Goal: Transaction & Acquisition: Book appointment/travel/reservation

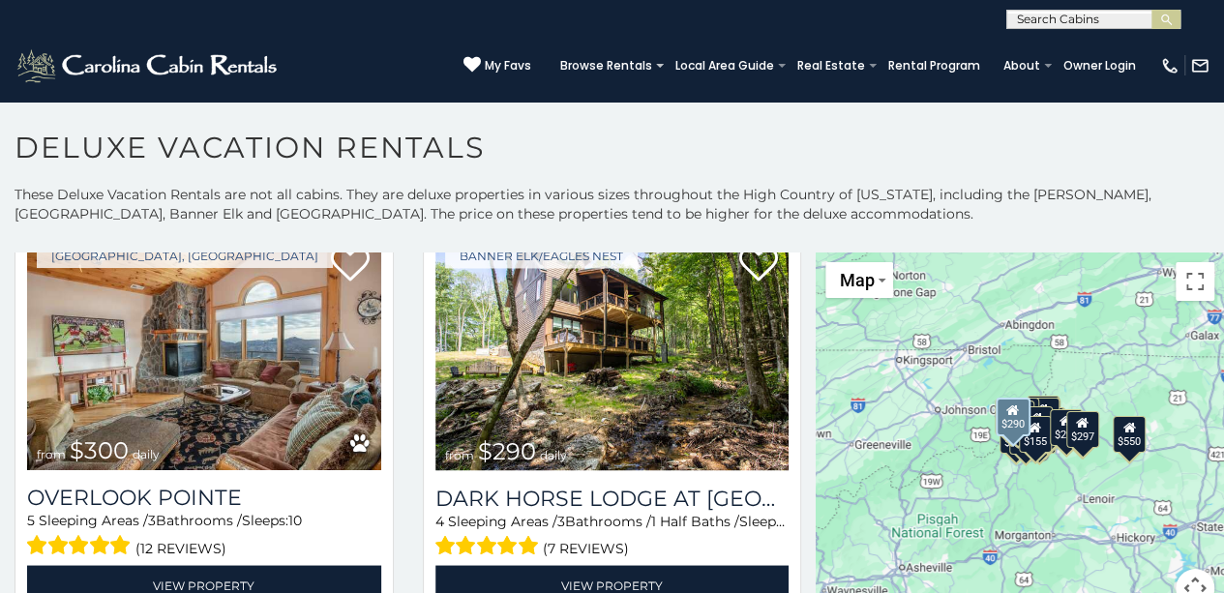
scroll to position [1666, 0]
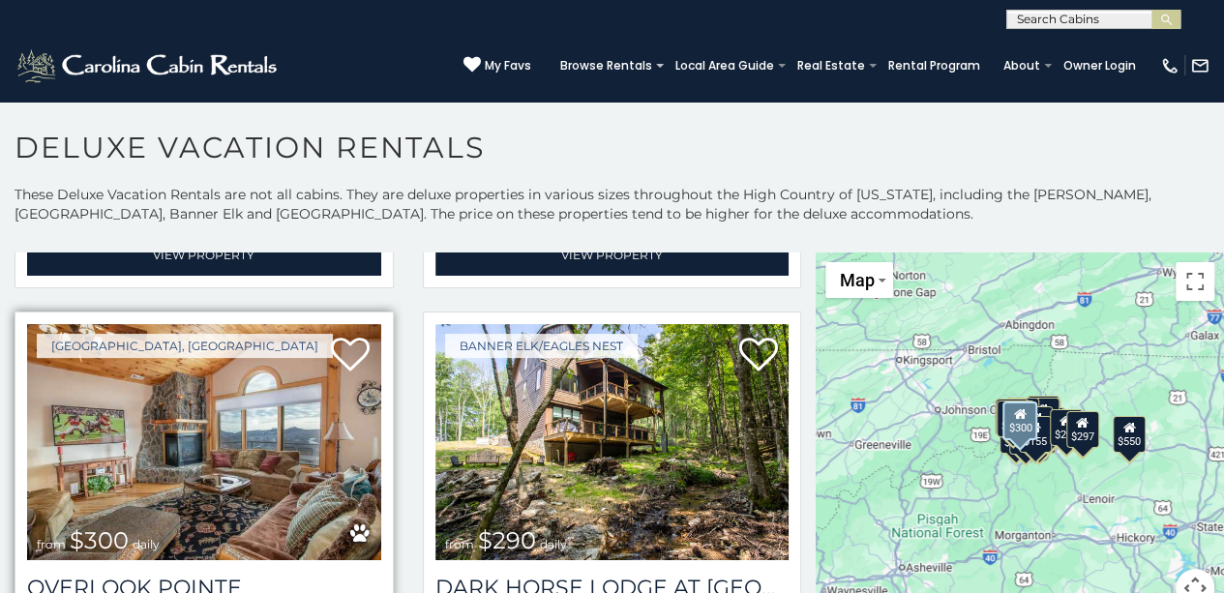
click at [313, 422] on img at bounding box center [204, 442] width 354 height 237
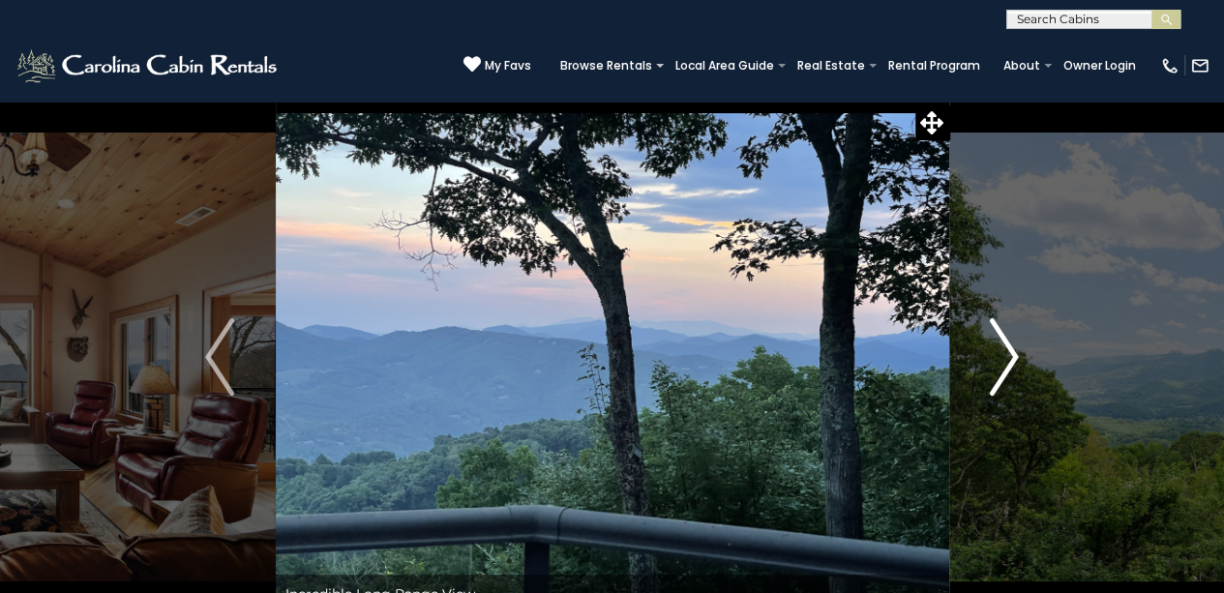
click at [980, 385] on button "Next" at bounding box center [1004, 357] width 111 height 513
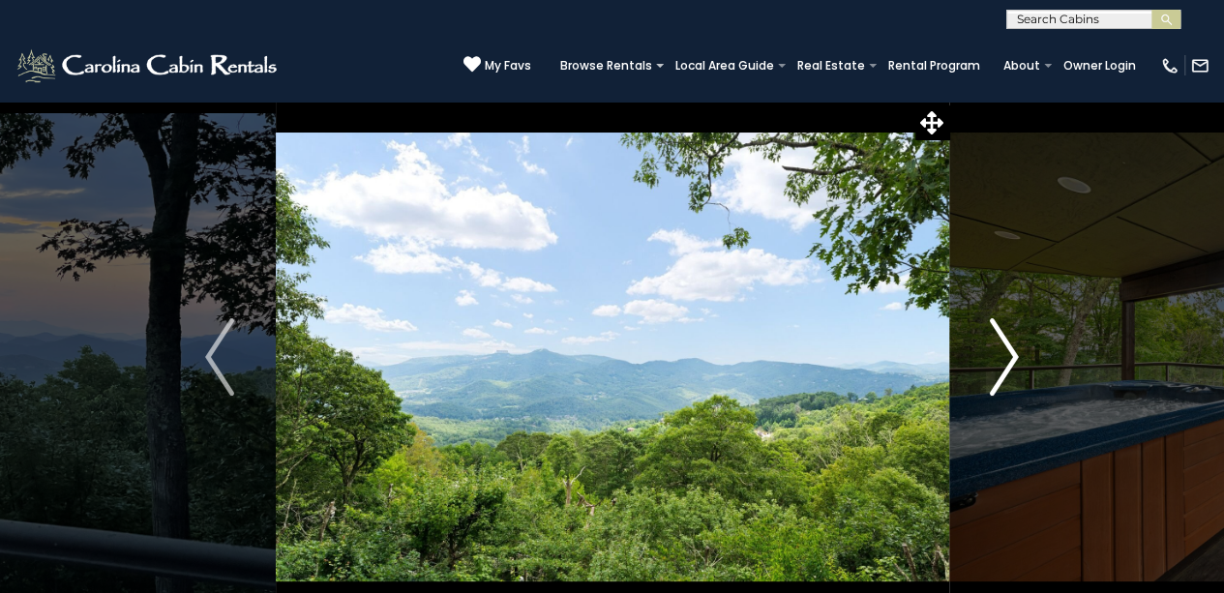
click at [980, 385] on button "Next" at bounding box center [1004, 357] width 111 height 513
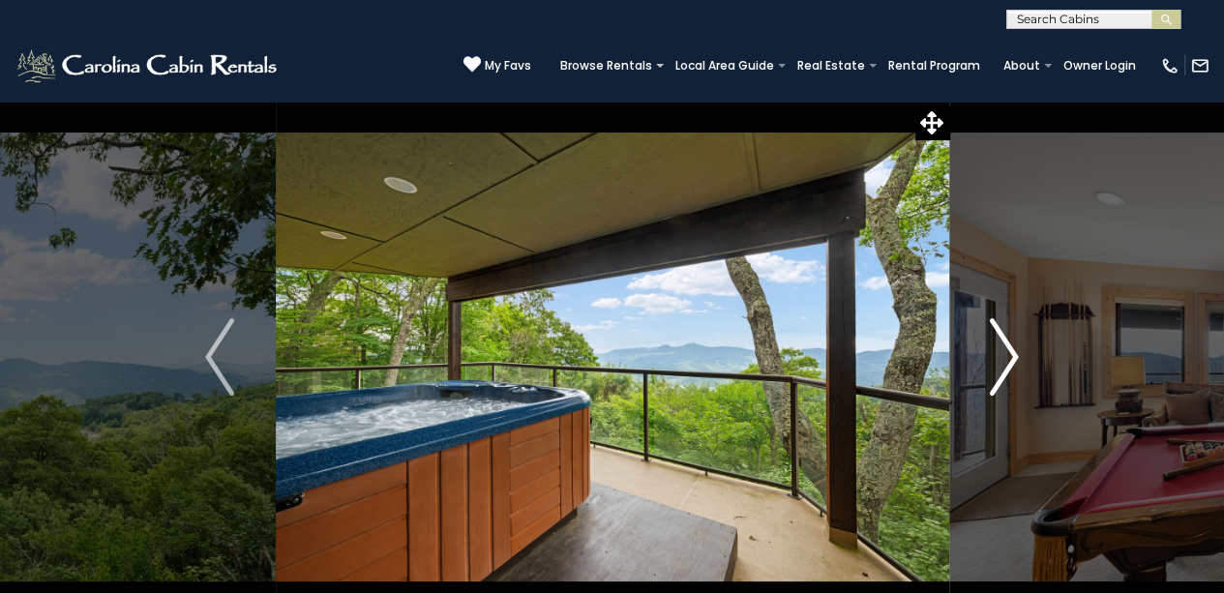
click at [980, 385] on button "Next" at bounding box center [1004, 357] width 111 height 513
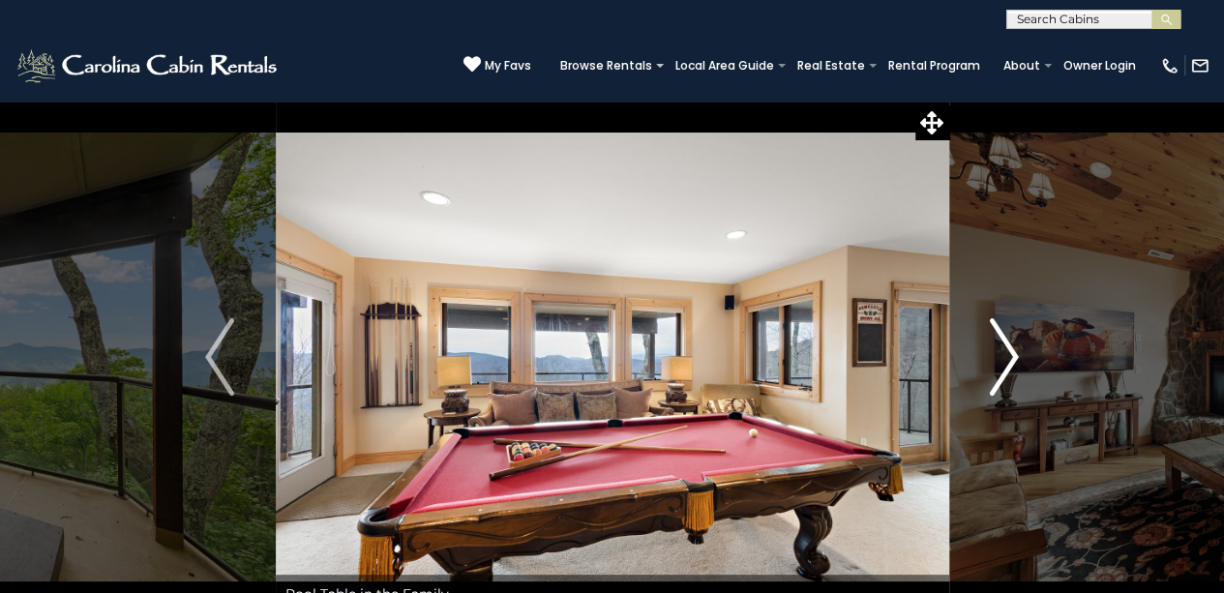
click at [980, 388] on button "Next" at bounding box center [1004, 357] width 111 height 513
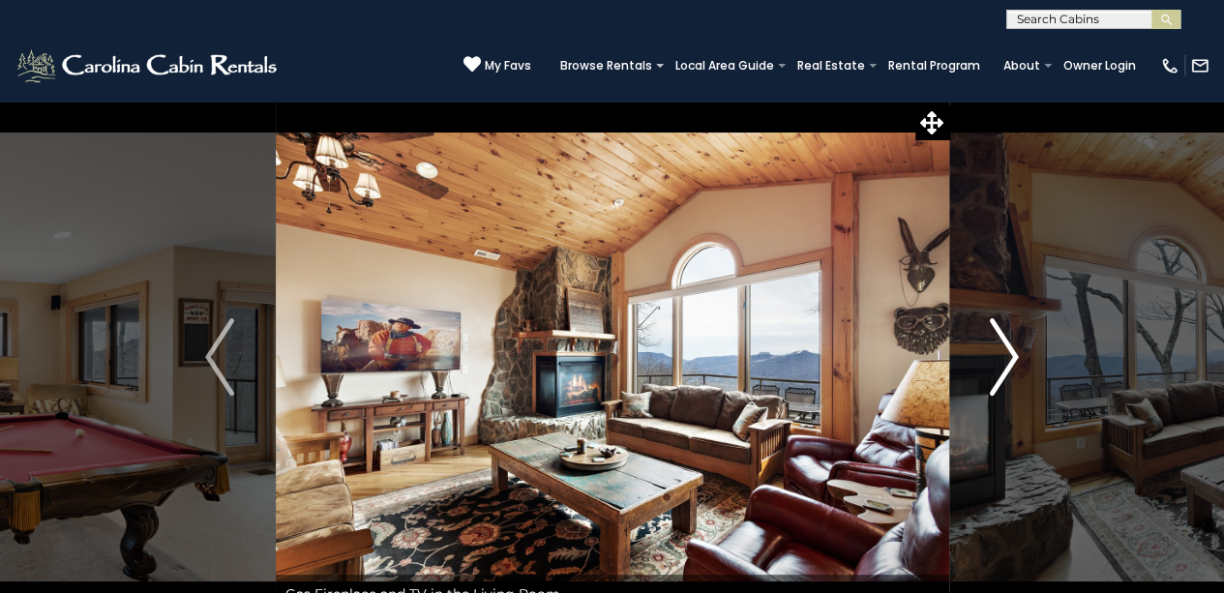
click at [980, 388] on button "Next" at bounding box center [1004, 357] width 111 height 513
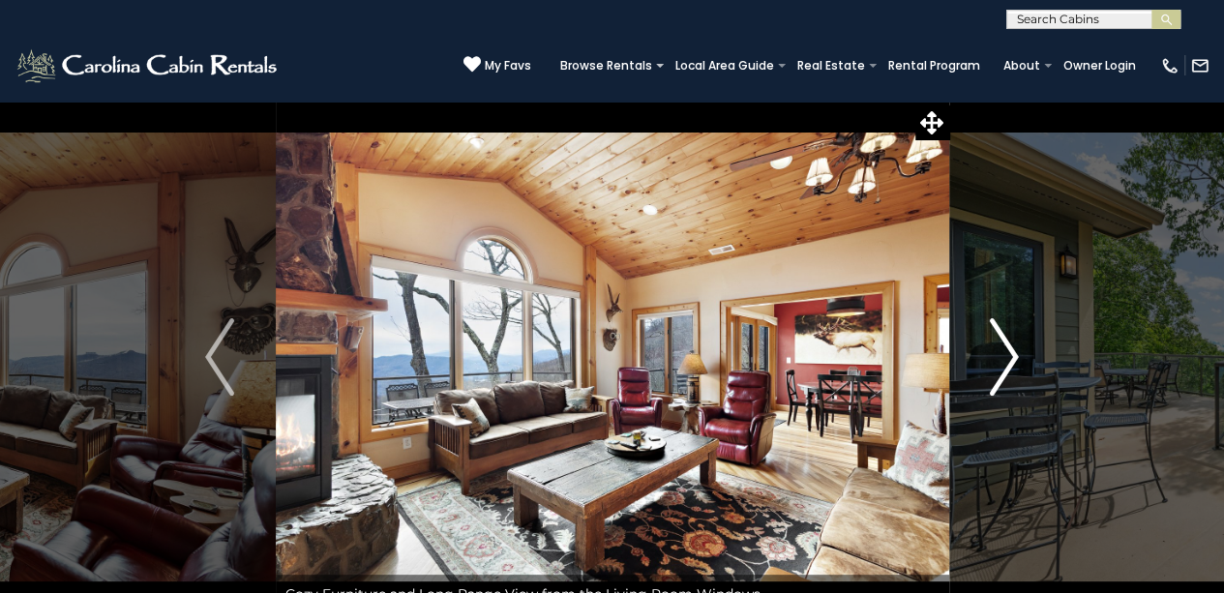
click at [980, 385] on button "Next" at bounding box center [1004, 357] width 111 height 513
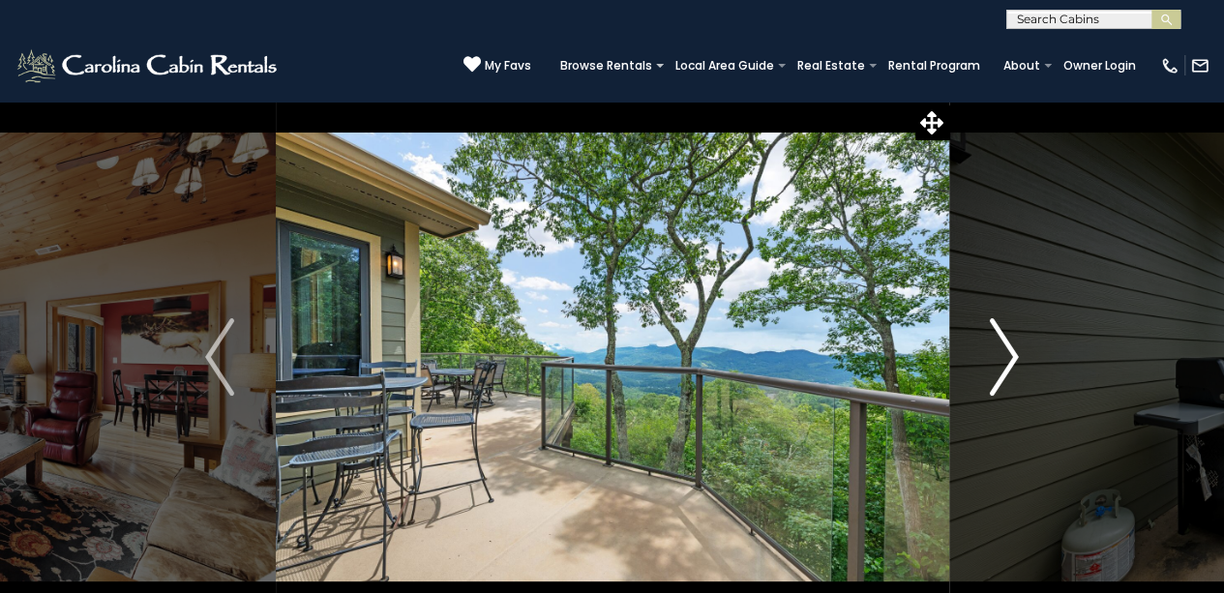
click at [980, 385] on button "Next" at bounding box center [1004, 357] width 111 height 513
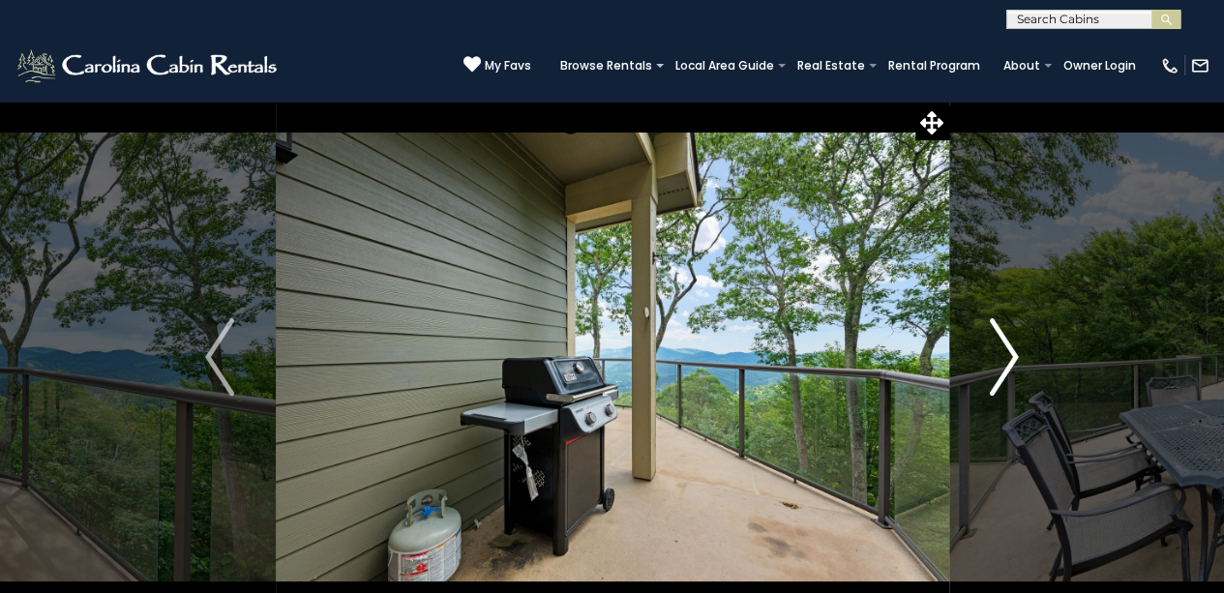
click at [980, 385] on button "Next" at bounding box center [1004, 357] width 111 height 513
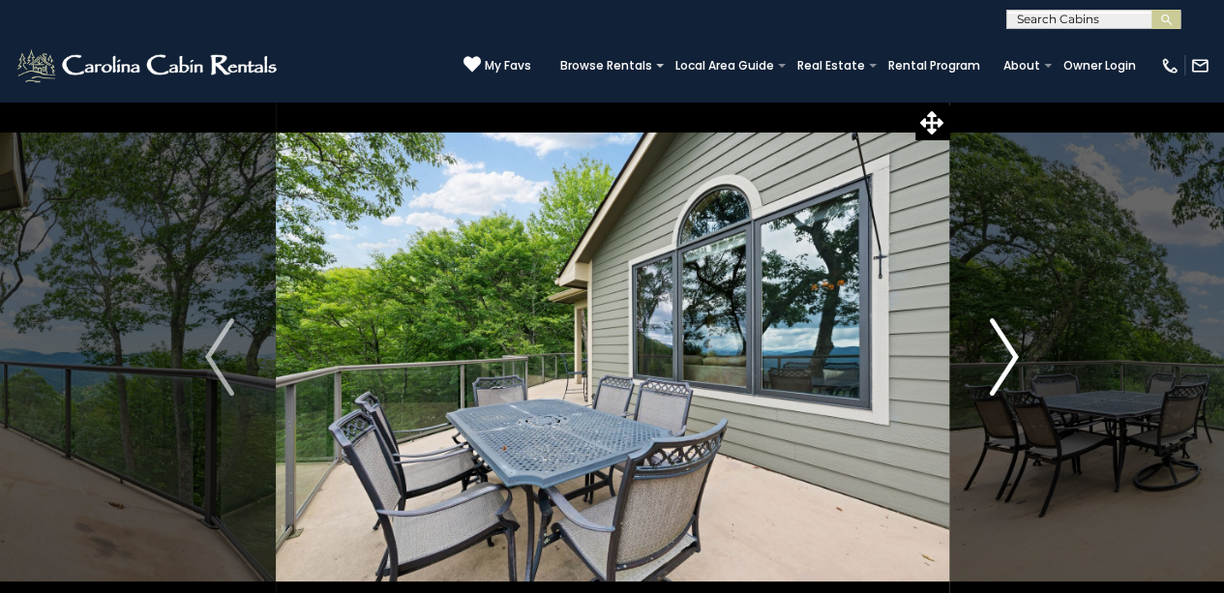
click at [980, 385] on button "Next" at bounding box center [1004, 357] width 111 height 513
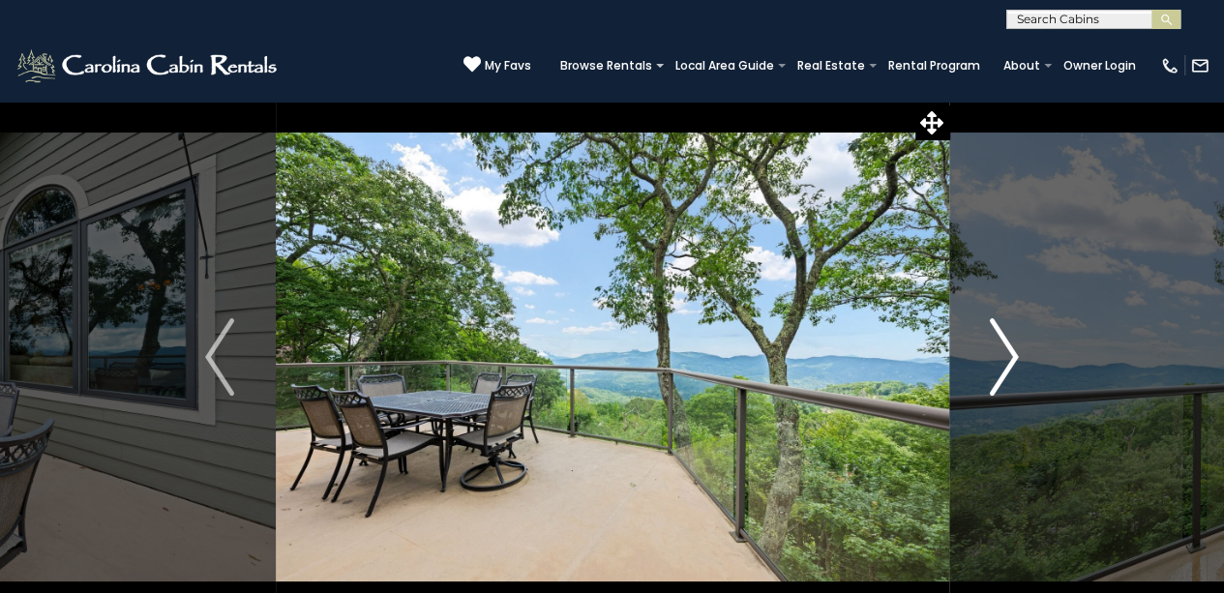
click at [980, 385] on button "Next" at bounding box center [1004, 357] width 111 height 513
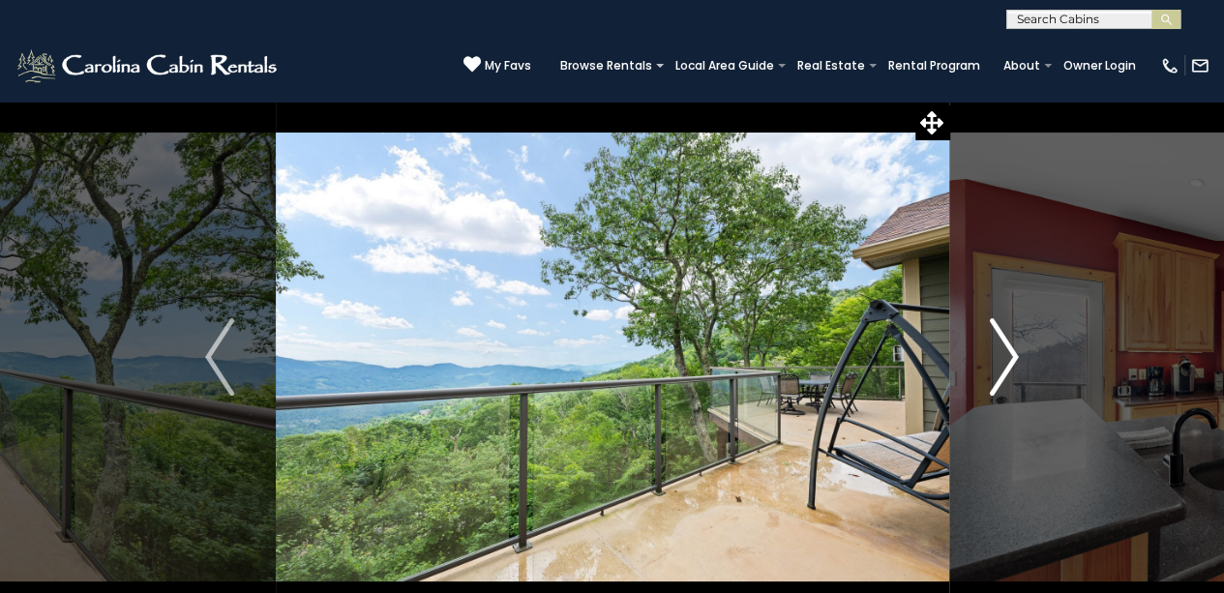
click at [980, 385] on button "Next" at bounding box center [1004, 357] width 111 height 513
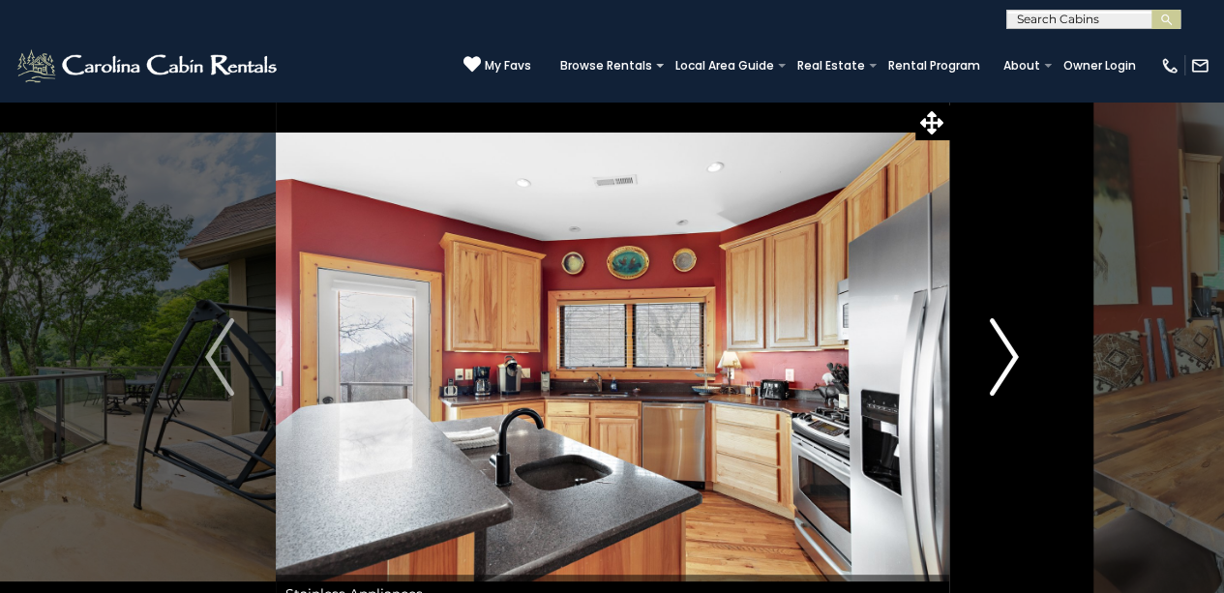
click at [980, 385] on button "Next" at bounding box center [1004, 357] width 111 height 513
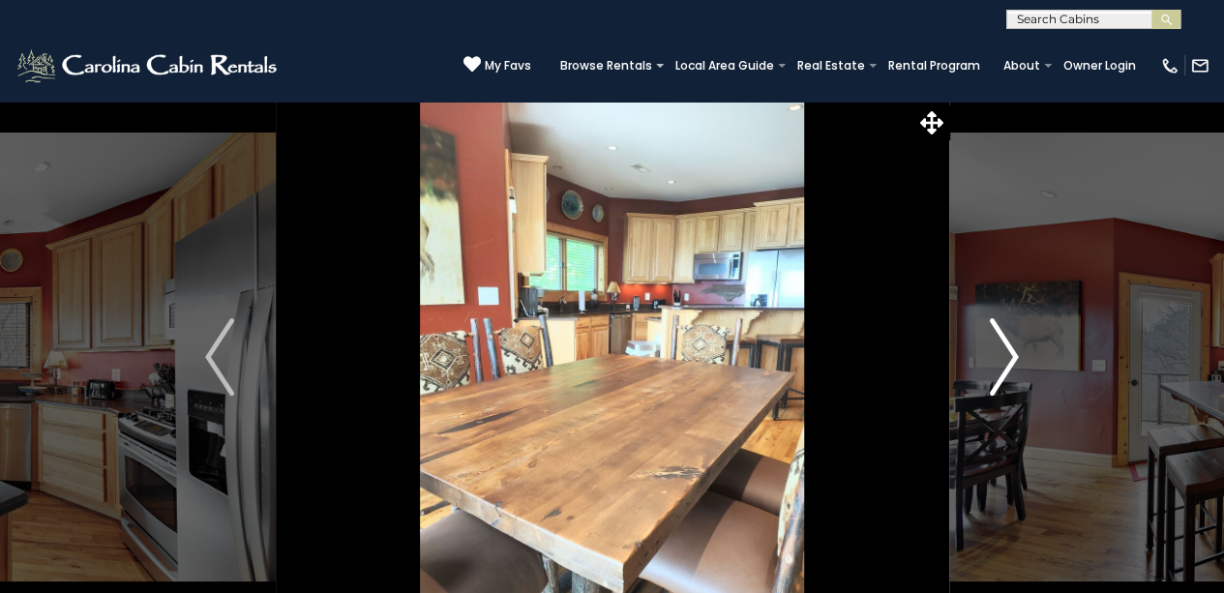
click at [980, 385] on button "Next" at bounding box center [1004, 357] width 111 height 513
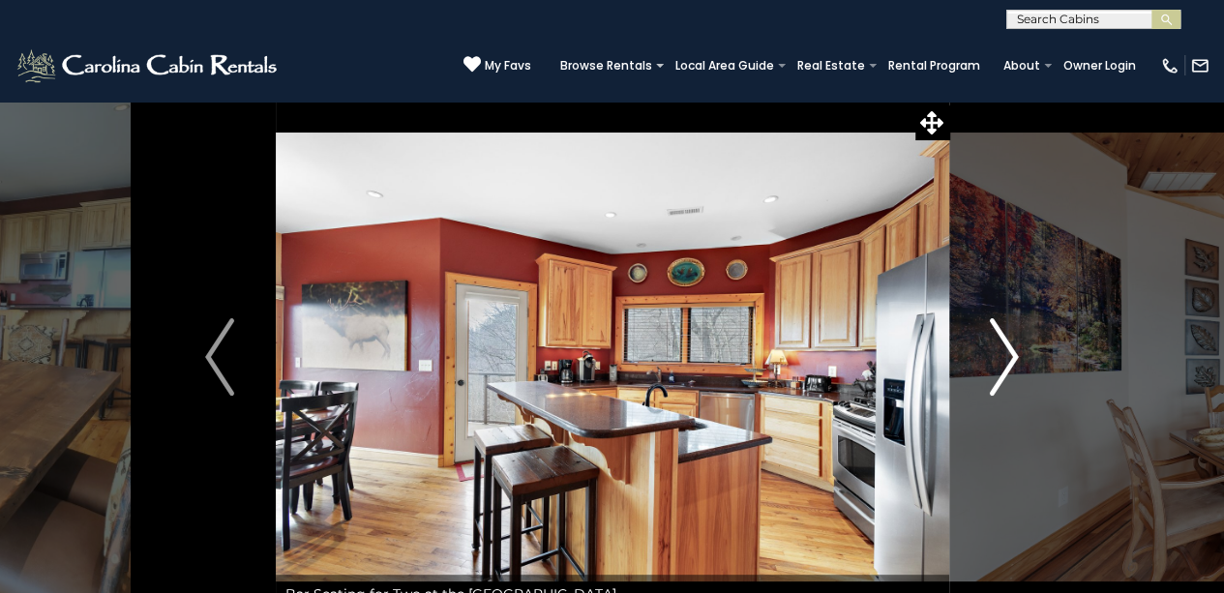
click at [980, 384] on button "Next" at bounding box center [1004, 357] width 111 height 513
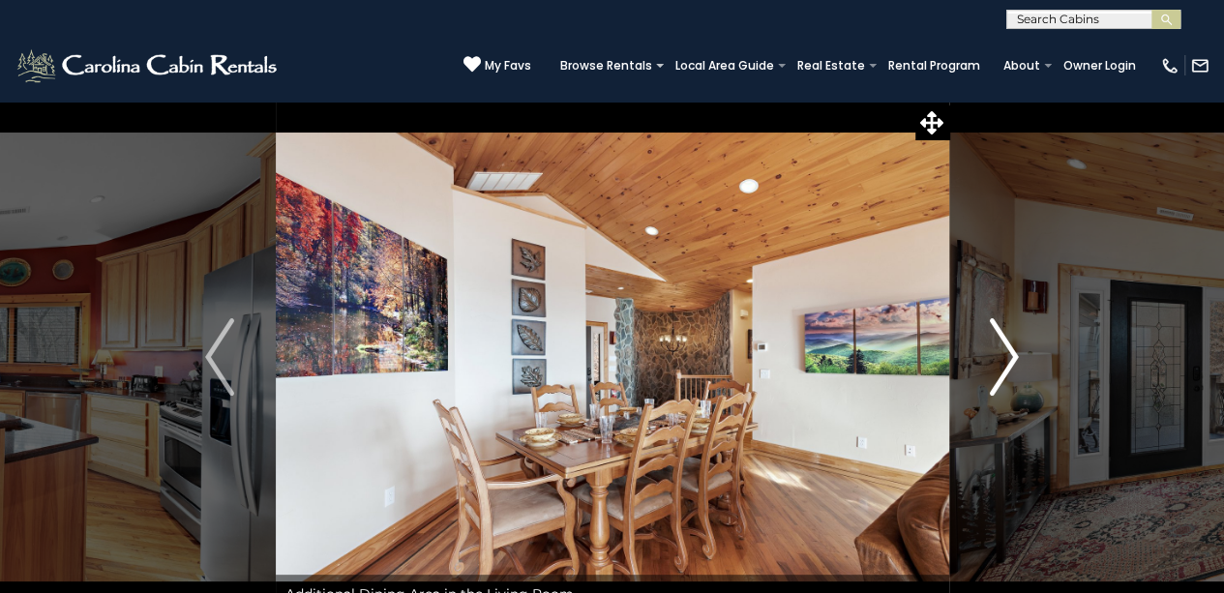
click at [980, 384] on button "Next" at bounding box center [1004, 357] width 111 height 513
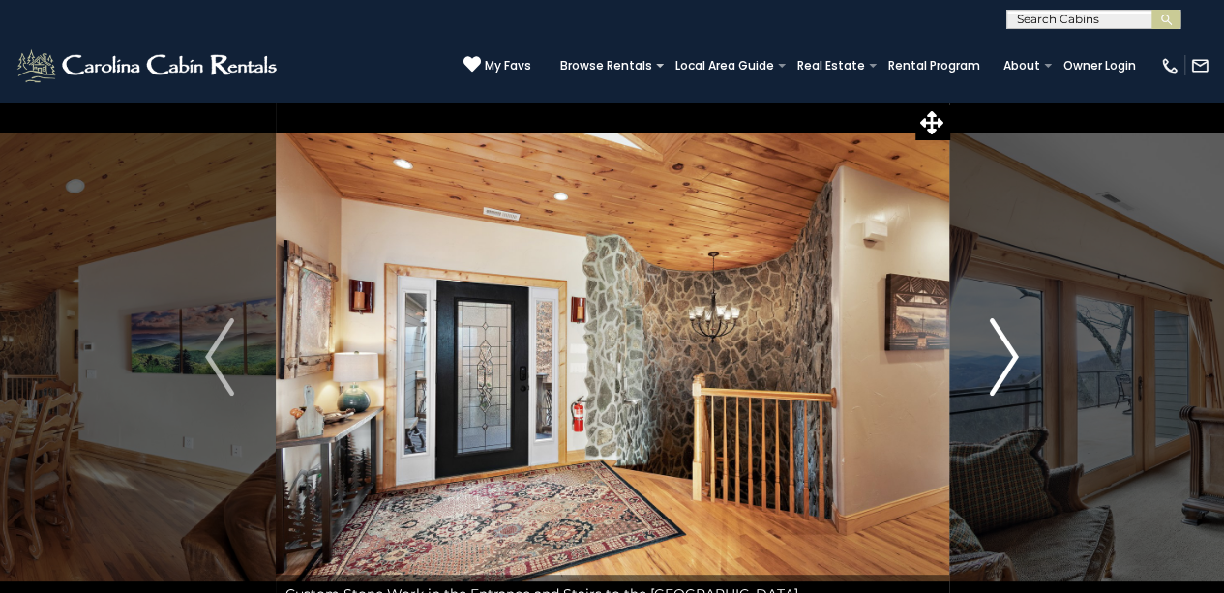
click at [980, 384] on button "Next" at bounding box center [1004, 357] width 111 height 513
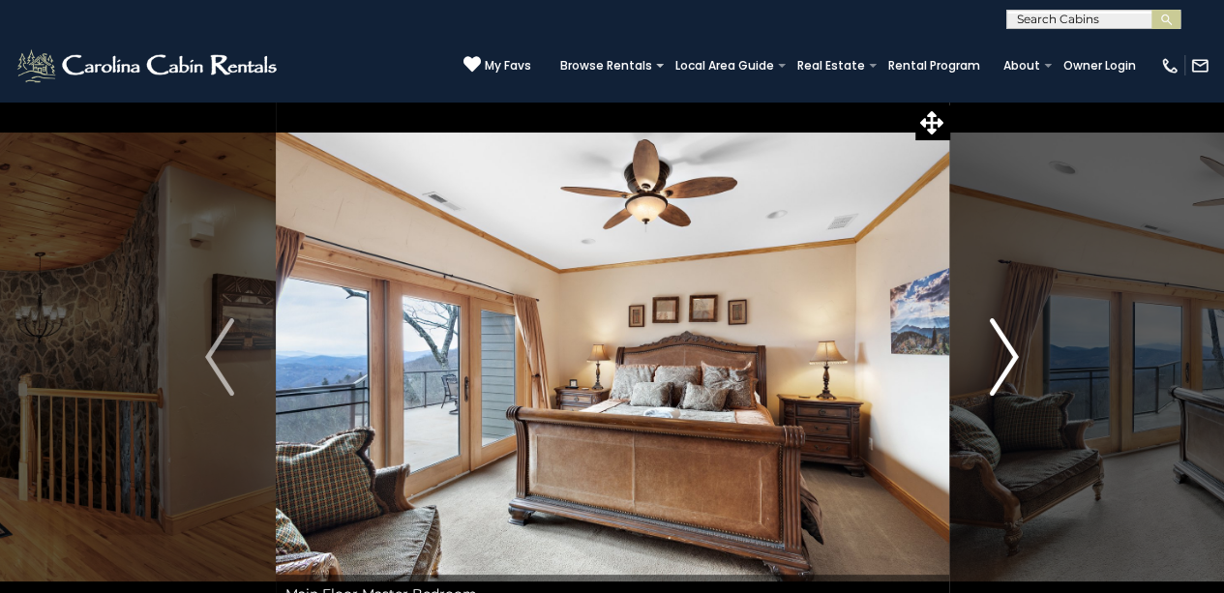
click at [980, 384] on button "Next" at bounding box center [1004, 357] width 111 height 513
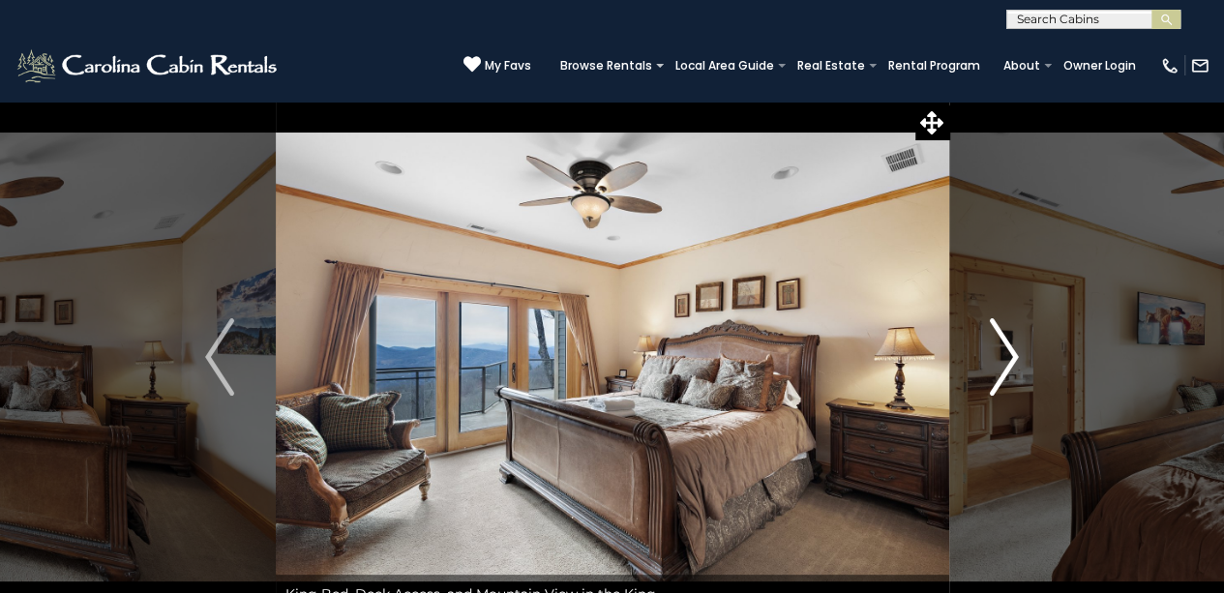
click at [980, 384] on button "Next" at bounding box center [1004, 357] width 111 height 513
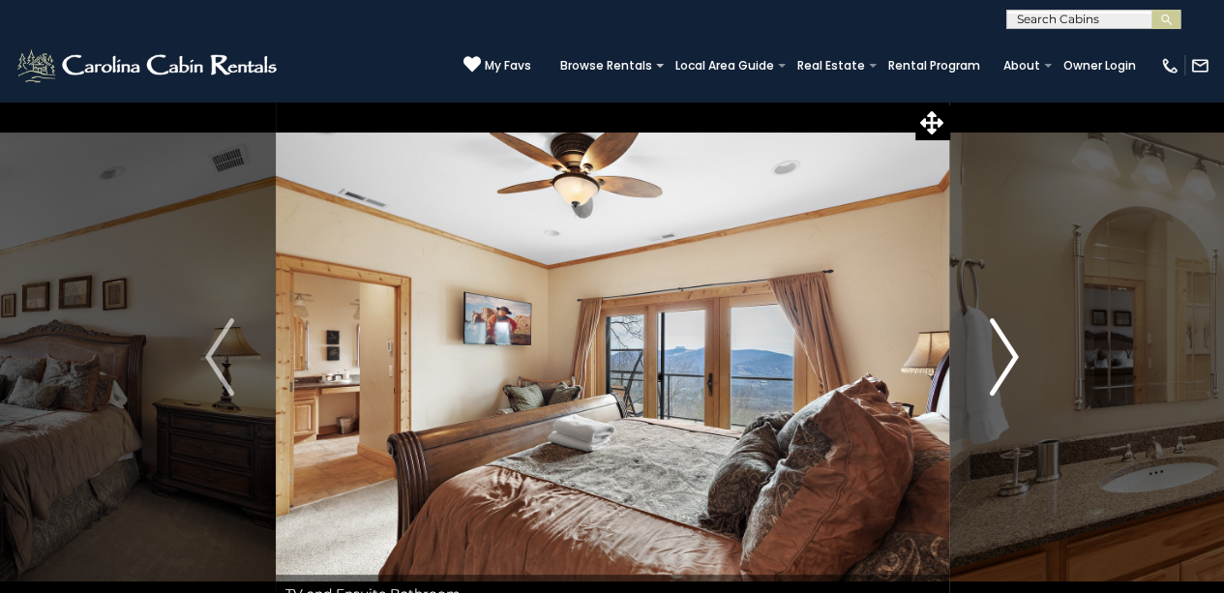
click at [980, 384] on button "Next" at bounding box center [1004, 357] width 111 height 513
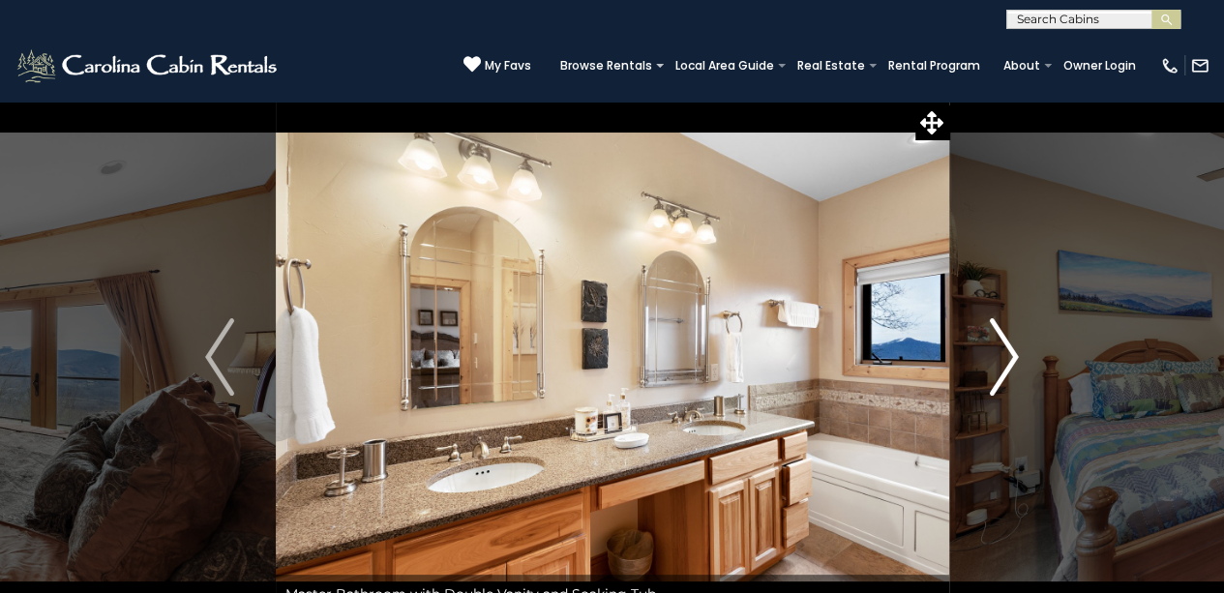
click at [980, 384] on button "Next" at bounding box center [1004, 357] width 111 height 513
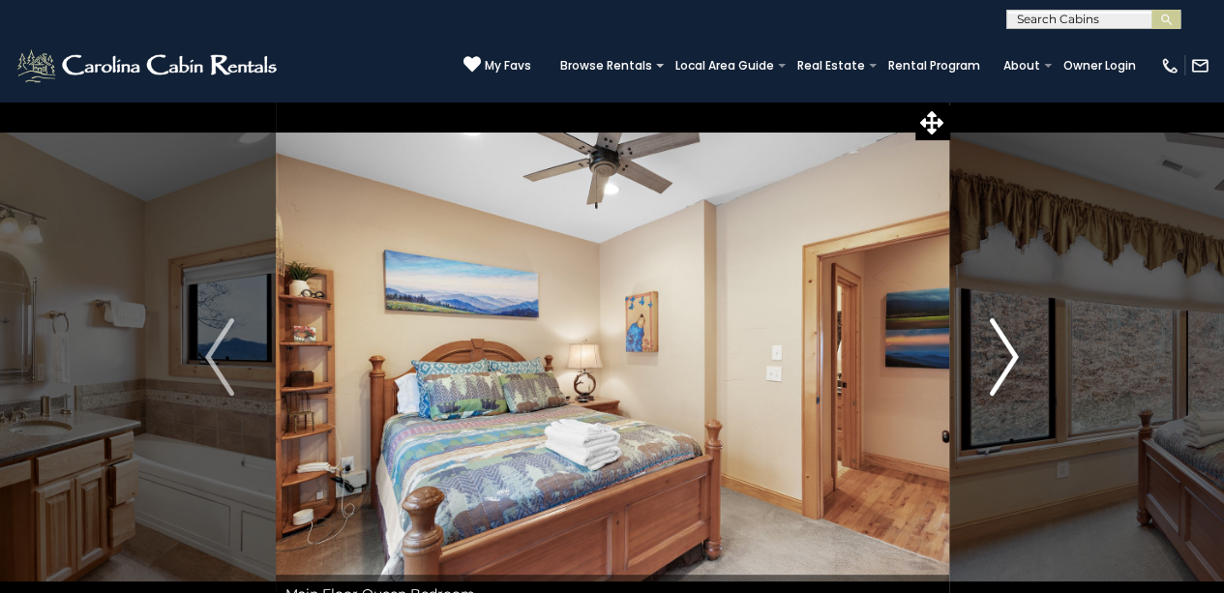
click at [980, 384] on button "Next" at bounding box center [1004, 357] width 111 height 513
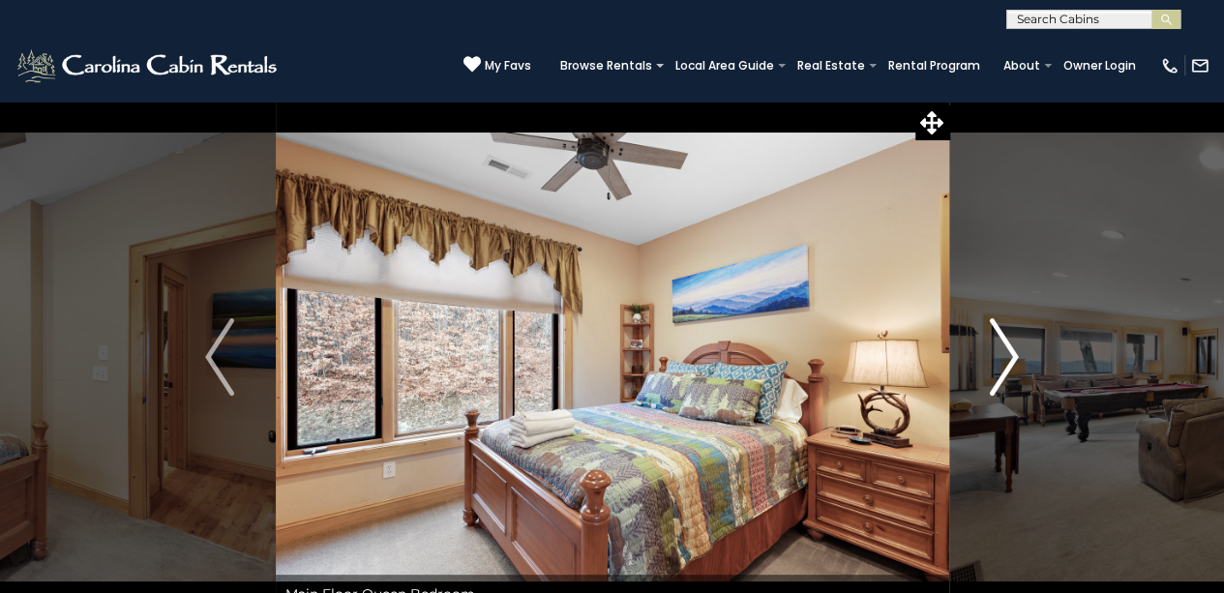
click at [980, 384] on button "Next" at bounding box center [1004, 357] width 111 height 513
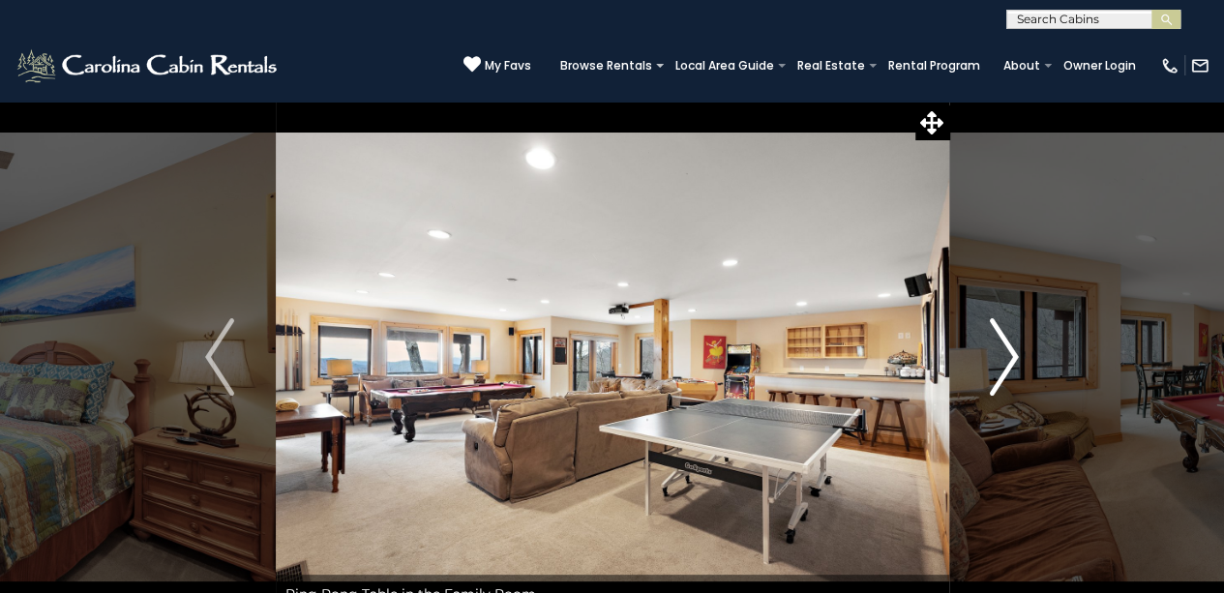
click at [1018, 378] on img "Next" at bounding box center [1004, 356] width 29 height 77
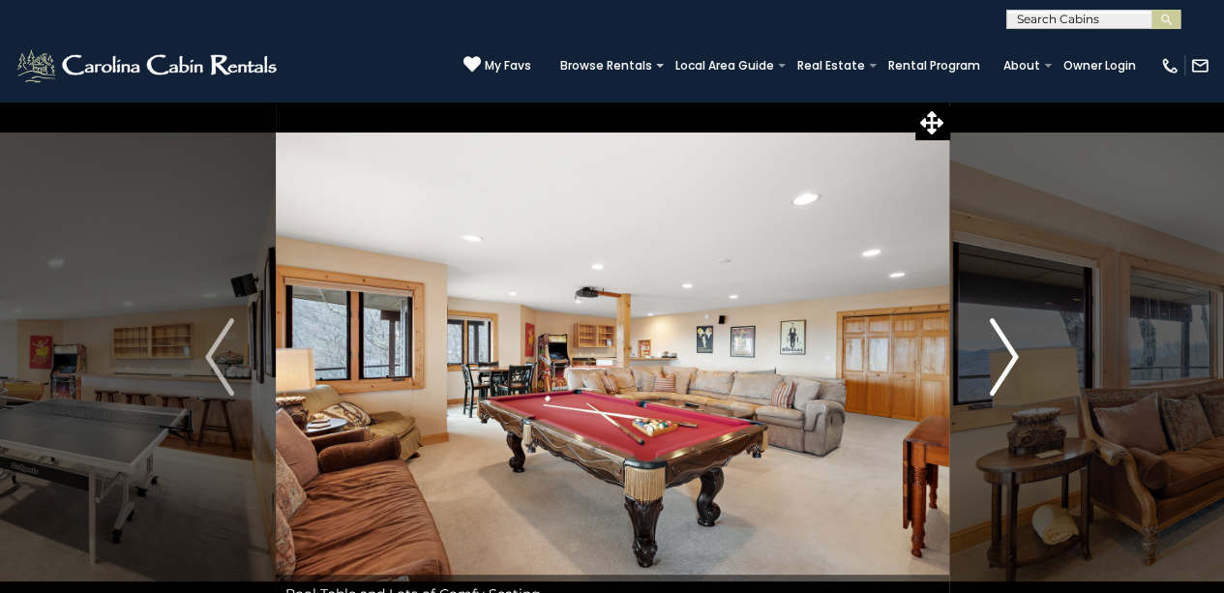
click at [1018, 378] on img "Next" at bounding box center [1004, 356] width 29 height 77
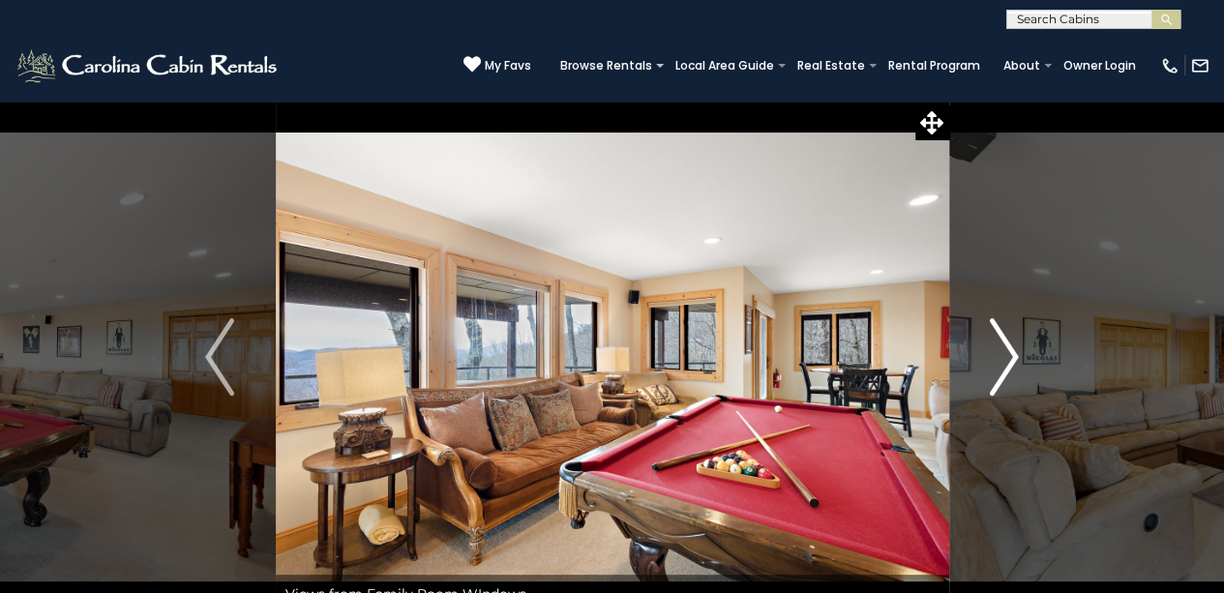
click at [1018, 378] on img "Next" at bounding box center [1004, 356] width 29 height 77
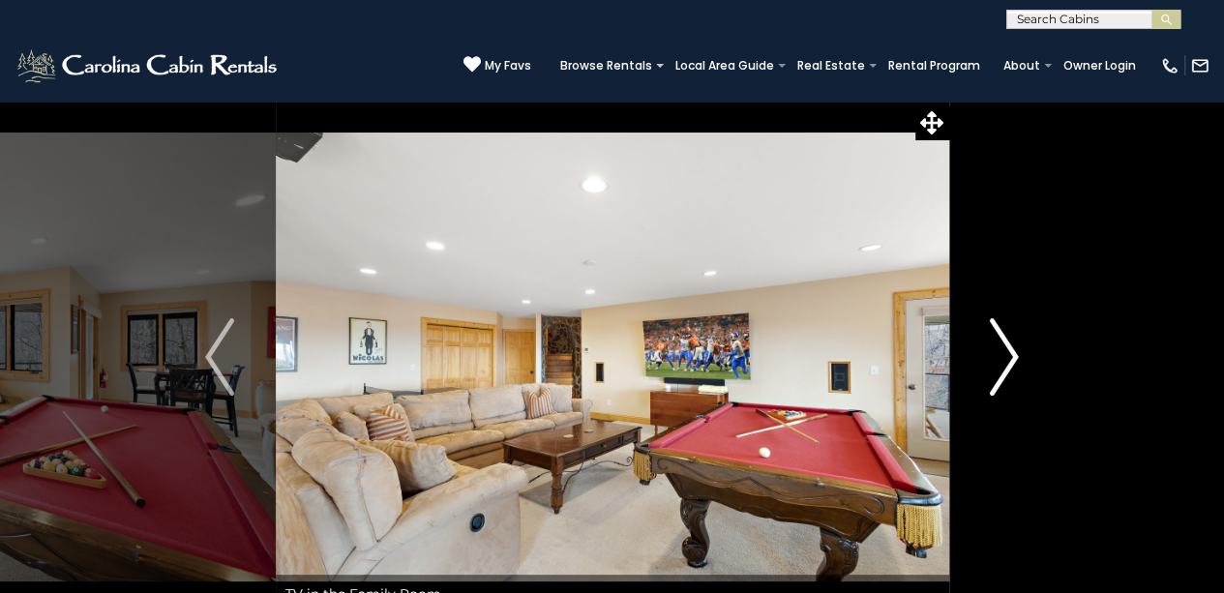
click at [1018, 378] on img "Next" at bounding box center [1004, 356] width 29 height 77
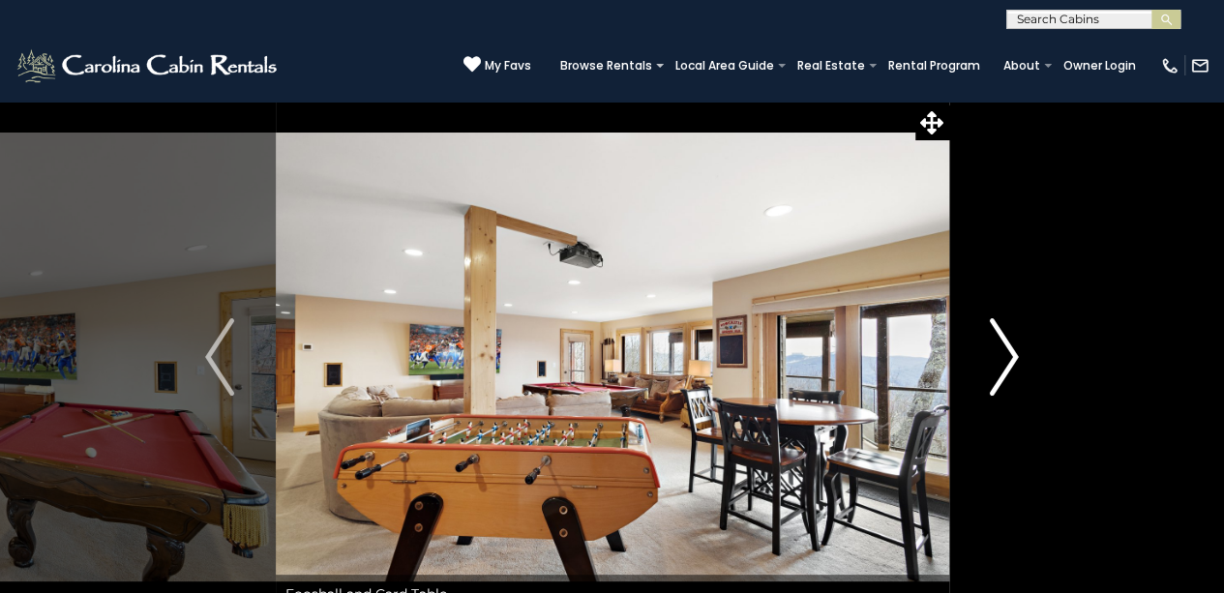
click at [1018, 378] on img "Next" at bounding box center [1004, 356] width 29 height 77
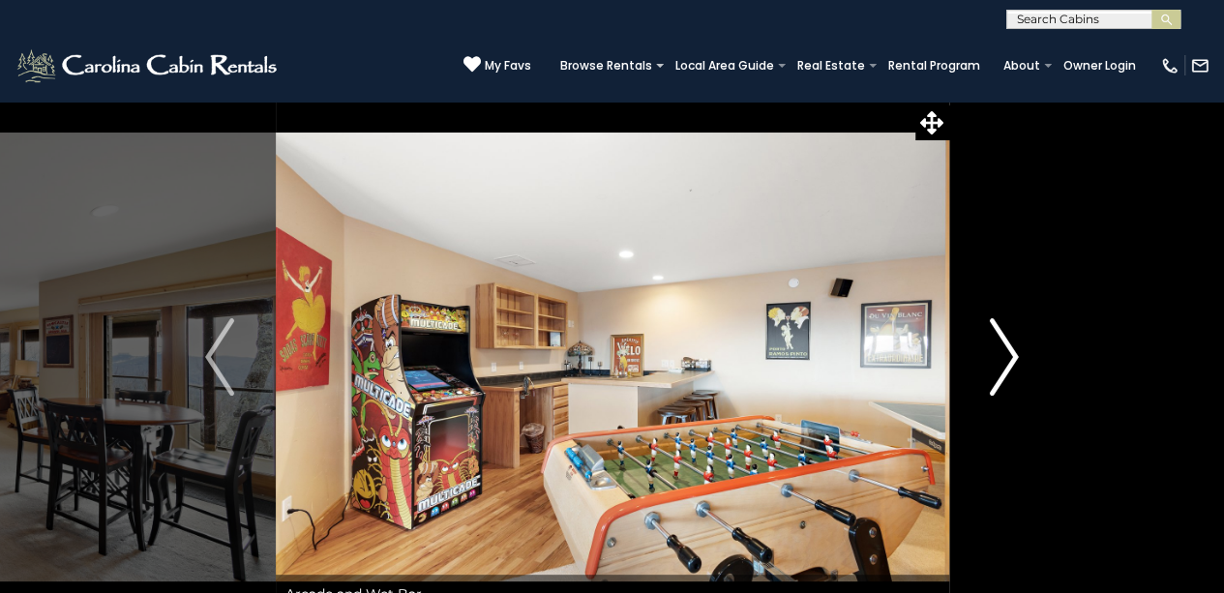
click at [1018, 378] on img "Next" at bounding box center [1004, 356] width 29 height 77
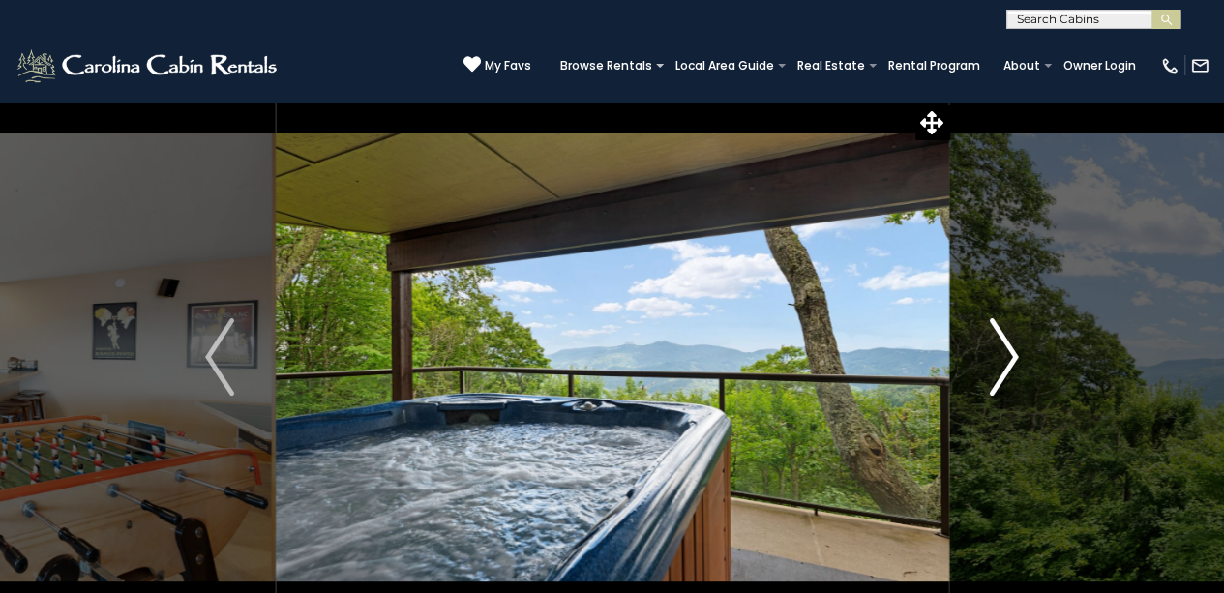
click at [1018, 378] on img "Next" at bounding box center [1004, 356] width 29 height 77
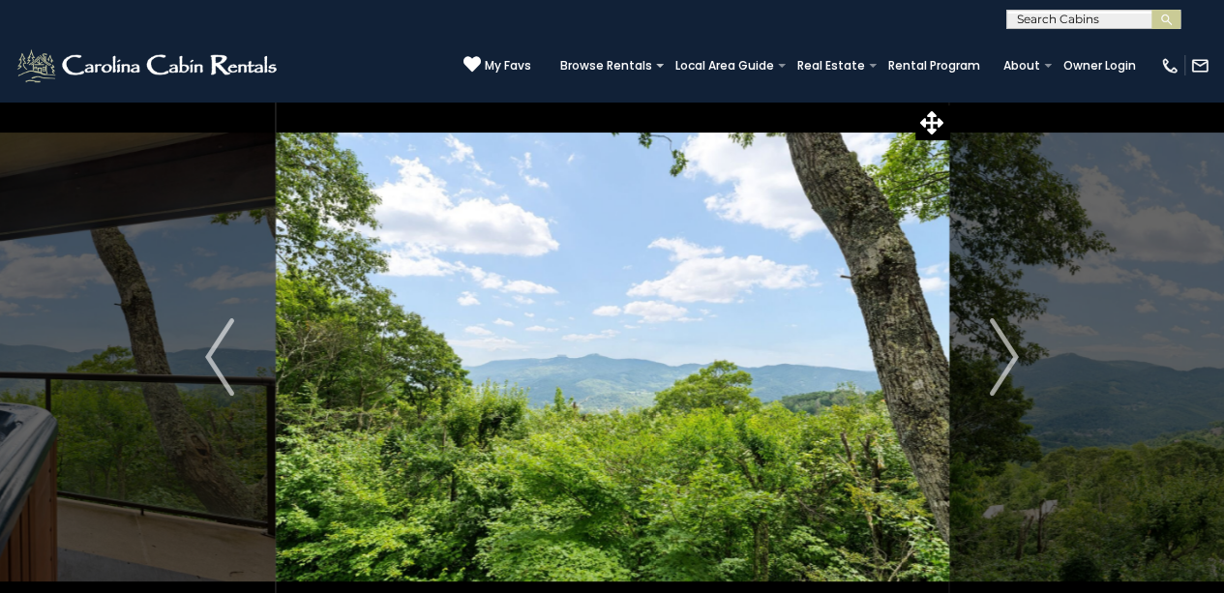
click at [297, 56] on div "(828) 295-6000 My Favs Browse Rentals Local Area Guide Activities & Attractions…" at bounding box center [612, 65] width 1224 height 73
click at [925, 123] on icon at bounding box center [932, 122] width 23 height 23
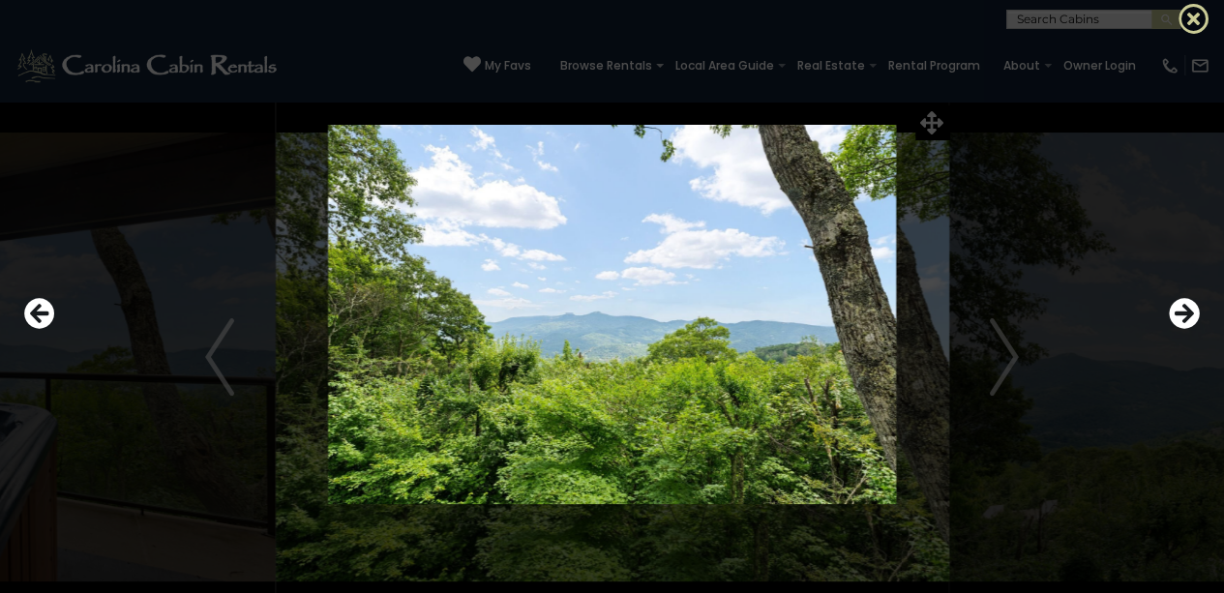
click at [1185, 12] on icon at bounding box center [1194, 18] width 31 height 31
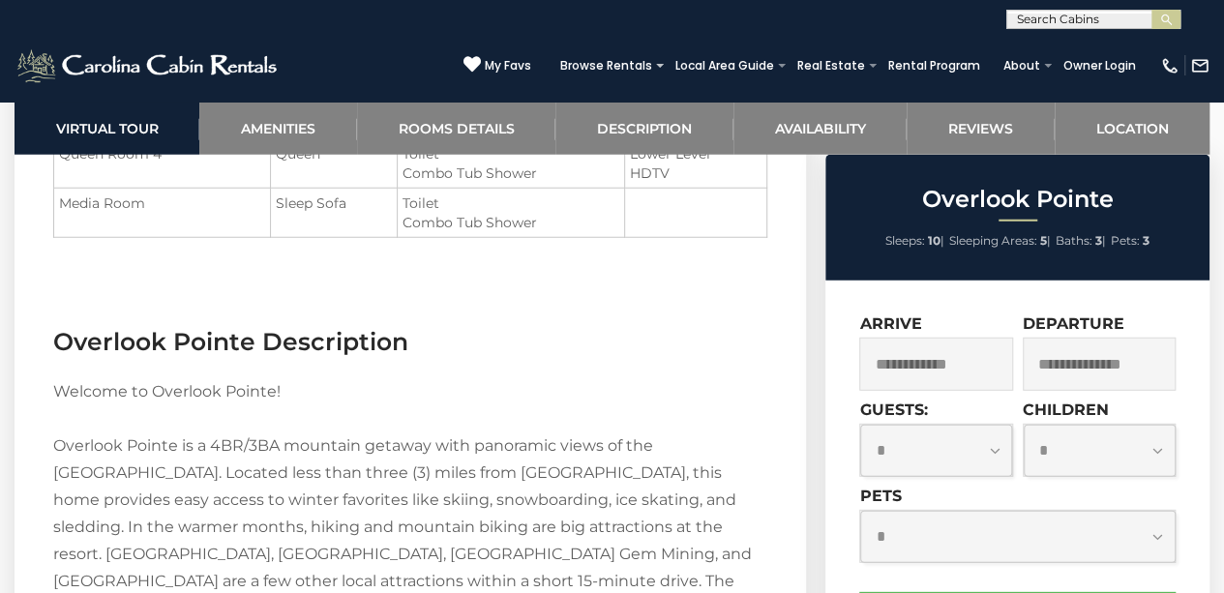
scroll to position [2512, 0]
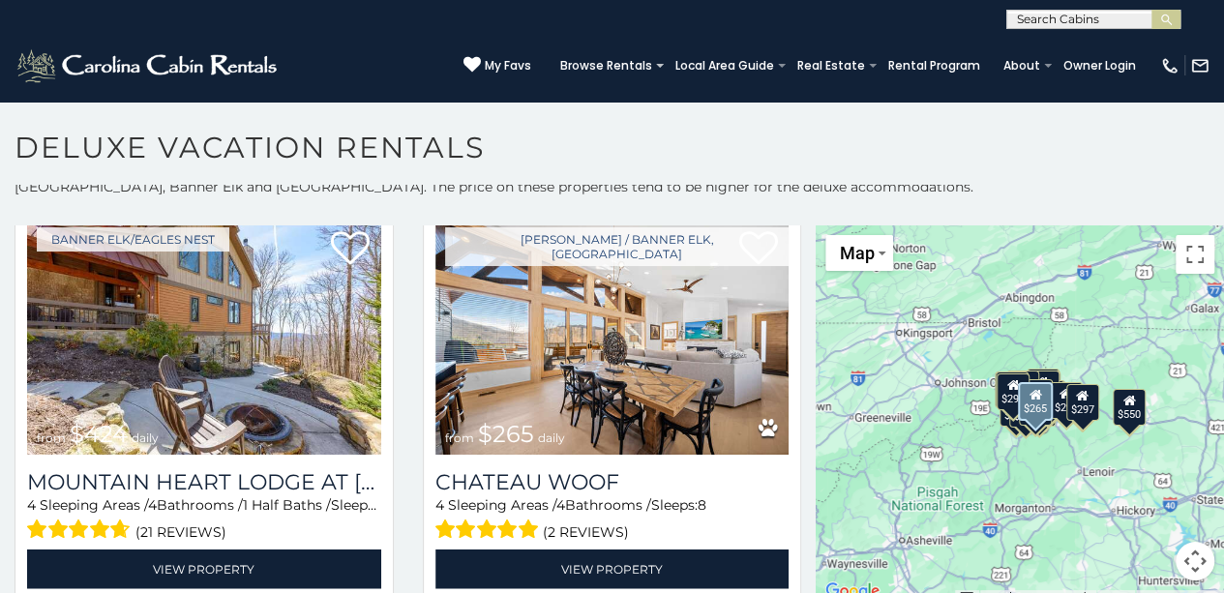
scroll to position [2165, 0]
click at [730, 326] on img at bounding box center [613, 336] width 354 height 237
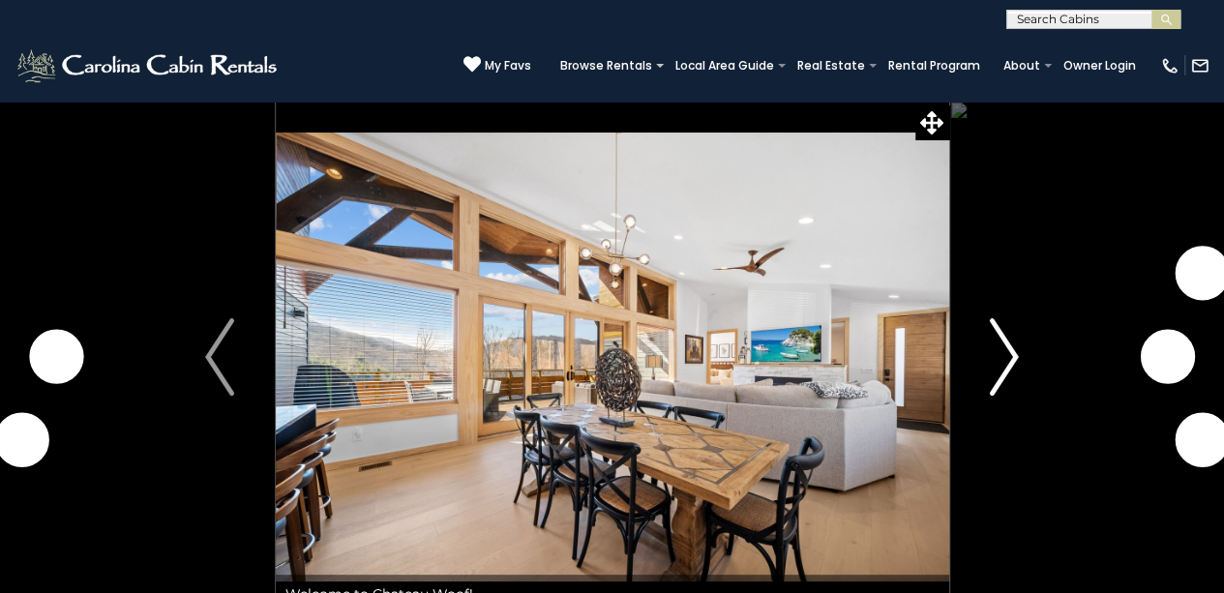
click at [1025, 352] on button "Next" at bounding box center [1004, 357] width 111 height 513
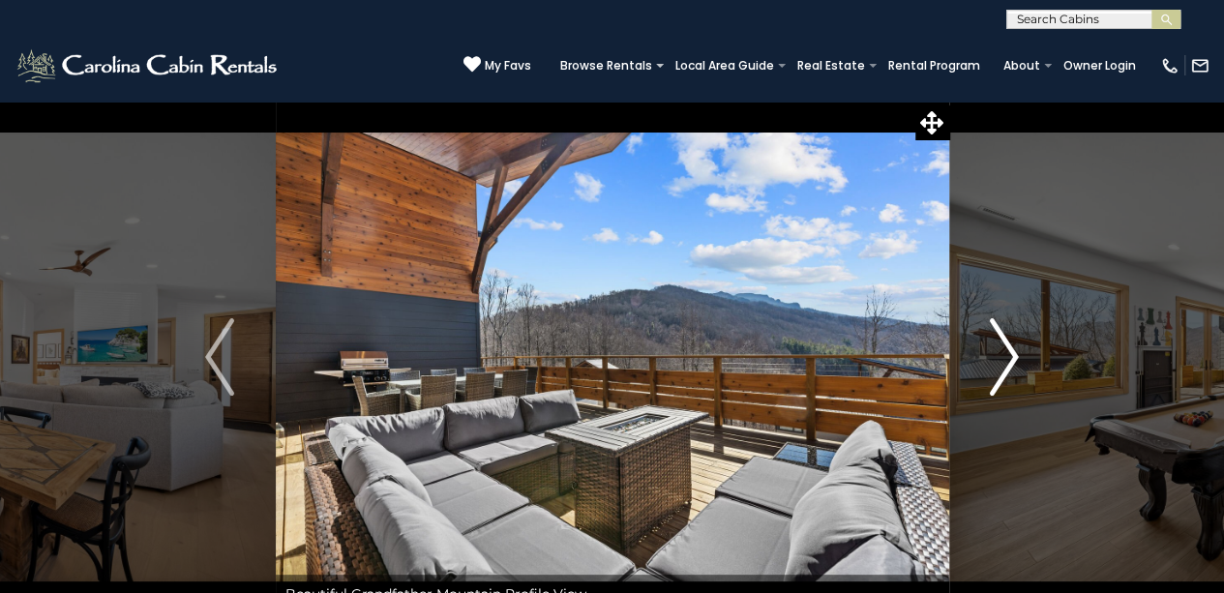
click at [1028, 357] on button "Next" at bounding box center [1004, 357] width 111 height 513
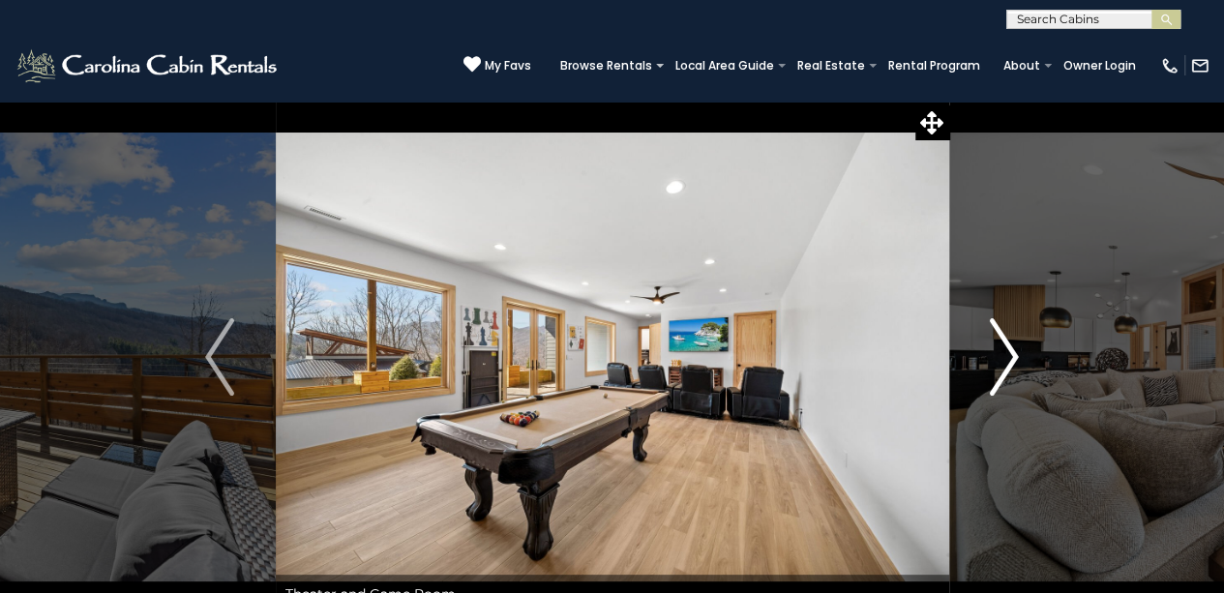
click at [1028, 357] on button "Next" at bounding box center [1004, 357] width 111 height 513
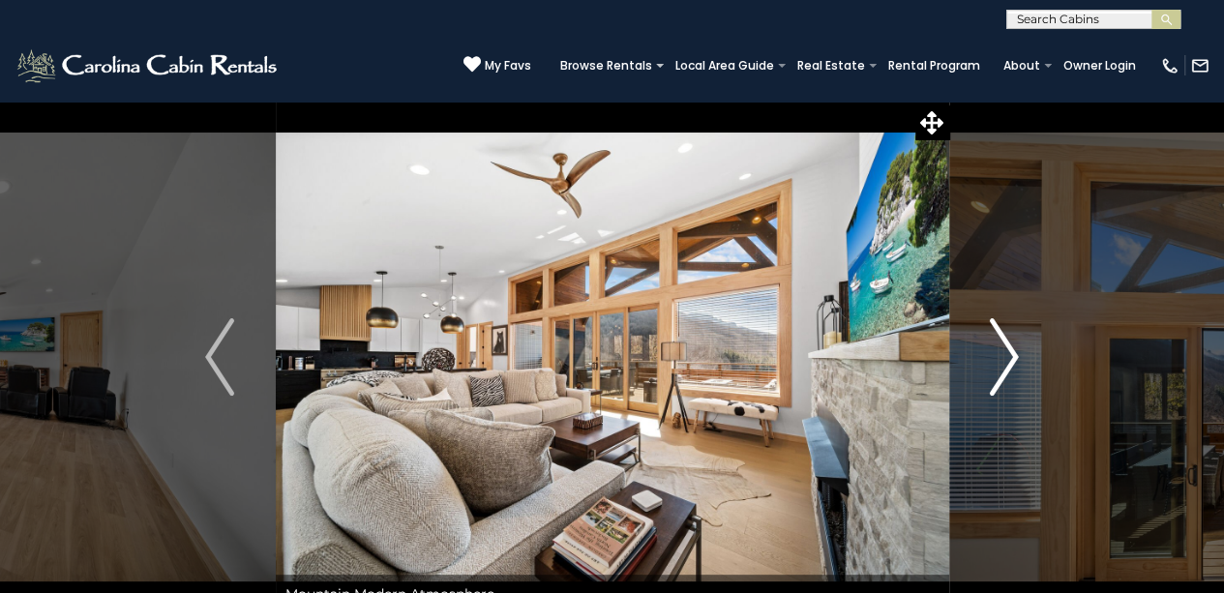
click at [1028, 357] on button "Next" at bounding box center [1004, 357] width 111 height 513
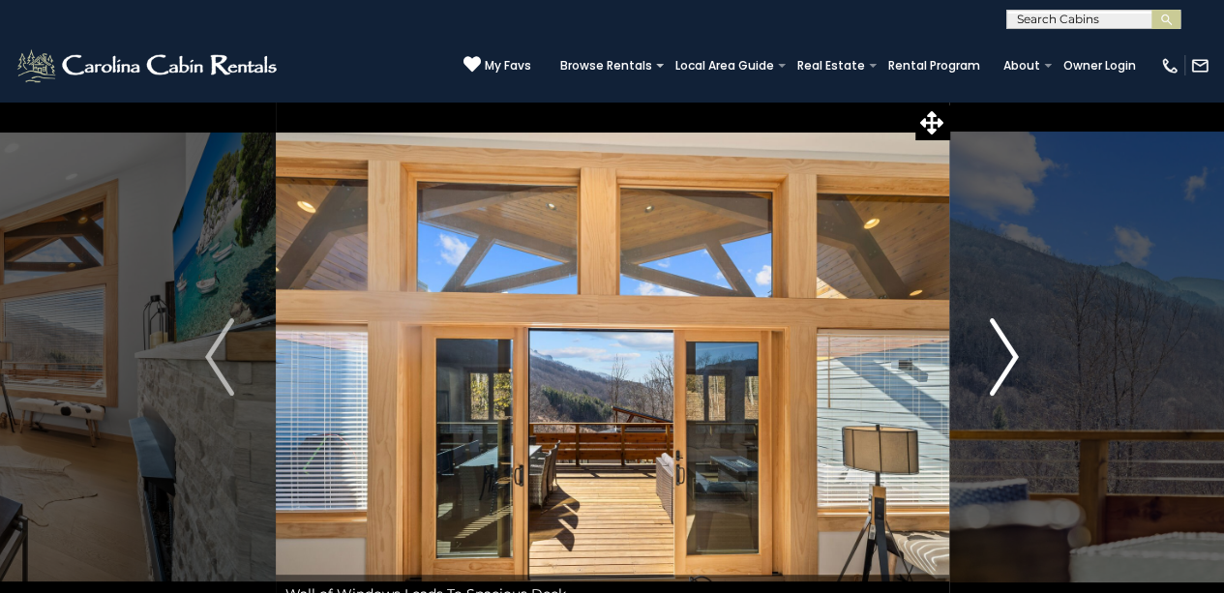
click at [1028, 357] on button "Next" at bounding box center [1004, 357] width 111 height 513
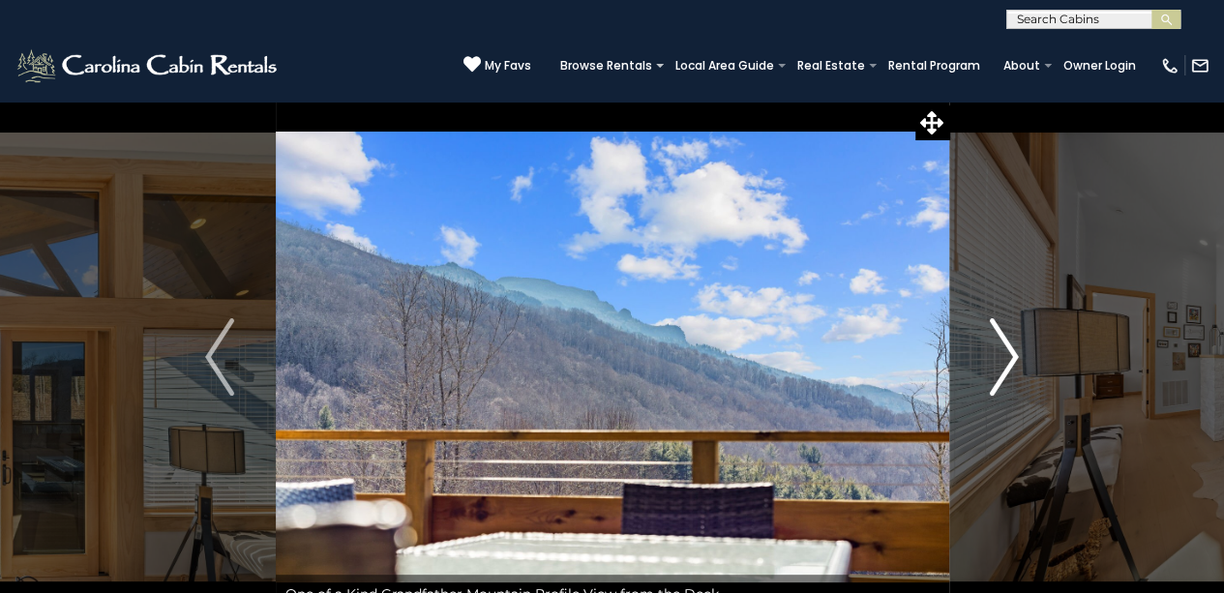
click at [1028, 357] on button "Next" at bounding box center [1004, 357] width 111 height 513
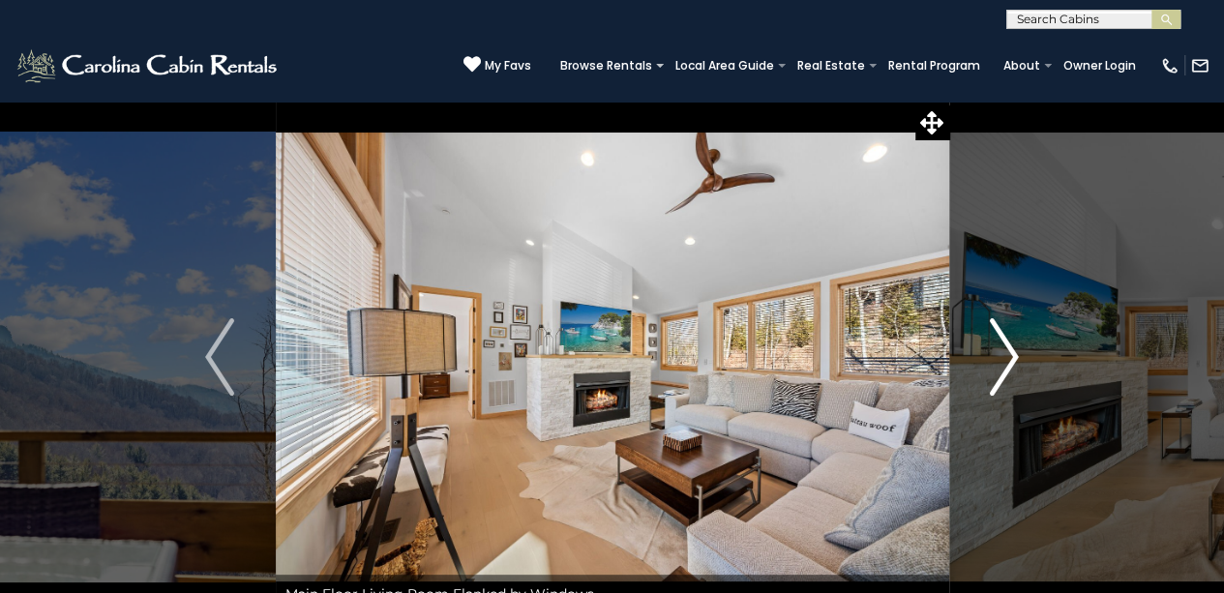
click at [1028, 357] on button "Next" at bounding box center [1004, 357] width 111 height 513
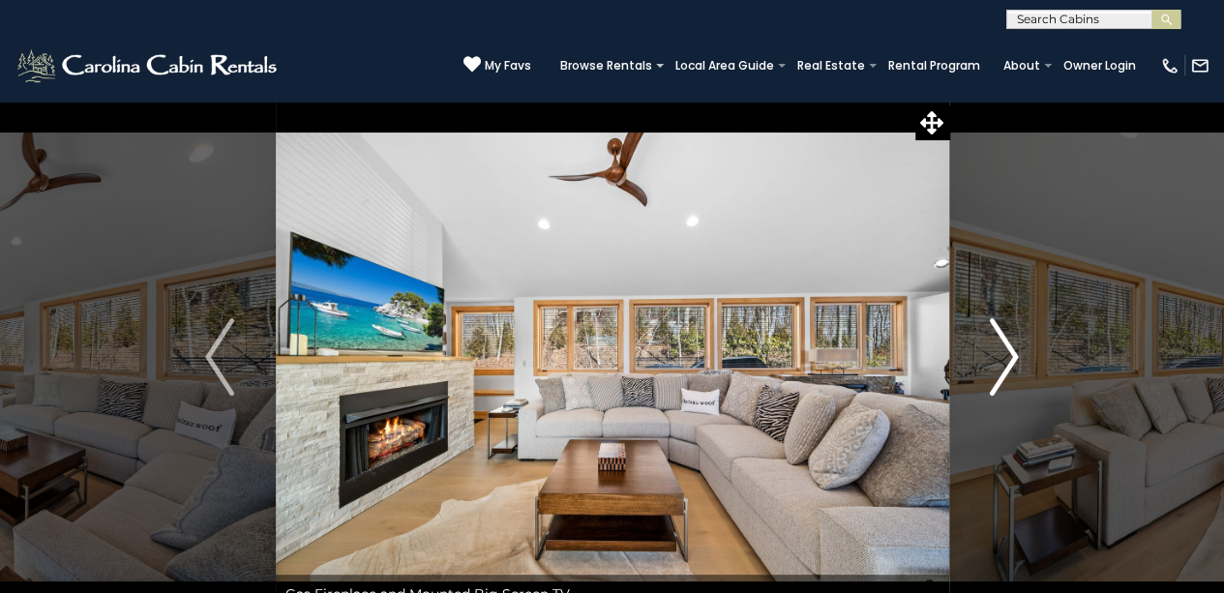
click at [1028, 357] on button "Next" at bounding box center [1004, 357] width 111 height 513
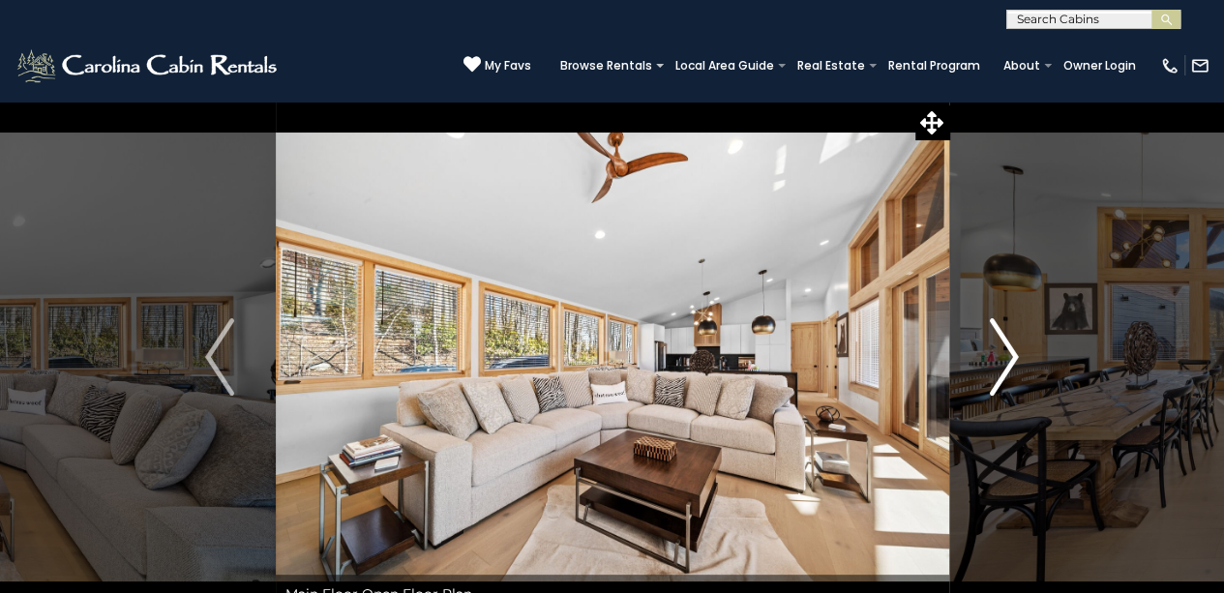
click at [1028, 357] on button "Next" at bounding box center [1004, 357] width 111 height 513
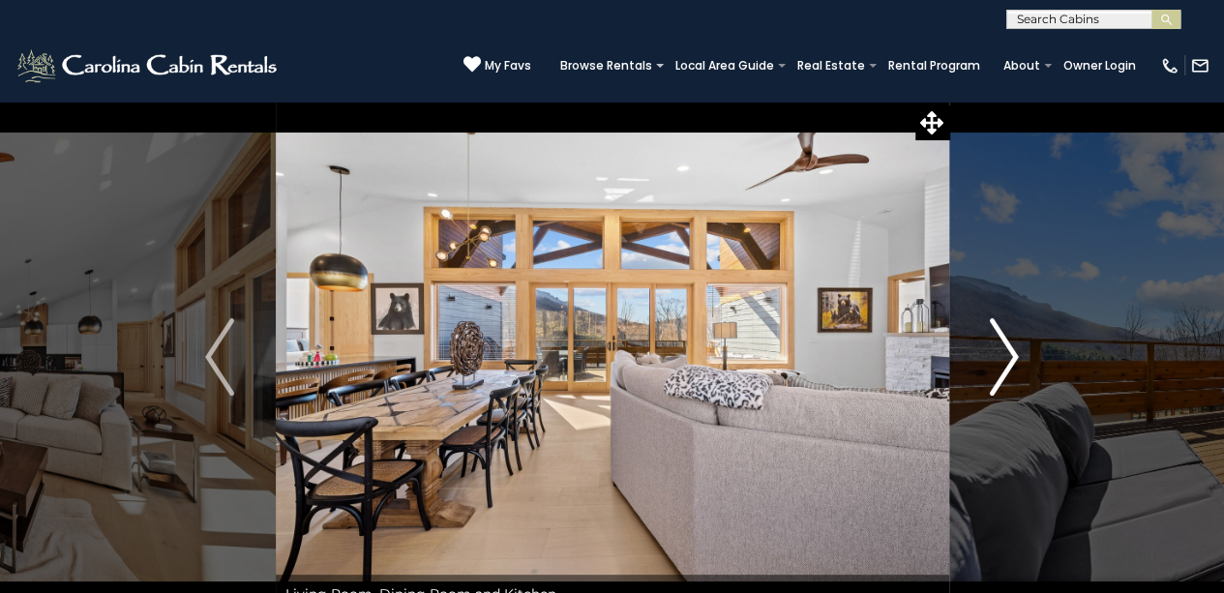
click at [1028, 357] on button "Next" at bounding box center [1004, 357] width 111 height 513
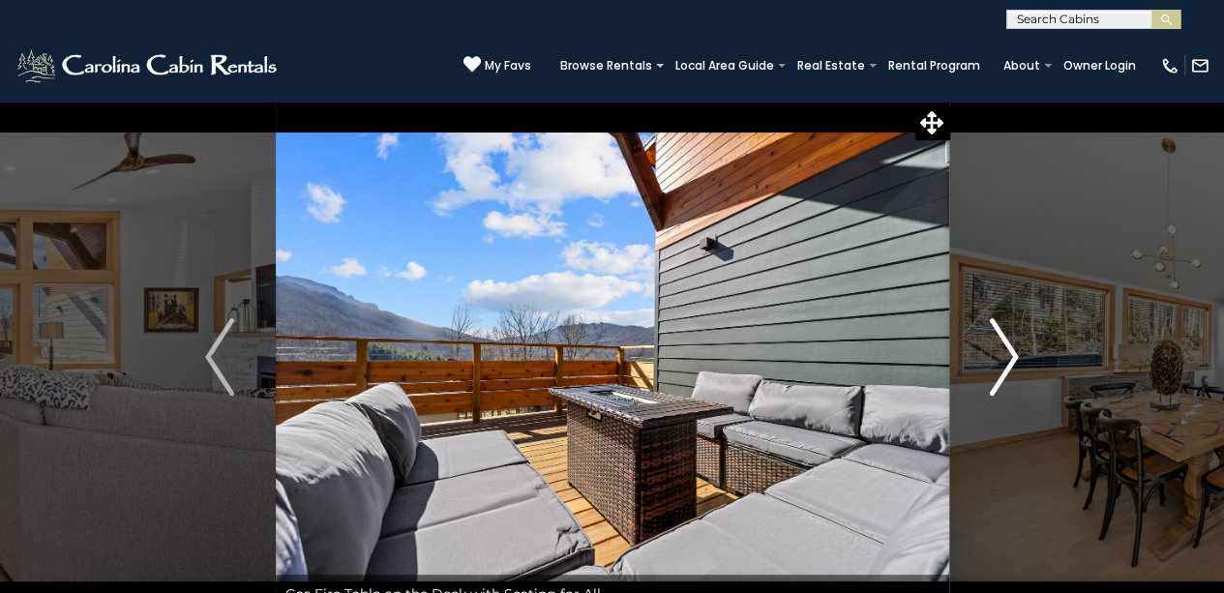
click at [1028, 357] on button "Next" at bounding box center [1004, 357] width 111 height 513
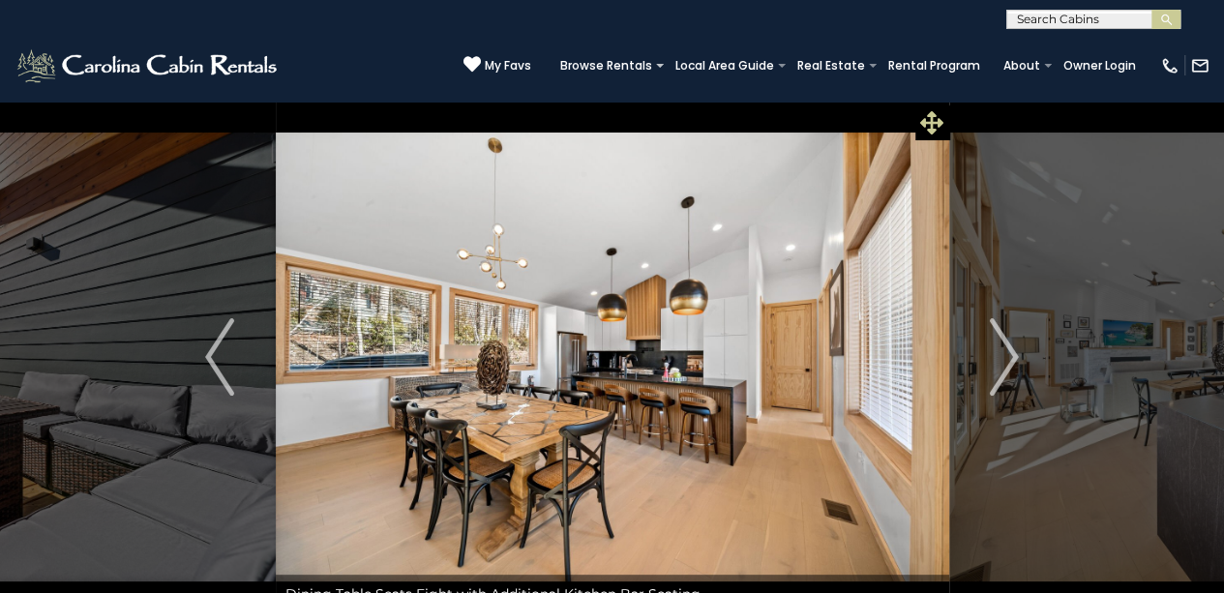
drag, startPoint x: 1028, startPoint y: 357, endPoint x: 925, endPoint y: 113, distance: 264.6
click at [925, 113] on icon at bounding box center [932, 122] width 23 height 23
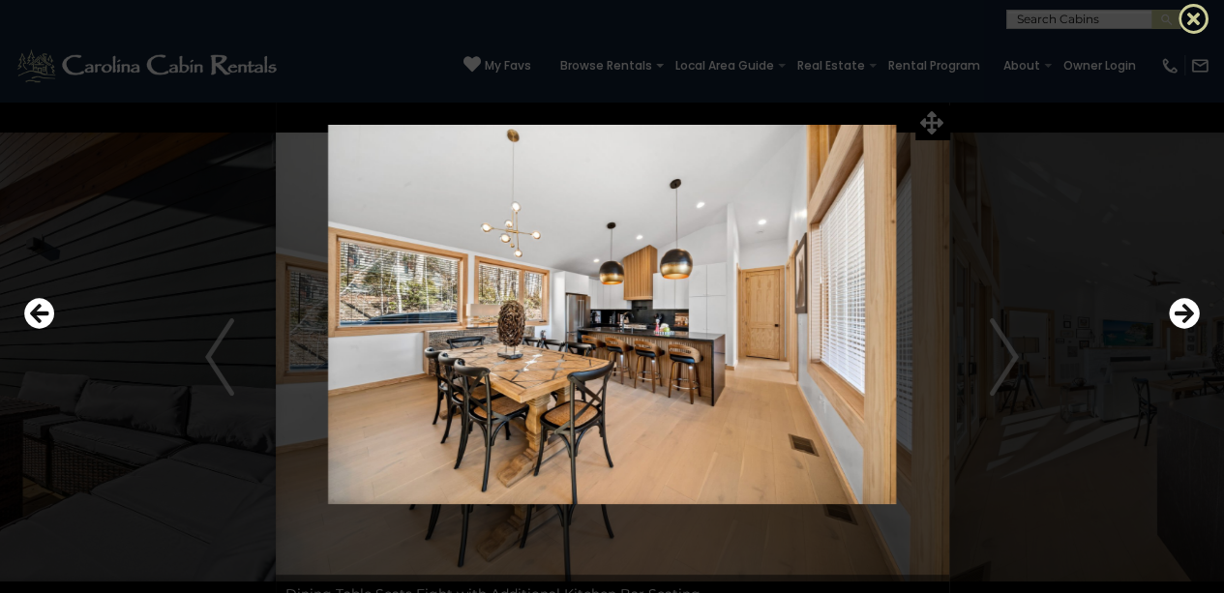
click at [1194, 8] on icon at bounding box center [1194, 18] width 31 height 31
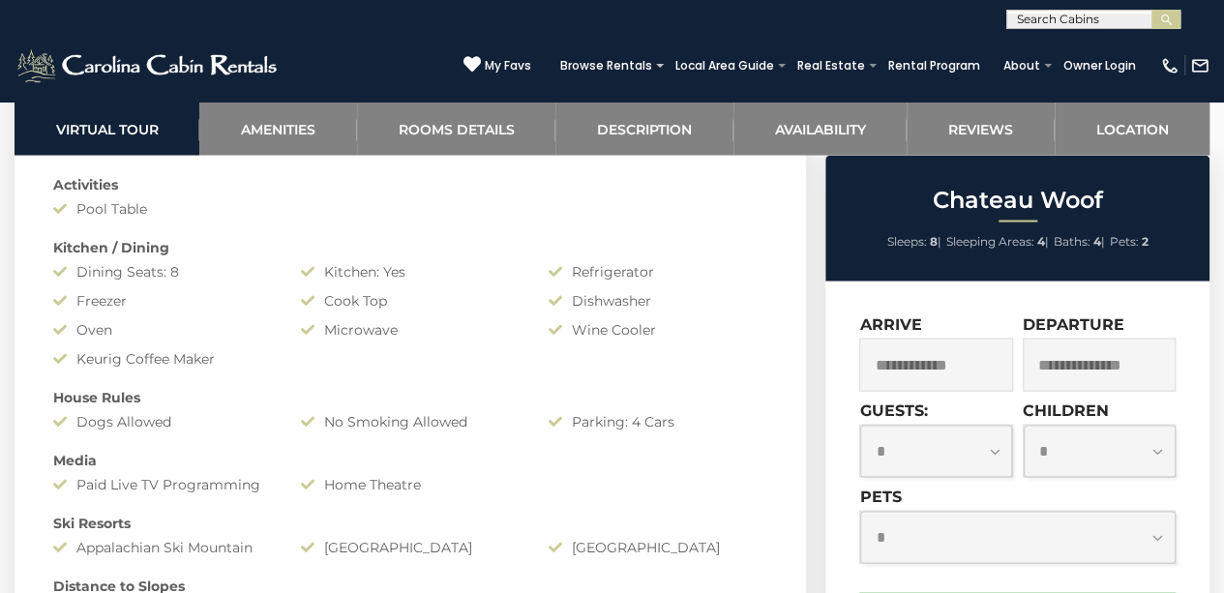
scroll to position [1764, 0]
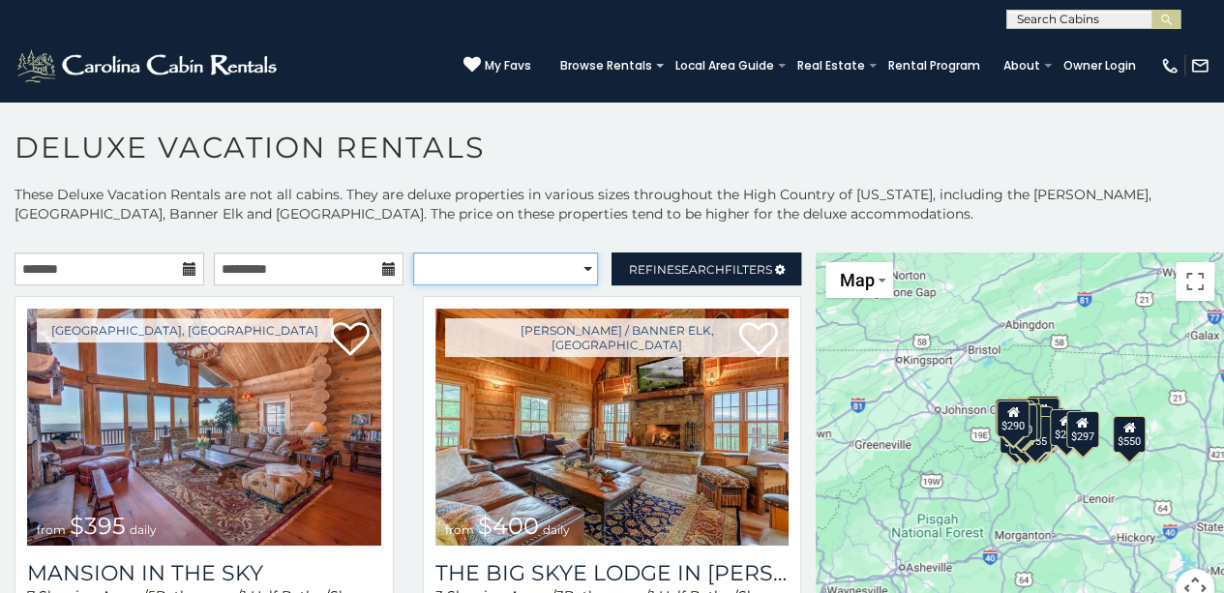
click at [541, 261] on select "**********" at bounding box center [506, 269] width 186 height 33
select select "**********"
click at [413, 253] on select "**********" at bounding box center [506, 269] width 186 height 33
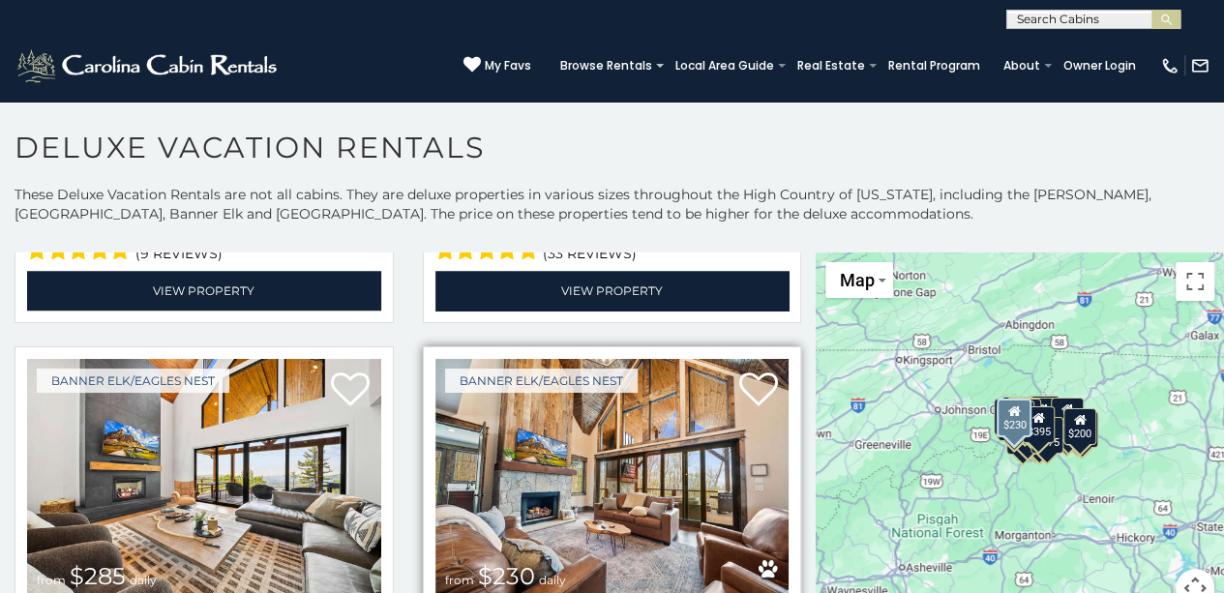
scroll to position [4565, 0]
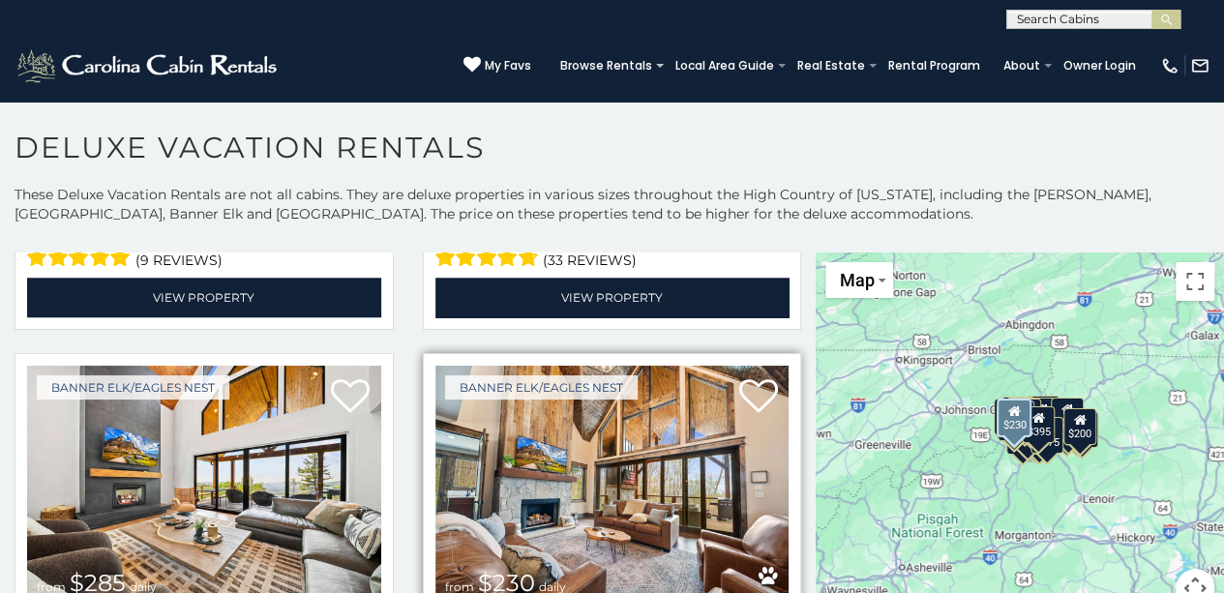
click at [582, 398] on img at bounding box center [613, 484] width 354 height 237
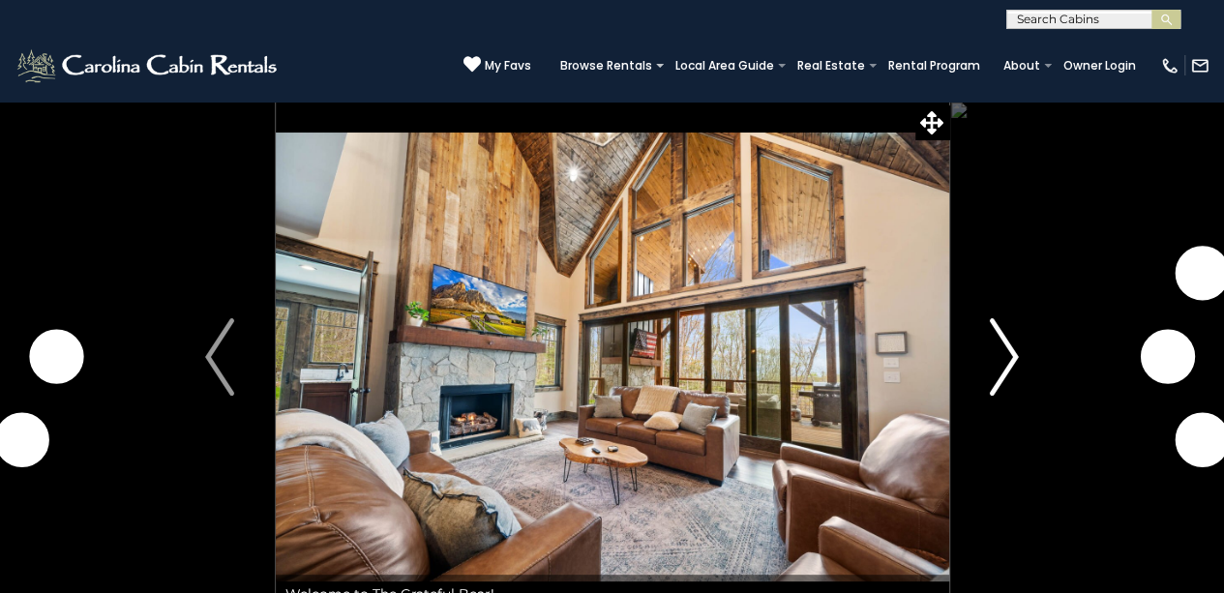
click at [1016, 365] on img "Next" at bounding box center [1004, 356] width 29 height 77
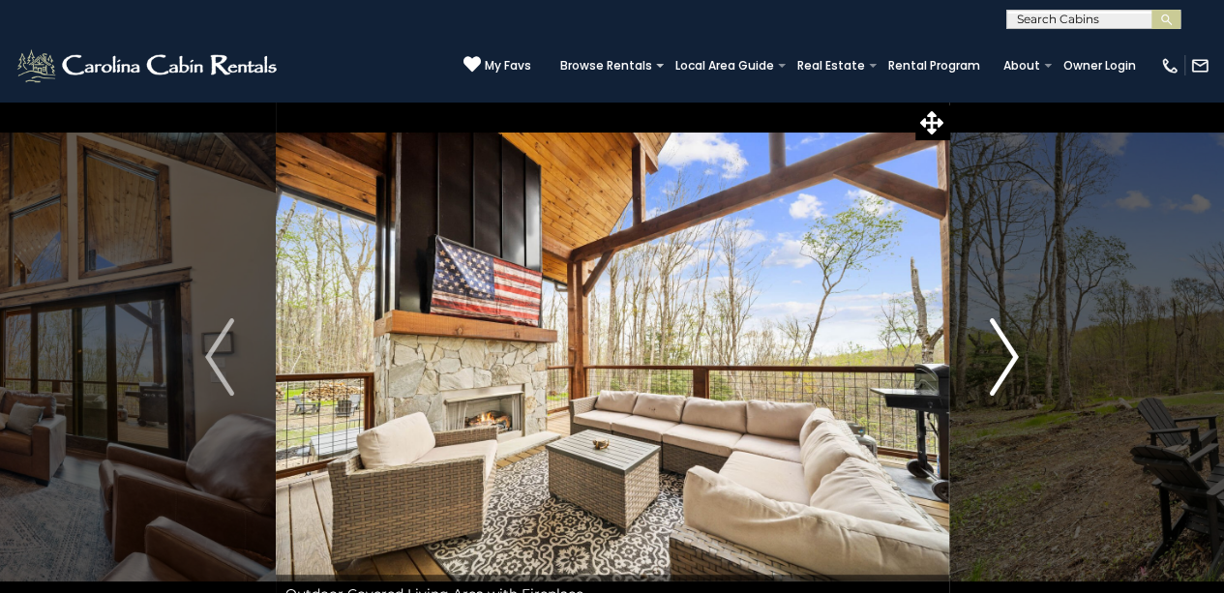
click at [1016, 366] on img "Next" at bounding box center [1004, 356] width 29 height 77
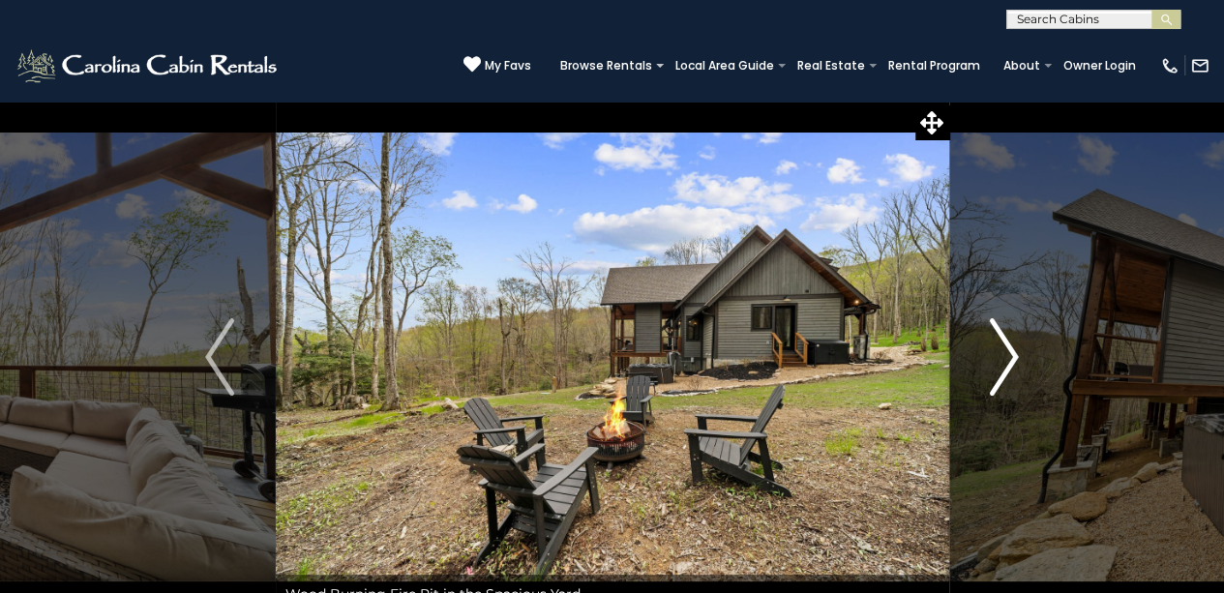
click at [1016, 368] on img "Next" at bounding box center [1004, 356] width 29 height 77
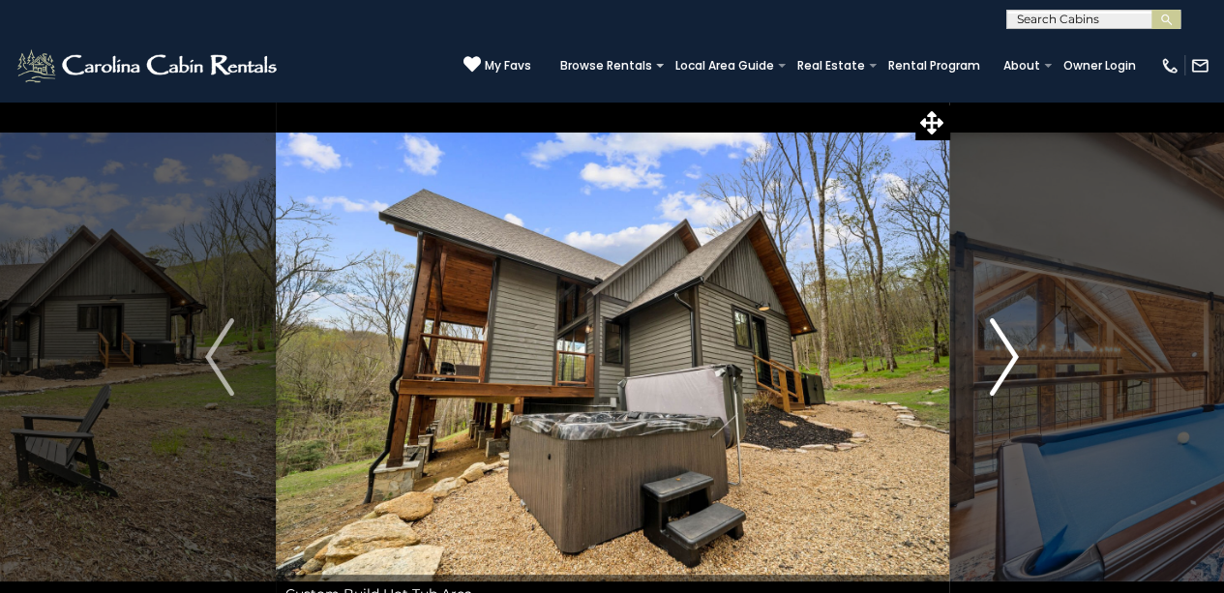
click at [1016, 368] on img "Next" at bounding box center [1004, 356] width 29 height 77
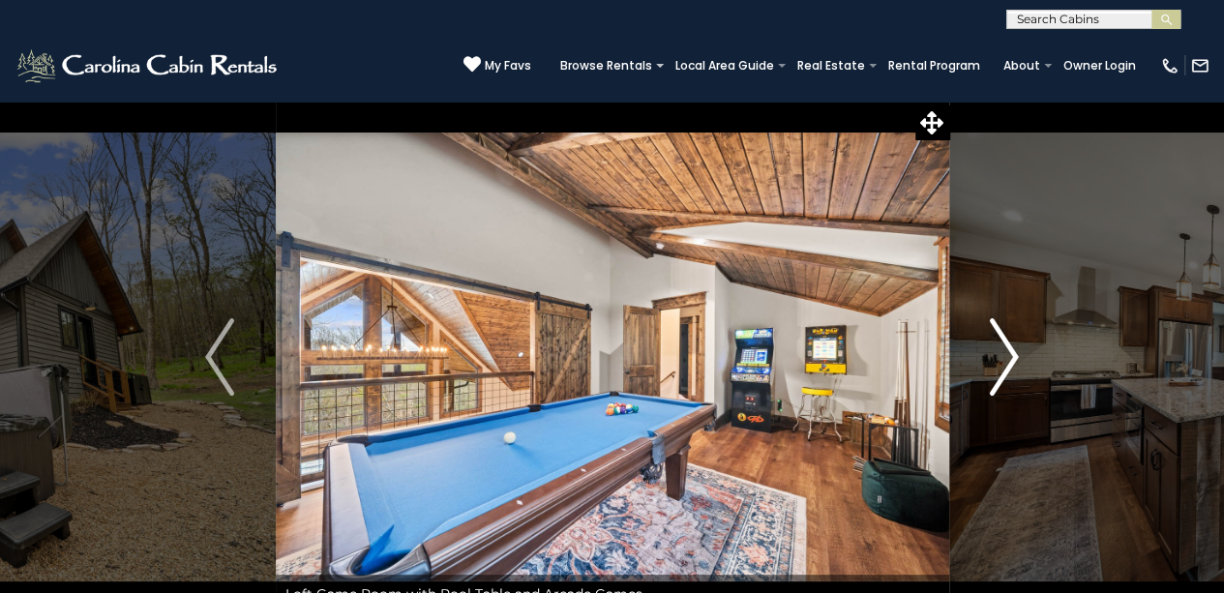
click at [1016, 368] on img "Next" at bounding box center [1004, 356] width 29 height 77
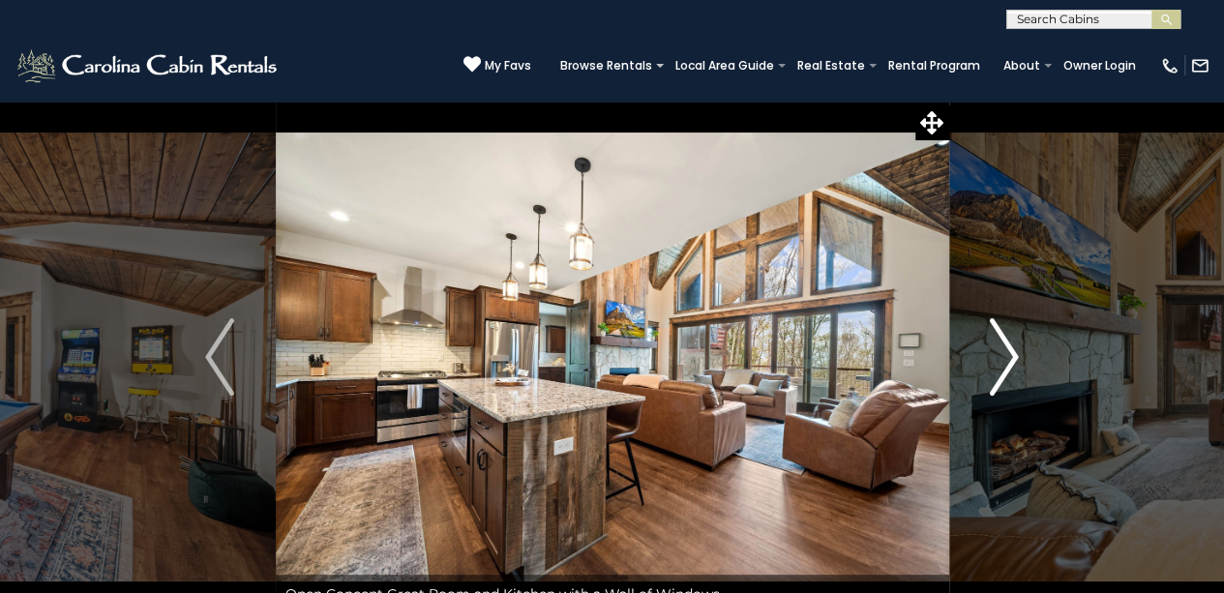
click at [1016, 368] on img "Next" at bounding box center [1004, 356] width 29 height 77
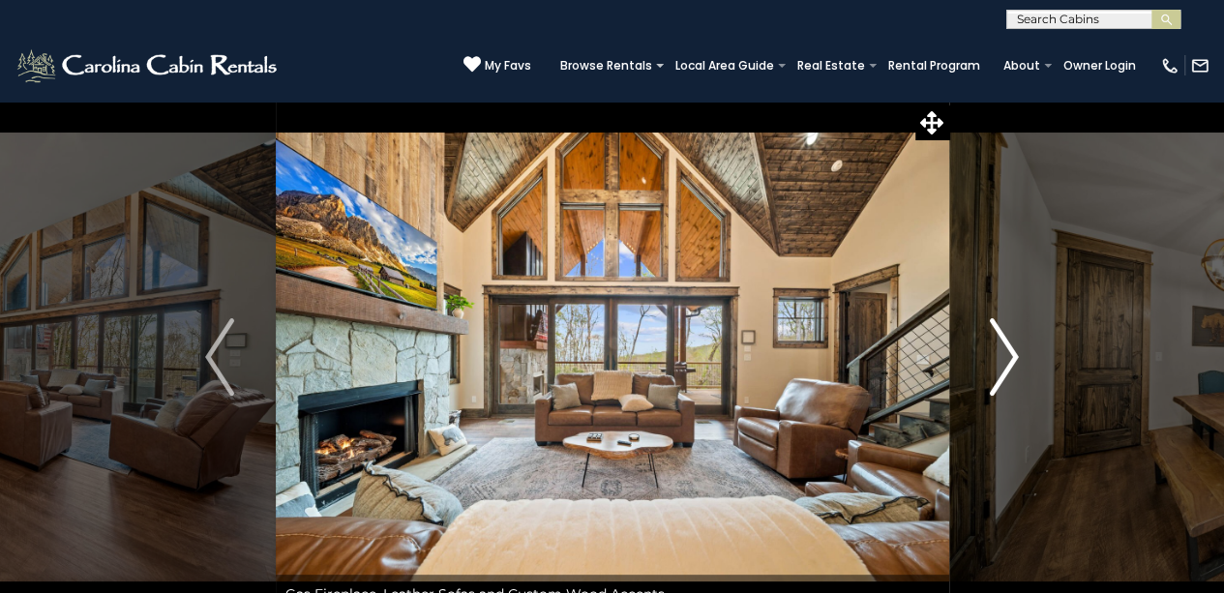
drag, startPoint x: 1016, startPoint y: 368, endPoint x: 997, endPoint y: 378, distance: 22.1
click at [997, 378] on img "Next" at bounding box center [1004, 356] width 29 height 77
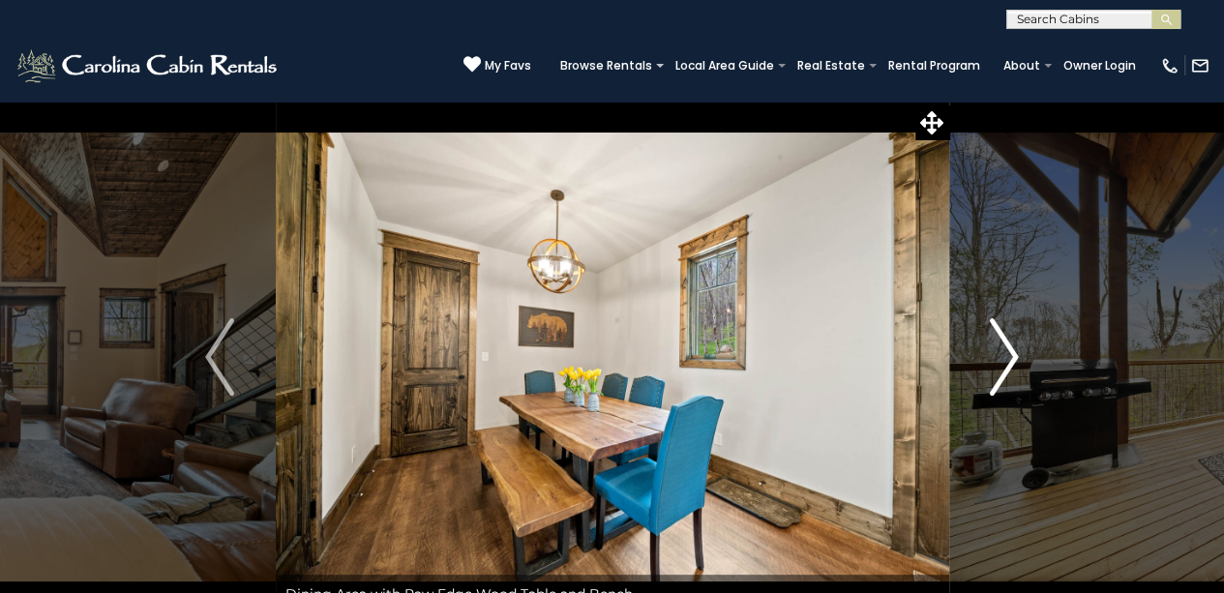
drag, startPoint x: 997, startPoint y: 378, endPoint x: 993, endPoint y: 415, distance: 37.0
click at [993, 415] on button "Next" at bounding box center [1004, 357] width 111 height 513
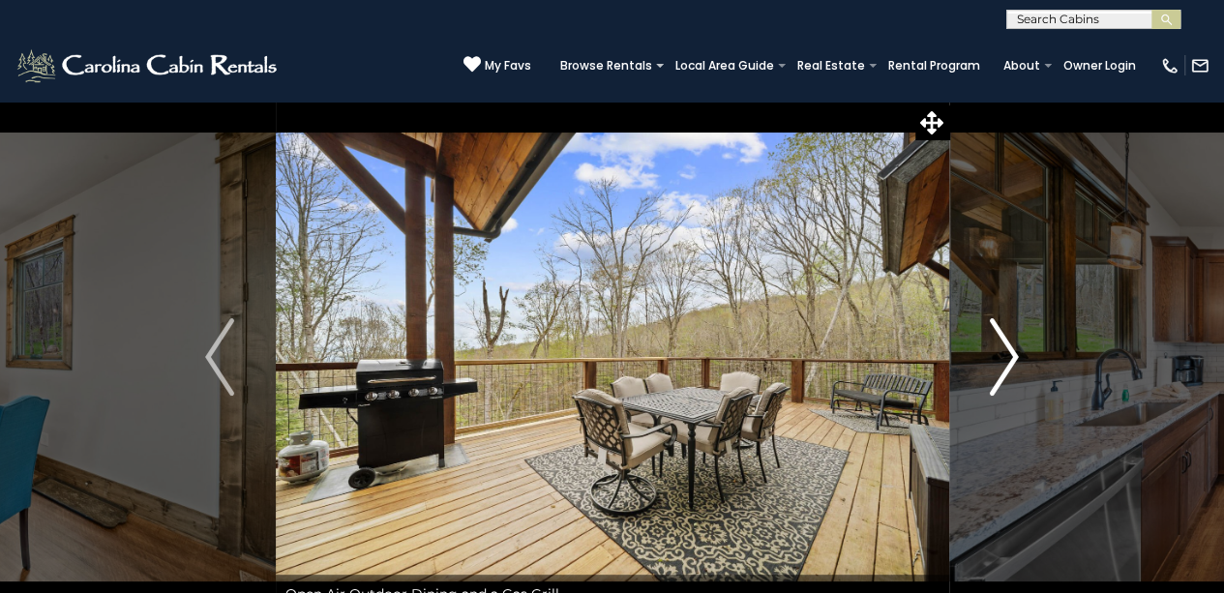
click at [991, 361] on img "Next" at bounding box center [1004, 356] width 29 height 77
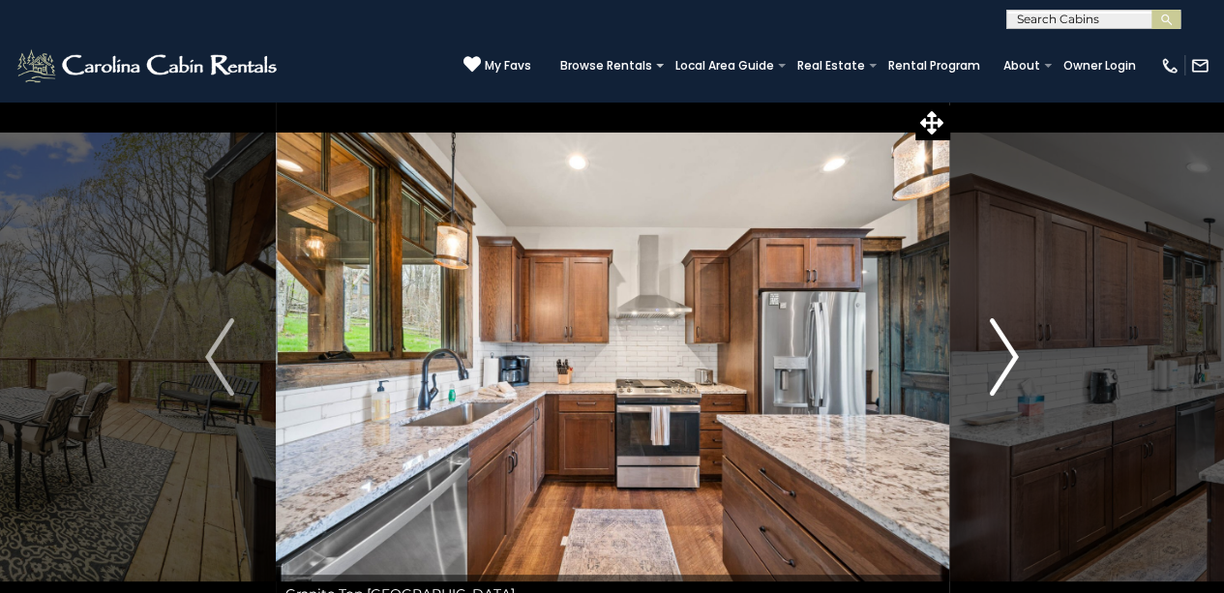
click at [991, 361] on img "Next" at bounding box center [1004, 356] width 29 height 77
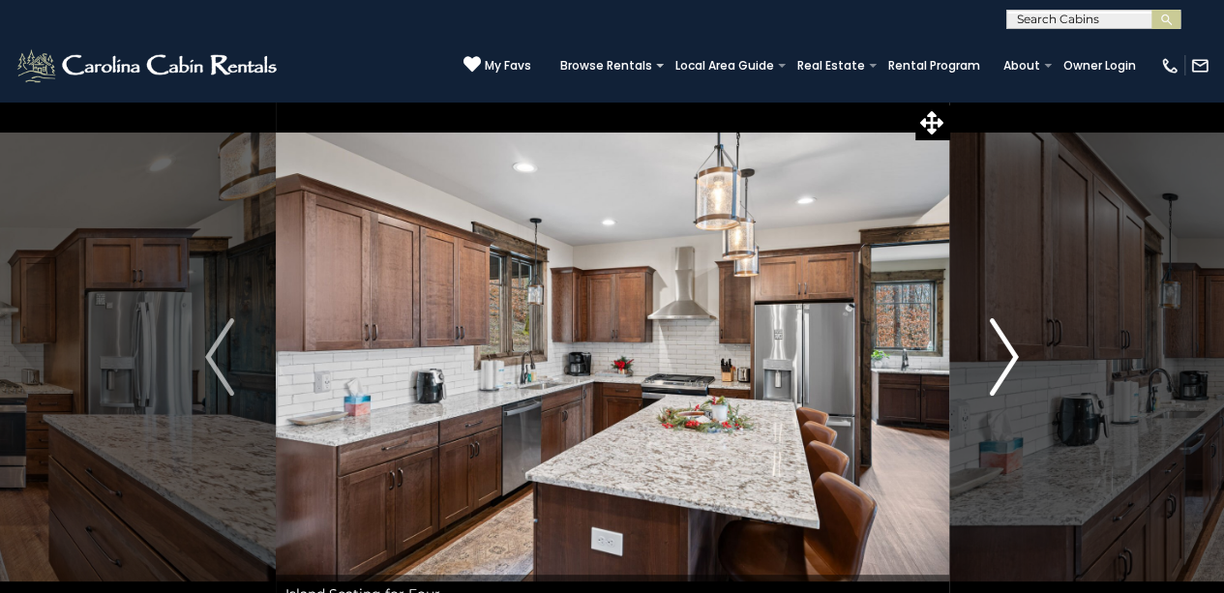
click at [991, 361] on img "Next" at bounding box center [1004, 356] width 29 height 77
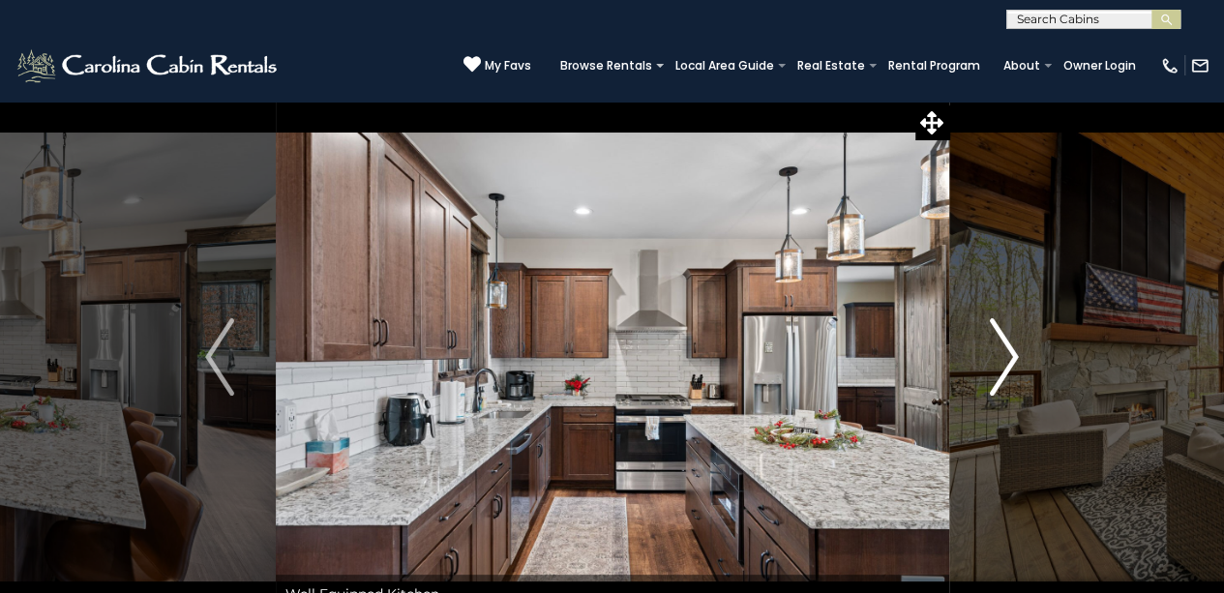
click at [991, 361] on img "Next" at bounding box center [1004, 356] width 29 height 77
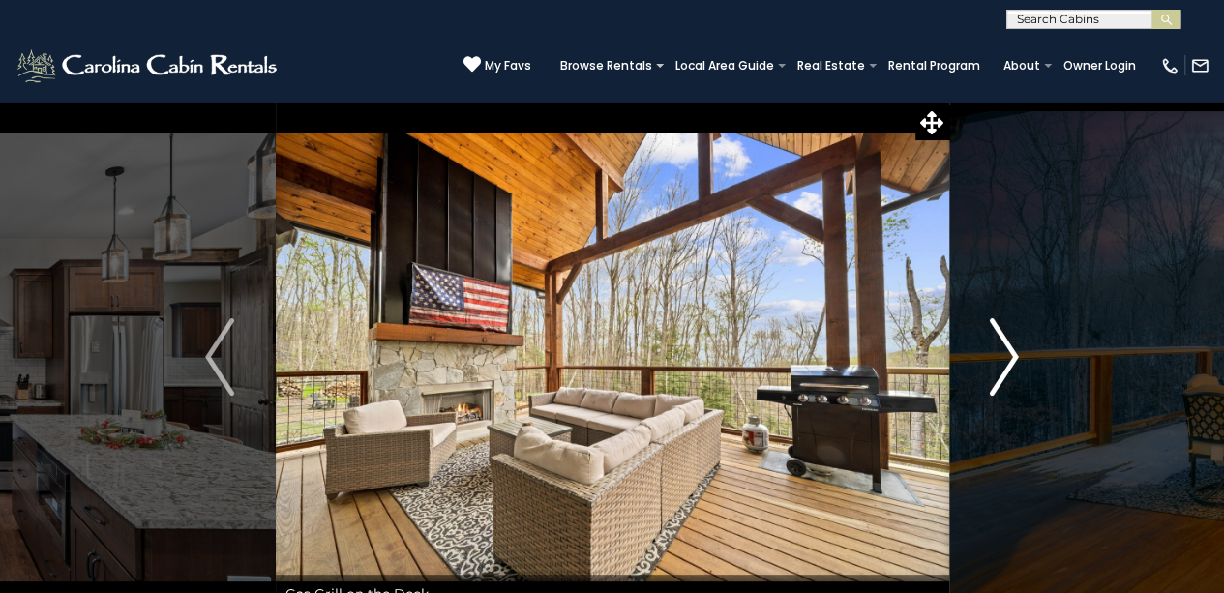
click at [991, 361] on img "Next" at bounding box center [1004, 356] width 29 height 77
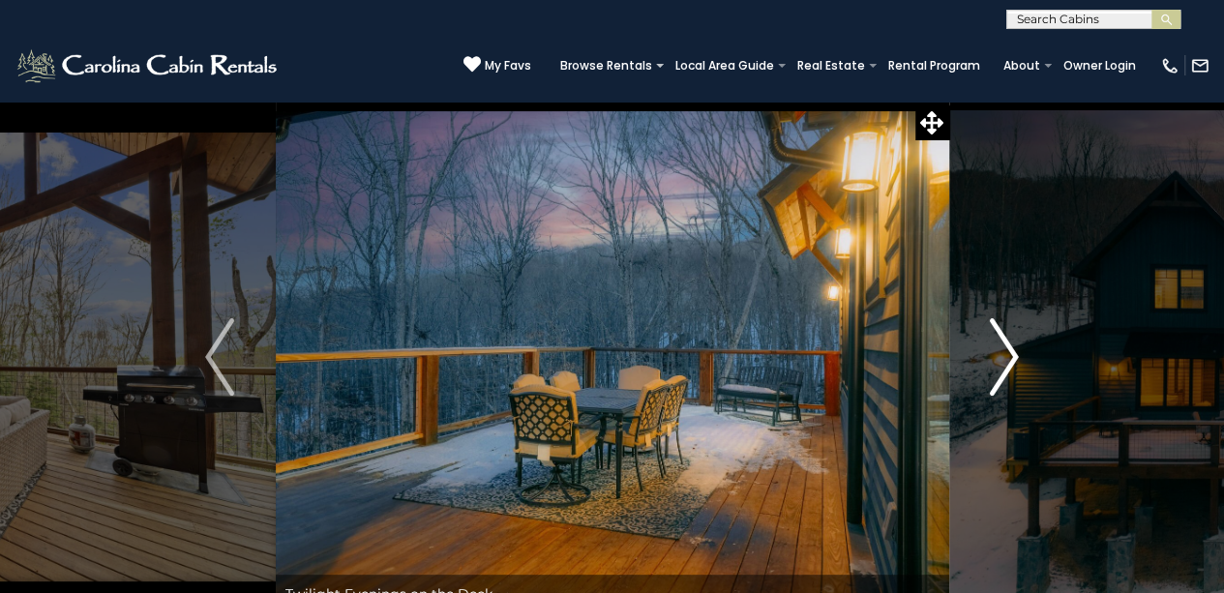
click at [991, 361] on img "Next" at bounding box center [1004, 356] width 29 height 77
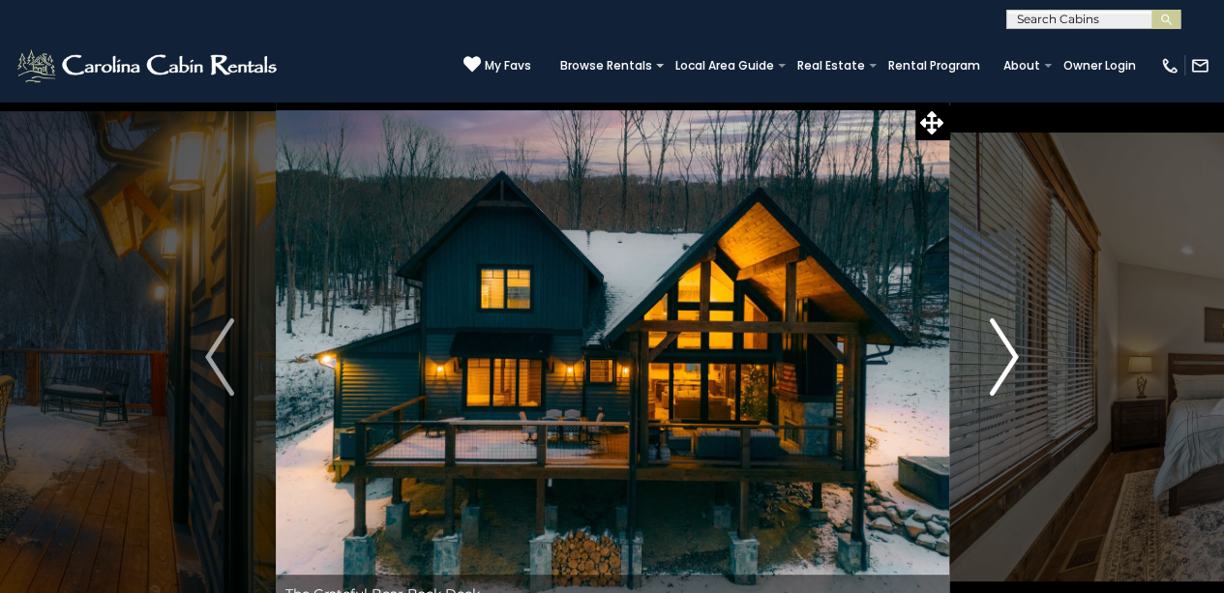
click at [991, 361] on img "Next" at bounding box center [1004, 356] width 29 height 77
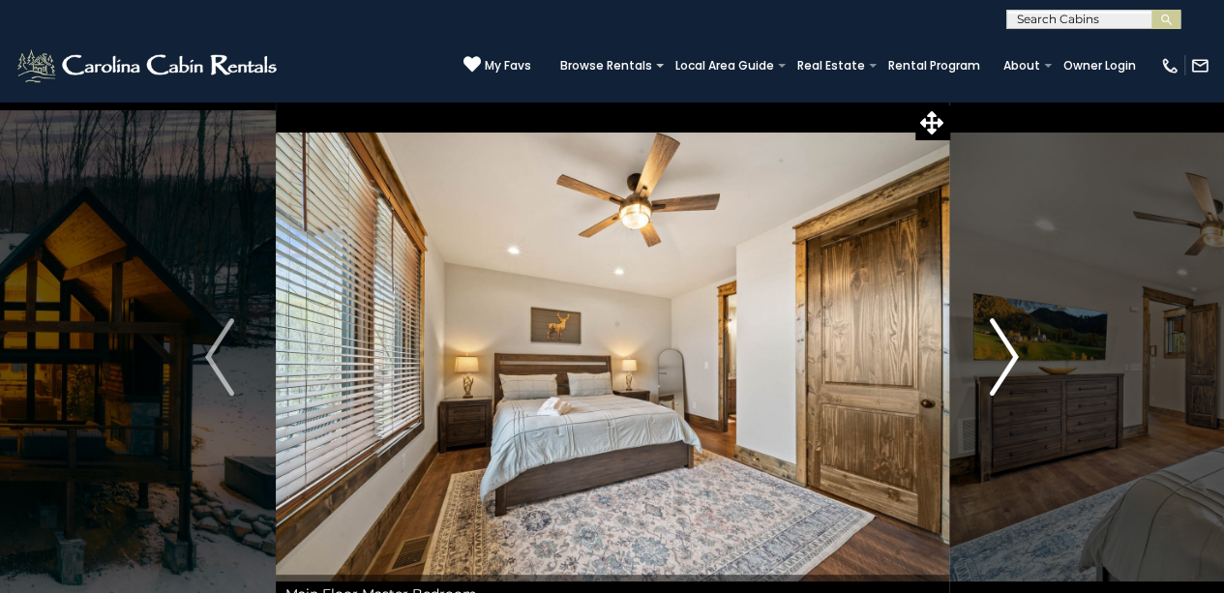
click at [991, 361] on img "Next" at bounding box center [1004, 356] width 29 height 77
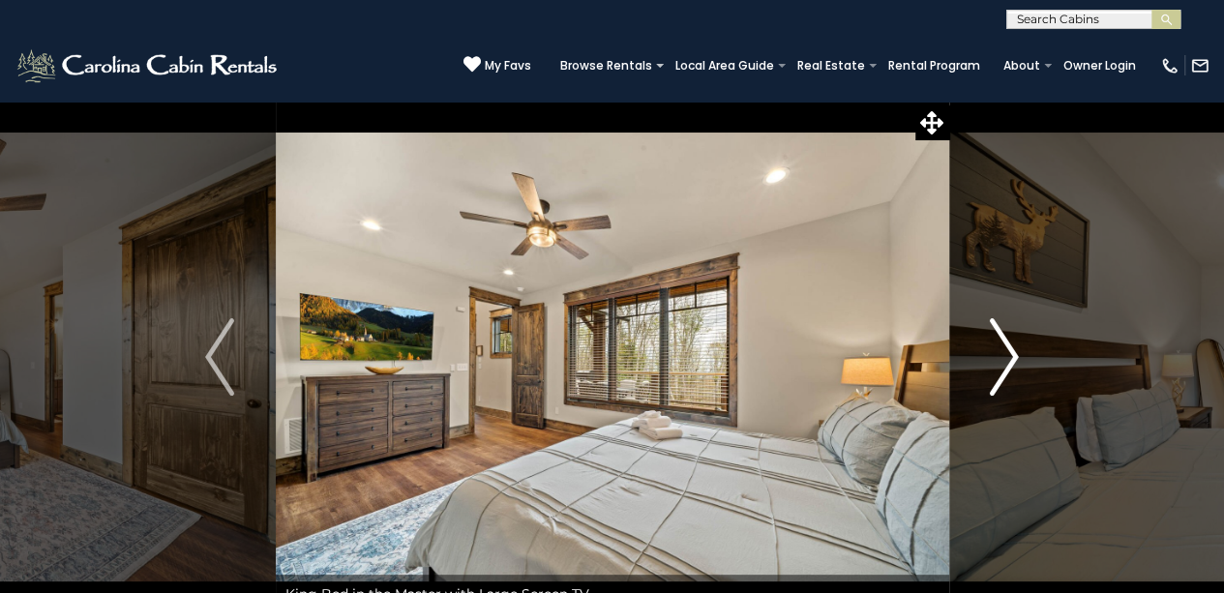
click at [991, 361] on img "Next" at bounding box center [1004, 356] width 29 height 77
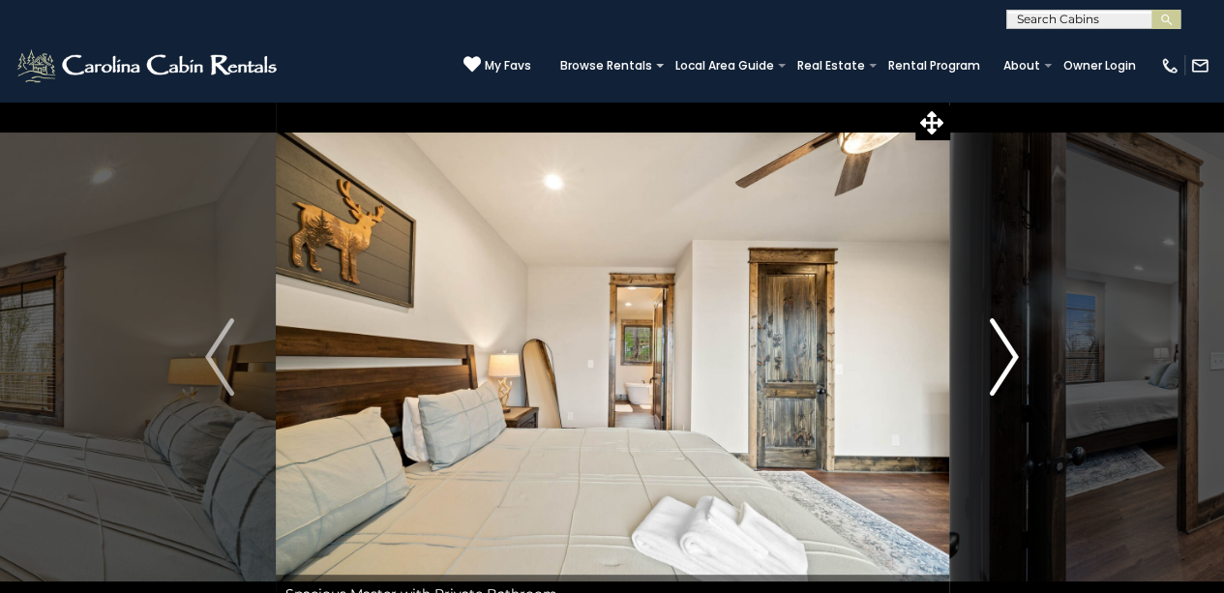
click at [991, 361] on img "Next" at bounding box center [1004, 356] width 29 height 77
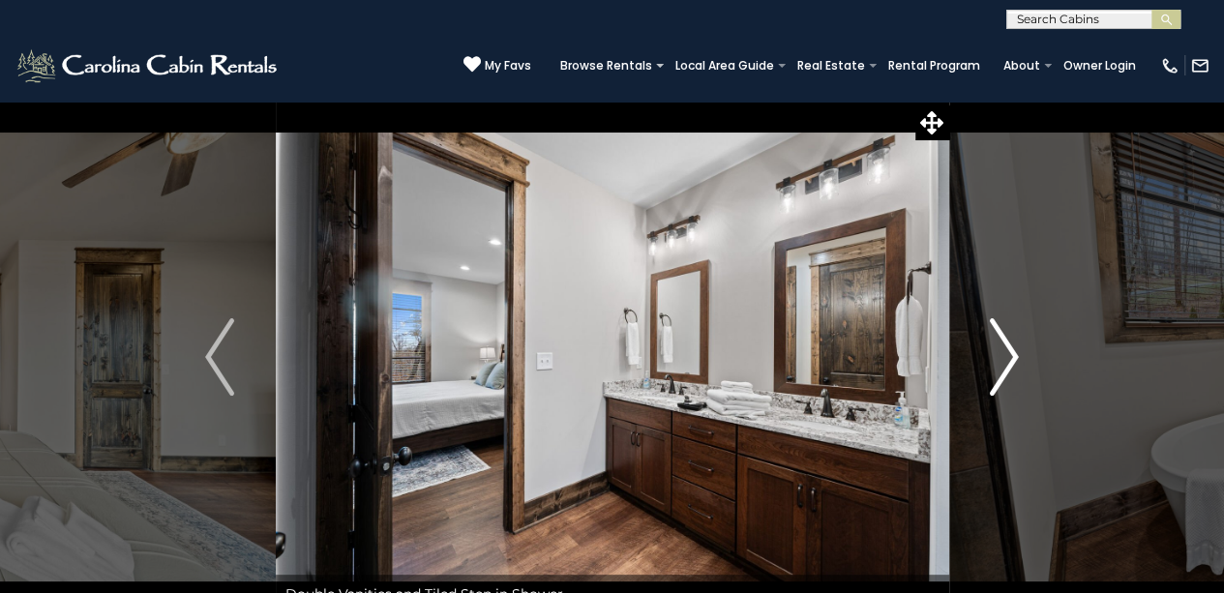
click at [991, 361] on img "Next" at bounding box center [1004, 356] width 29 height 77
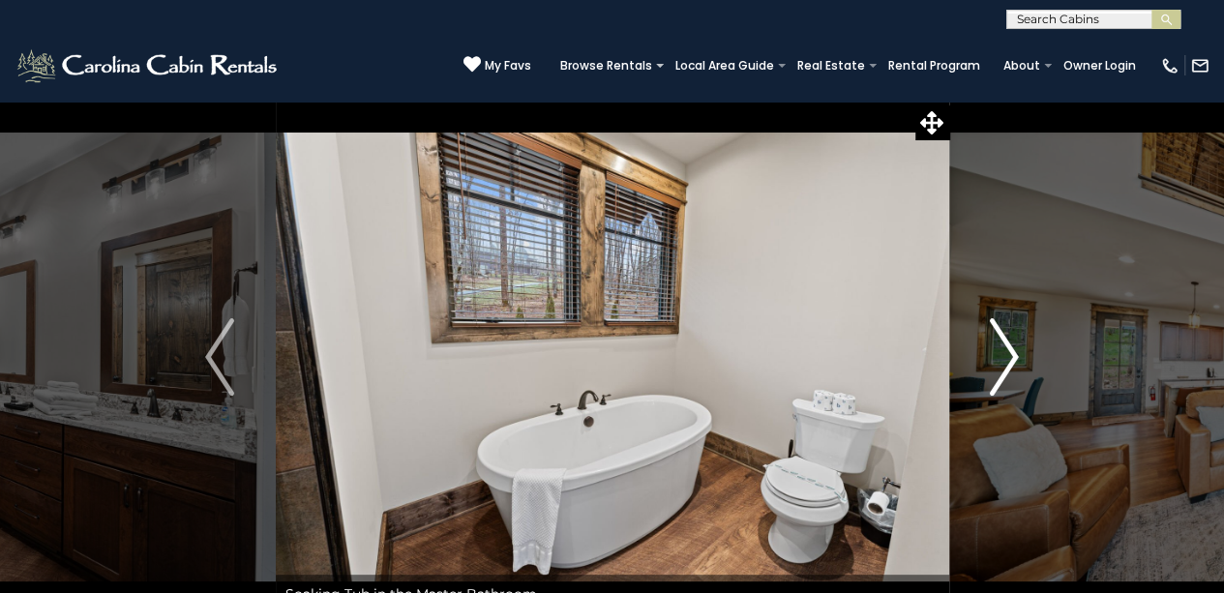
click at [991, 361] on img "Next" at bounding box center [1004, 356] width 29 height 77
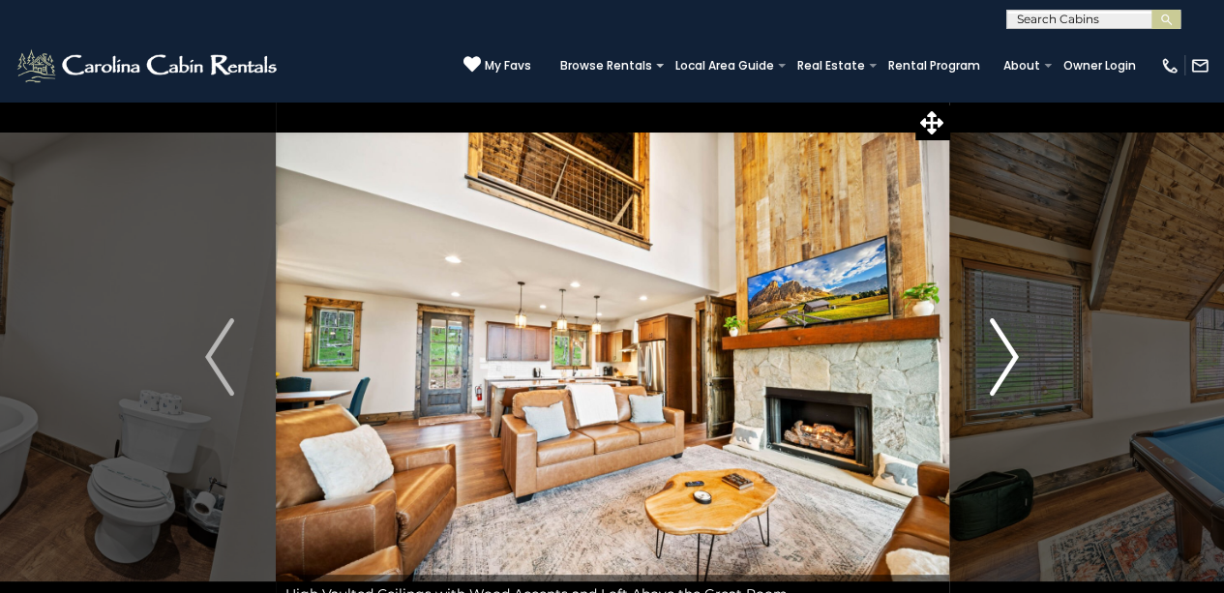
click at [991, 361] on img "Next" at bounding box center [1004, 356] width 29 height 77
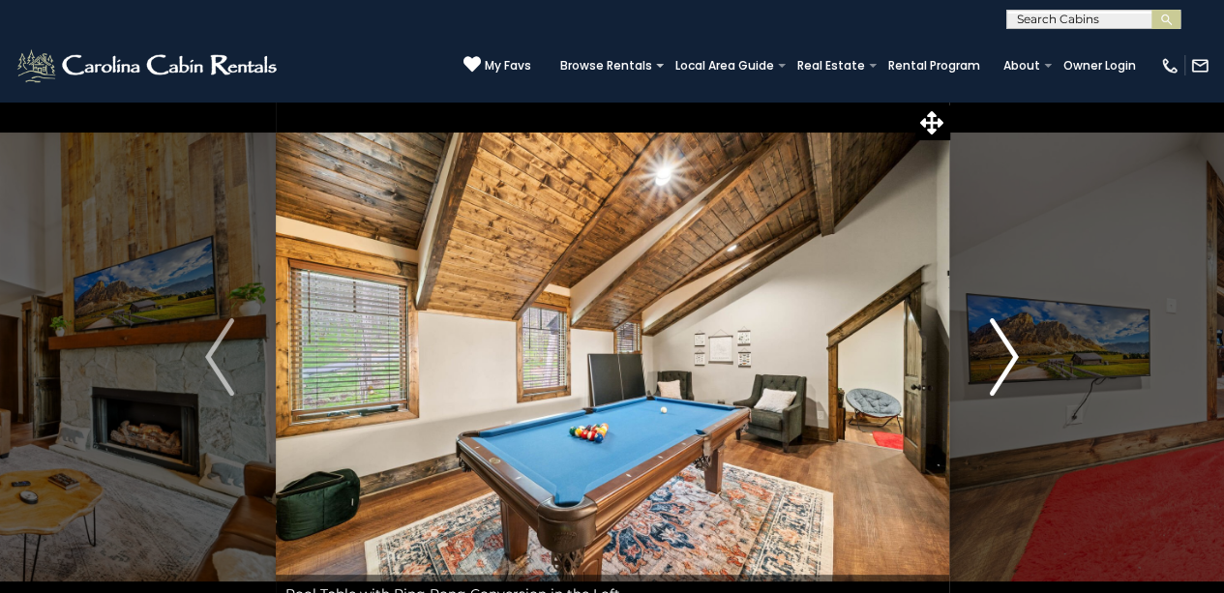
click at [991, 361] on img "Next" at bounding box center [1004, 356] width 29 height 77
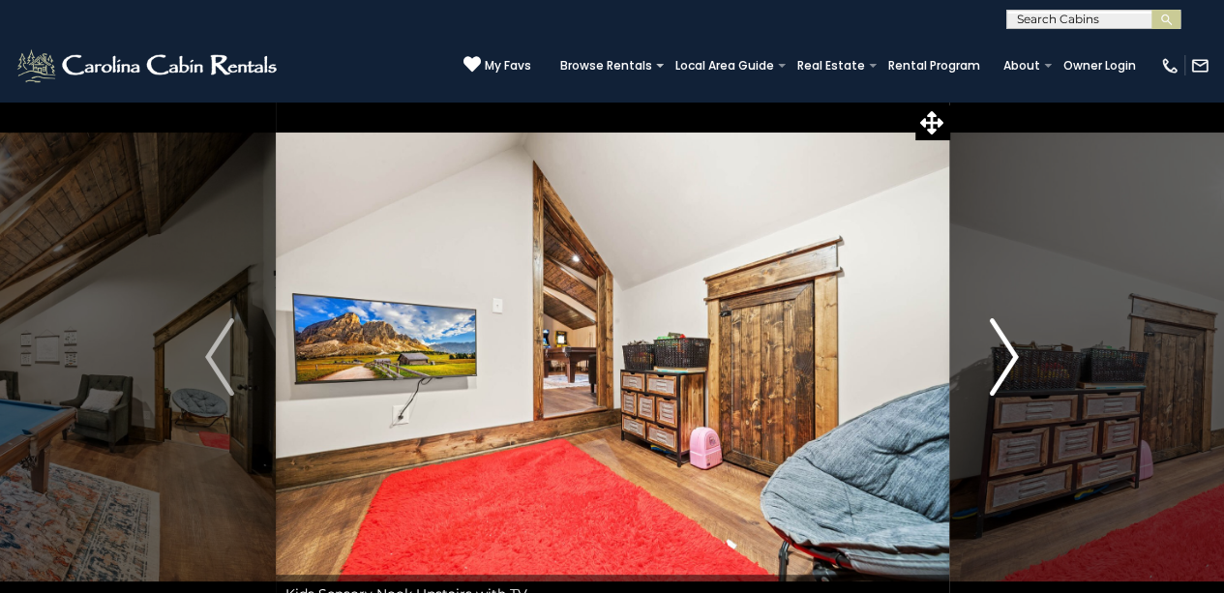
click at [991, 361] on img "Next" at bounding box center [1004, 356] width 29 height 77
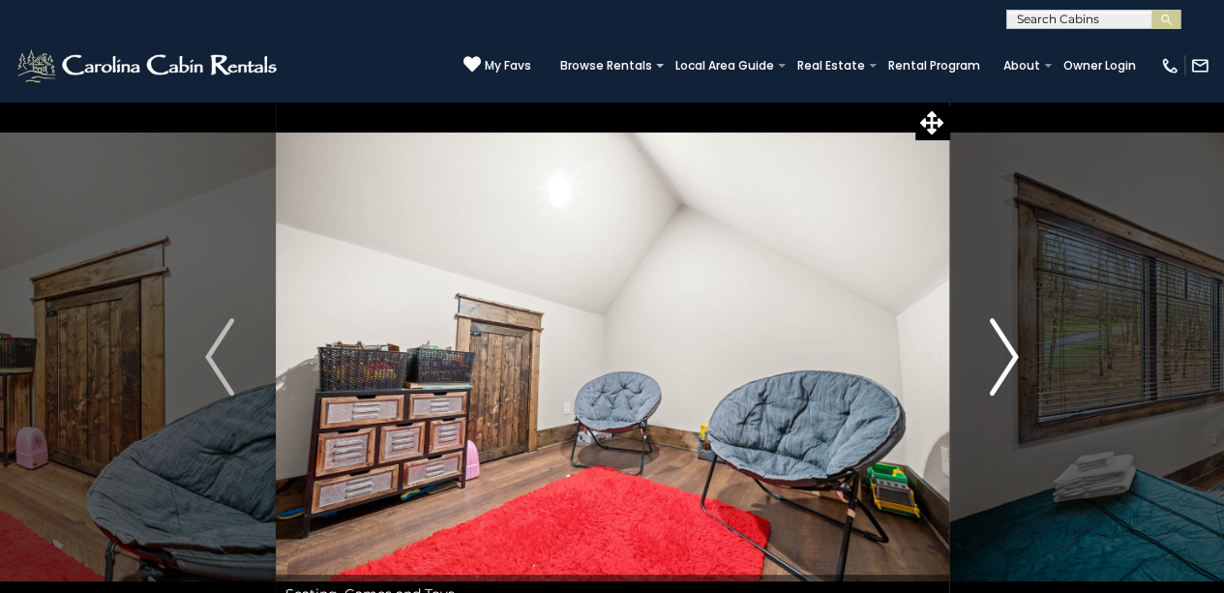
click at [991, 361] on img "Next" at bounding box center [1004, 356] width 29 height 77
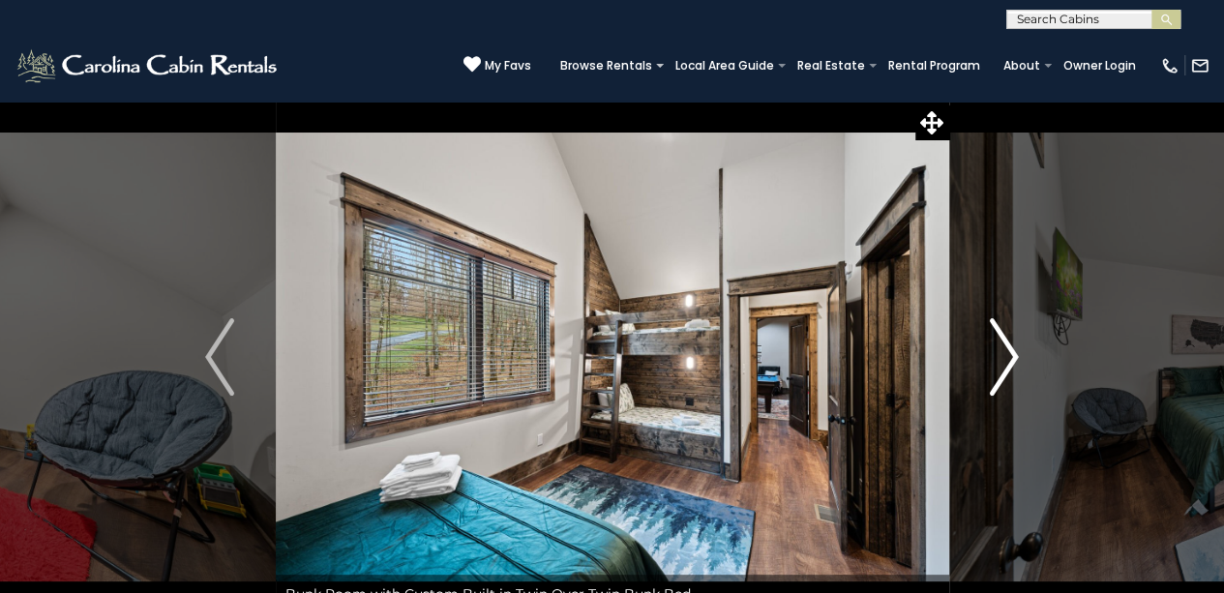
click at [991, 361] on img "Next" at bounding box center [1004, 356] width 29 height 77
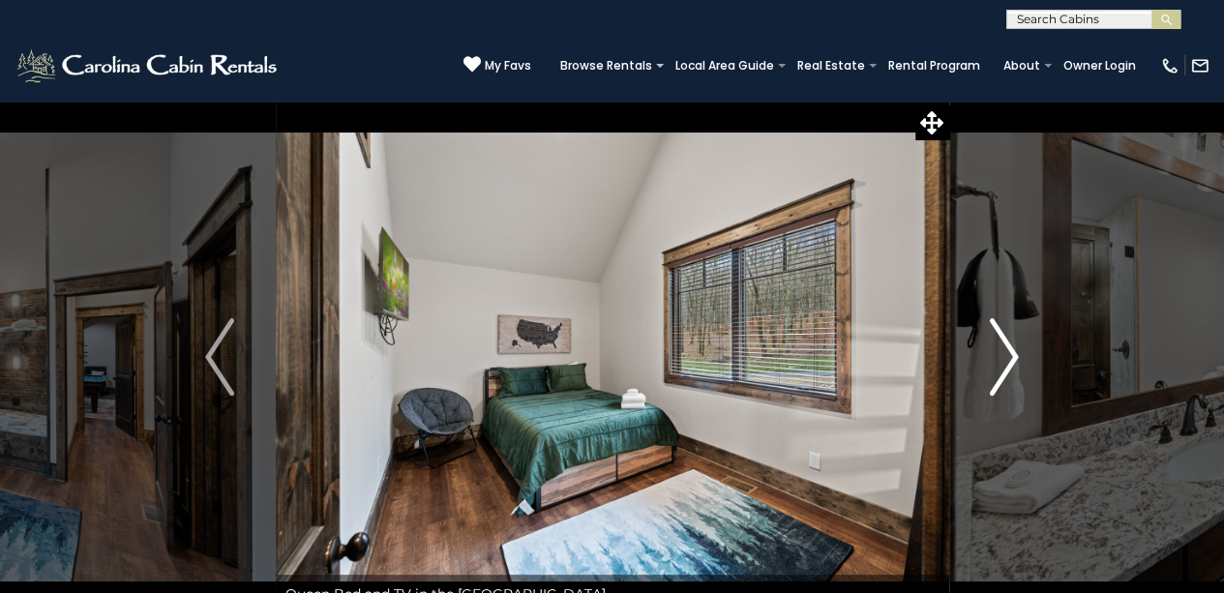
click at [991, 361] on img "Next" at bounding box center [1004, 356] width 29 height 77
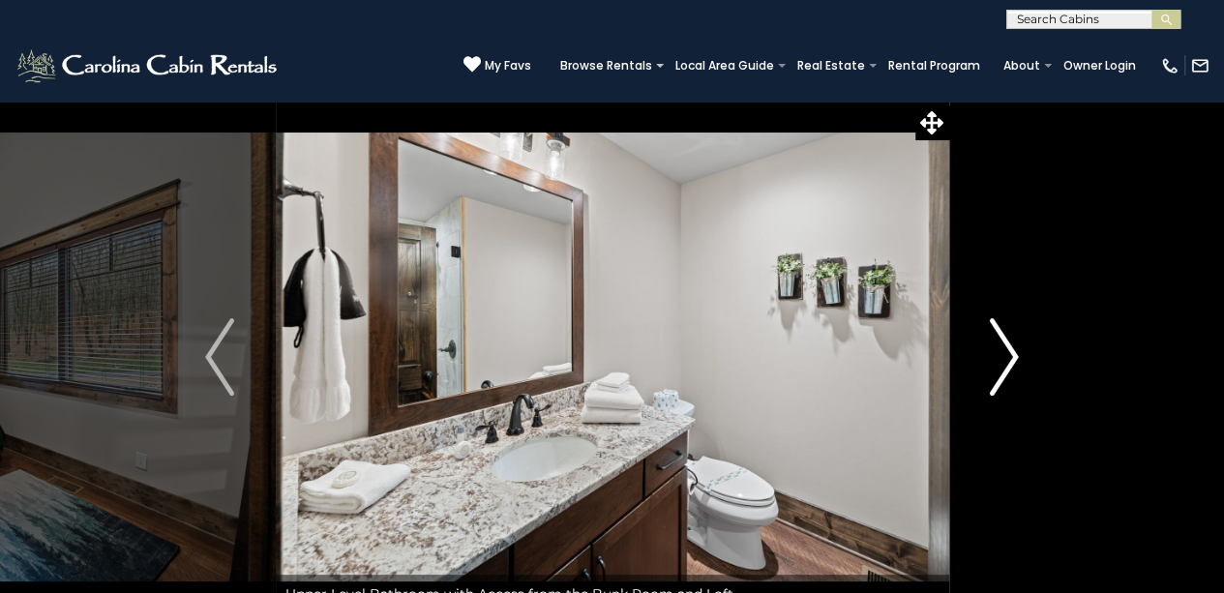
click at [991, 361] on img "Next" at bounding box center [1004, 356] width 29 height 77
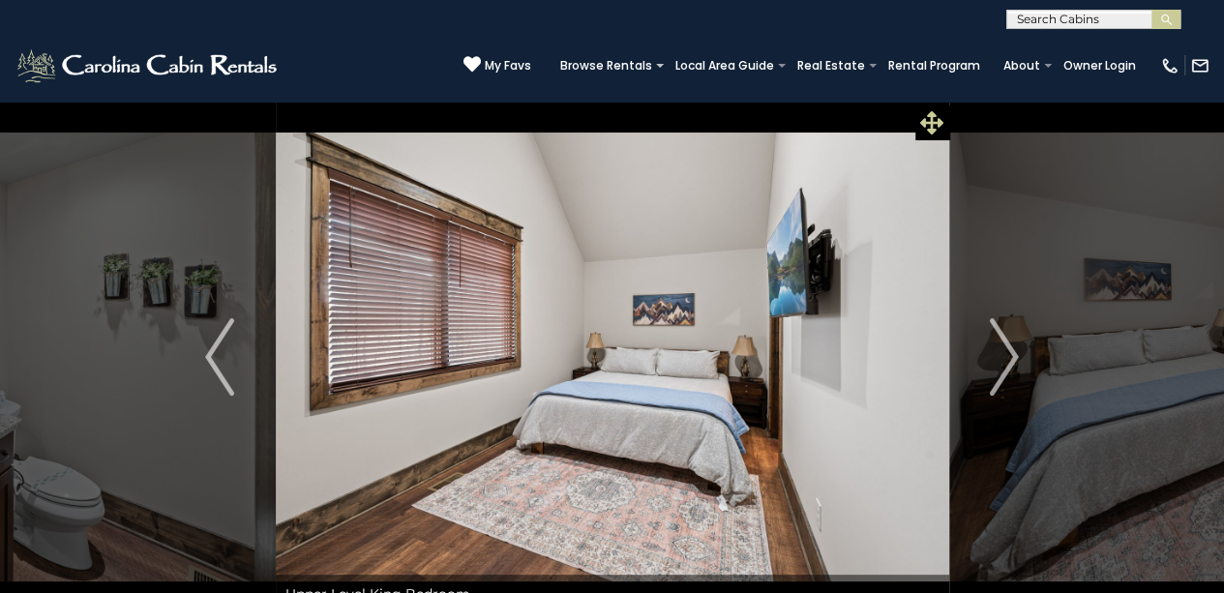
click at [926, 111] on icon at bounding box center [932, 122] width 23 height 23
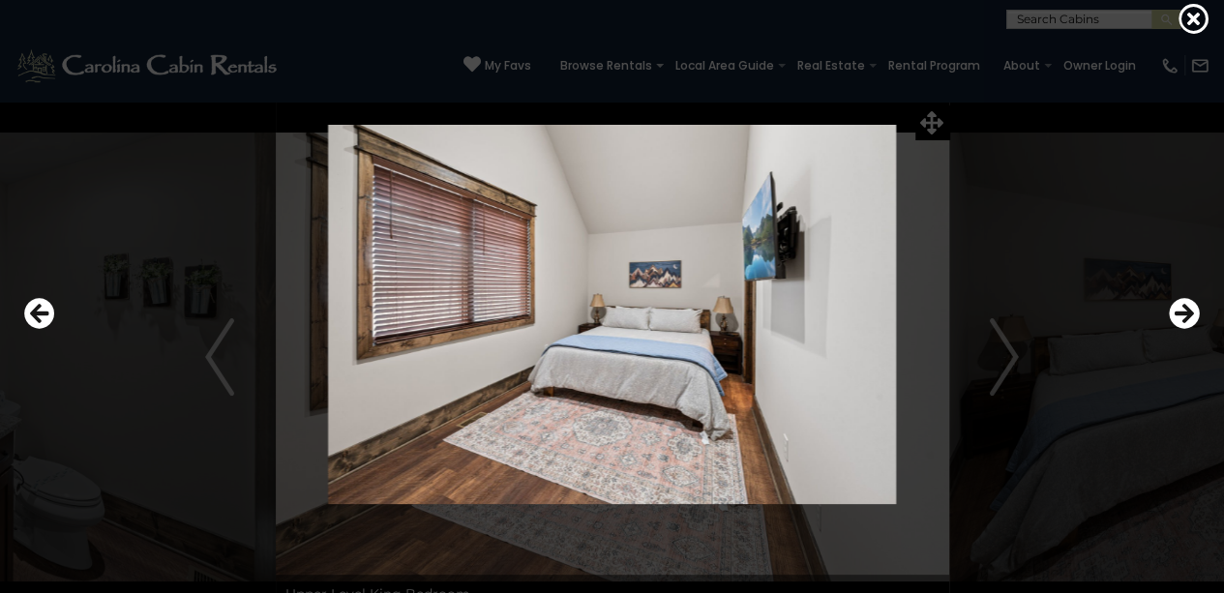
click at [1202, 5] on div at bounding box center [612, 296] width 1224 height 593
click at [1194, 15] on icon at bounding box center [1194, 18] width 31 height 31
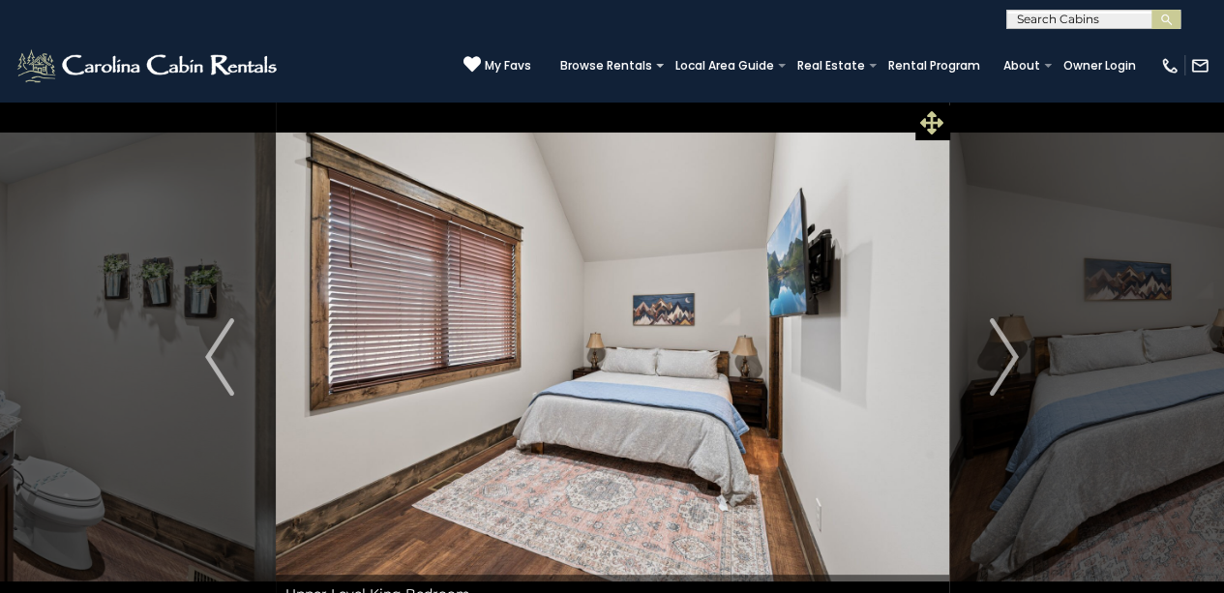
click at [923, 123] on icon at bounding box center [932, 122] width 23 height 23
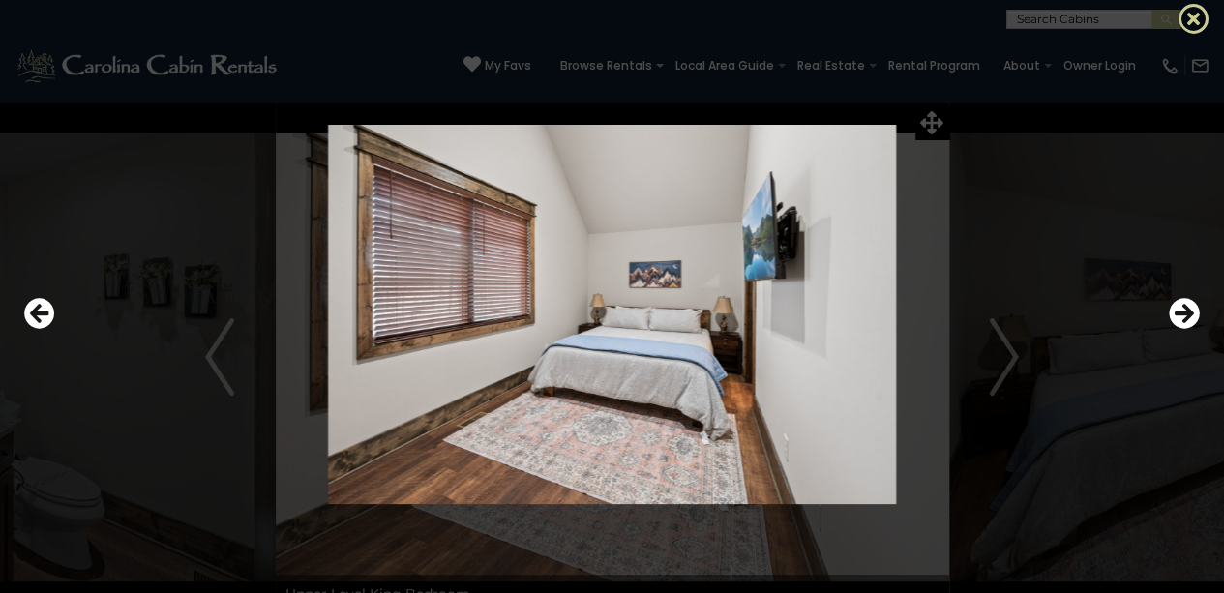
click at [1188, 13] on icon at bounding box center [1194, 18] width 31 height 31
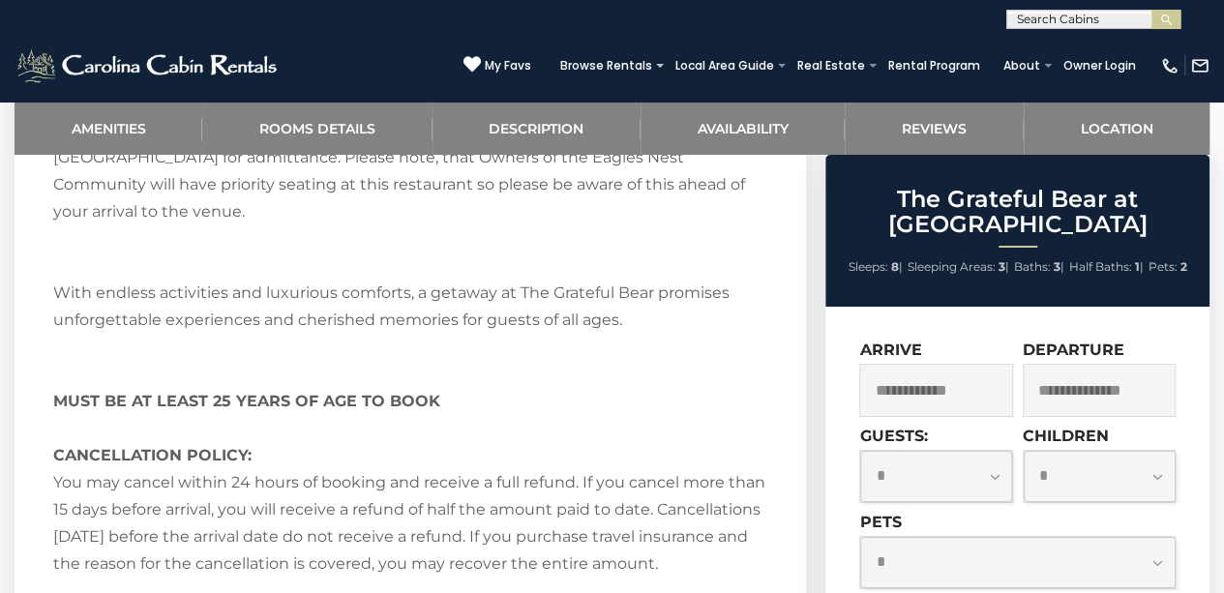
scroll to position [3509, 0]
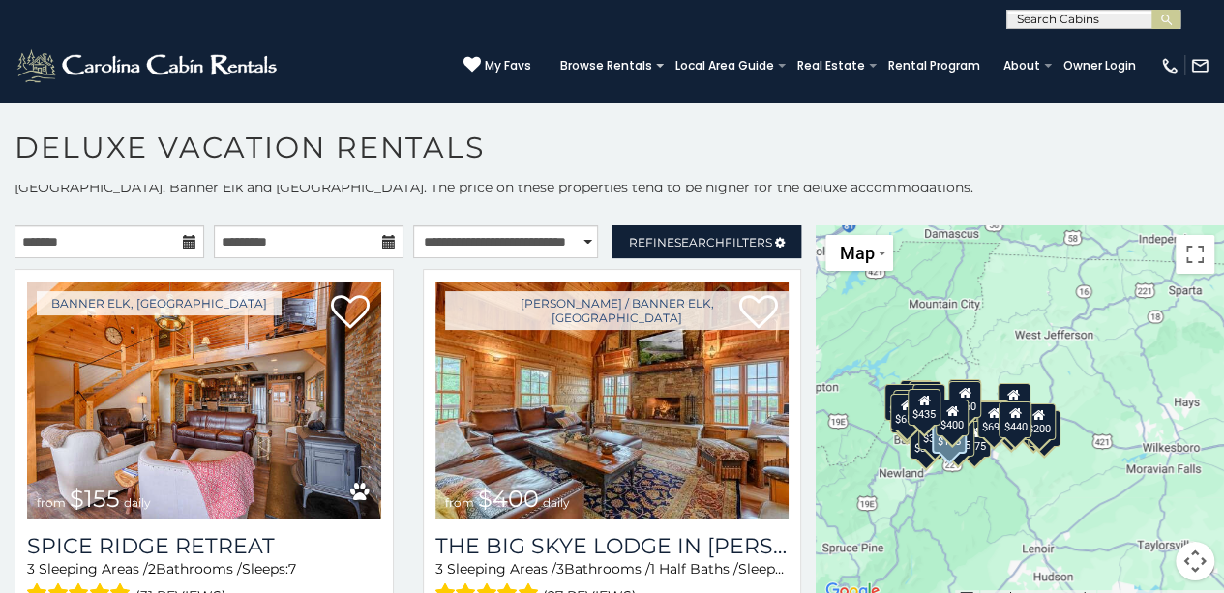
drag, startPoint x: 982, startPoint y: 484, endPoint x: 875, endPoint y: 485, distance: 107.4
click at [875, 485] on div "$155 $400 $295 $435 $565 $395 $170 $290 $265 $220 $315 $205 $299 $300 $350 $275…" at bounding box center [1020, 415] width 408 height 378
click at [1040, 423] on div "$200" at bounding box center [1041, 419] width 33 height 37
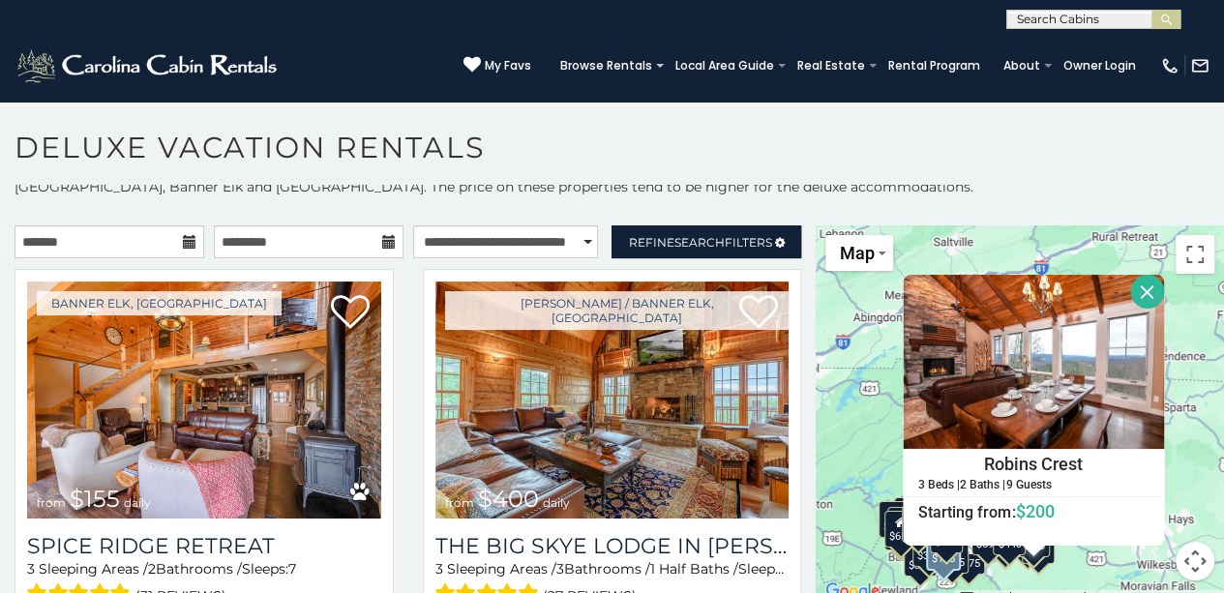
click at [1143, 280] on button "Close" at bounding box center [1148, 292] width 34 height 34
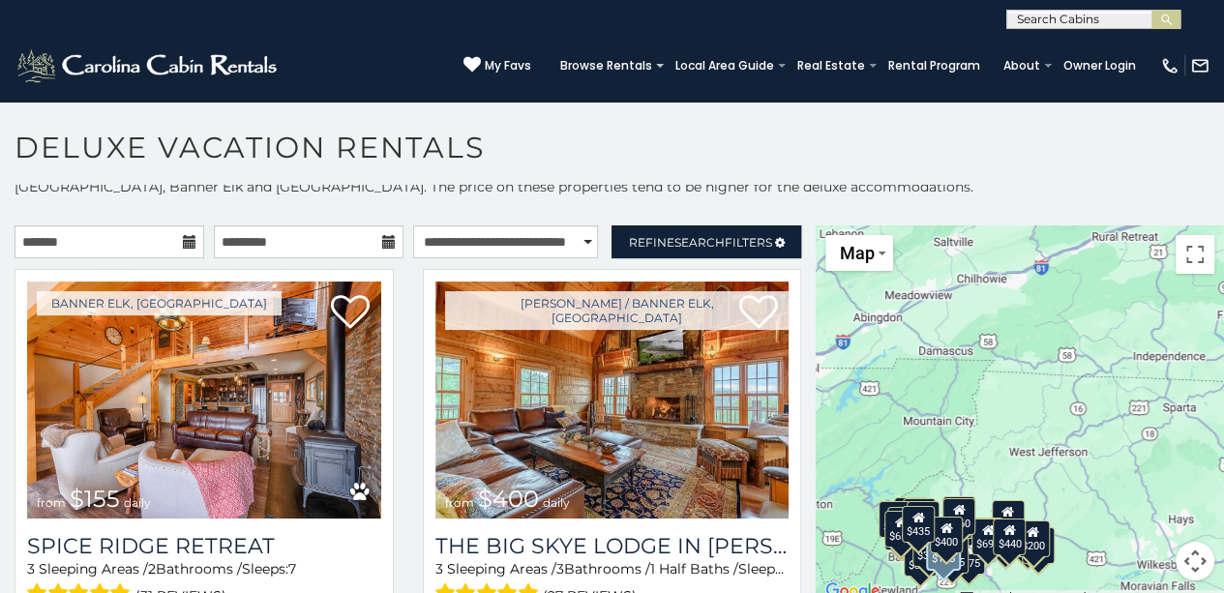
click at [1040, 567] on div "$155 $400 $295 $435 $565 $395 $170 $290 $265 $220 $315 $205 $299 $300 $350 $275…" at bounding box center [1020, 415] width 408 height 378
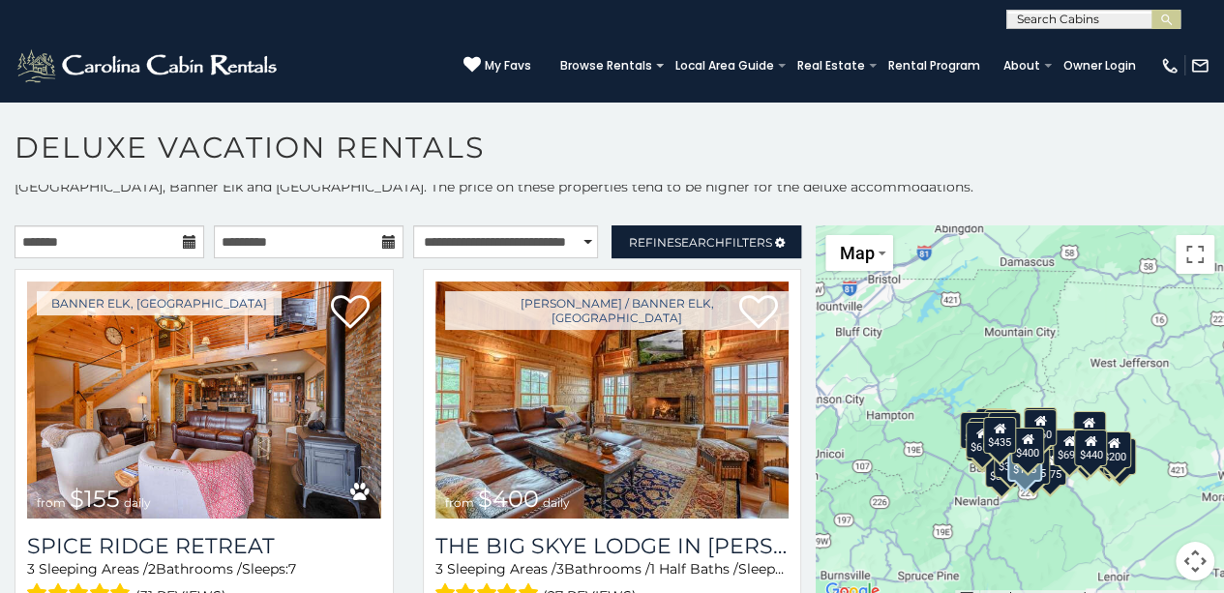
drag, startPoint x: 1030, startPoint y: 543, endPoint x: 1108, endPoint y: 453, distance: 119.4
click at [1108, 453] on div "$200" at bounding box center [1115, 449] width 33 height 37
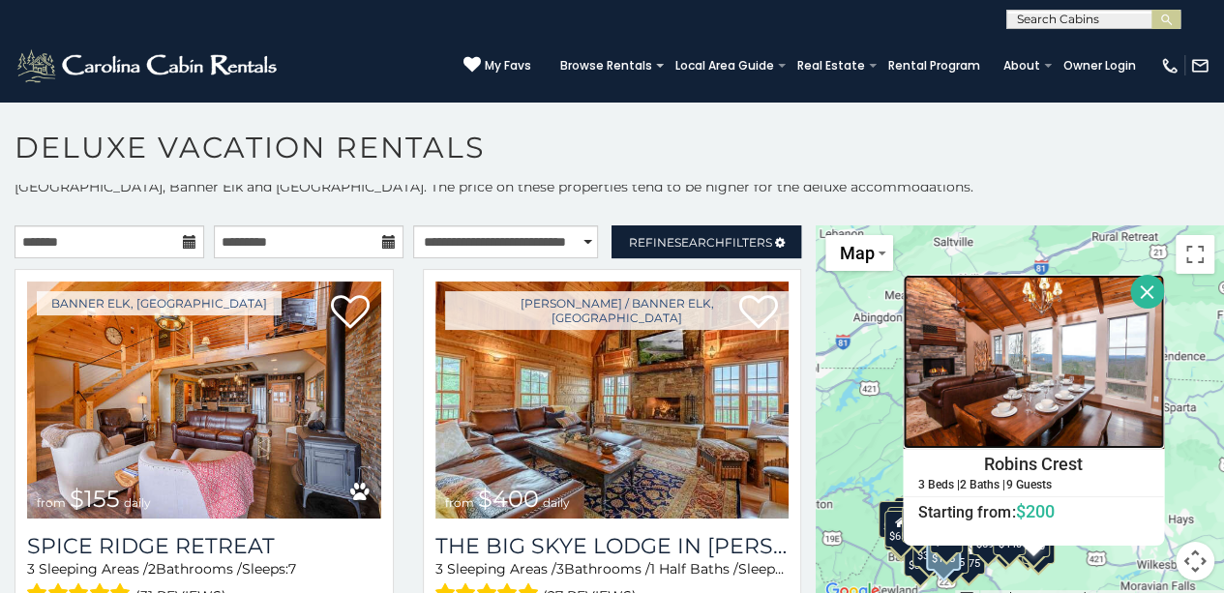
click at [1066, 372] on img at bounding box center [1033, 362] width 261 height 174
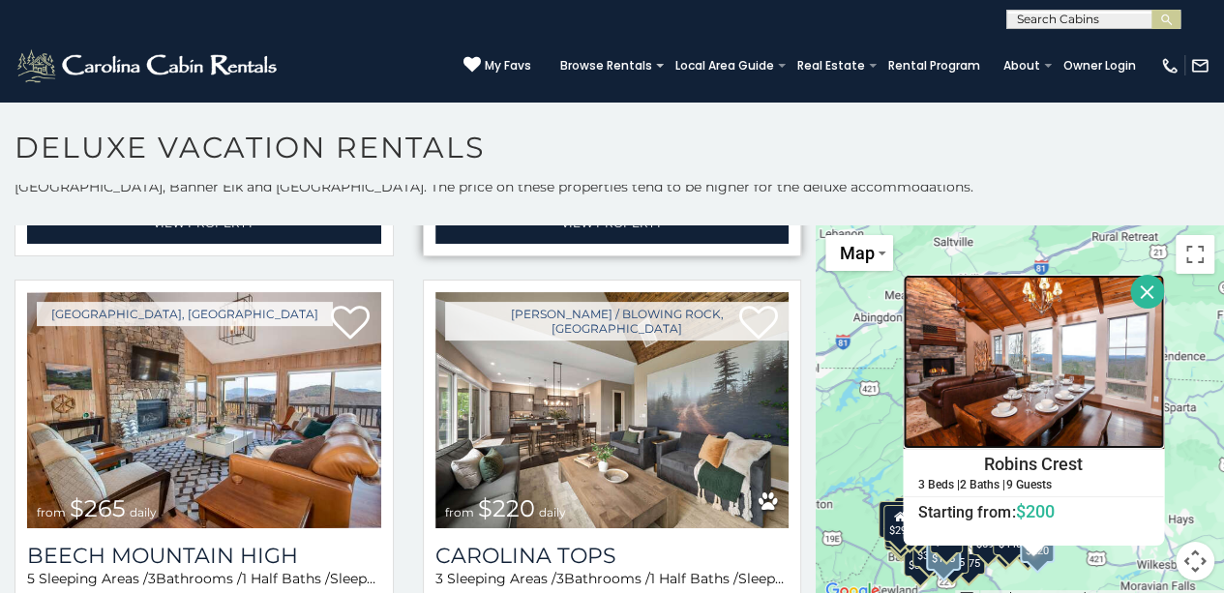
scroll to position [1674, 0]
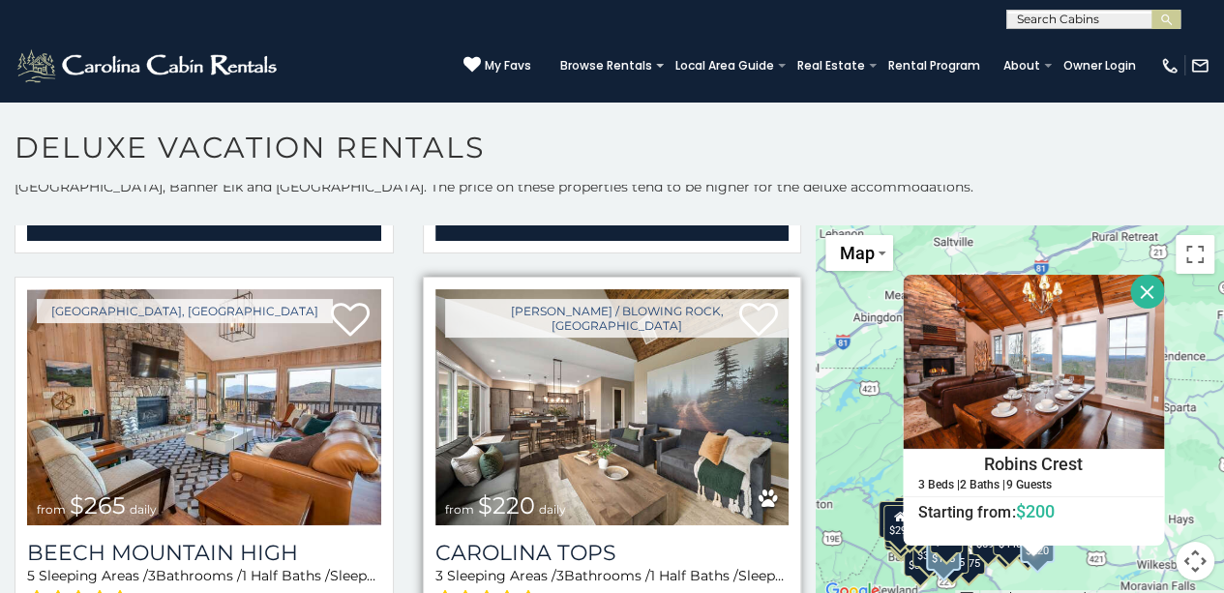
drag, startPoint x: 618, startPoint y: 378, endPoint x: 592, endPoint y: 437, distance: 63.3
click at [592, 437] on img at bounding box center [613, 407] width 354 height 237
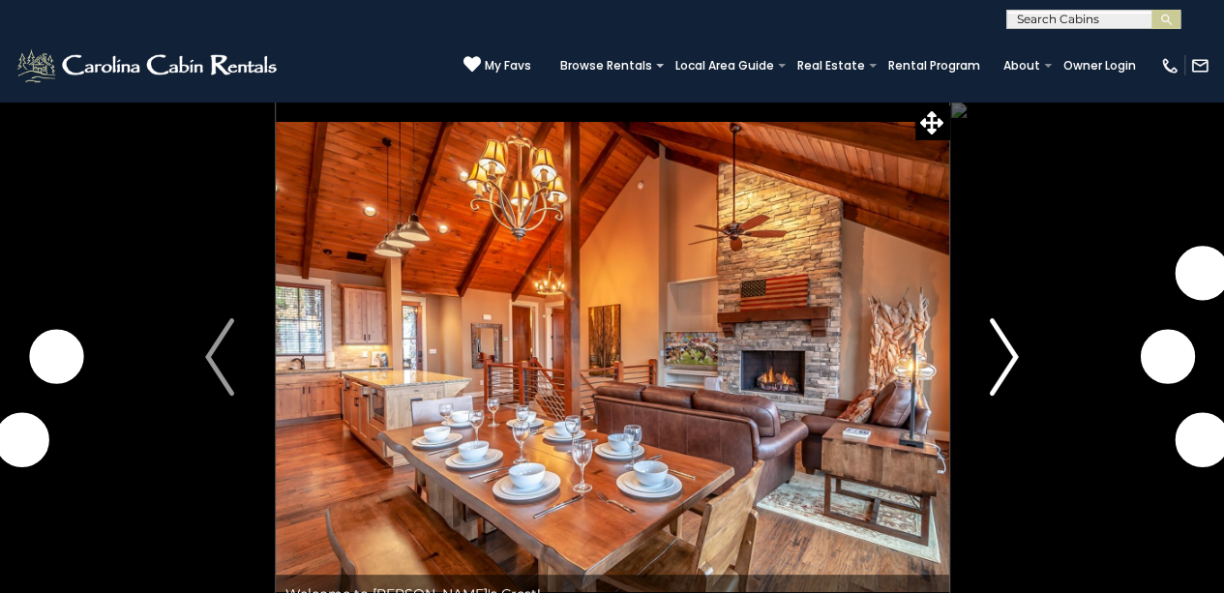
click at [1005, 338] on img "Next" at bounding box center [1004, 356] width 29 height 77
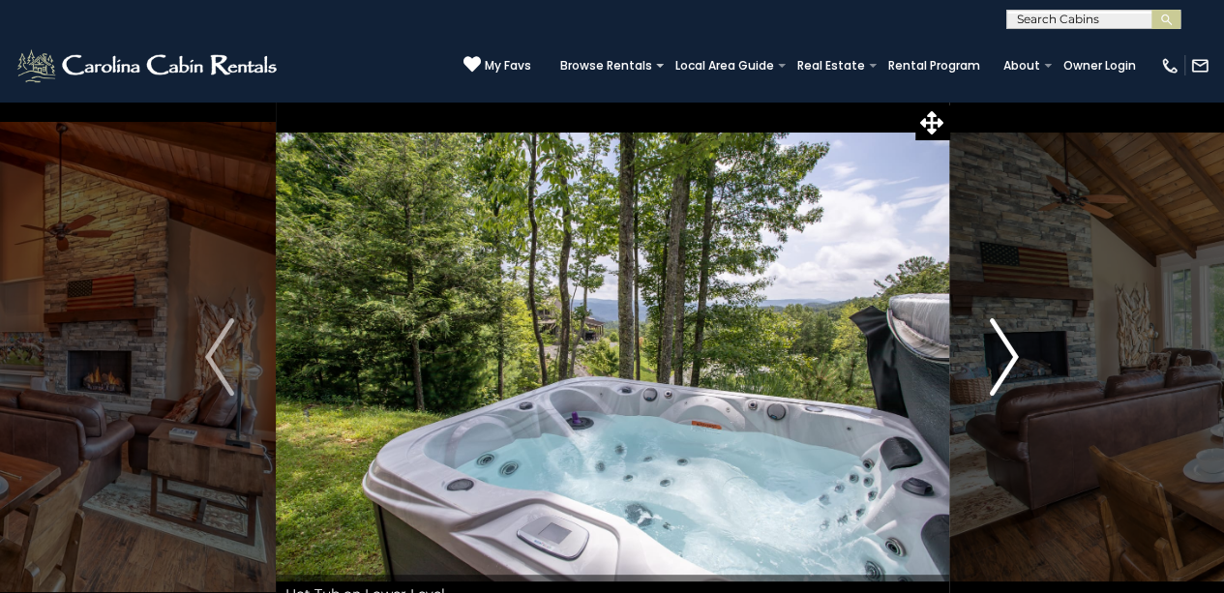
click at [1005, 337] on img "Next" at bounding box center [1004, 356] width 29 height 77
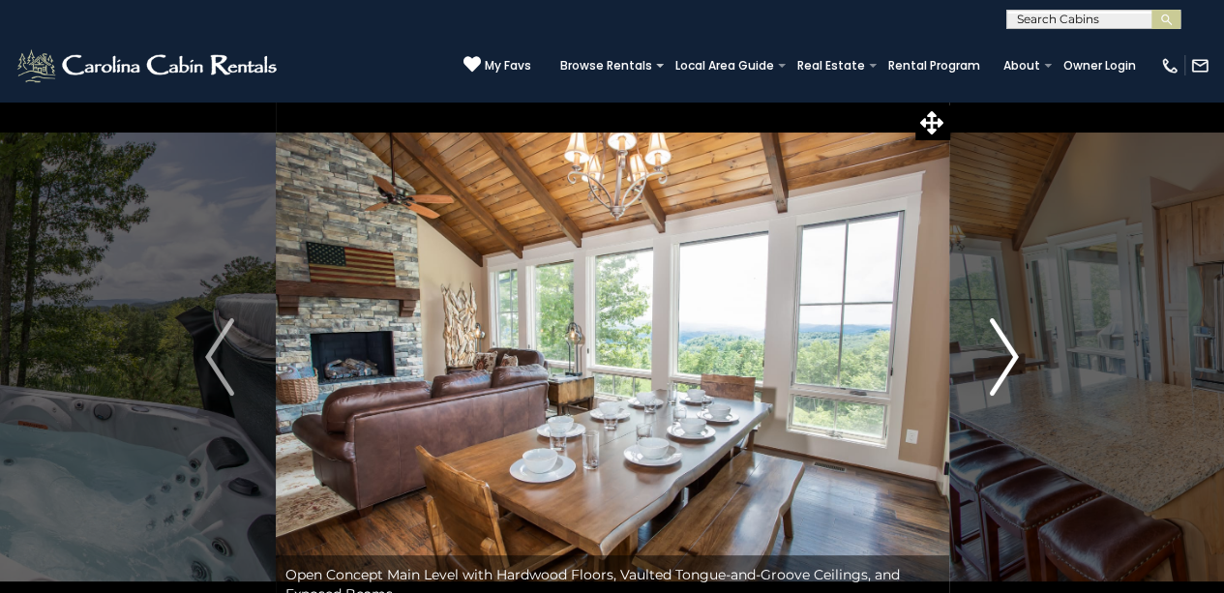
click at [1005, 337] on img "Next" at bounding box center [1004, 356] width 29 height 77
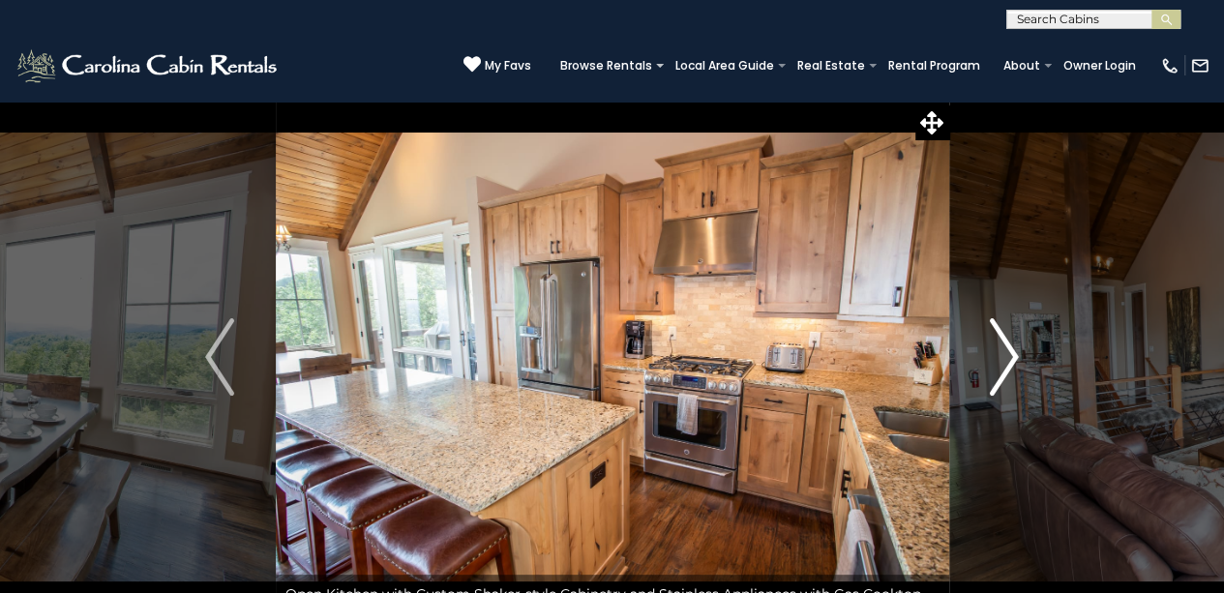
click at [1005, 337] on img "Next" at bounding box center [1004, 356] width 29 height 77
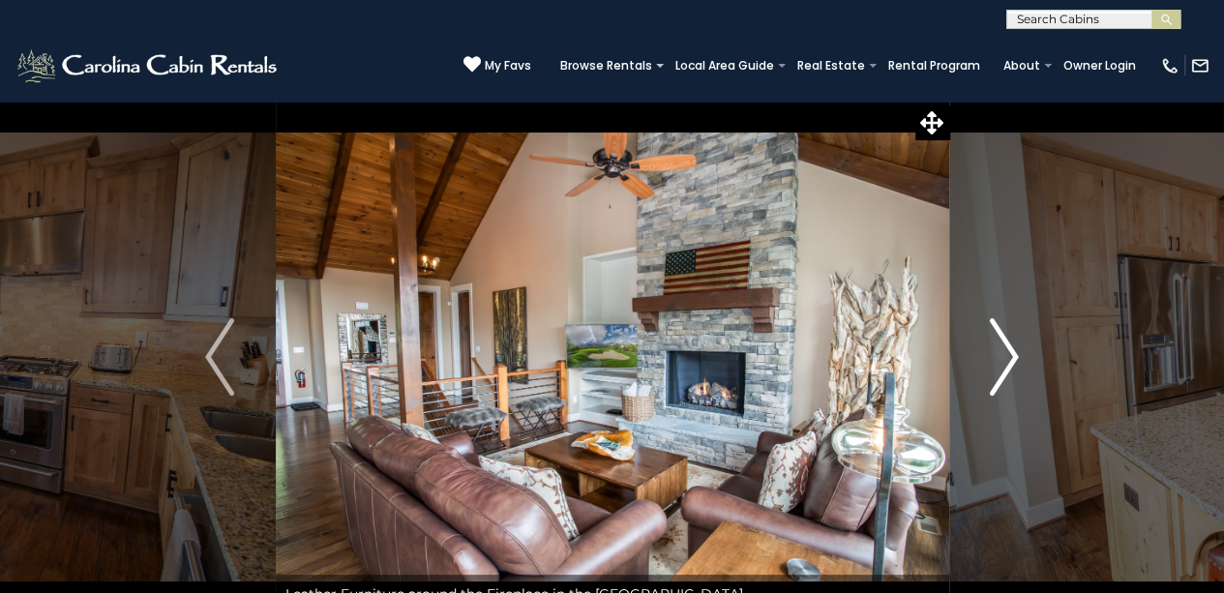
click at [1005, 337] on img "Next" at bounding box center [1004, 356] width 29 height 77
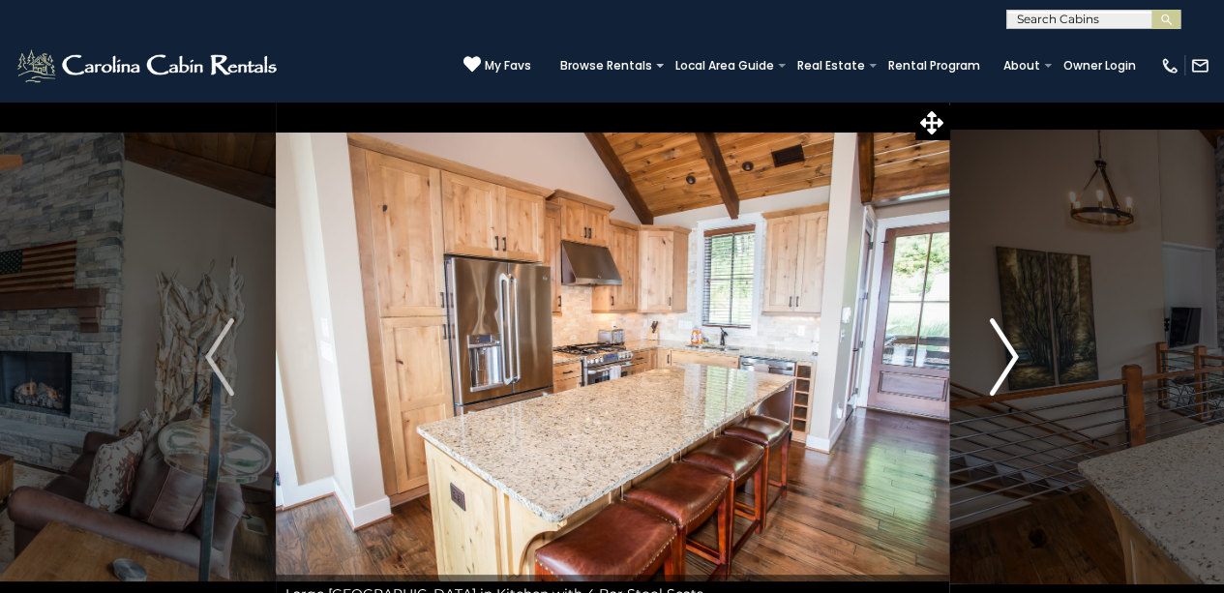
click at [1005, 337] on img "Next" at bounding box center [1004, 356] width 29 height 77
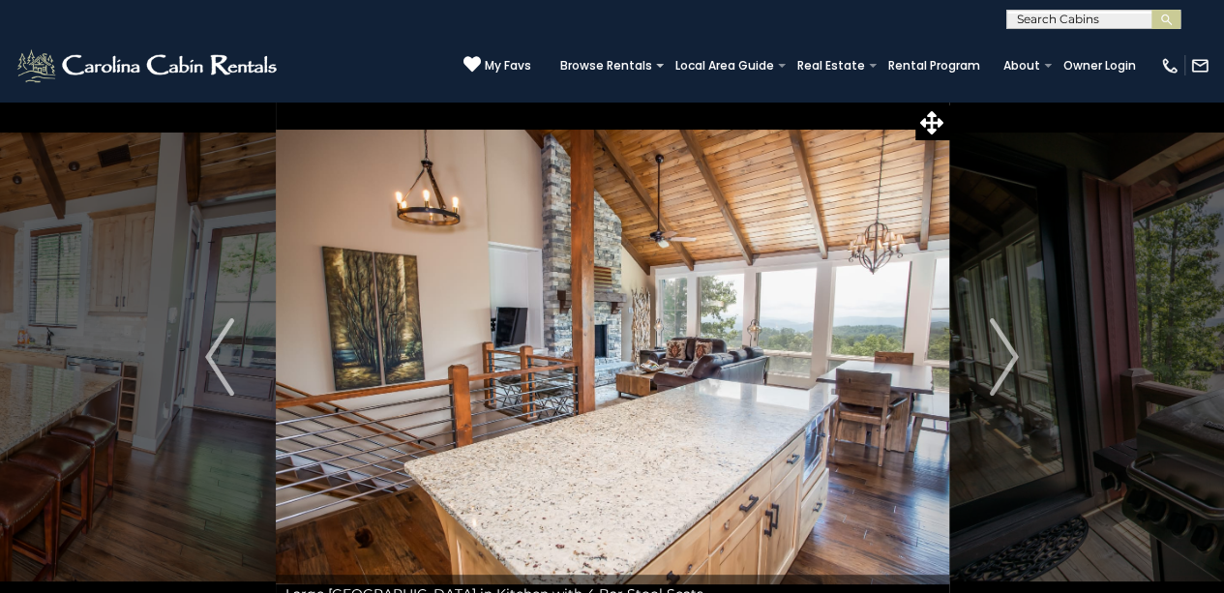
click at [402, 361] on img at bounding box center [613, 357] width 674 height 513
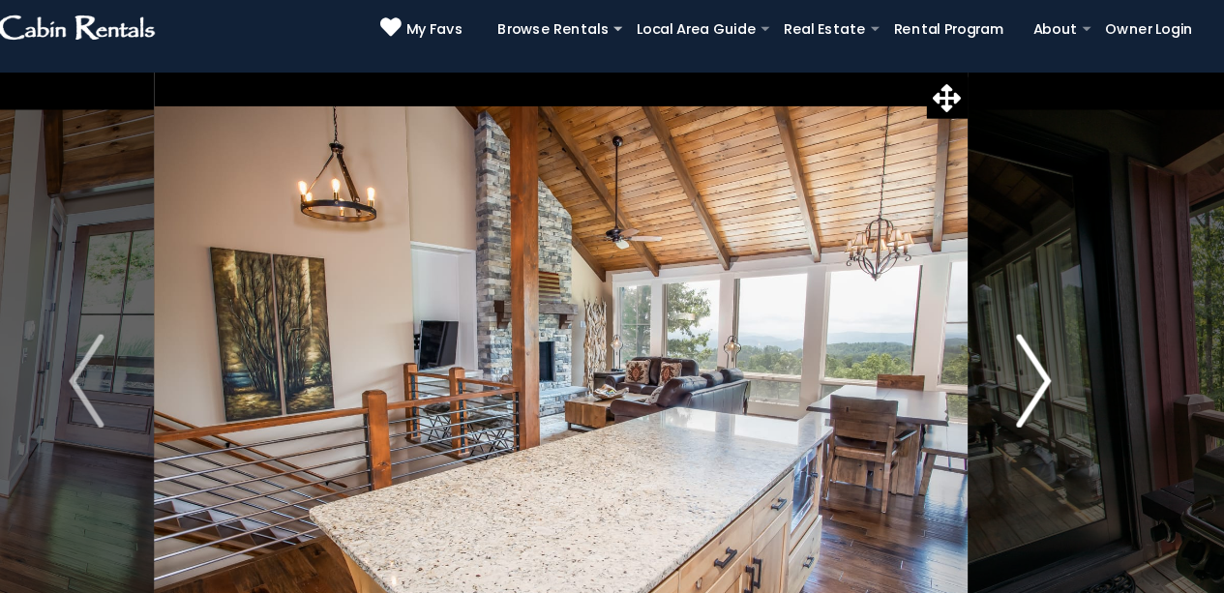
click at [1014, 340] on img "Next" at bounding box center [1004, 356] width 29 height 77
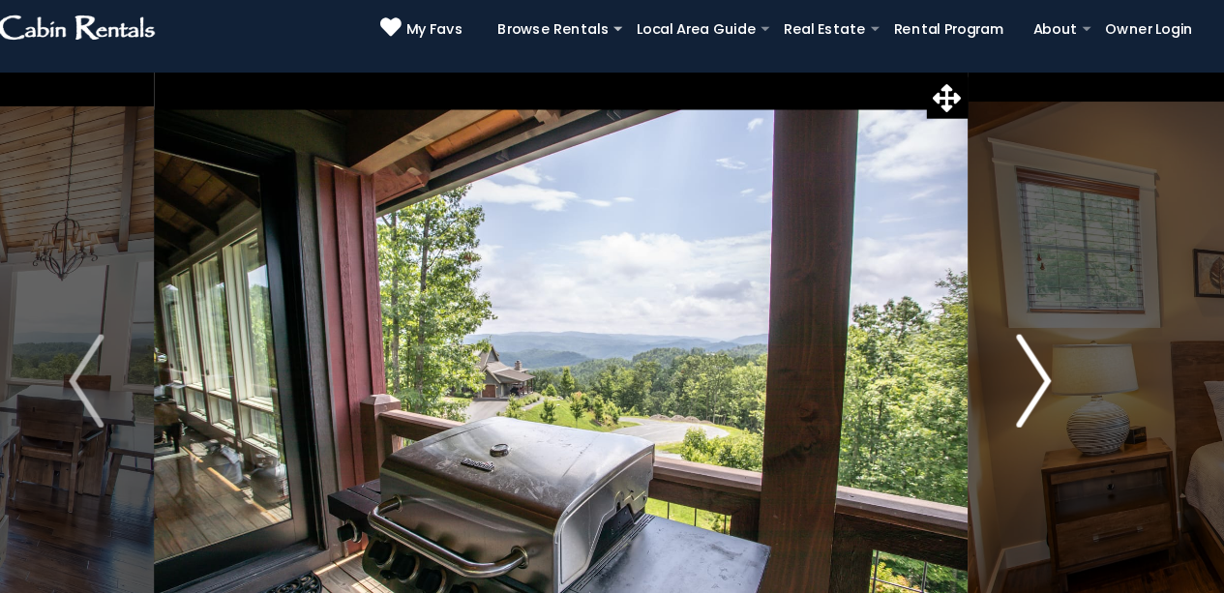
click at [1015, 347] on img "Next" at bounding box center [1004, 356] width 29 height 77
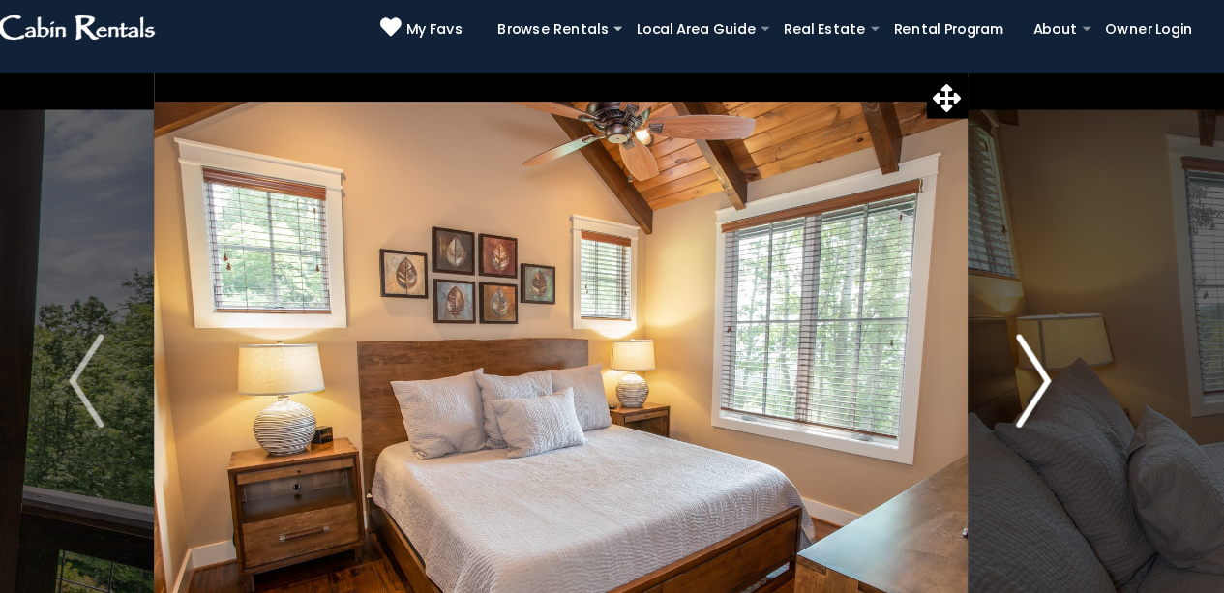
click at [1014, 340] on img "Next" at bounding box center [1004, 356] width 29 height 77
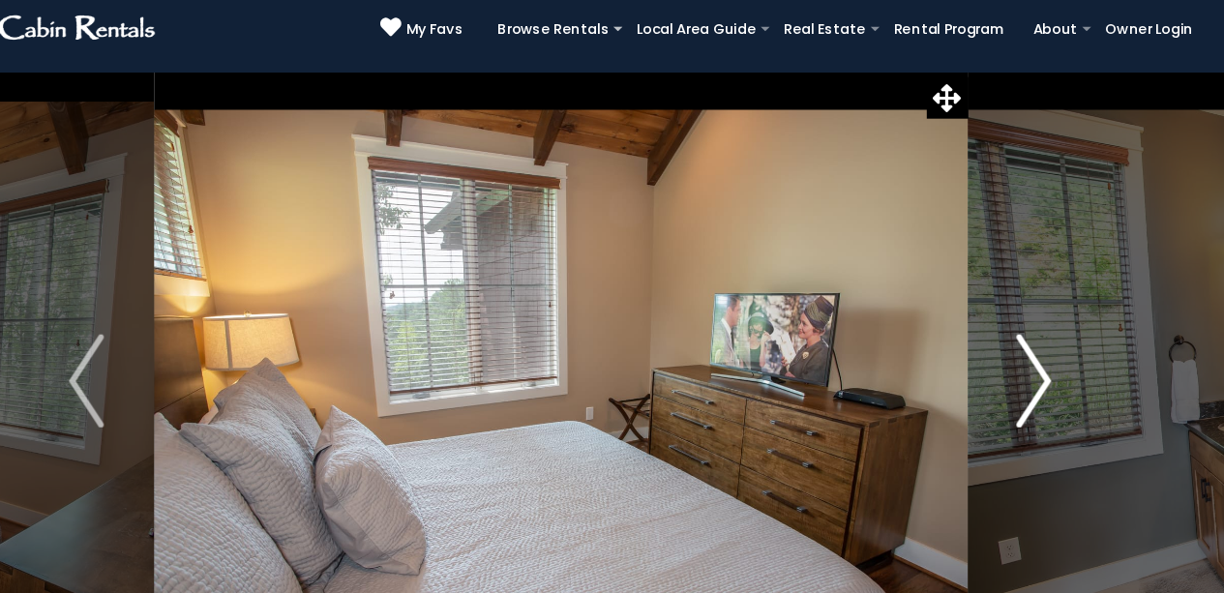
click at [1016, 345] on img "Next" at bounding box center [1004, 356] width 29 height 77
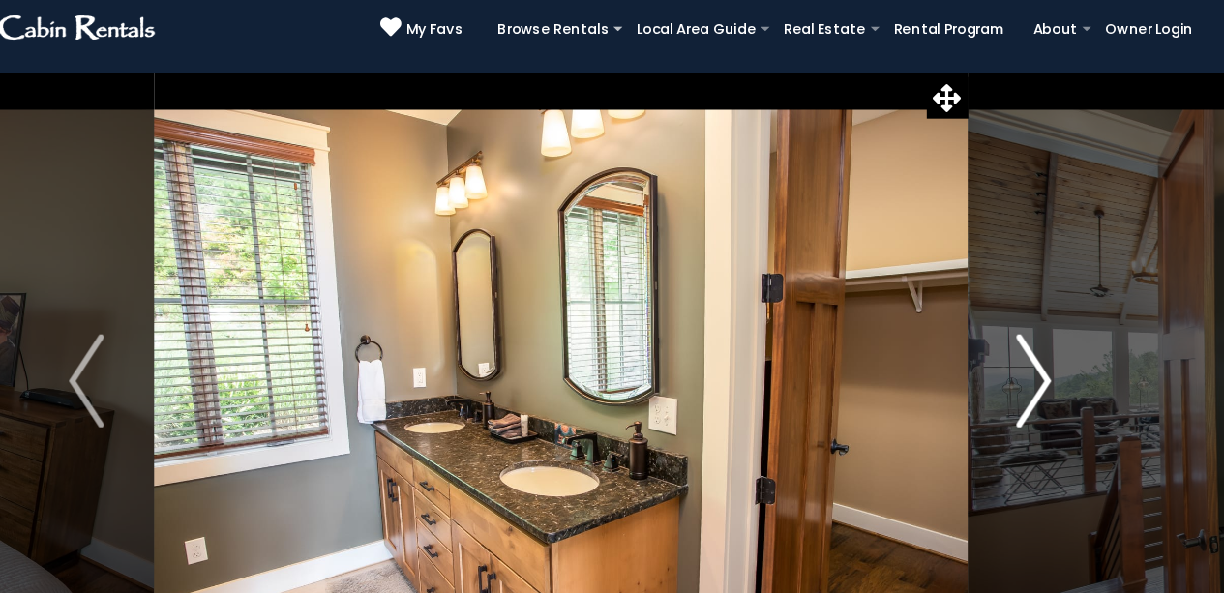
click at [1019, 350] on button "Next" at bounding box center [1004, 357] width 111 height 513
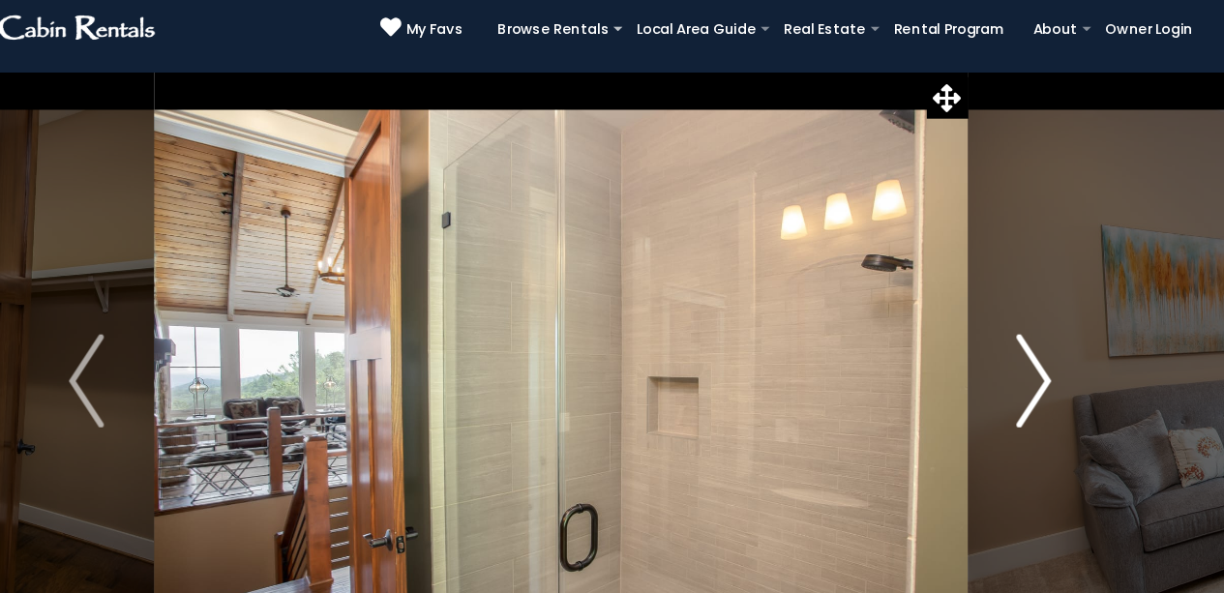
click at [1014, 340] on img "Next" at bounding box center [1004, 356] width 29 height 77
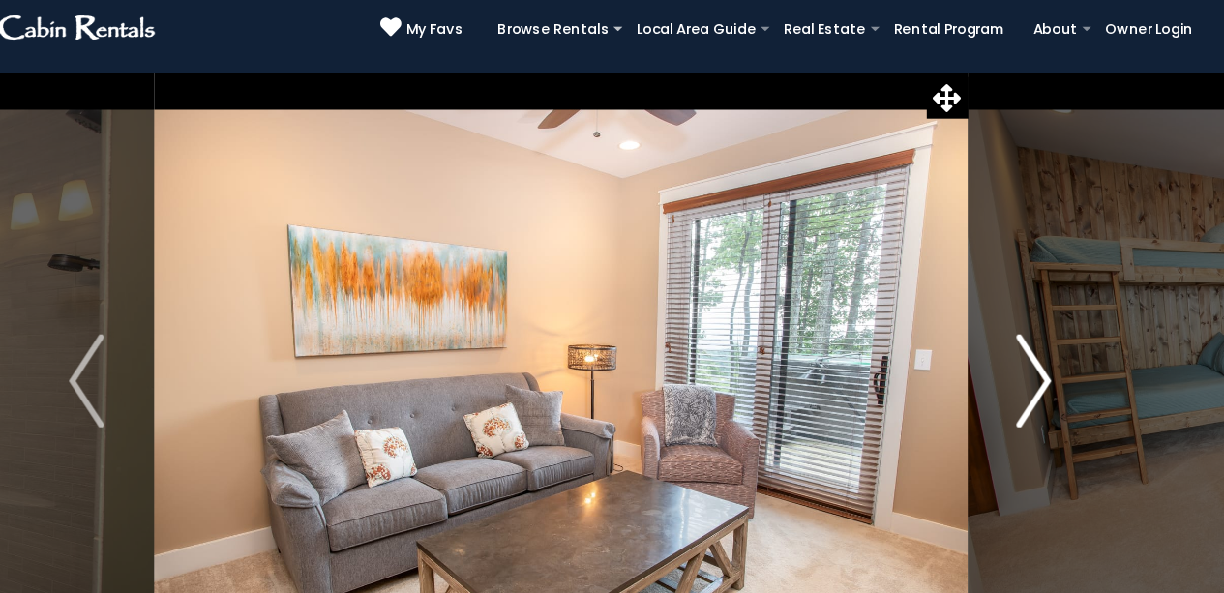
click at [1014, 340] on img "Next" at bounding box center [1004, 356] width 29 height 77
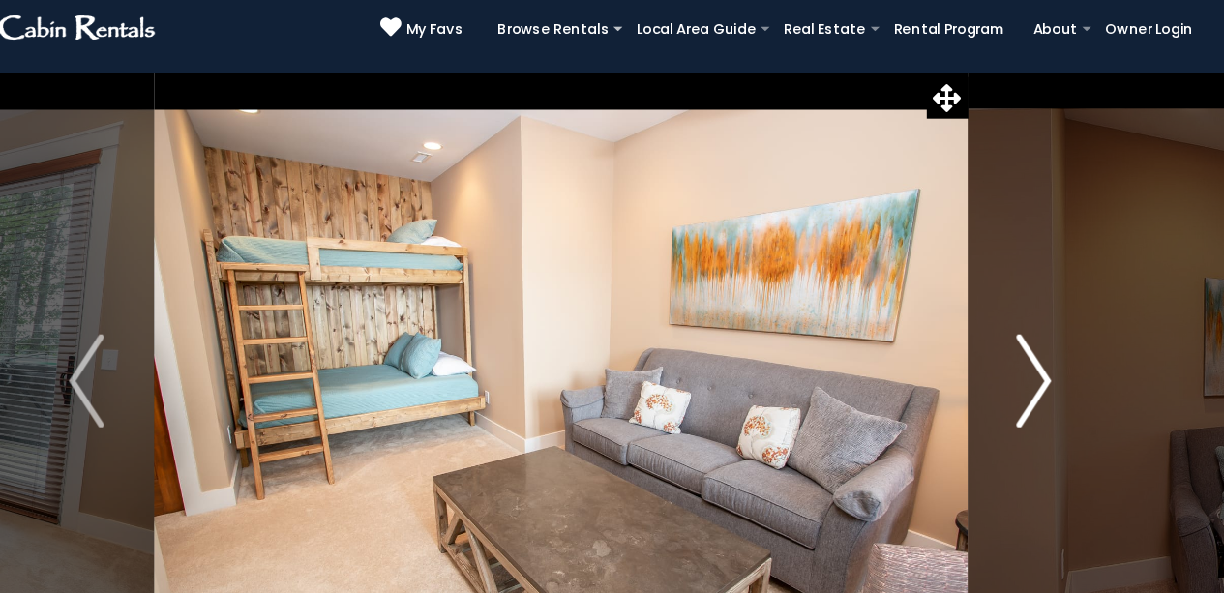
click at [990, 368] on img "Next" at bounding box center [1004, 356] width 29 height 77
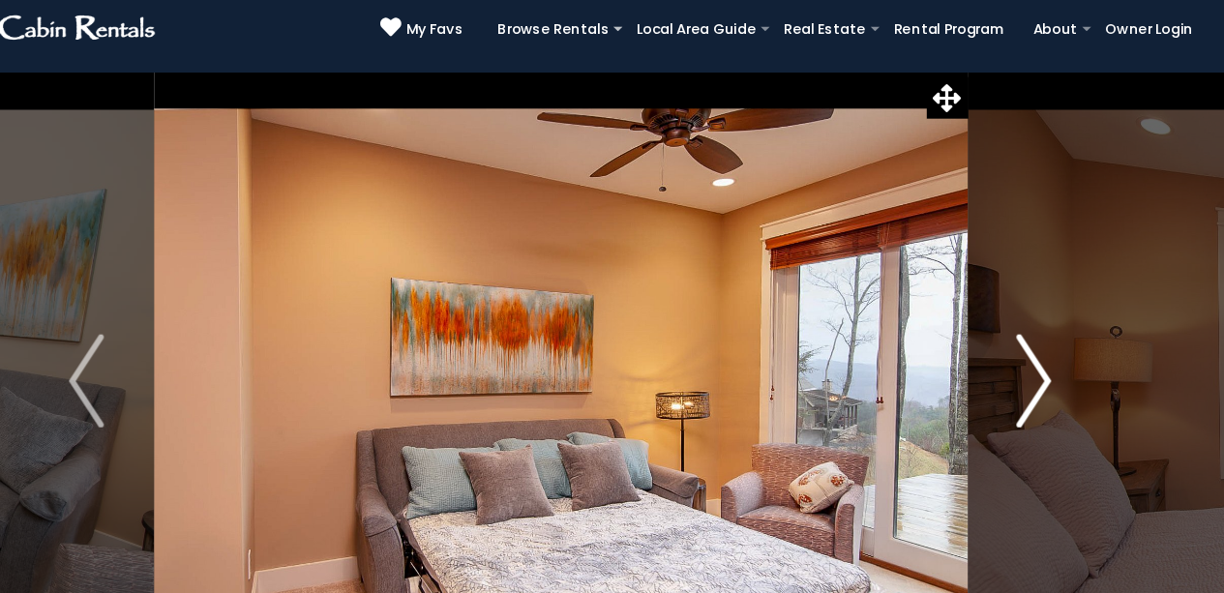
drag, startPoint x: 990, startPoint y: 368, endPoint x: 1017, endPoint y: 378, distance: 28.8
click at [1017, 378] on img "Next" at bounding box center [1004, 356] width 29 height 77
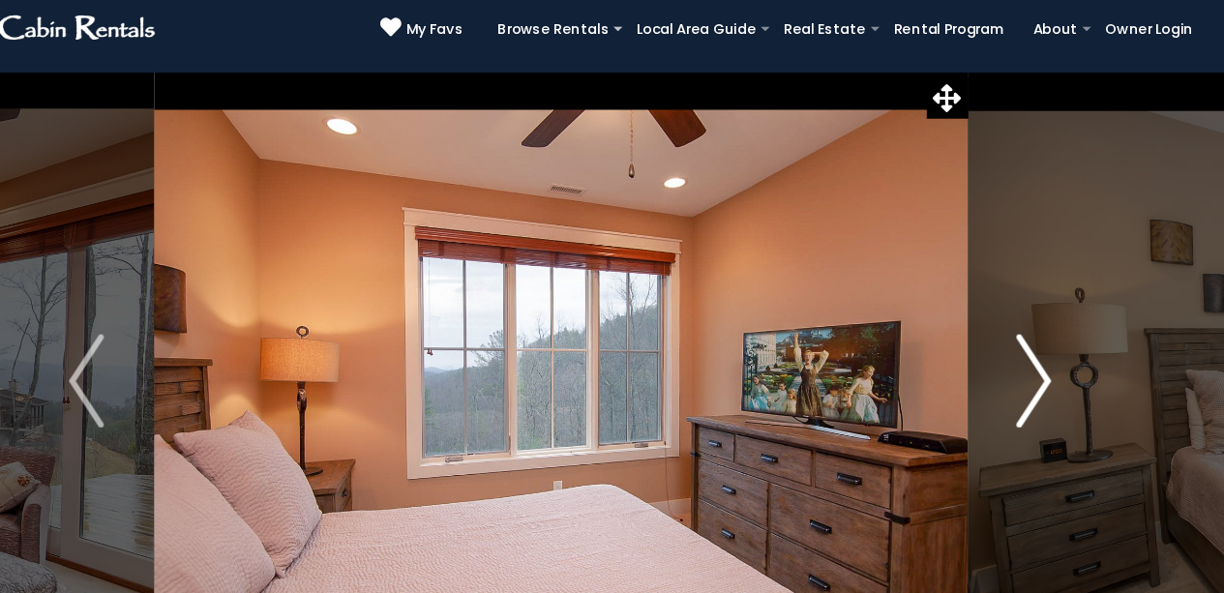
click at [1017, 377] on img "Next" at bounding box center [1004, 356] width 29 height 77
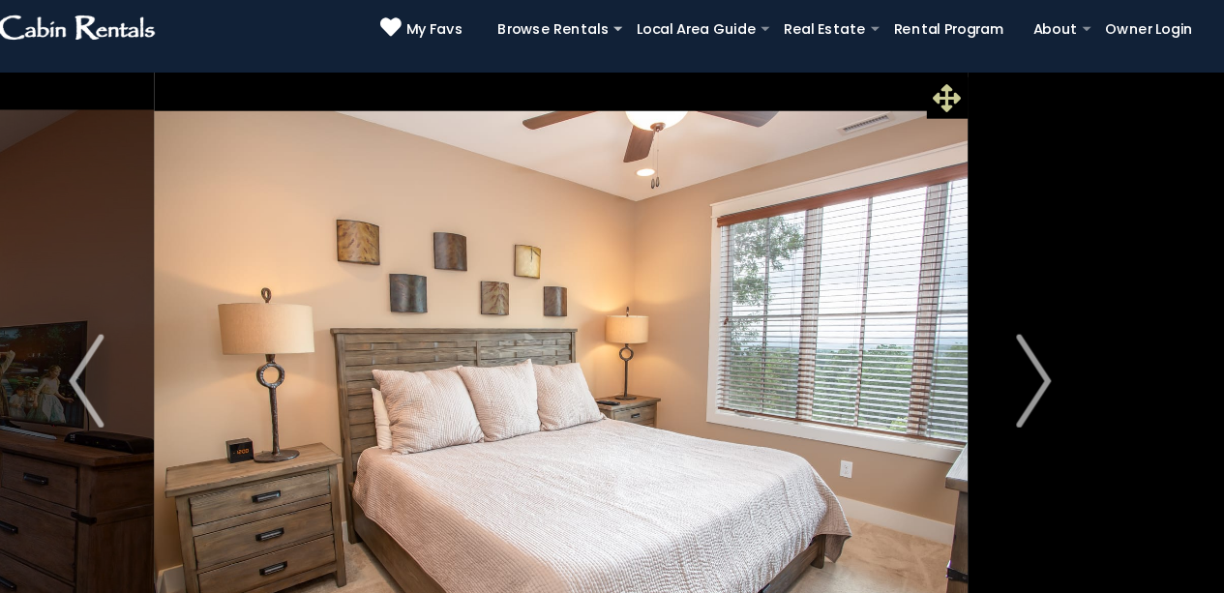
click at [931, 109] on span at bounding box center [933, 123] width 34 height 34
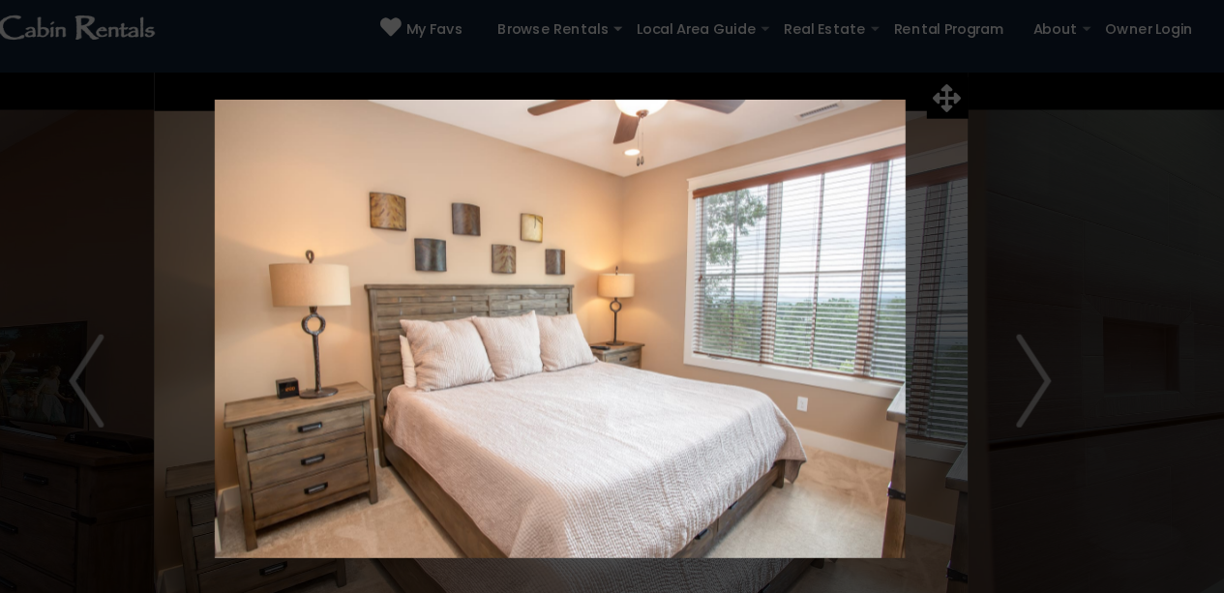
scroll to position [294, 0]
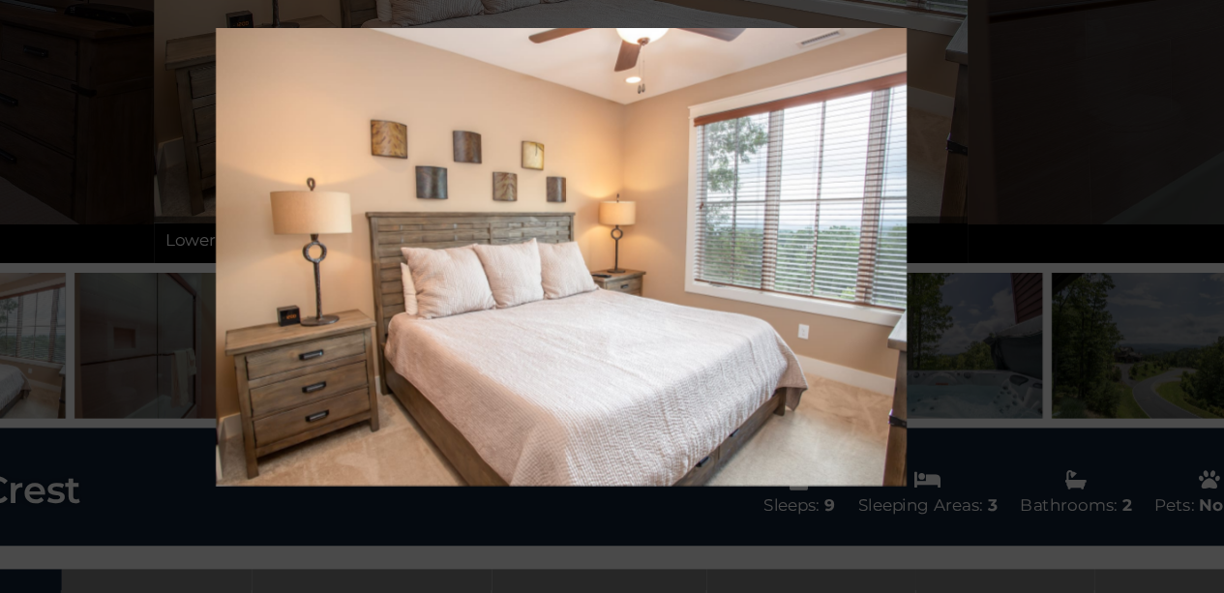
drag, startPoint x: 923, startPoint y: 251, endPoint x: 944, endPoint y: 205, distance: 49.8
click at [944, 205] on img at bounding box center [613, 314] width 994 height 379
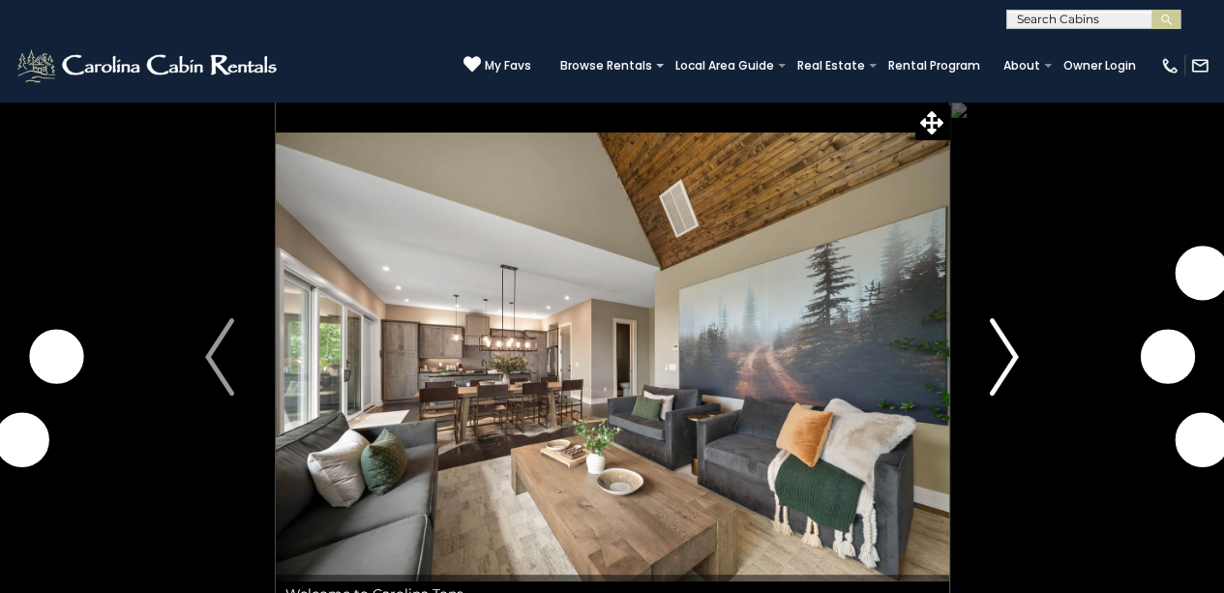
click at [987, 390] on button "Next" at bounding box center [1004, 357] width 111 height 513
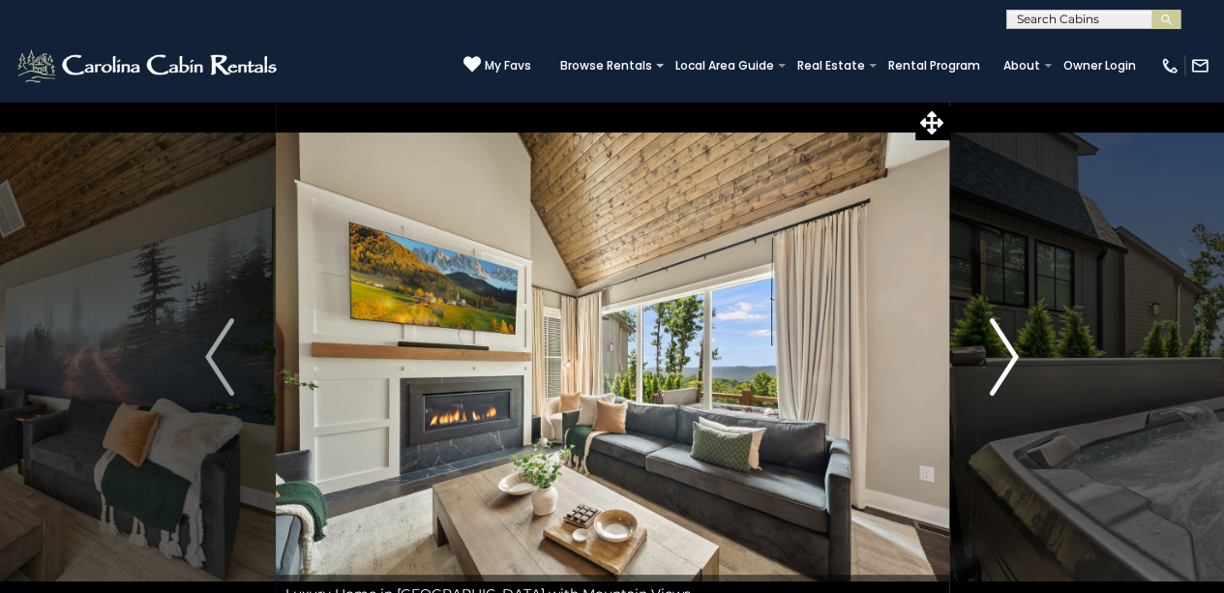
click at [1009, 350] on img "Next" at bounding box center [1004, 356] width 29 height 77
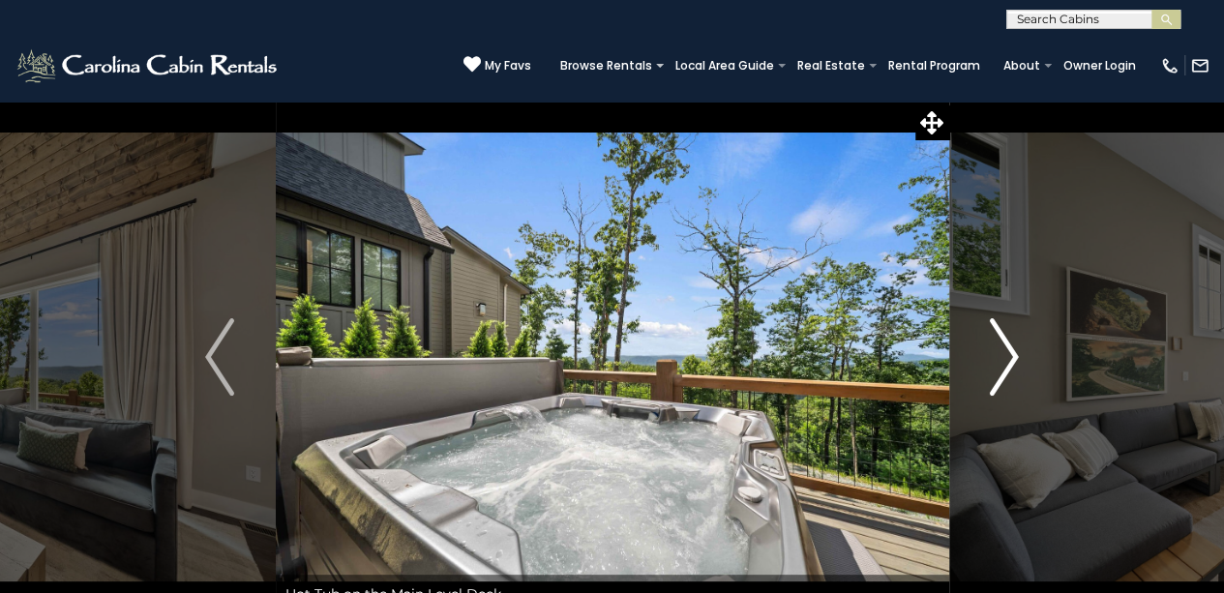
click at [1009, 350] on img "Next" at bounding box center [1004, 356] width 29 height 77
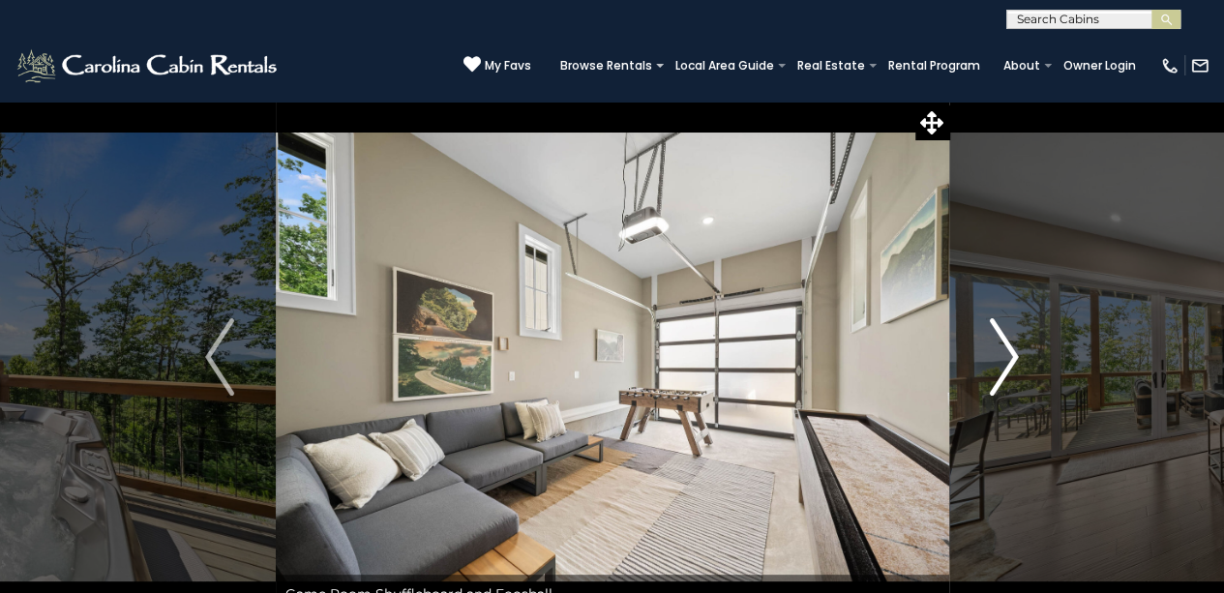
click at [1009, 350] on img "Next" at bounding box center [1004, 356] width 29 height 77
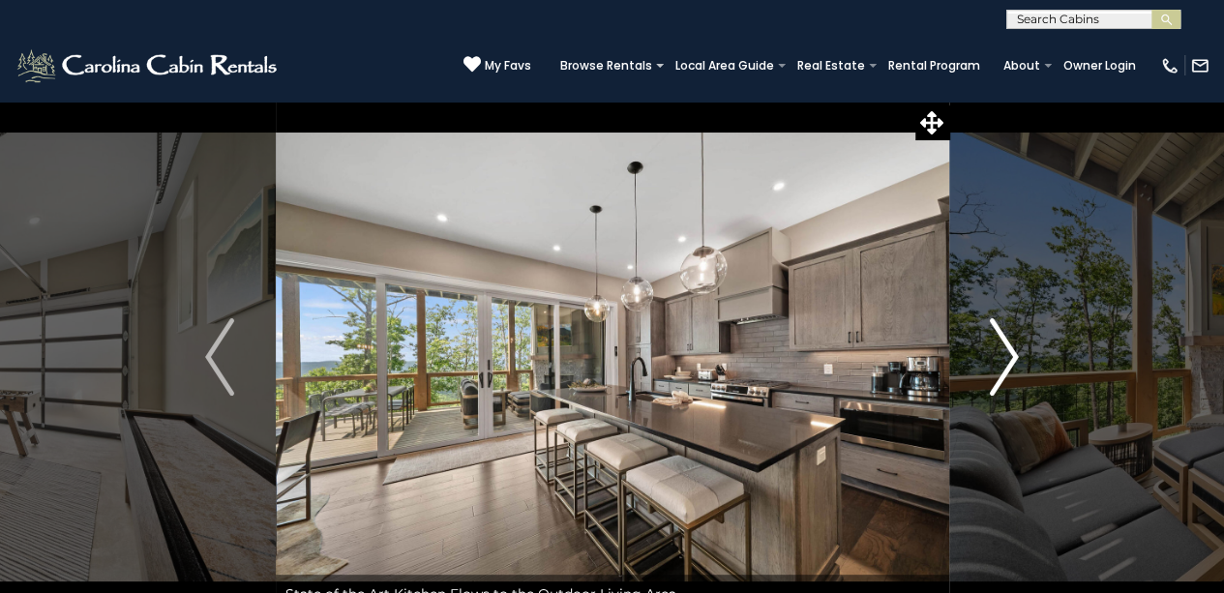
click at [1009, 350] on img "Next" at bounding box center [1004, 356] width 29 height 77
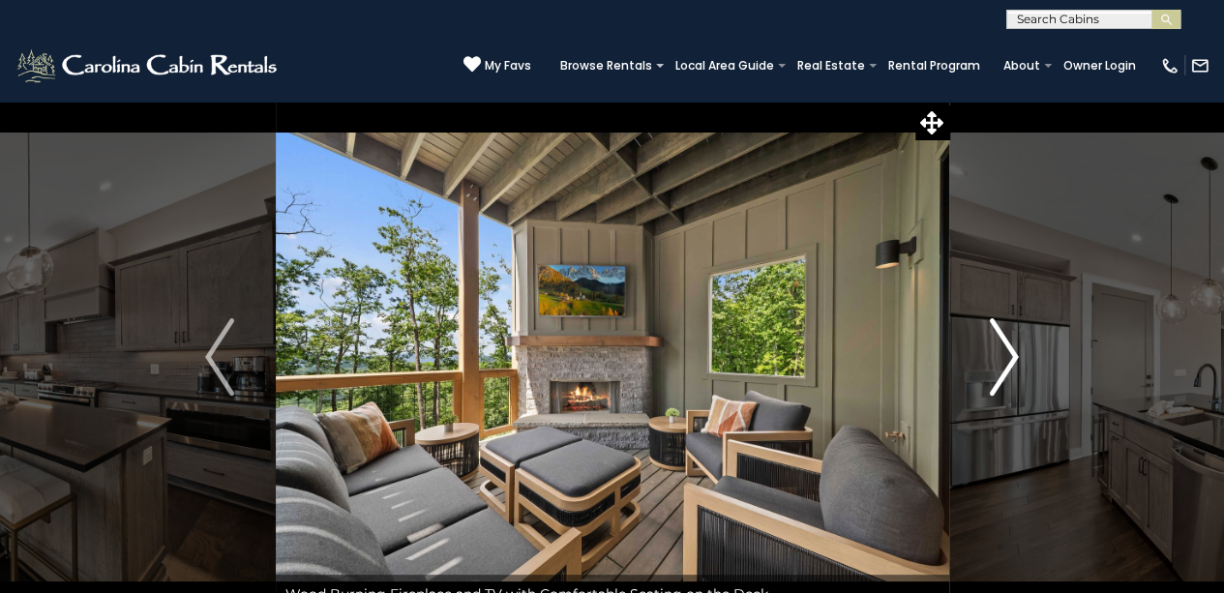
click at [1009, 350] on img "Next" at bounding box center [1004, 356] width 29 height 77
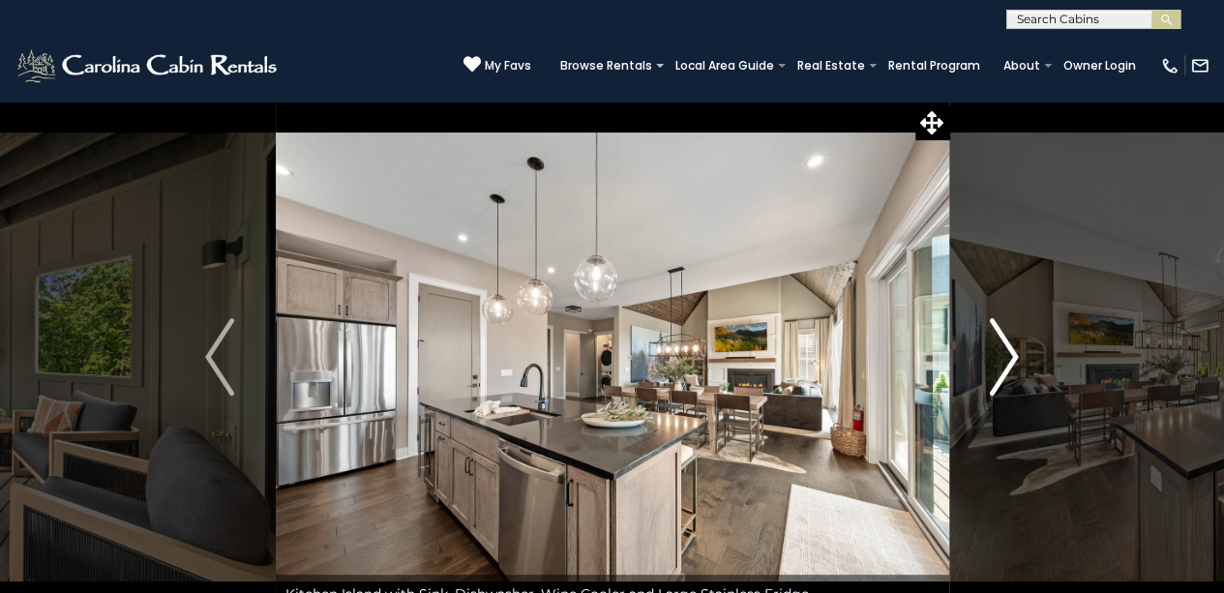
click at [1009, 350] on img "Next" at bounding box center [1004, 356] width 29 height 77
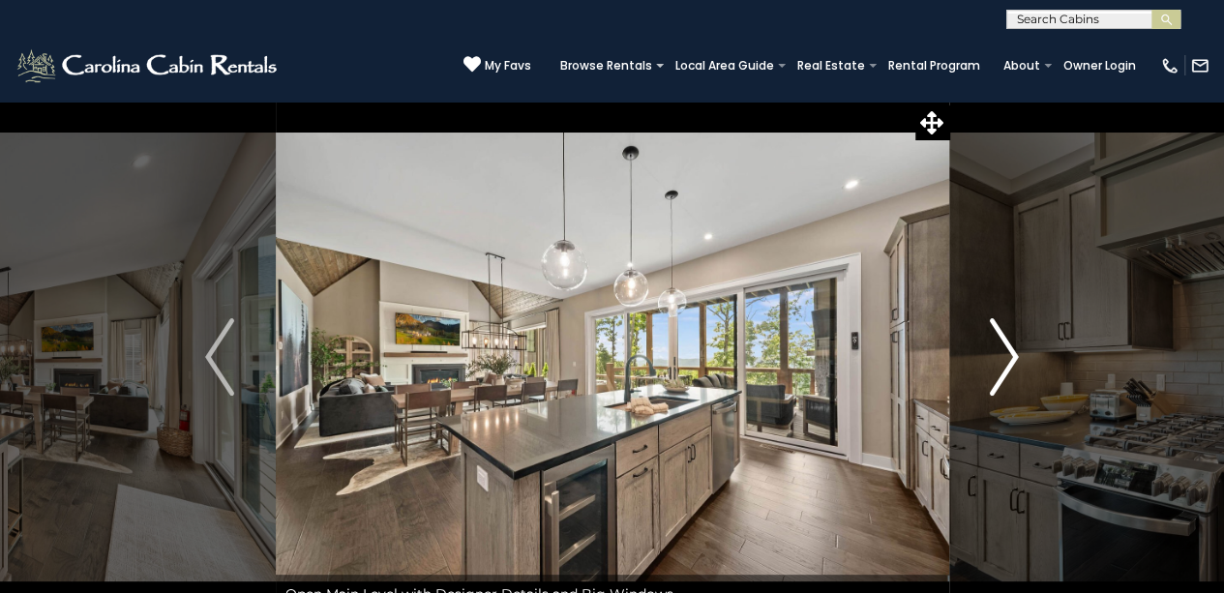
click at [1009, 350] on img "Next" at bounding box center [1004, 356] width 29 height 77
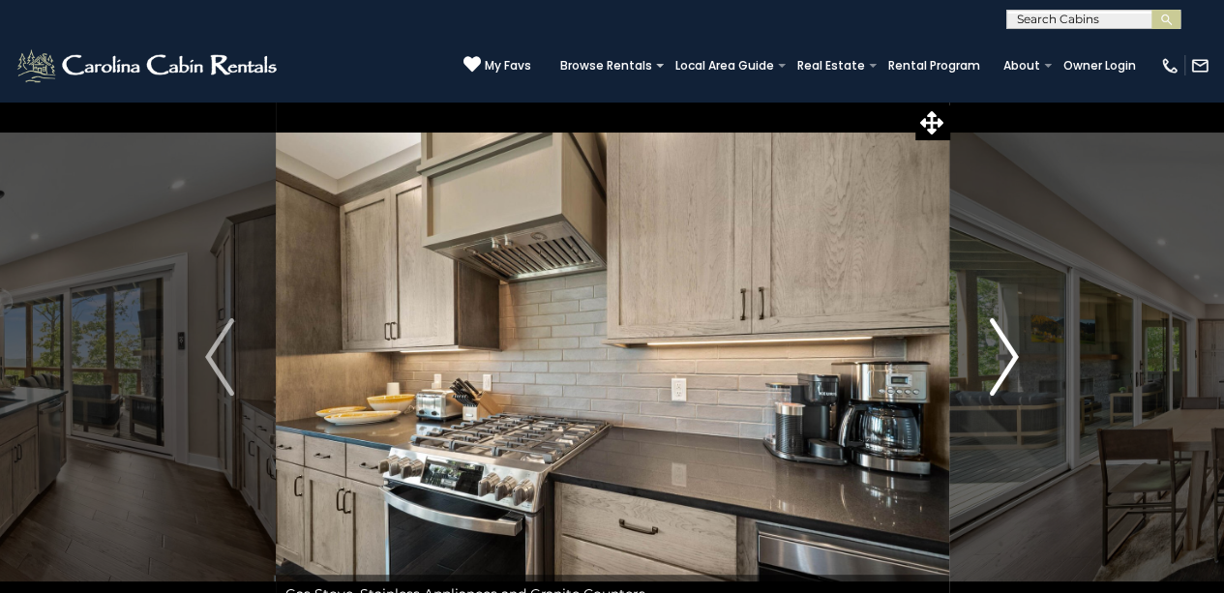
click at [1009, 350] on img "Next" at bounding box center [1004, 356] width 29 height 77
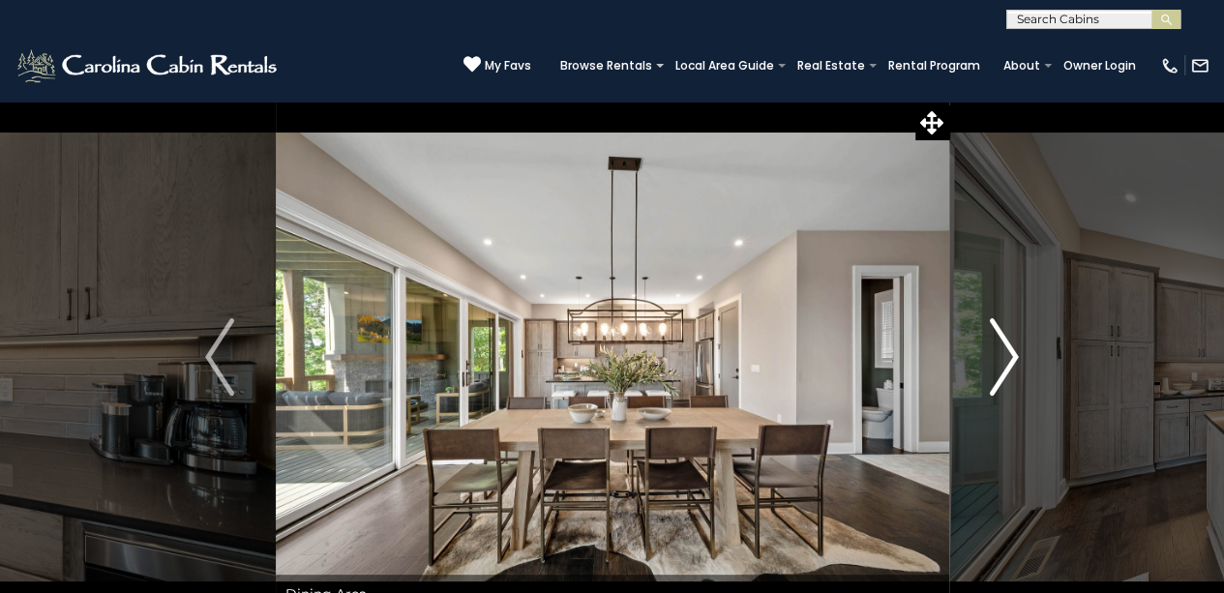
click at [1009, 350] on img "Next" at bounding box center [1004, 356] width 29 height 77
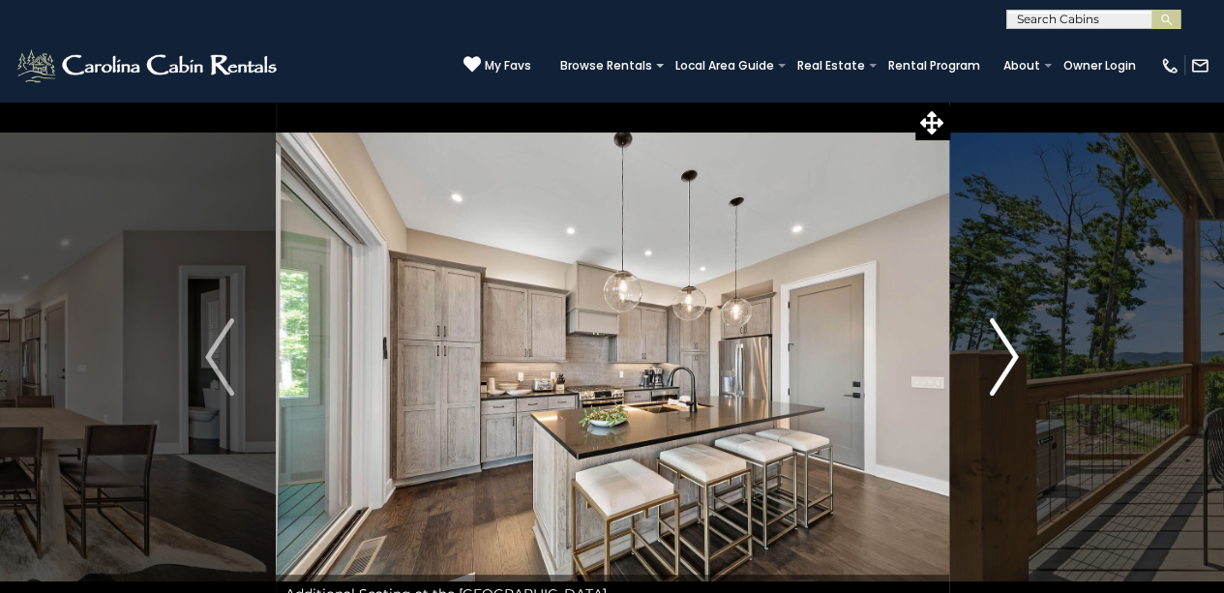
click at [1009, 350] on img "Next" at bounding box center [1004, 356] width 29 height 77
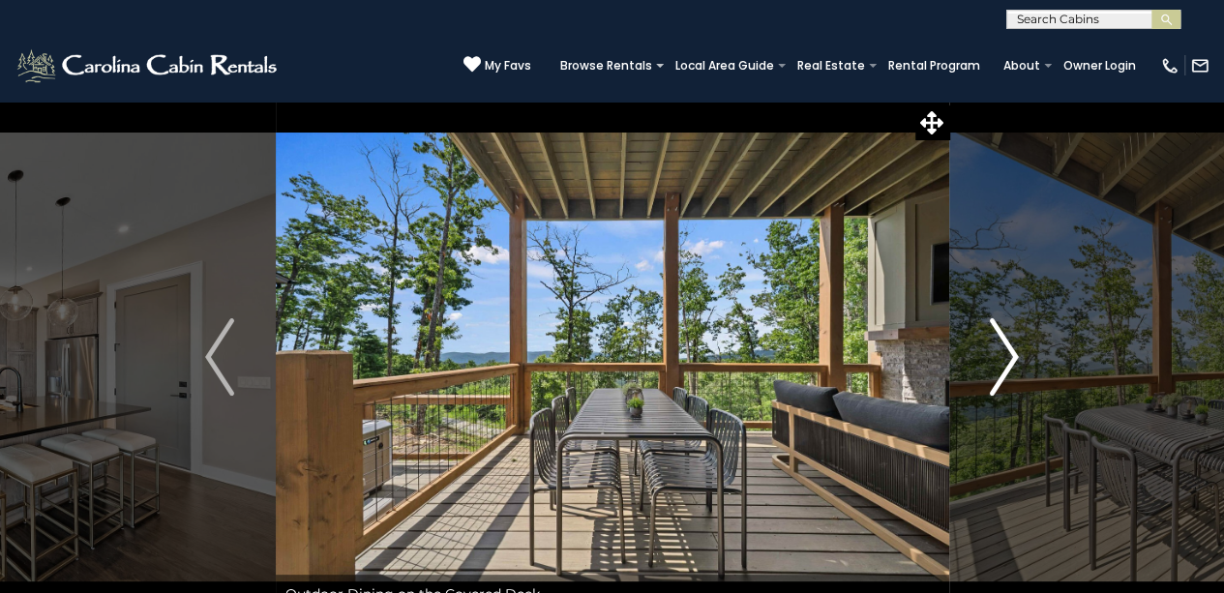
click at [1009, 350] on img "Next" at bounding box center [1004, 356] width 29 height 77
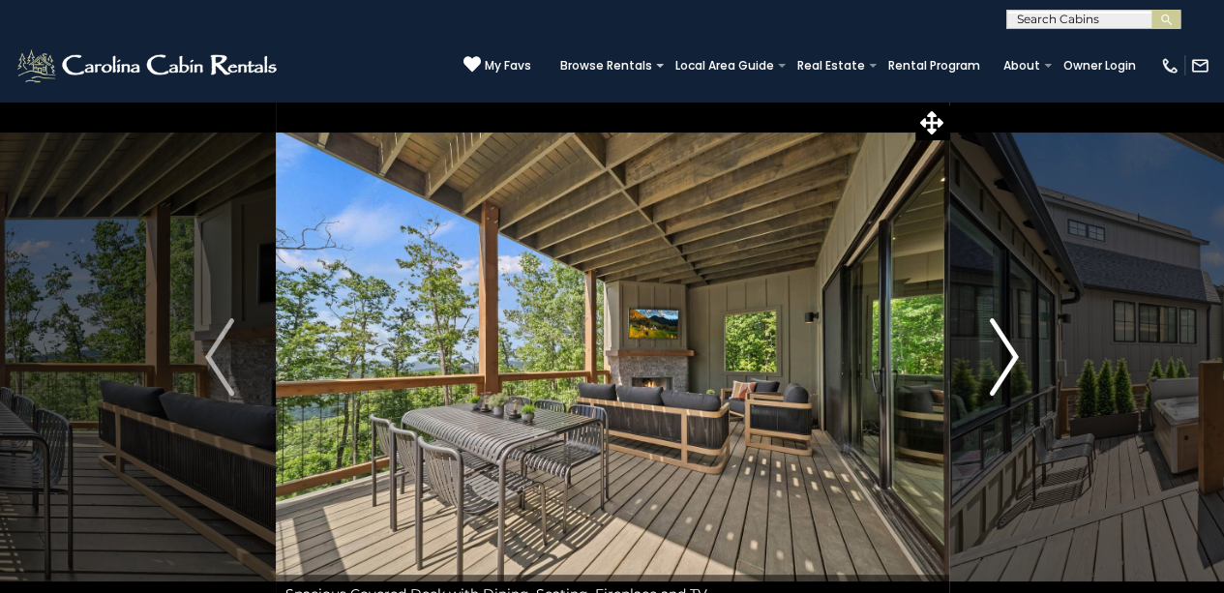
click at [1009, 350] on img "Next" at bounding box center [1004, 356] width 29 height 77
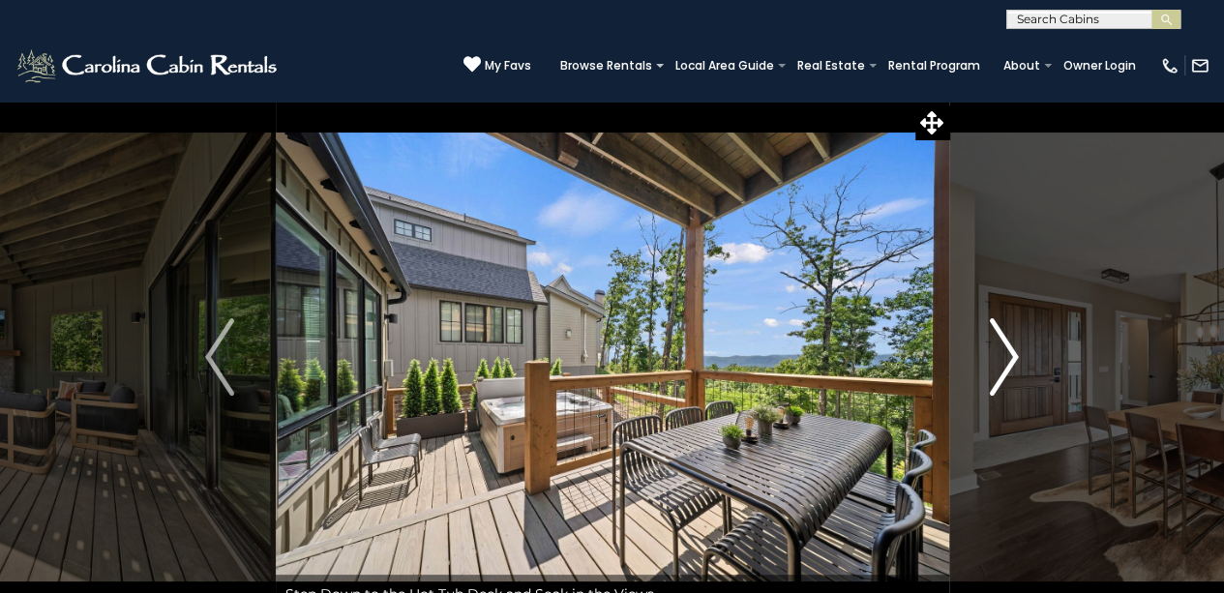
click at [1009, 350] on img "Next" at bounding box center [1004, 356] width 29 height 77
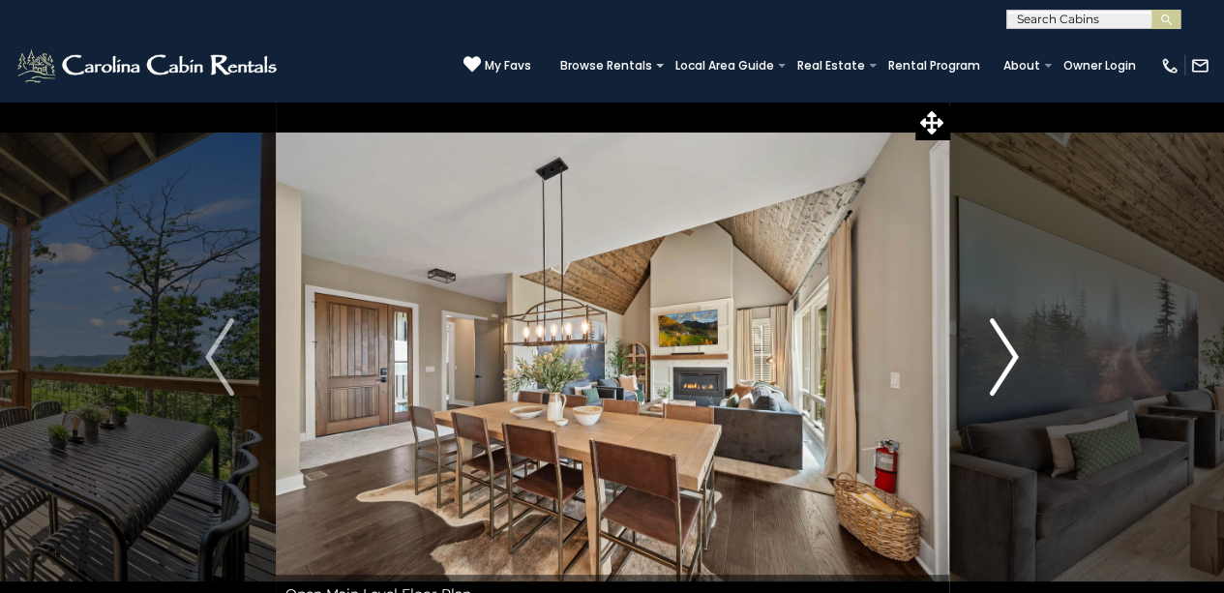
click at [1009, 350] on img "Next" at bounding box center [1004, 356] width 29 height 77
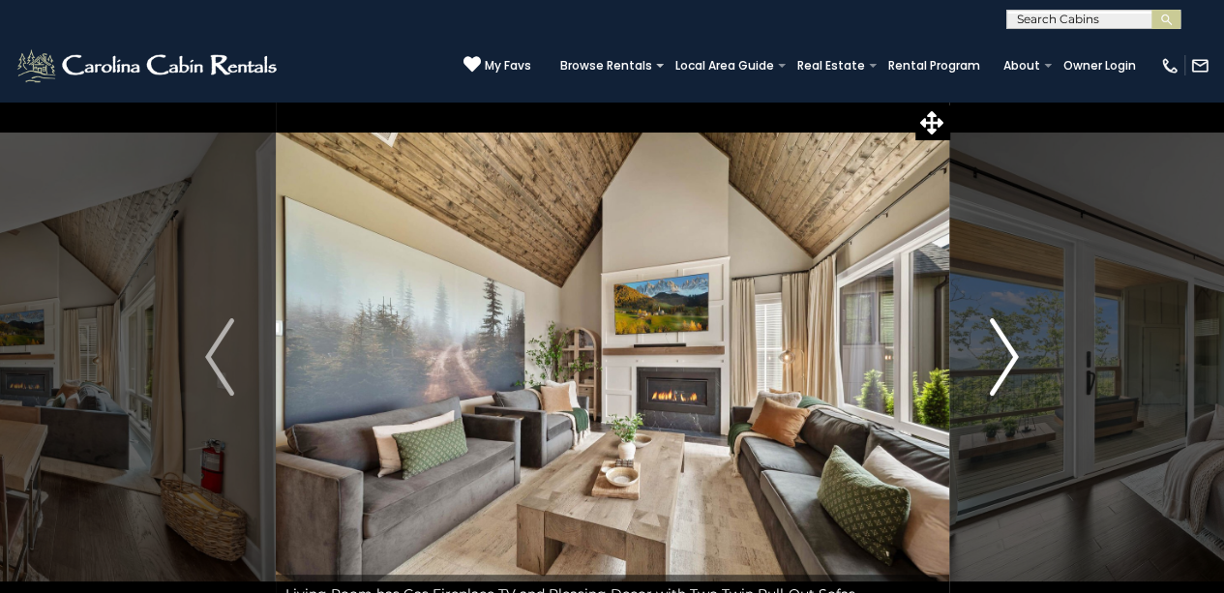
click at [1009, 350] on img "Next" at bounding box center [1004, 356] width 29 height 77
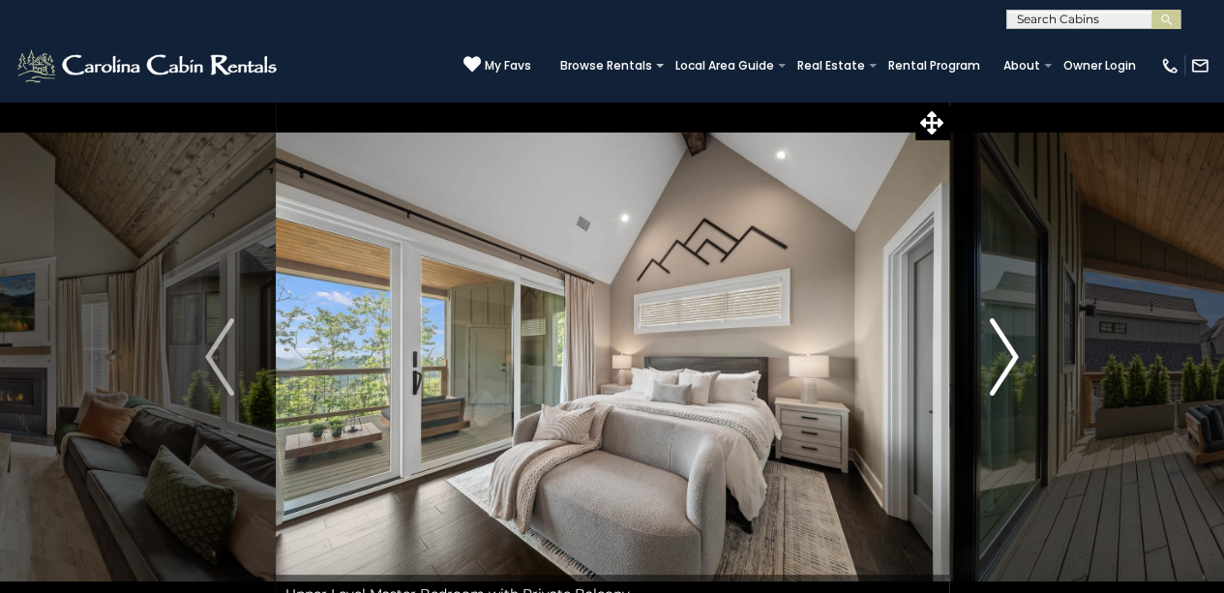
click at [1009, 350] on img "Next" at bounding box center [1004, 356] width 29 height 77
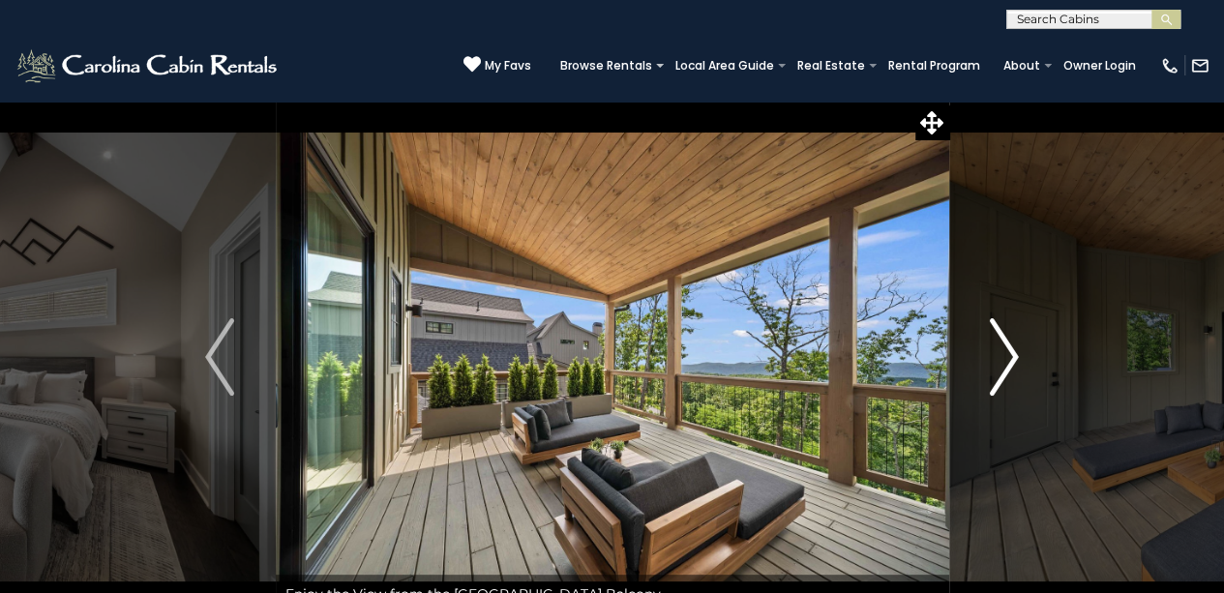
click at [1009, 350] on img "Next" at bounding box center [1004, 356] width 29 height 77
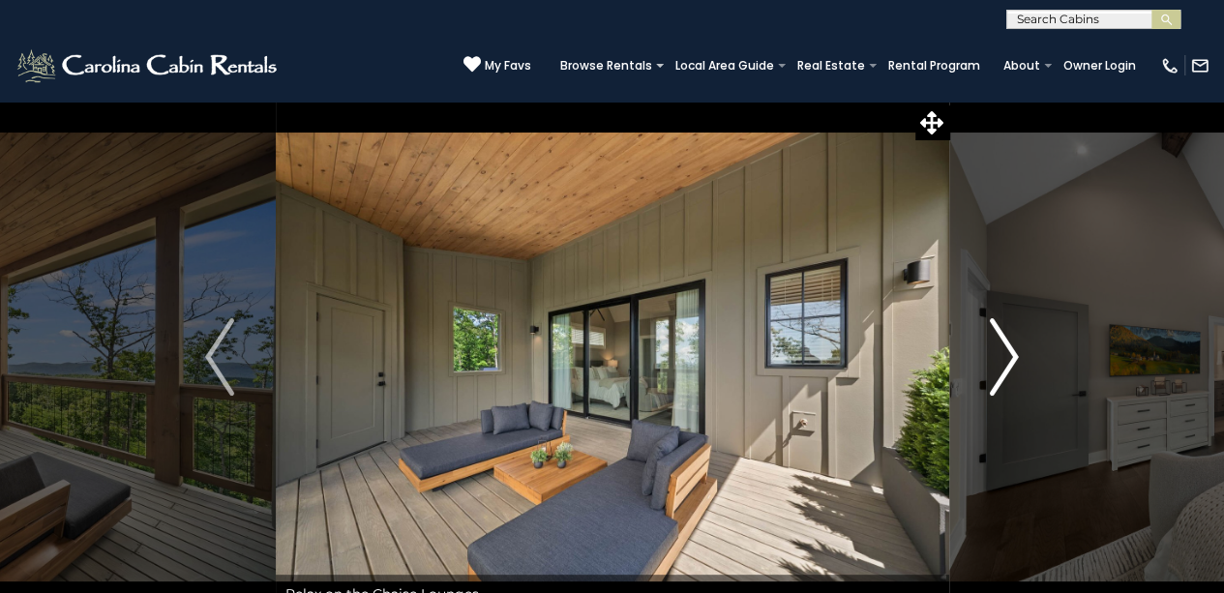
click at [1009, 350] on img "Next" at bounding box center [1004, 356] width 29 height 77
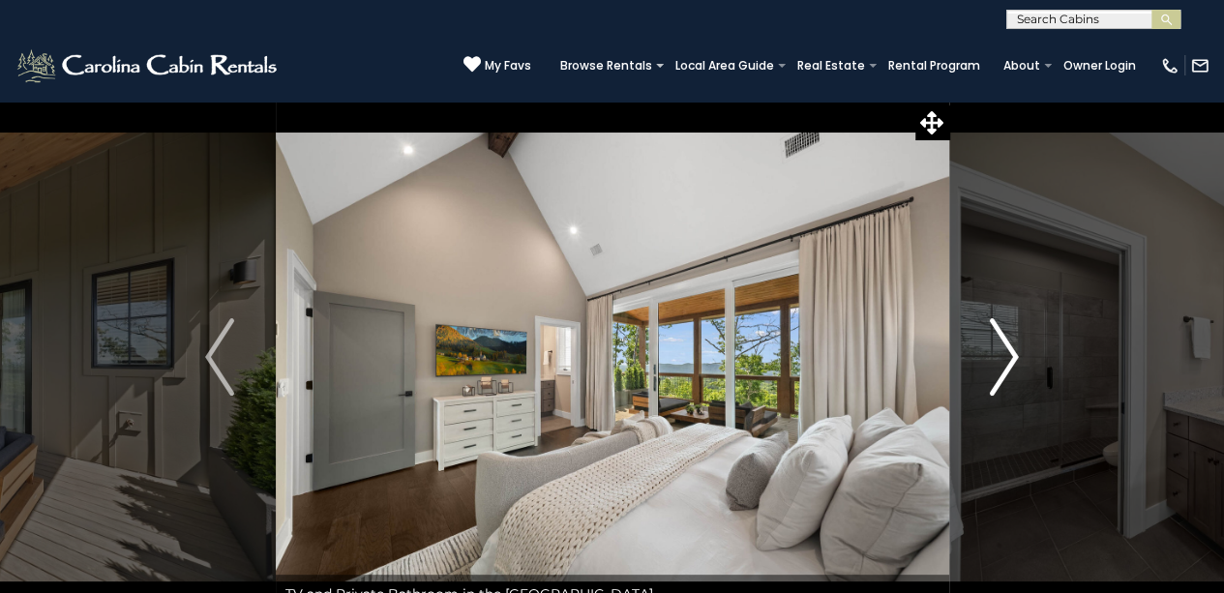
click at [1009, 350] on img "Next" at bounding box center [1004, 356] width 29 height 77
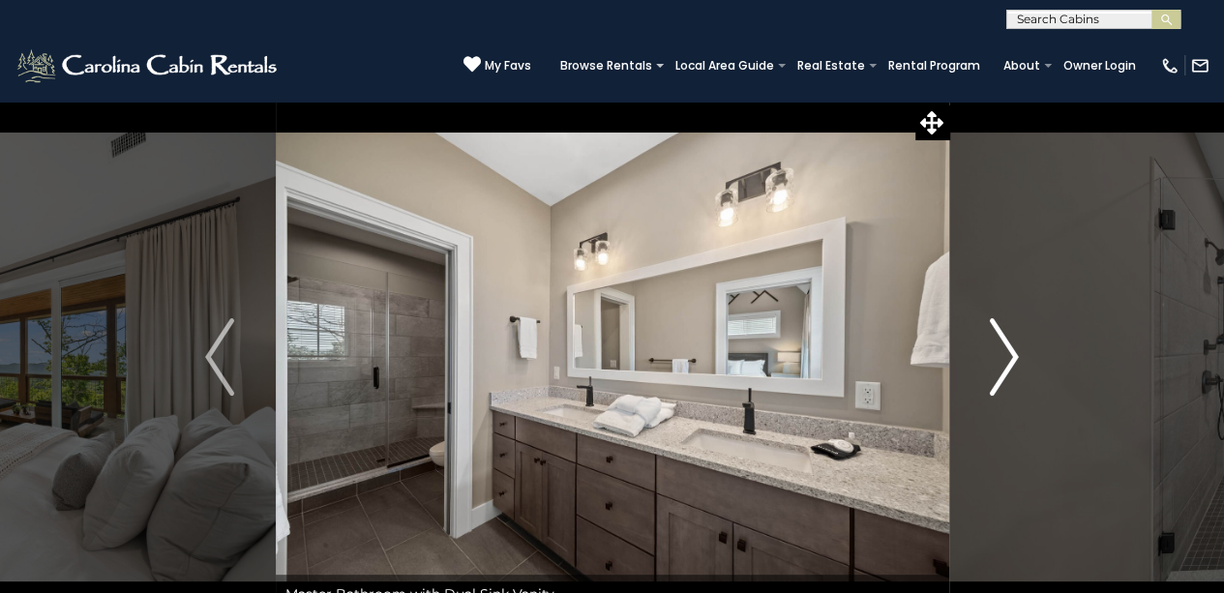
click at [1009, 350] on img "Next" at bounding box center [1004, 356] width 29 height 77
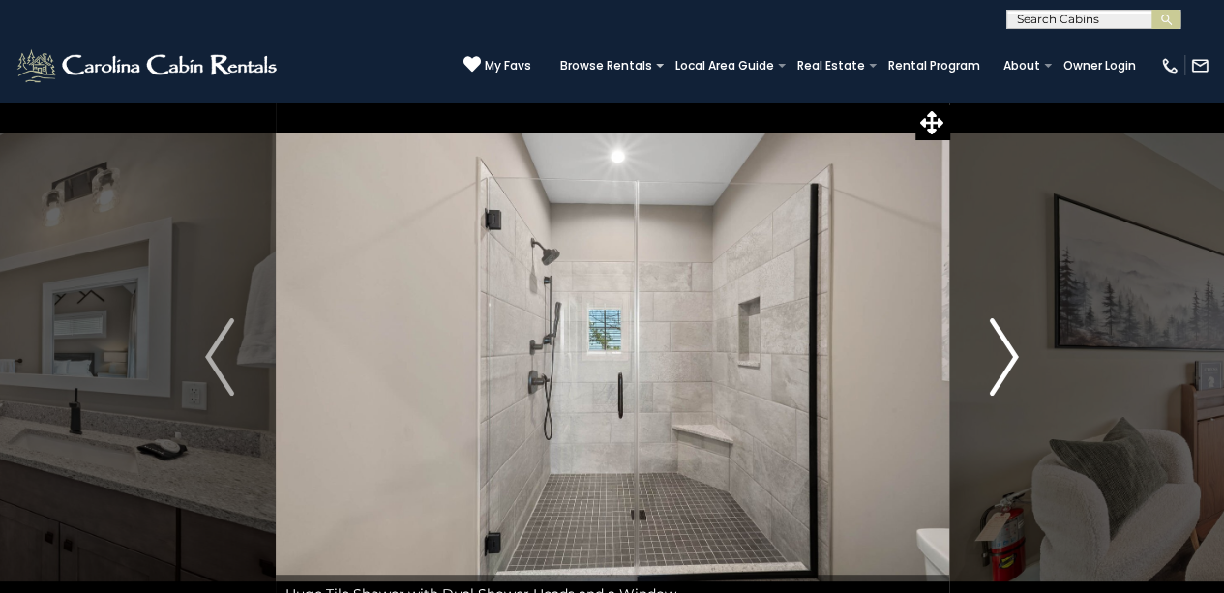
click at [1009, 350] on img "Next" at bounding box center [1004, 356] width 29 height 77
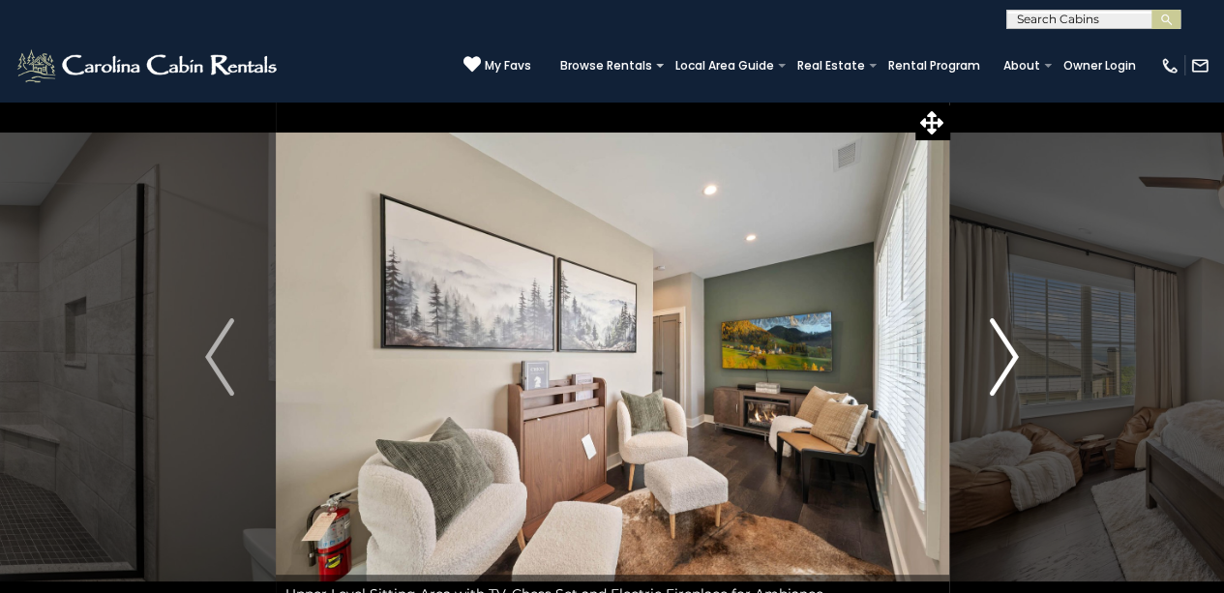
click at [1022, 350] on button "Next" at bounding box center [1004, 357] width 111 height 513
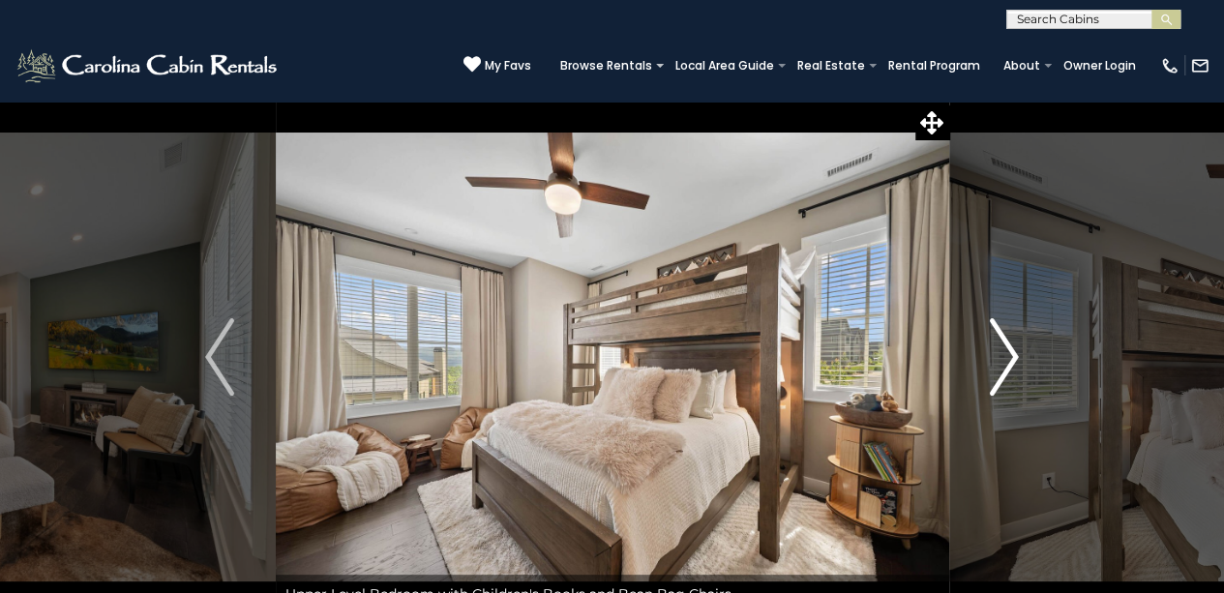
click at [1022, 350] on button "Next" at bounding box center [1004, 357] width 111 height 513
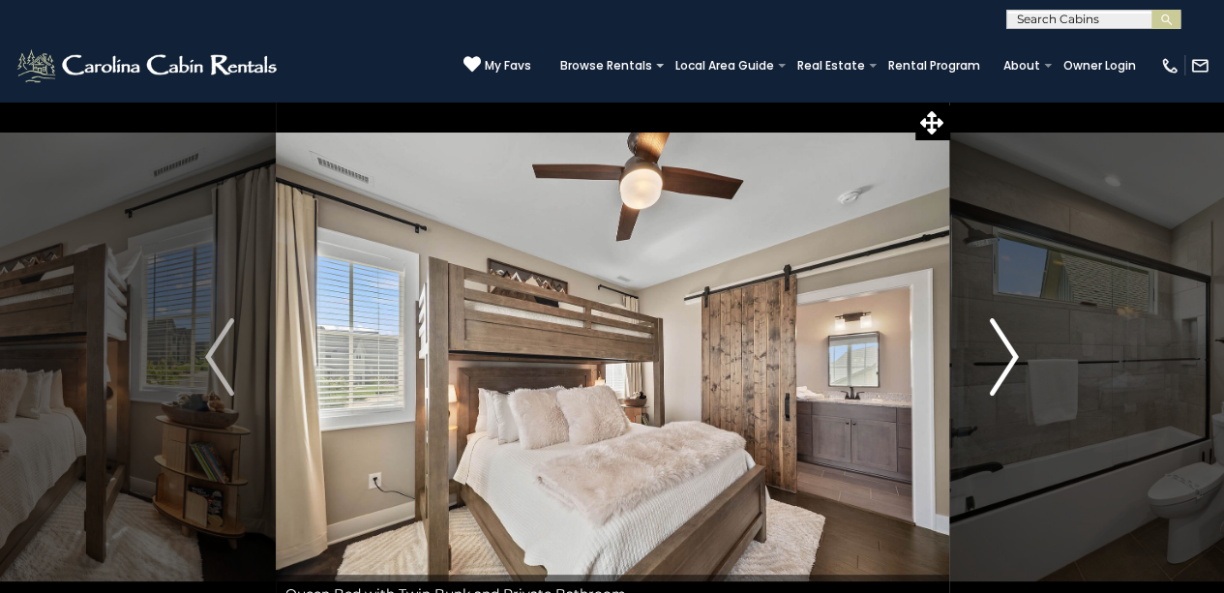
click at [1022, 350] on button "Next" at bounding box center [1004, 357] width 111 height 513
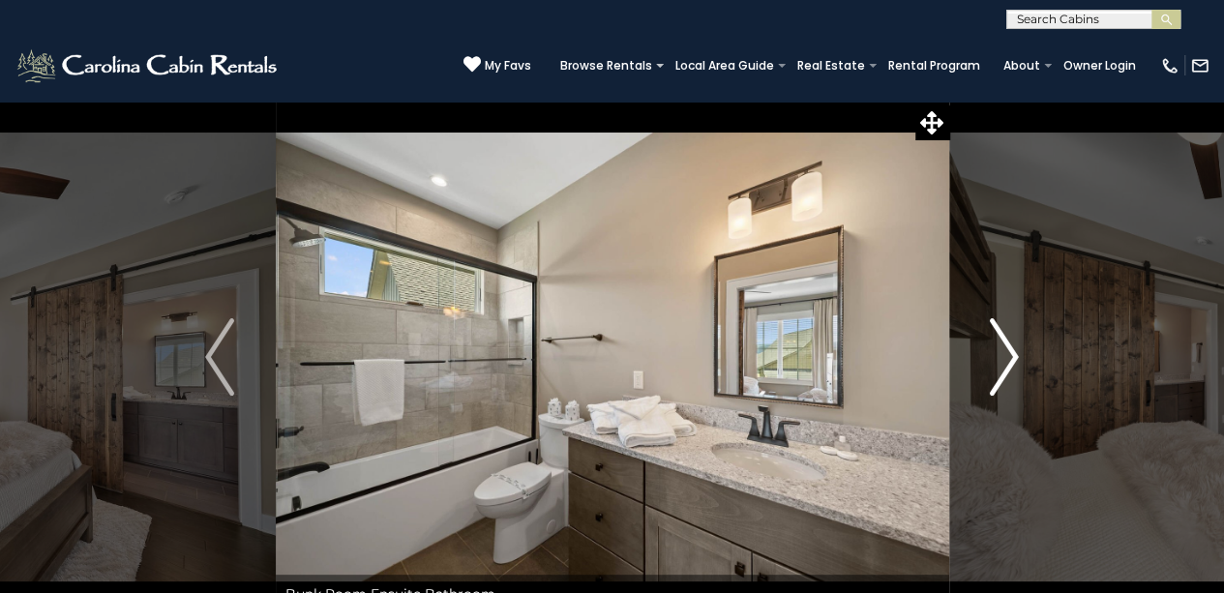
click at [1022, 350] on button "Next" at bounding box center [1004, 357] width 111 height 513
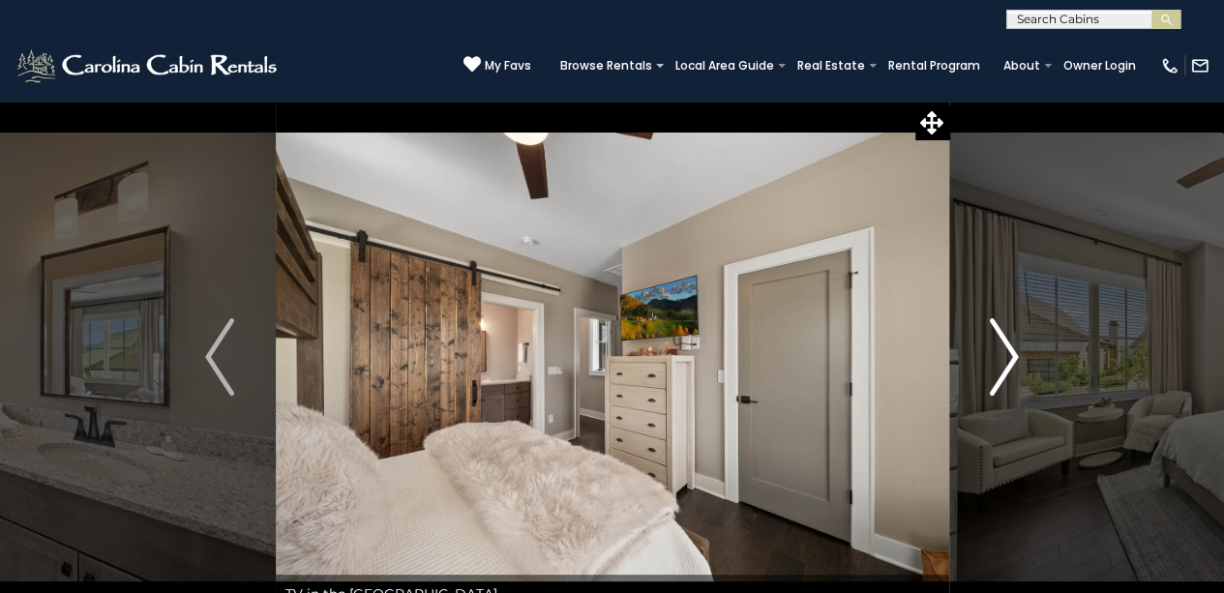
click at [1022, 350] on button "Next" at bounding box center [1004, 357] width 111 height 513
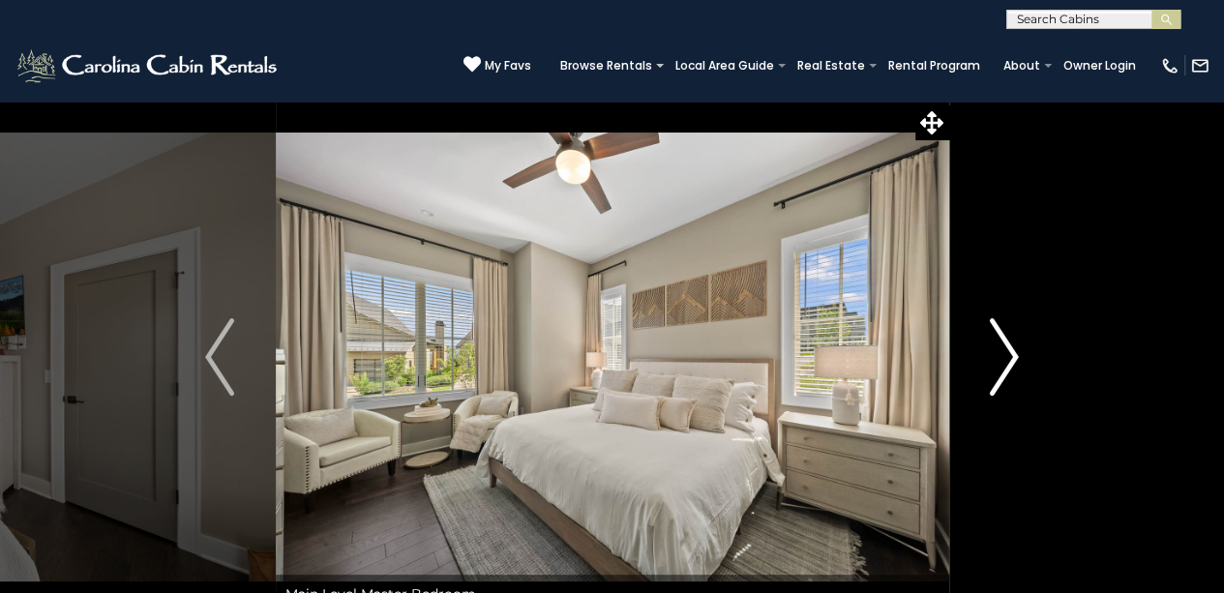
click at [1022, 350] on button "Next" at bounding box center [1004, 357] width 111 height 513
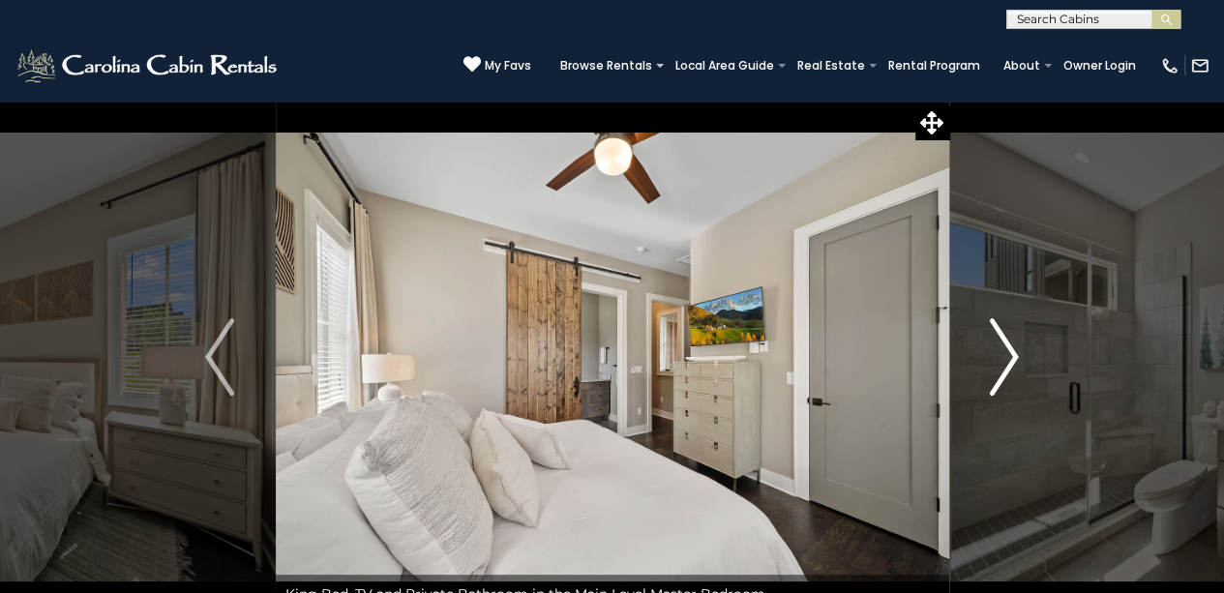
click at [1011, 352] on img "Next" at bounding box center [1004, 356] width 29 height 77
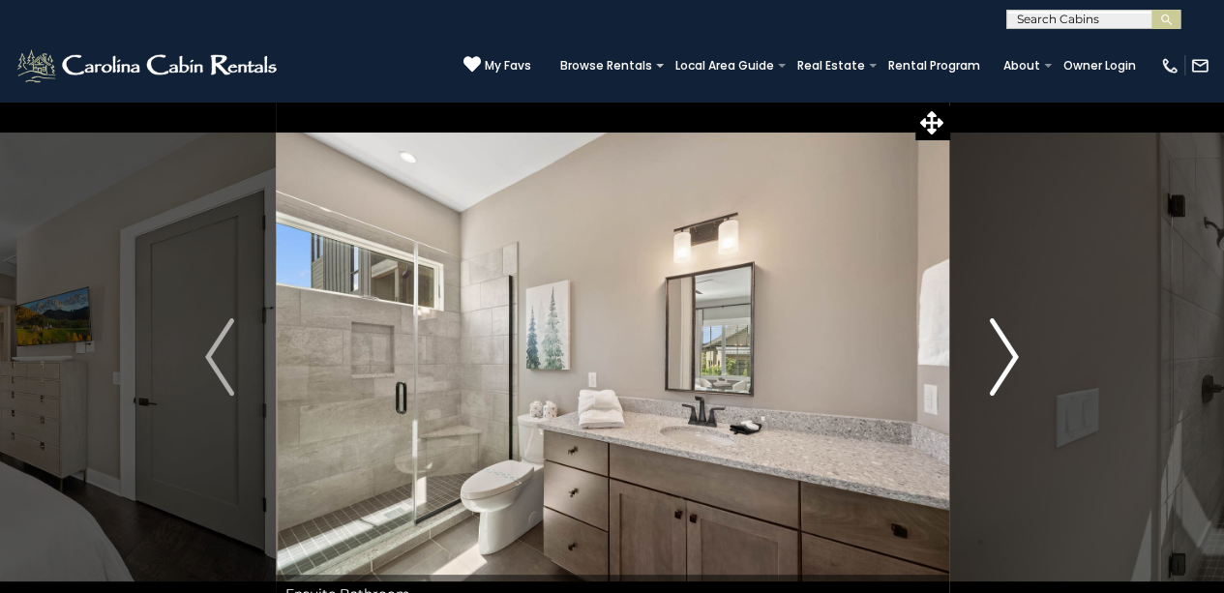
click at [1001, 364] on img "Next" at bounding box center [1004, 356] width 29 height 77
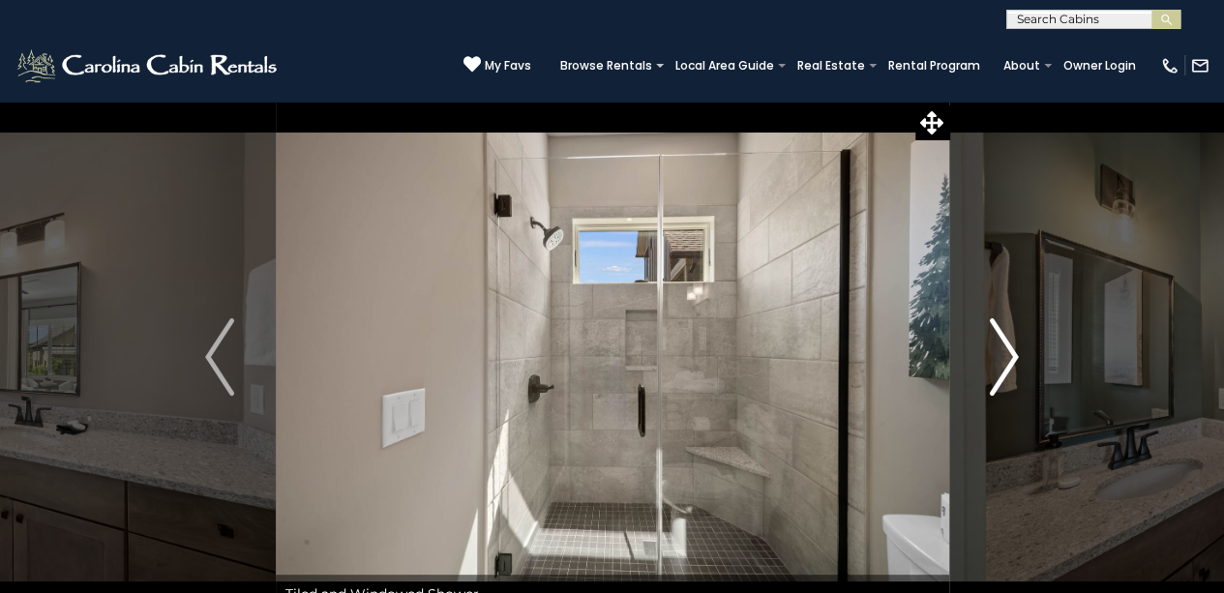
click at [1001, 364] on img "Next" at bounding box center [1004, 356] width 29 height 77
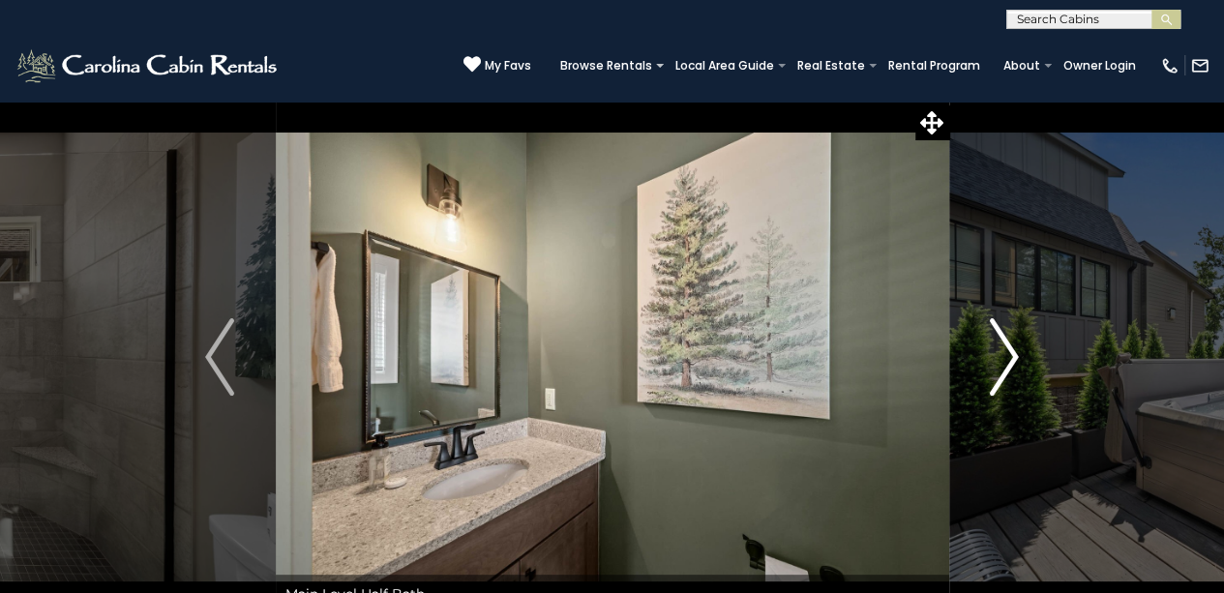
click at [1001, 364] on img "Next" at bounding box center [1004, 356] width 29 height 77
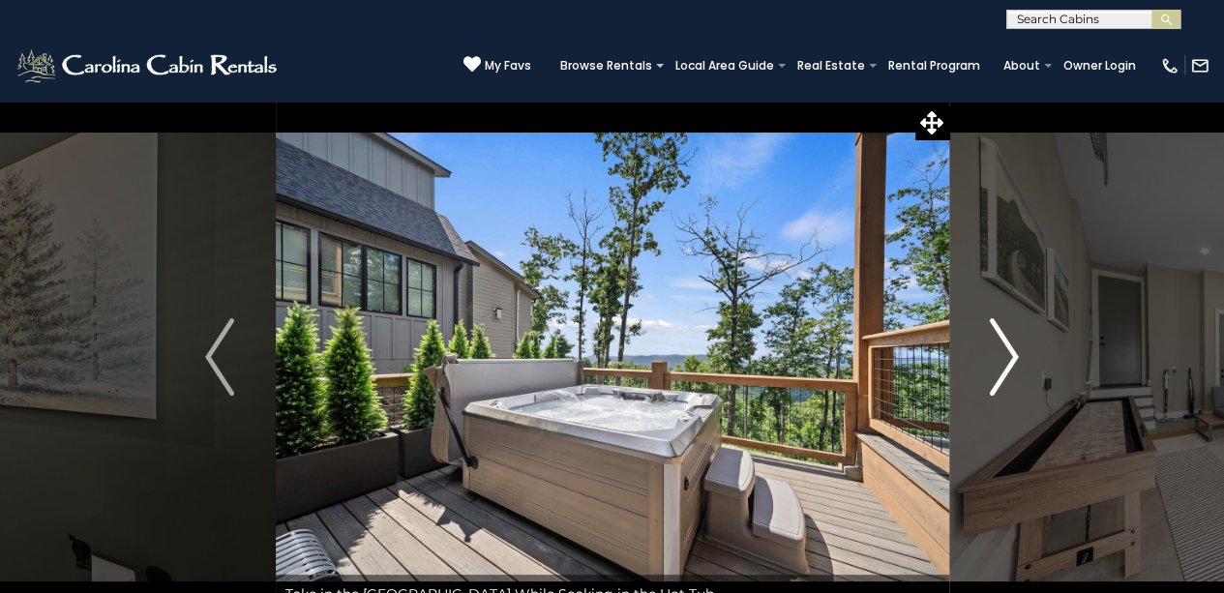
click at [1001, 364] on img "Next" at bounding box center [1004, 356] width 29 height 77
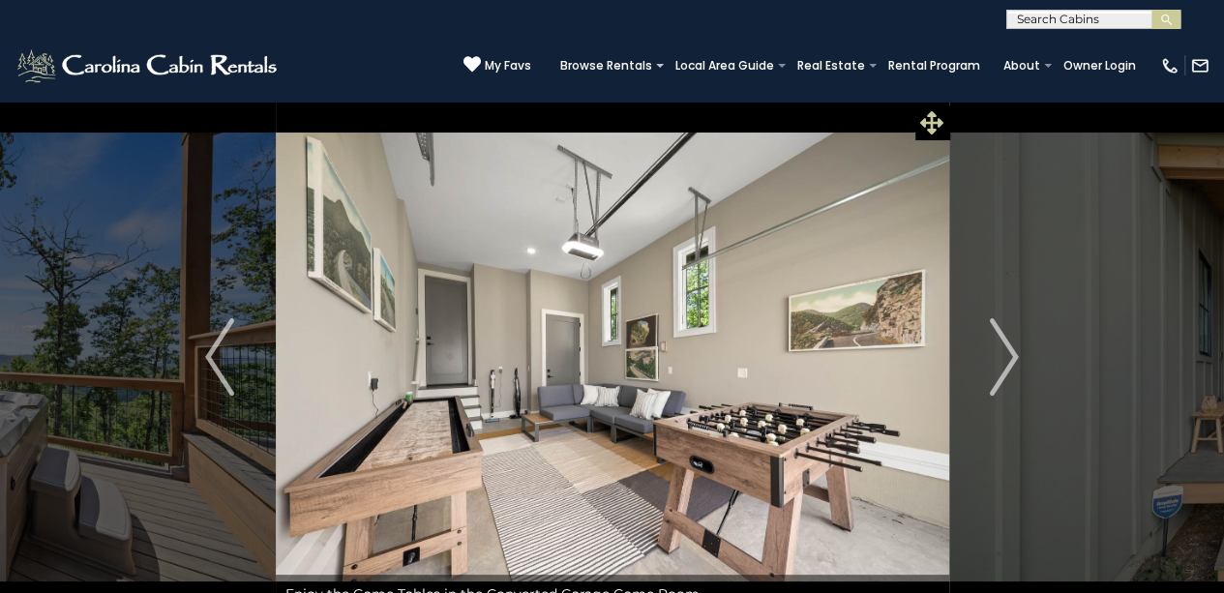
click at [927, 129] on icon at bounding box center [932, 122] width 23 height 23
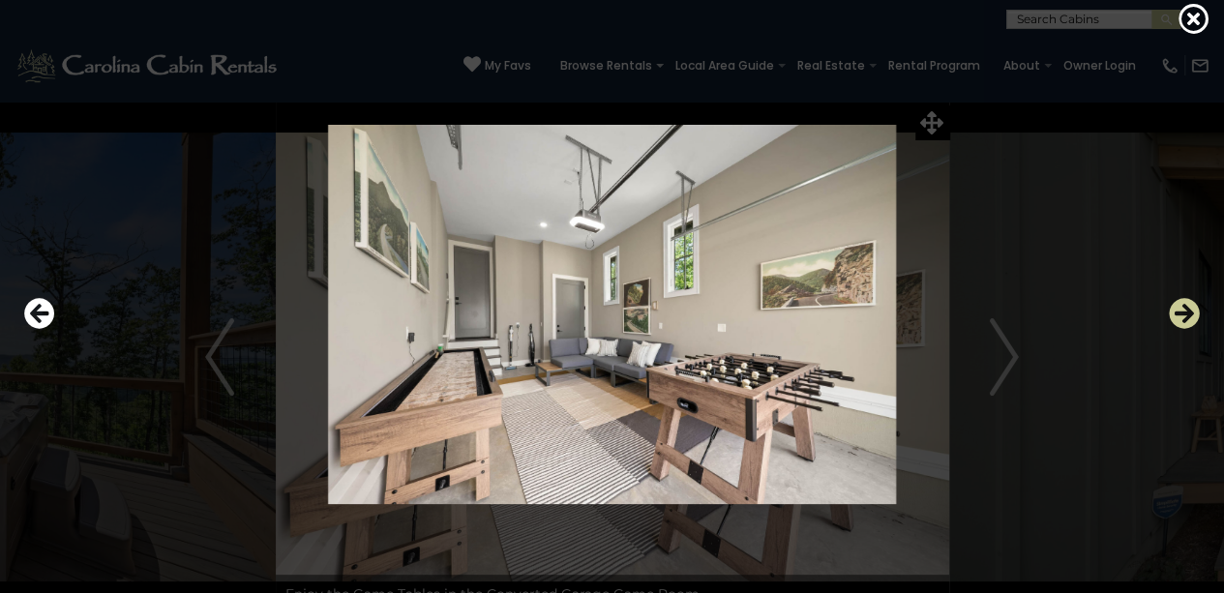
click at [1183, 313] on icon "Next" at bounding box center [1184, 313] width 31 height 31
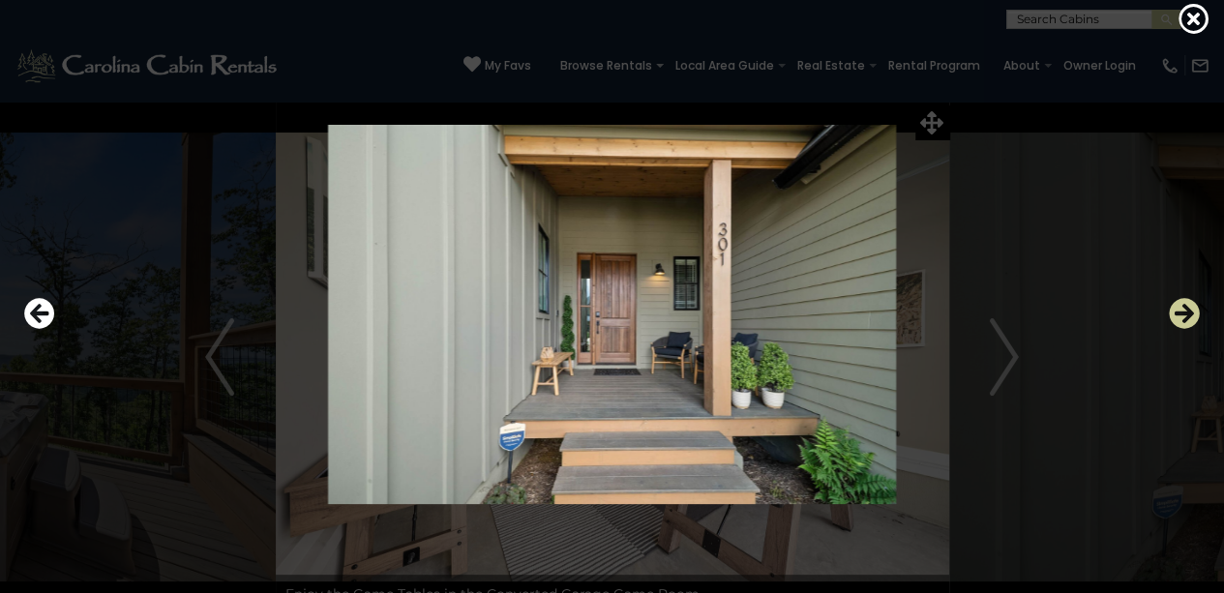
click at [1183, 315] on icon "Next" at bounding box center [1184, 313] width 31 height 31
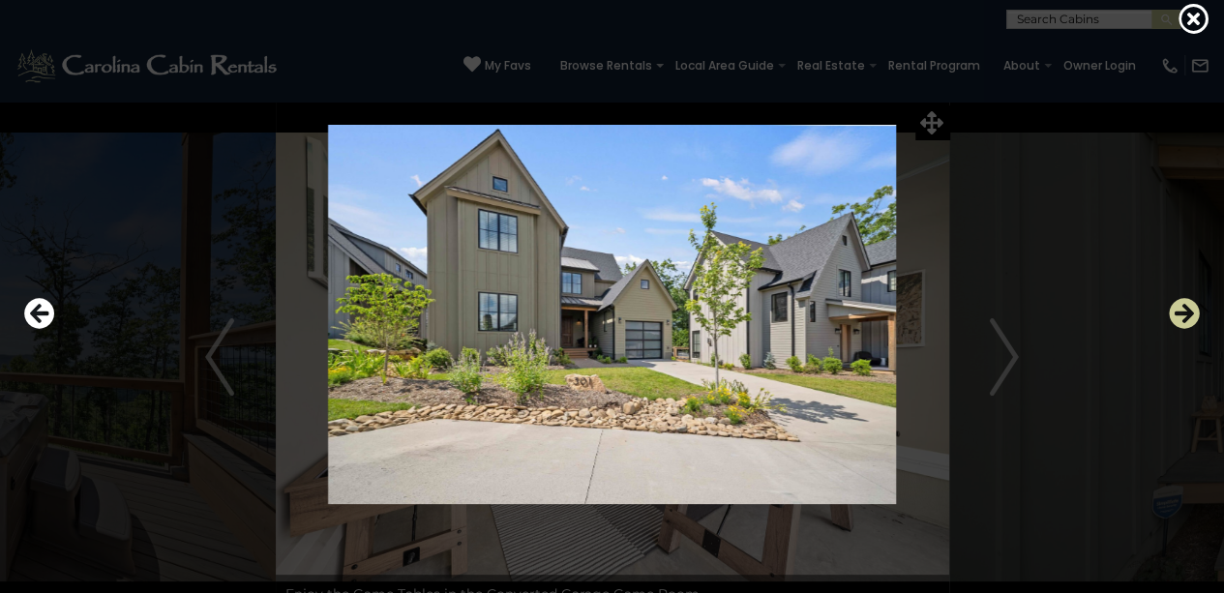
click at [1183, 315] on icon "Next" at bounding box center [1184, 313] width 31 height 31
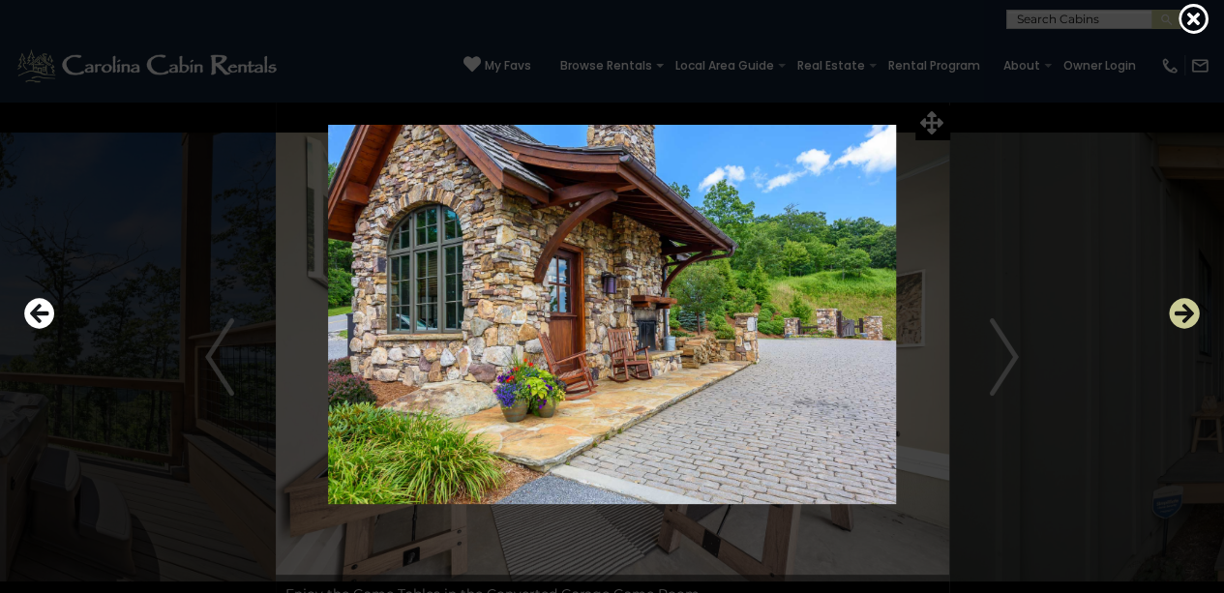
click at [1183, 315] on icon "Next" at bounding box center [1184, 313] width 31 height 31
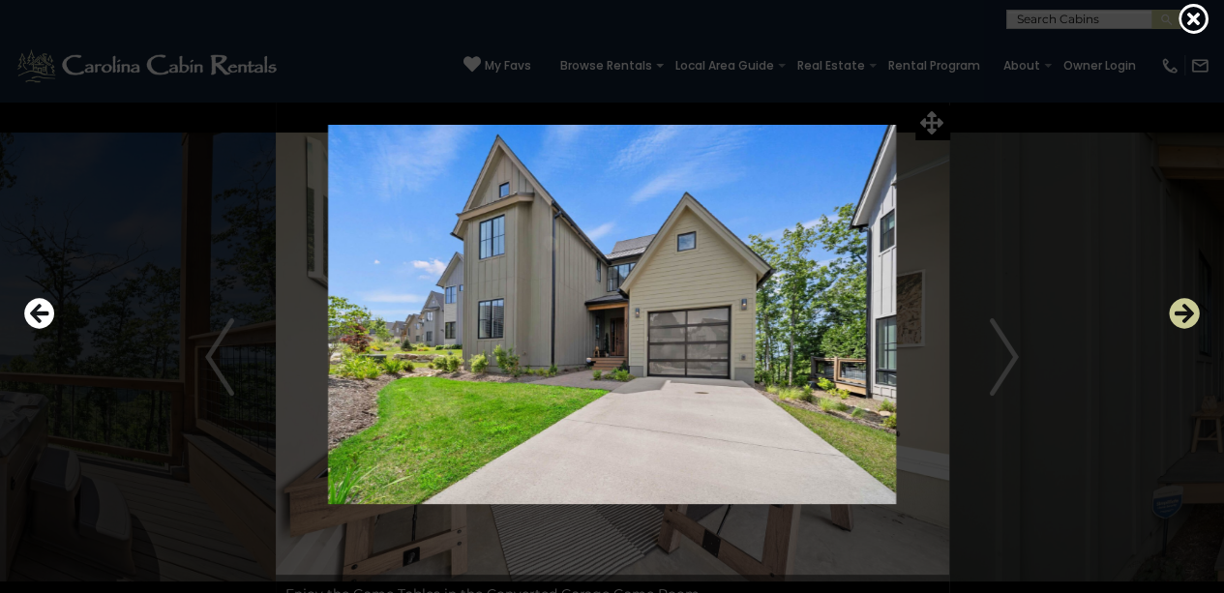
click at [1183, 315] on icon "Next" at bounding box center [1184, 313] width 31 height 31
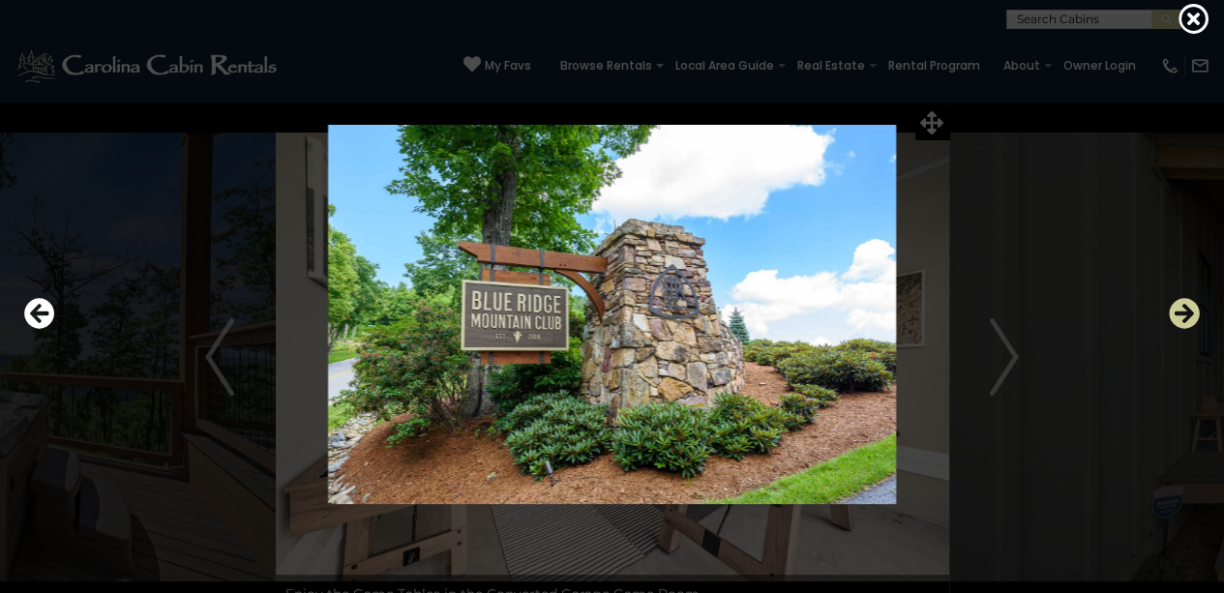
click at [1183, 315] on icon "Next" at bounding box center [1184, 313] width 31 height 31
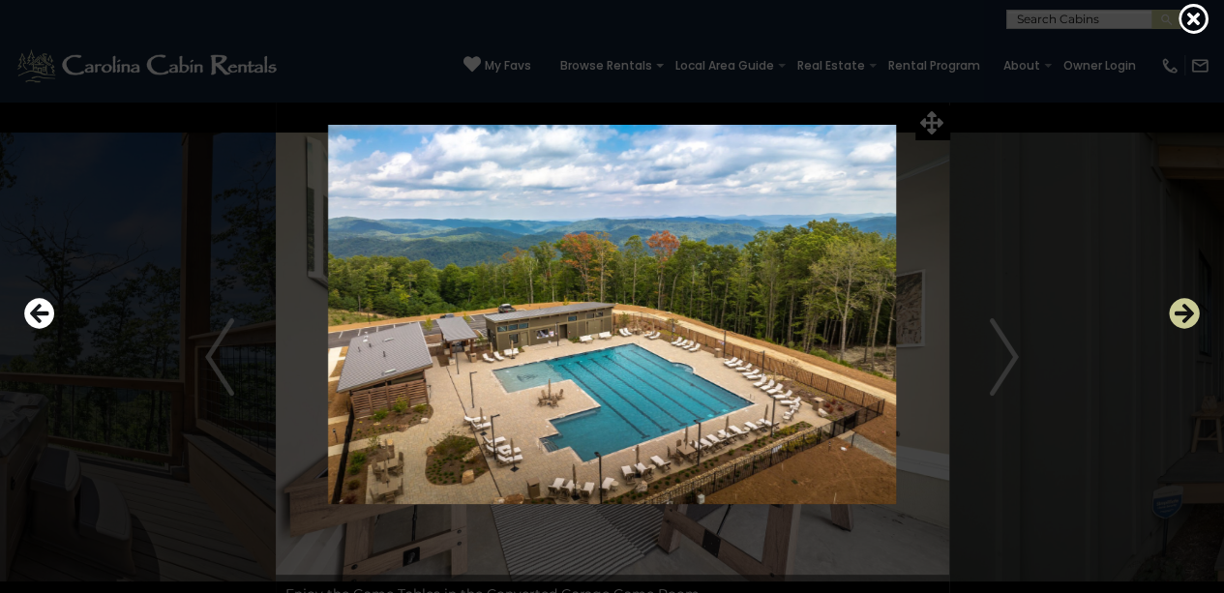
click at [1184, 317] on icon "Next" at bounding box center [1184, 313] width 31 height 31
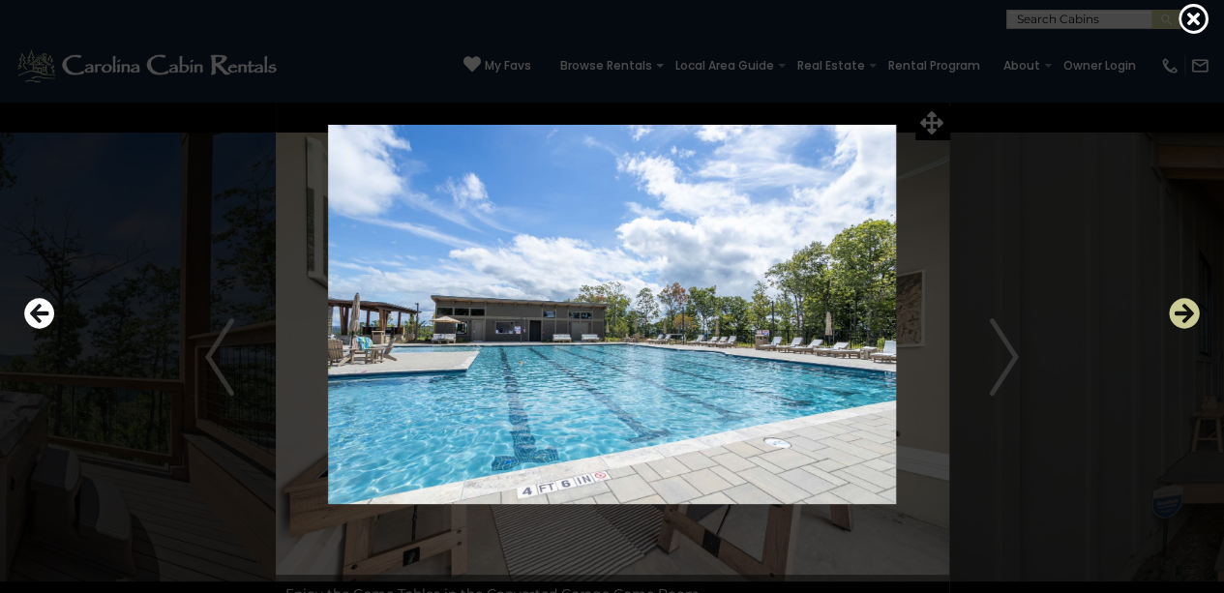
click at [1184, 317] on icon "Next" at bounding box center [1184, 313] width 31 height 31
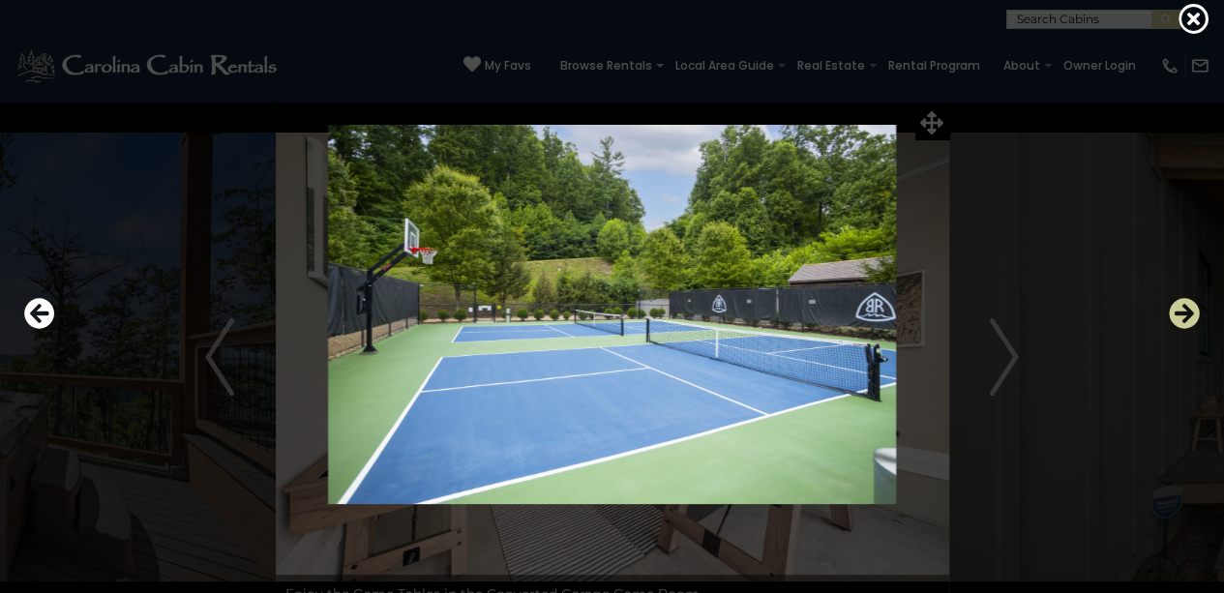
click at [1184, 317] on icon "Next" at bounding box center [1184, 313] width 31 height 31
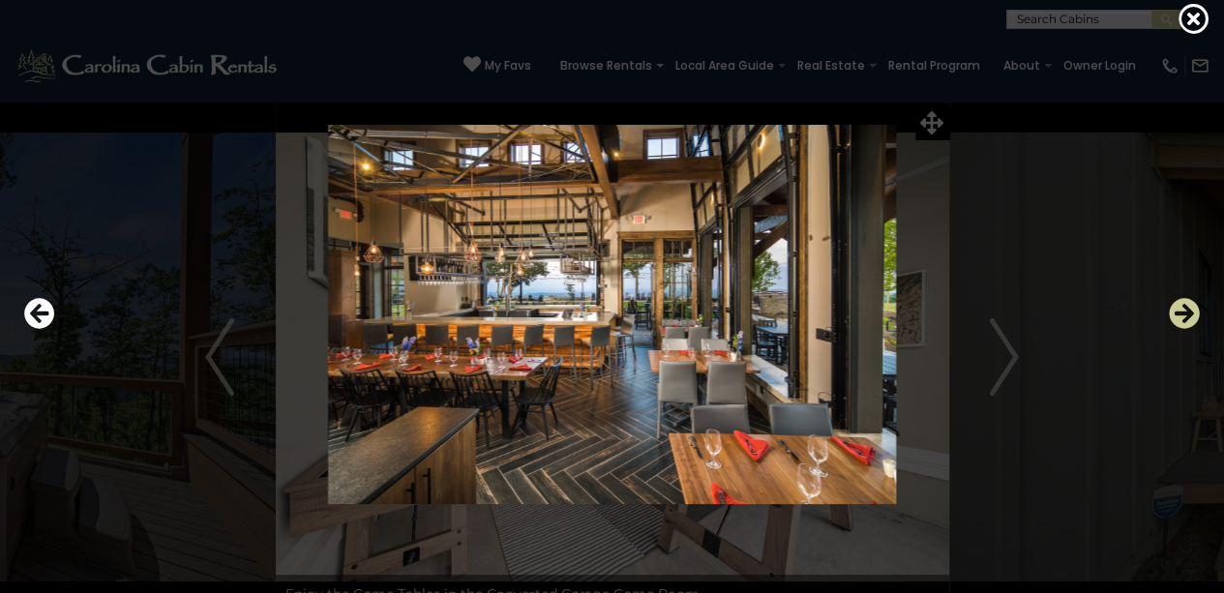
click at [1184, 317] on icon "Next" at bounding box center [1184, 313] width 31 height 31
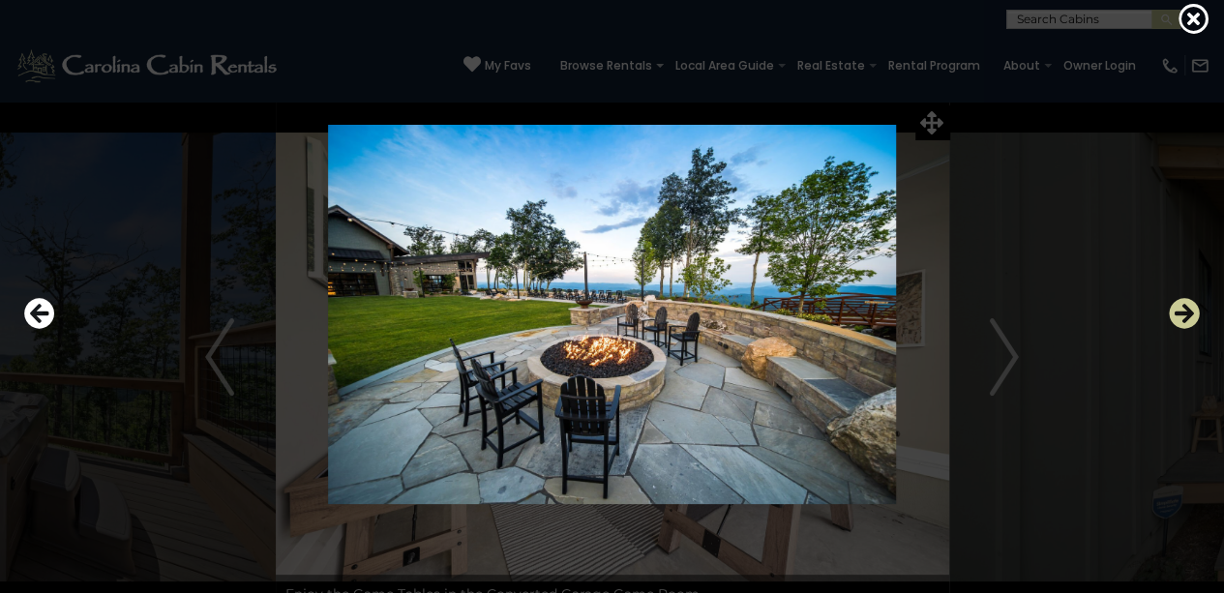
click at [1184, 317] on icon "Next" at bounding box center [1184, 313] width 31 height 31
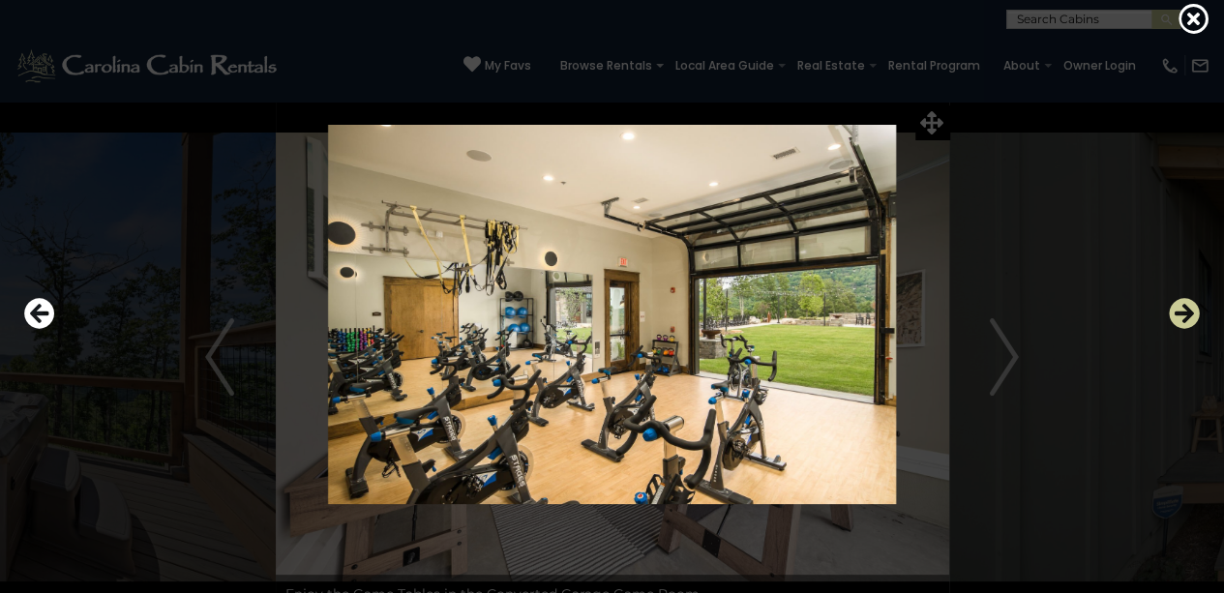
click at [1184, 317] on icon "Next" at bounding box center [1184, 313] width 31 height 31
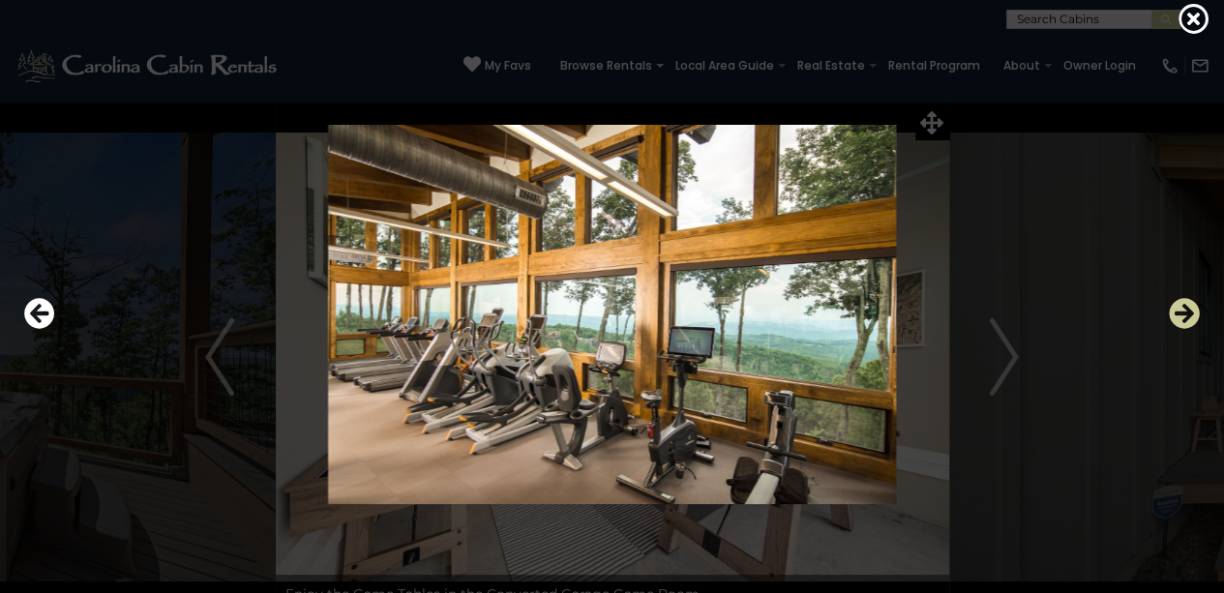
click at [1184, 317] on icon "Next" at bounding box center [1184, 313] width 31 height 31
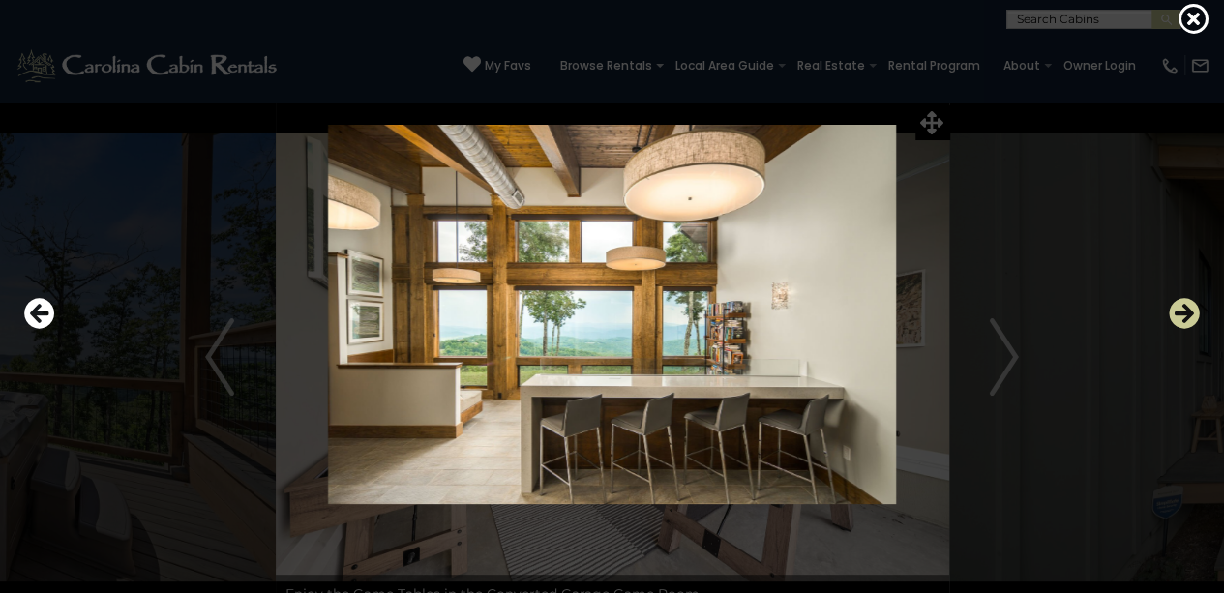
click at [1184, 317] on icon "Next" at bounding box center [1184, 313] width 31 height 31
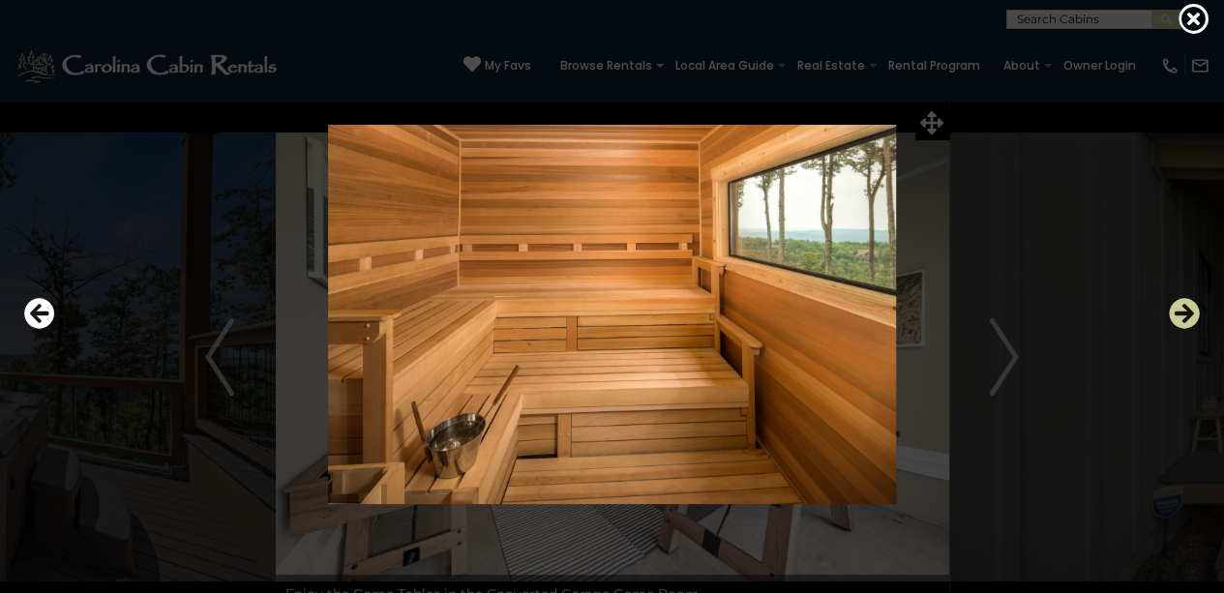
click at [1184, 317] on icon "Next" at bounding box center [1184, 313] width 31 height 31
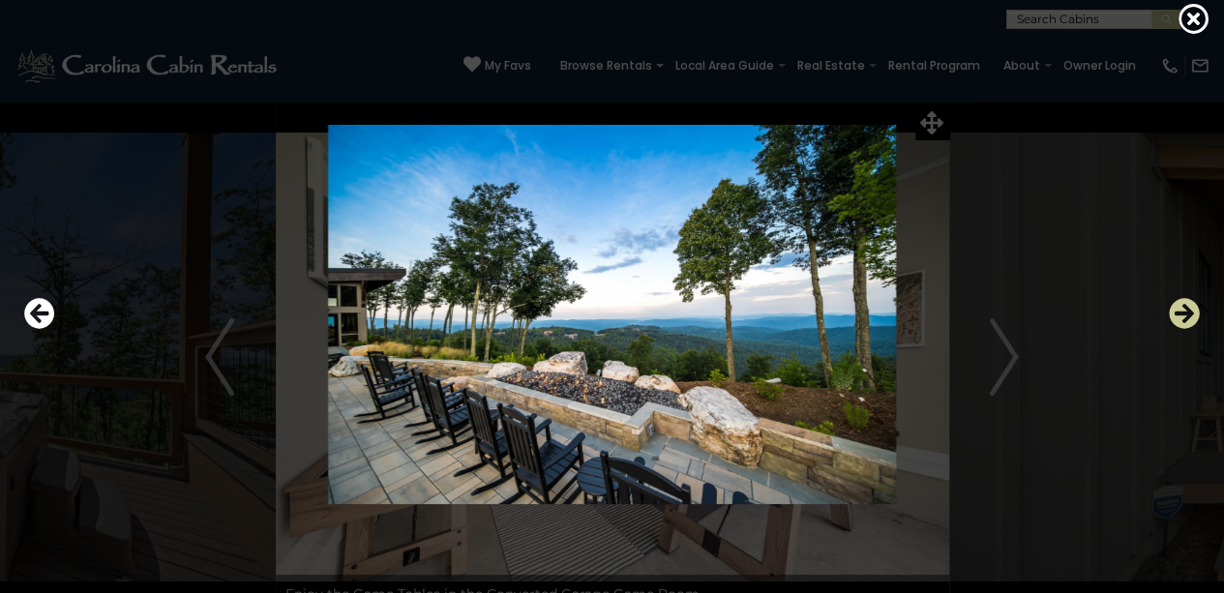
click at [1185, 322] on icon "Next" at bounding box center [1184, 313] width 31 height 31
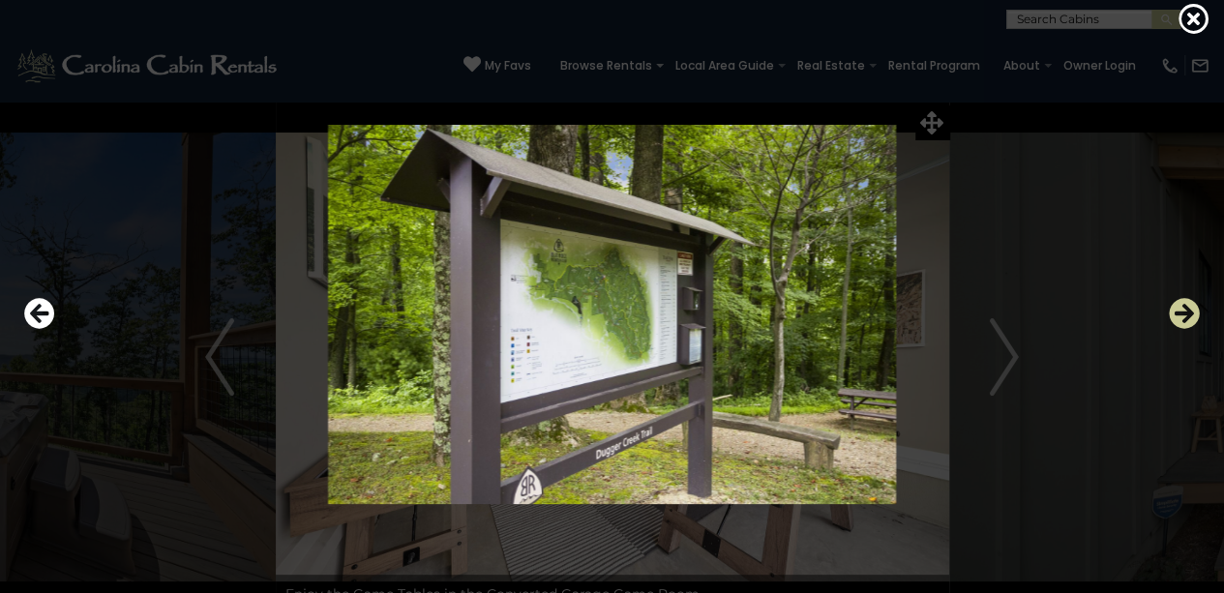
click at [1185, 324] on icon "Next" at bounding box center [1184, 313] width 31 height 31
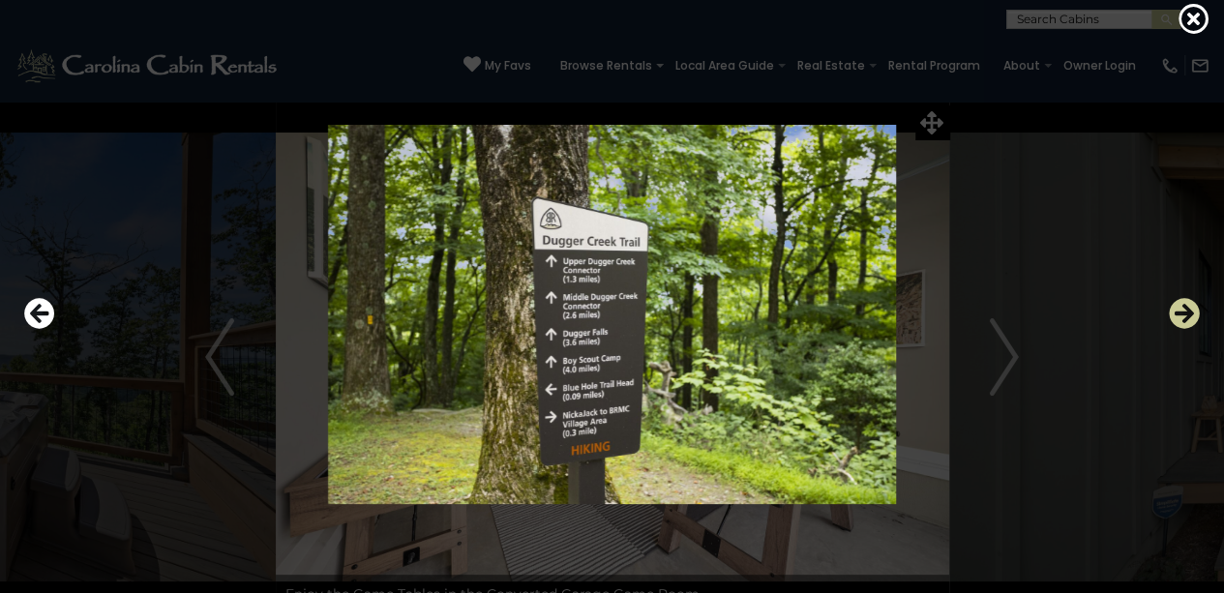
click at [1185, 324] on icon "Next" at bounding box center [1184, 313] width 31 height 31
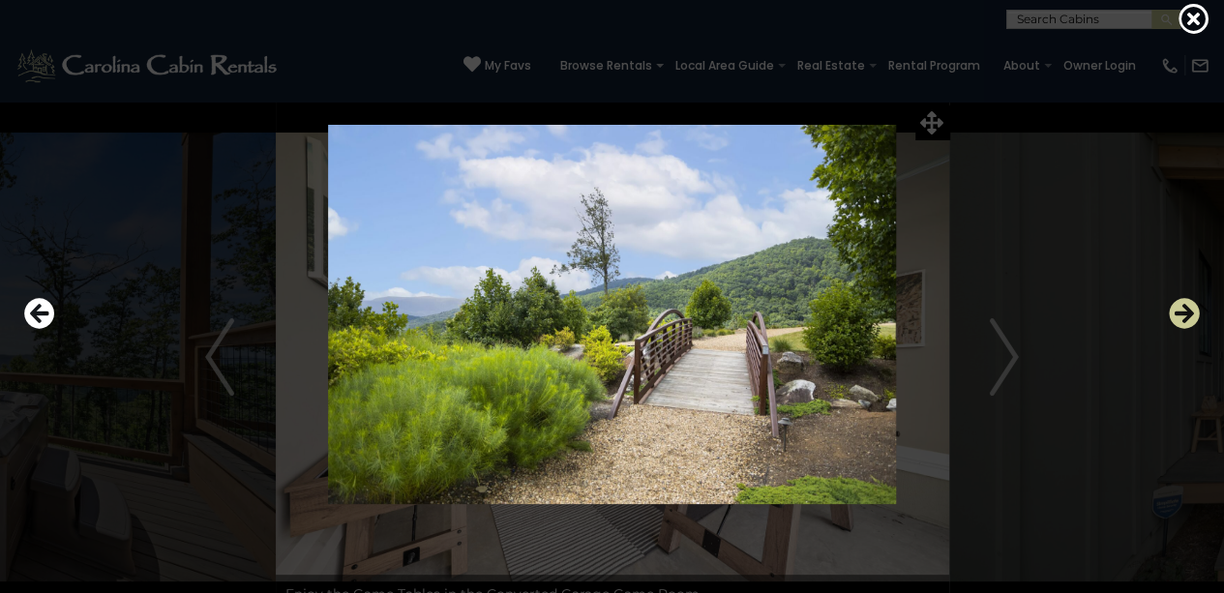
click at [1185, 324] on icon "Next" at bounding box center [1184, 313] width 31 height 31
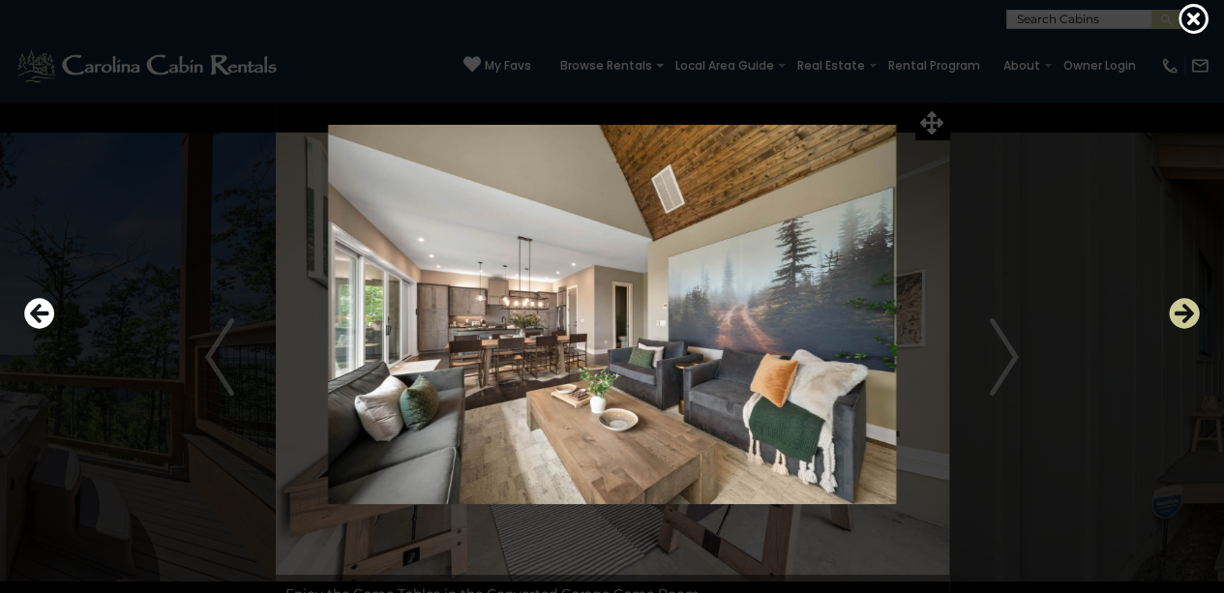
click at [1185, 324] on icon "Next" at bounding box center [1184, 313] width 31 height 31
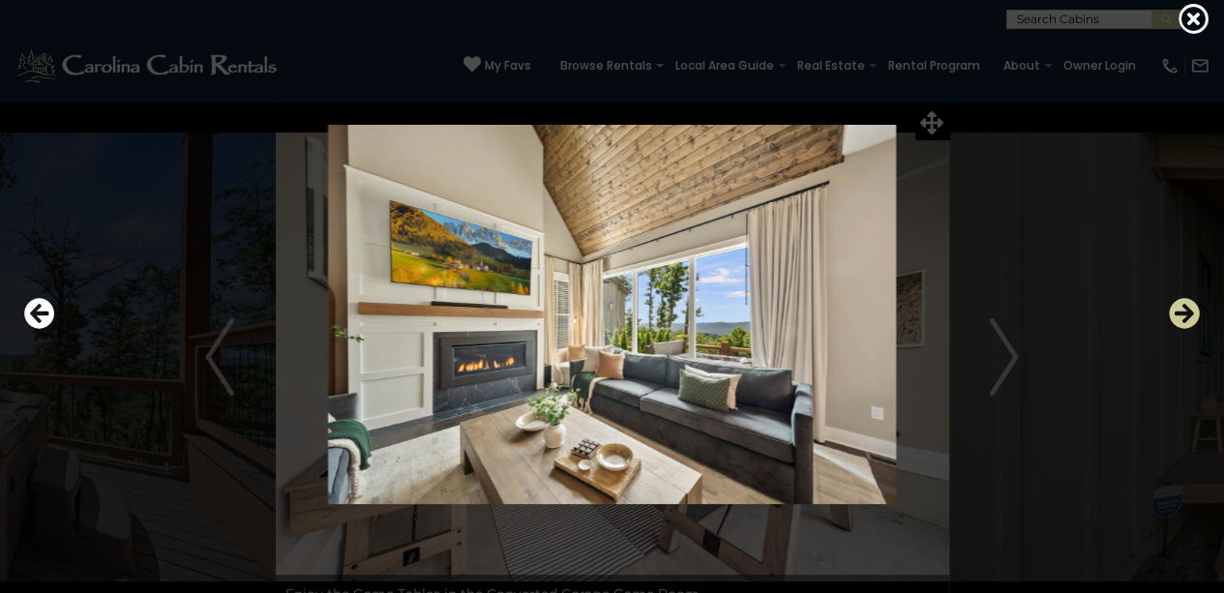
click at [1185, 324] on icon "Next" at bounding box center [1184, 313] width 31 height 31
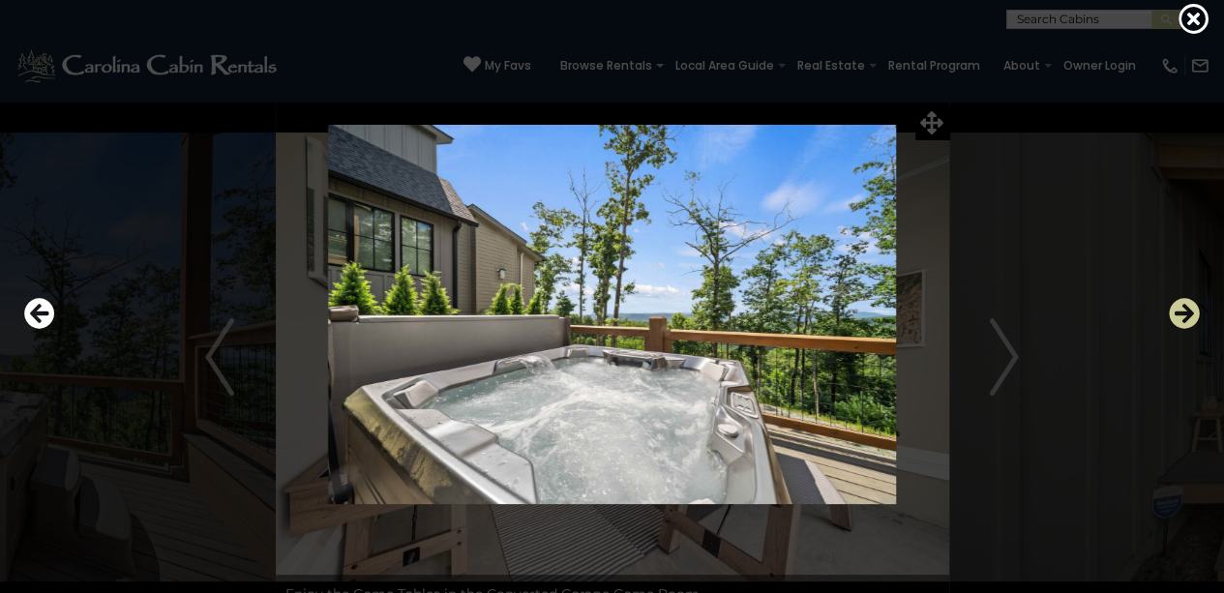
click at [1181, 309] on icon "Next" at bounding box center [1184, 313] width 31 height 31
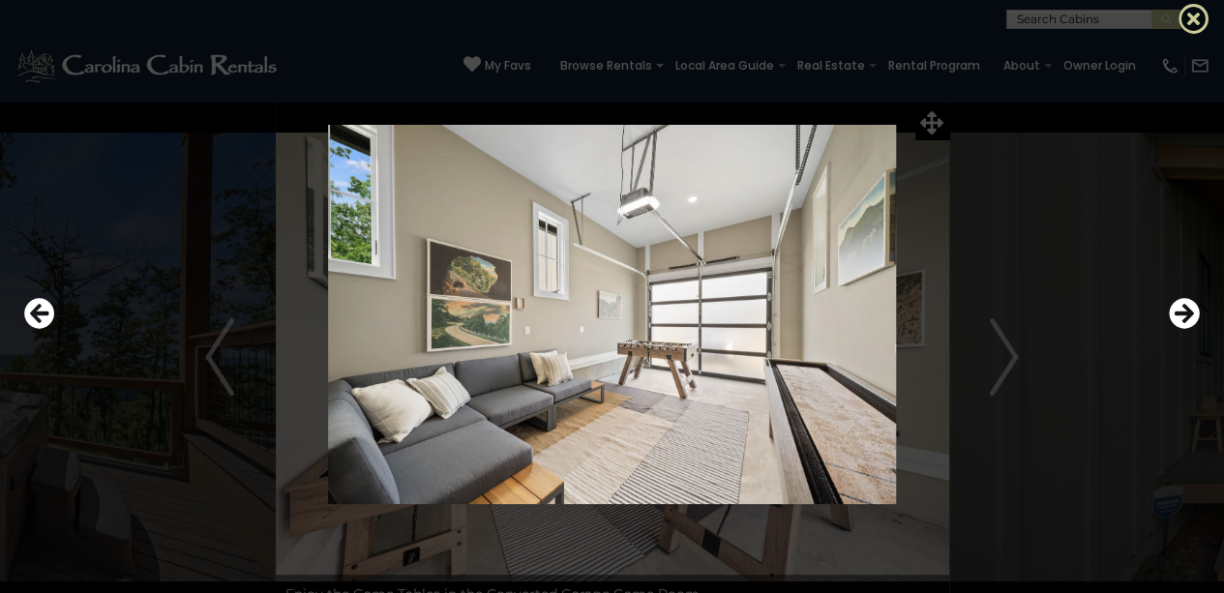
click at [1193, 8] on icon at bounding box center [1194, 18] width 31 height 31
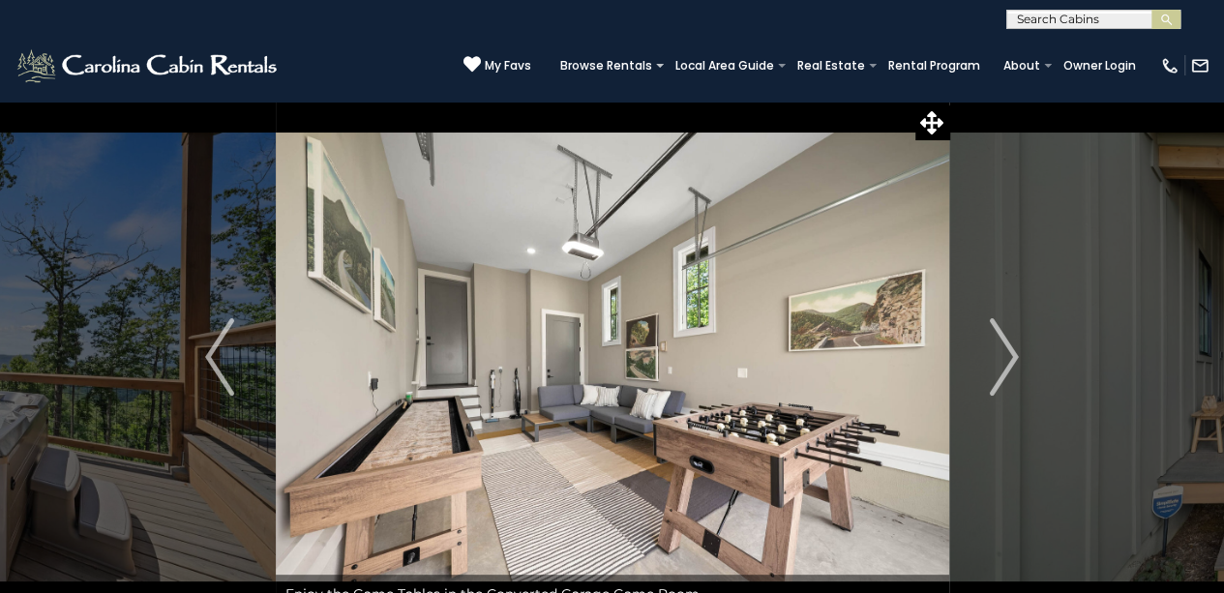
click at [1193, 8] on div "**********" at bounding box center [612, 14] width 1224 height 29
click at [931, 113] on icon at bounding box center [932, 122] width 23 height 23
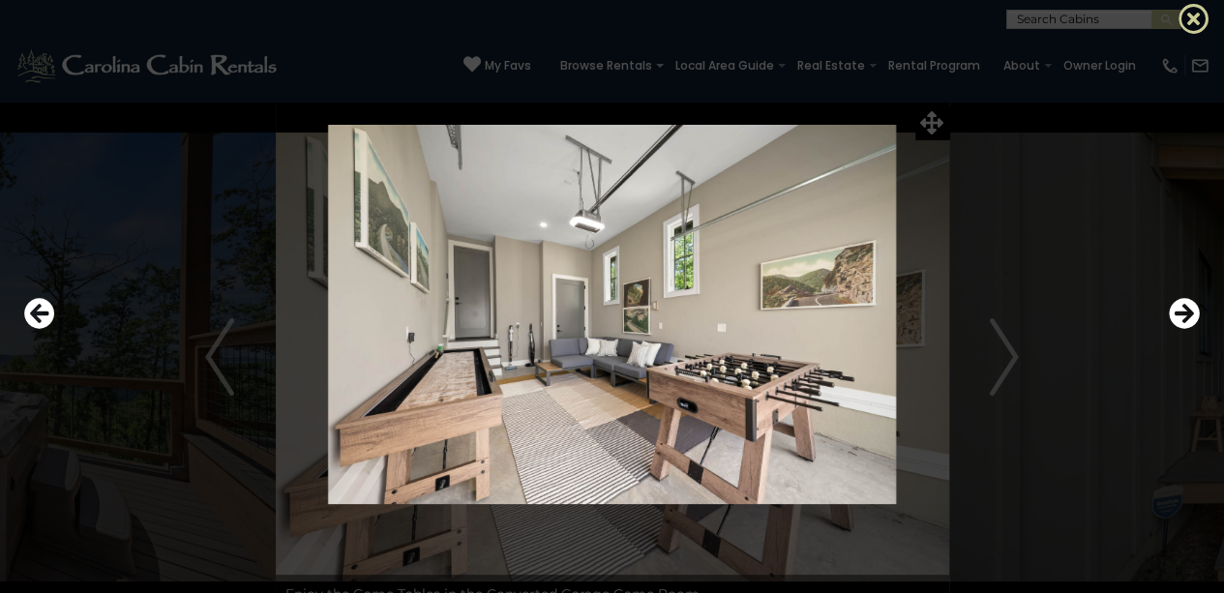
click at [1195, 16] on icon at bounding box center [1194, 18] width 31 height 31
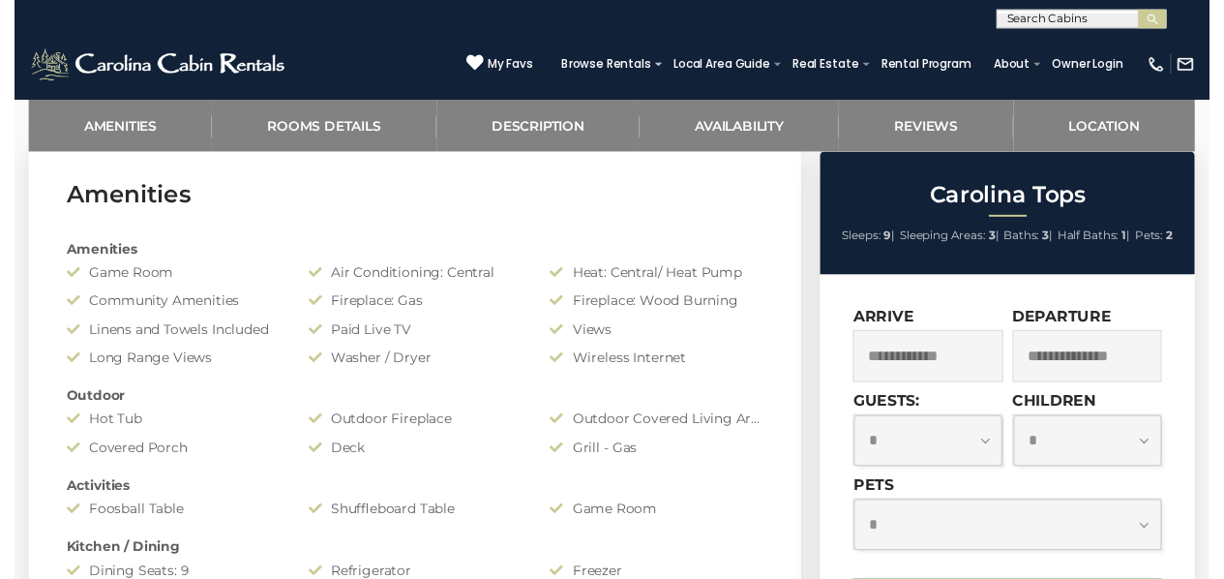
scroll to position [792, 0]
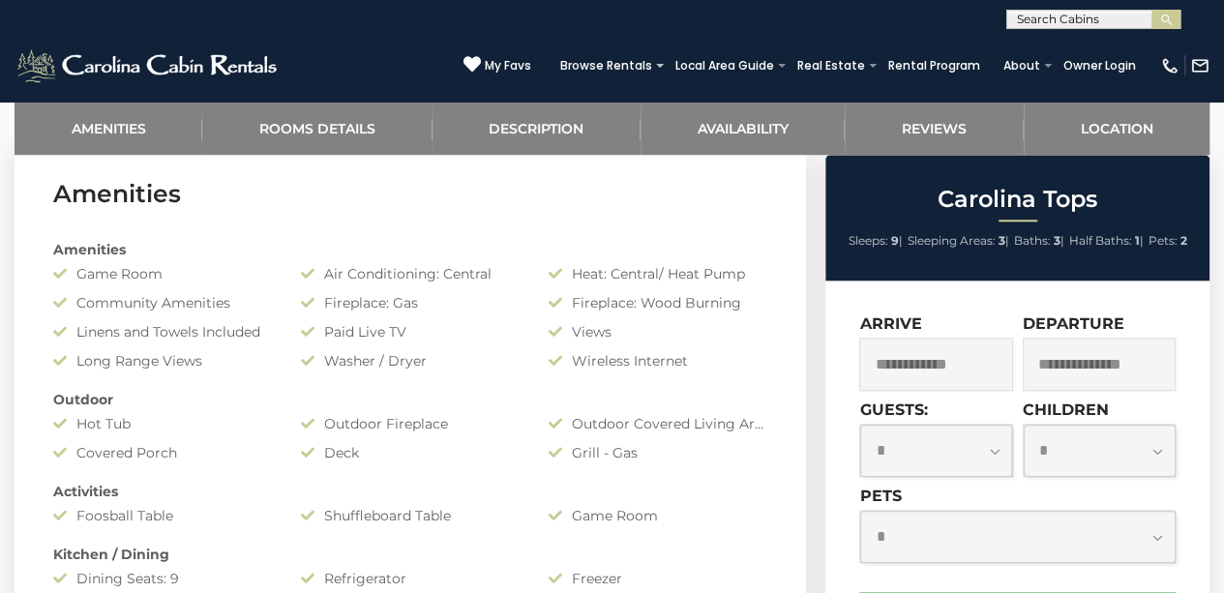
click at [921, 383] on input "text" at bounding box center [936, 364] width 153 height 53
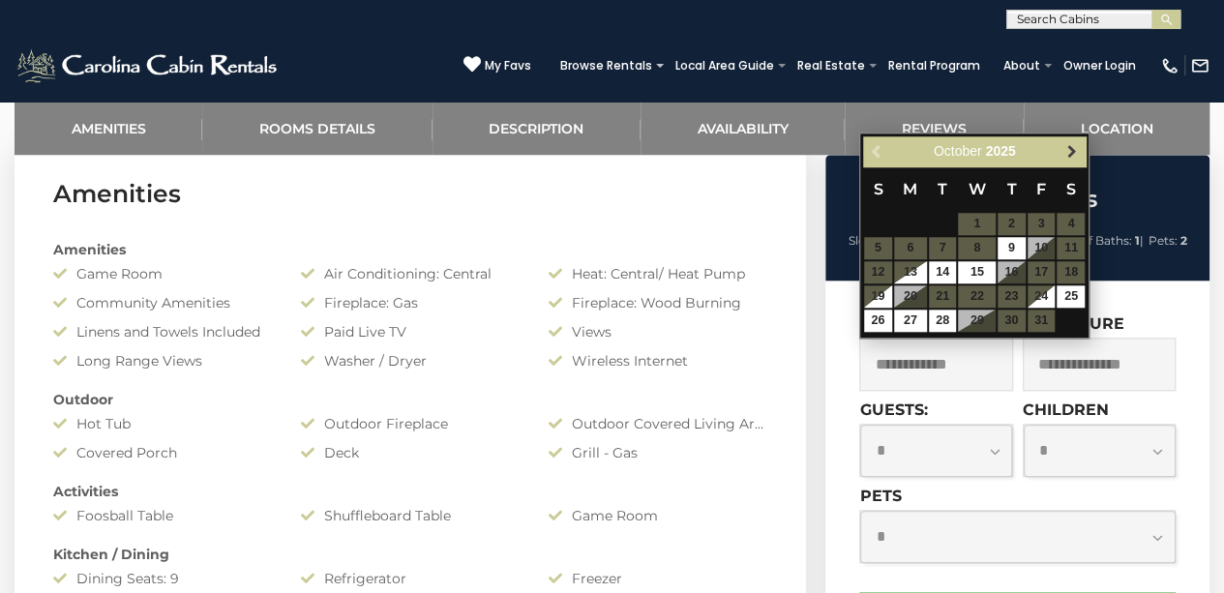
click at [1076, 150] on span "Next" at bounding box center [1072, 151] width 15 height 15
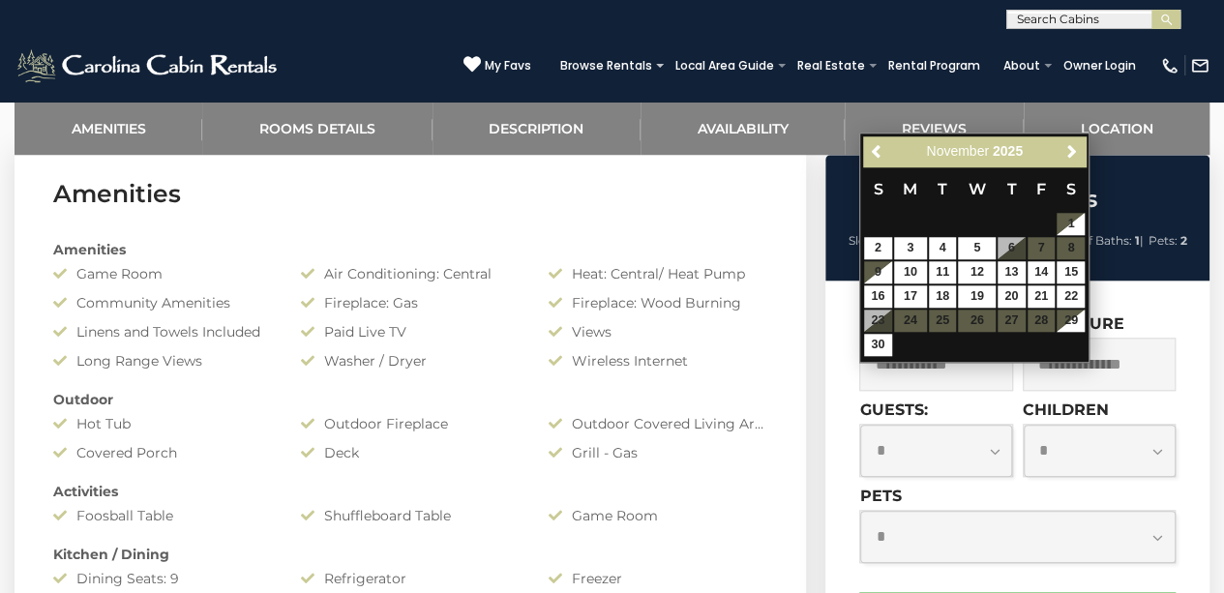
click at [994, 373] on input "text" at bounding box center [936, 364] width 153 height 53
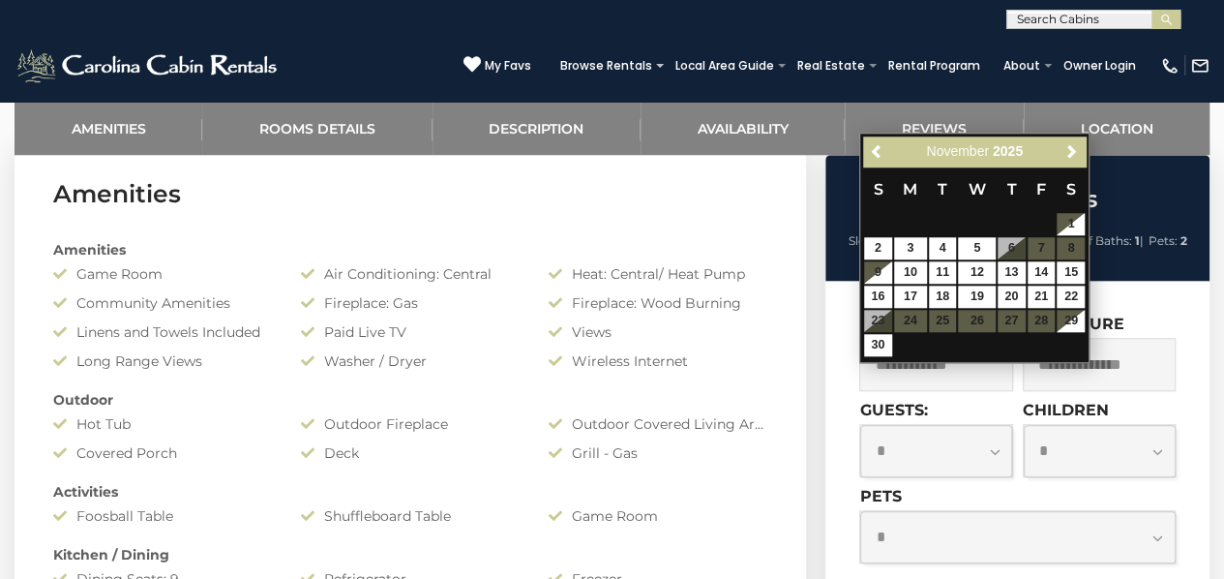
click at [253, 195] on h3 "Amenities" at bounding box center [410, 194] width 714 height 34
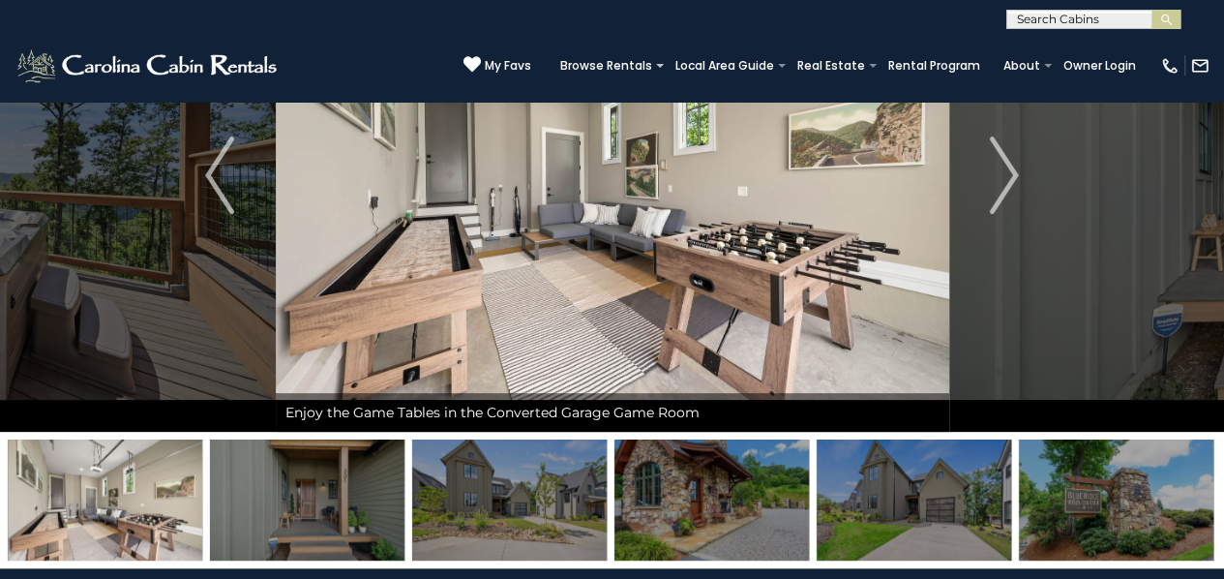
scroll to position [0, 0]
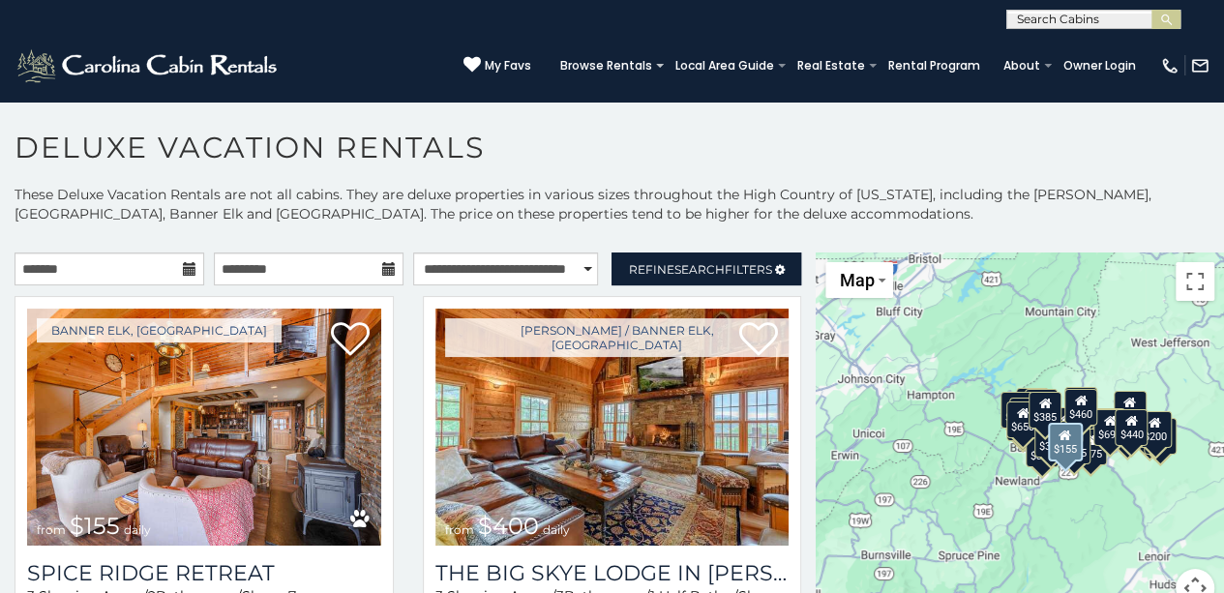
click at [184, 270] on icon at bounding box center [190, 269] width 14 height 14
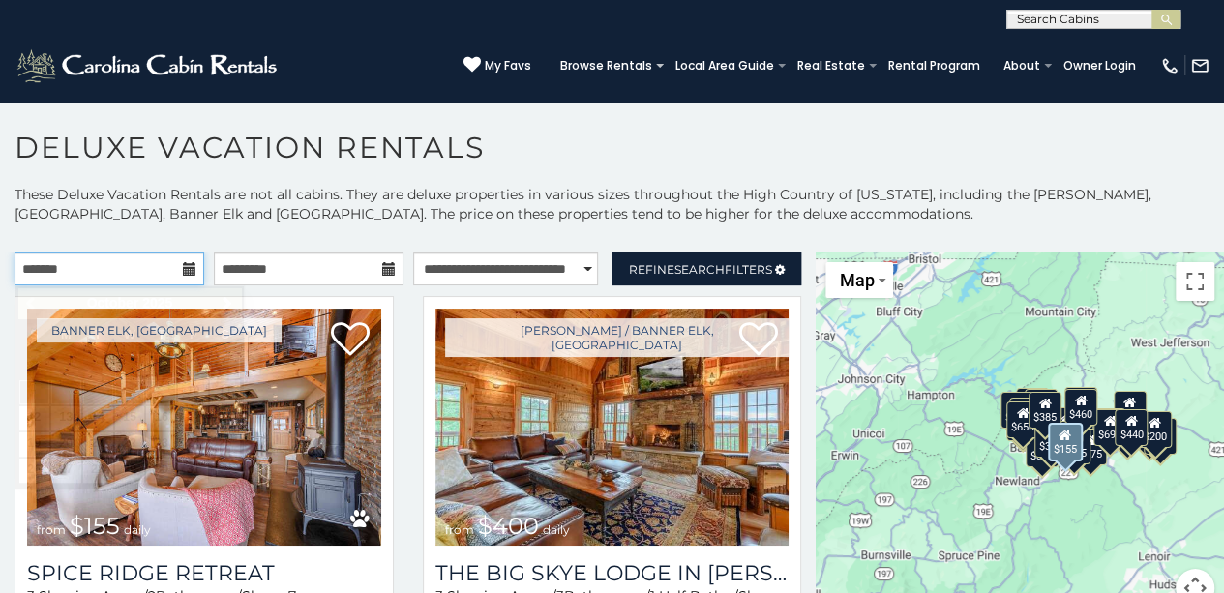
click at [151, 260] on input "text" at bounding box center [110, 269] width 190 height 33
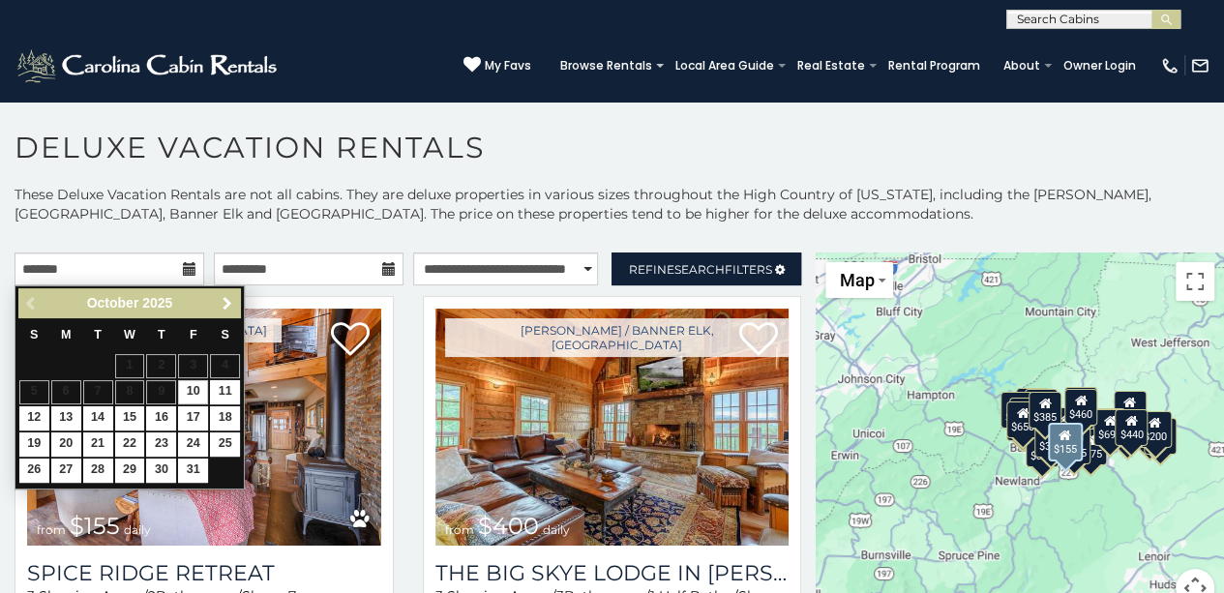
click at [228, 296] on span "Next" at bounding box center [227, 303] width 15 height 15
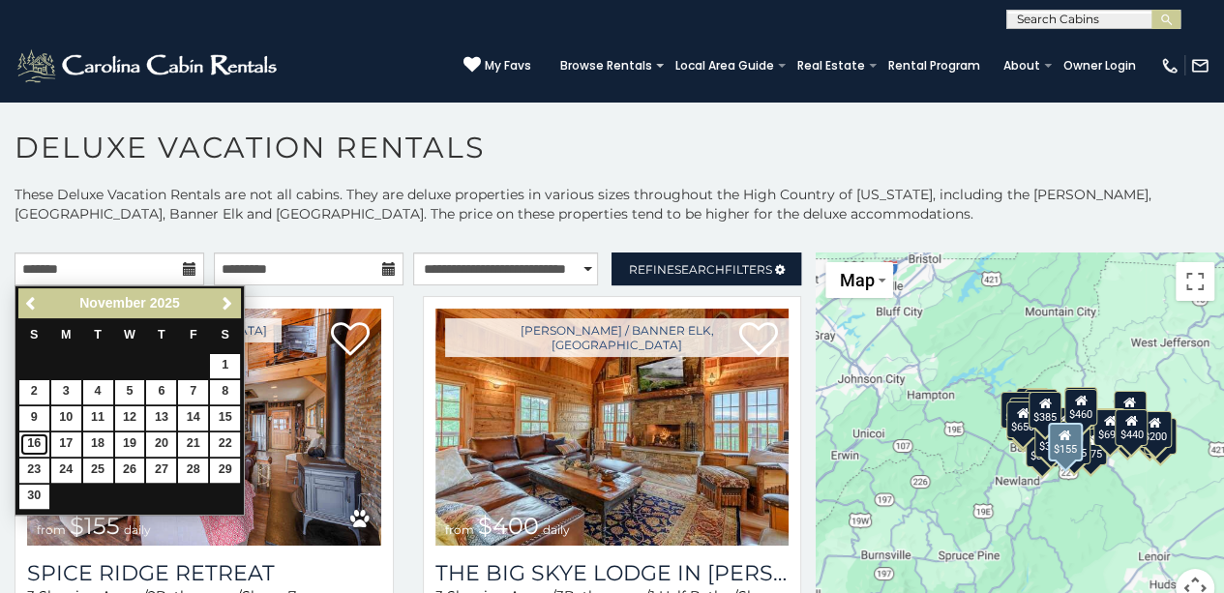
click at [35, 452] on link "16" at bounding box center [34, 445] width 30 height 24
type input "**********"
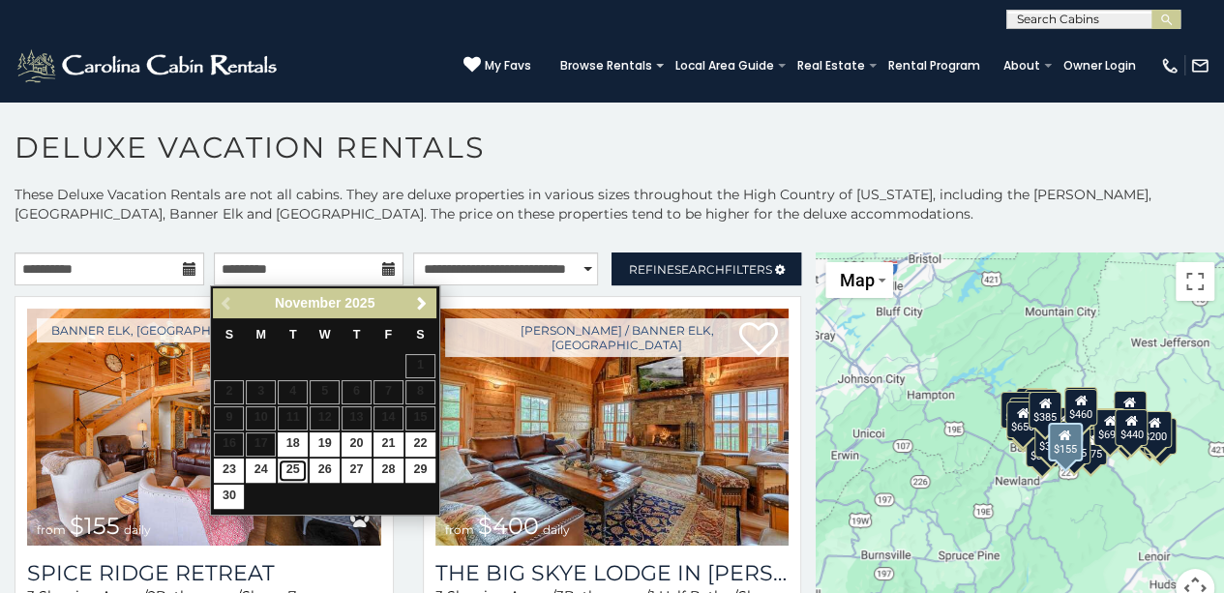
click at [293, 462] on link "25" at bounding box center [293, 471] width 30 height 24
type input "**********"
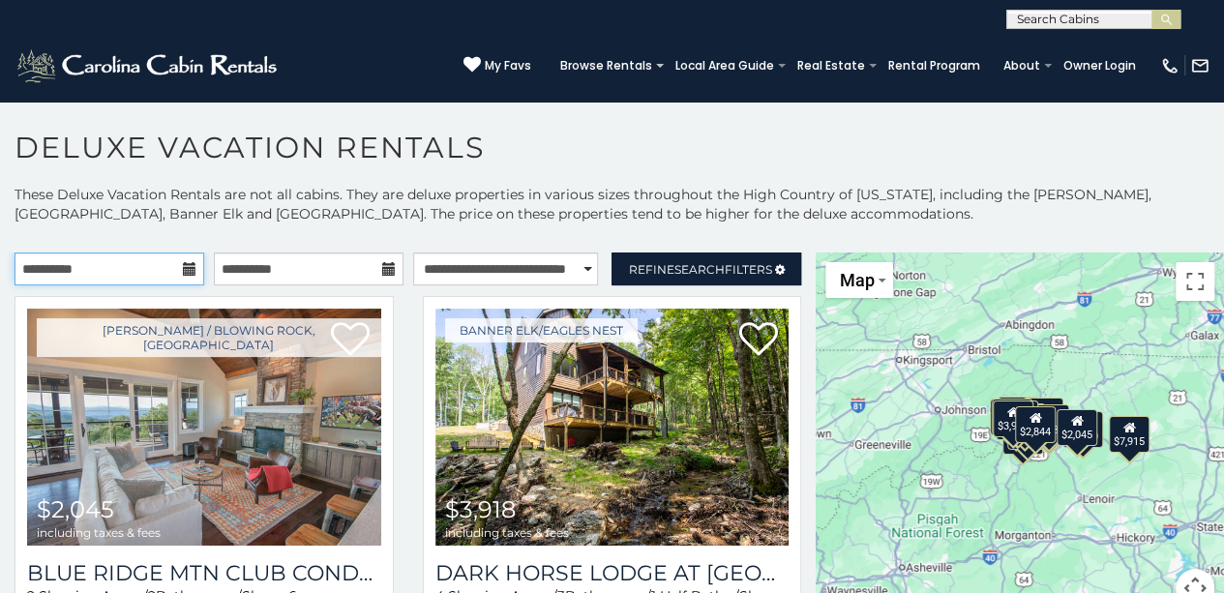
click at [144, 261] on input "**********" at bounding box center [110, 269] width 190 height 33
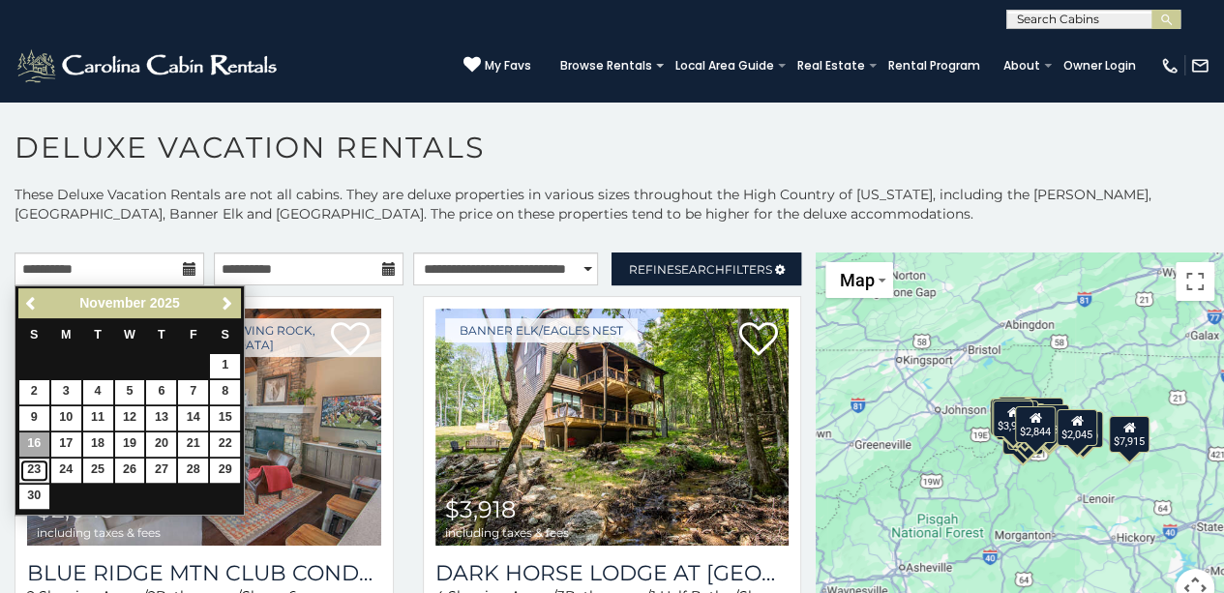
click at [19, 464] on link "23" at bounding box center [34, 471] width 30 height 24
type input "**********"
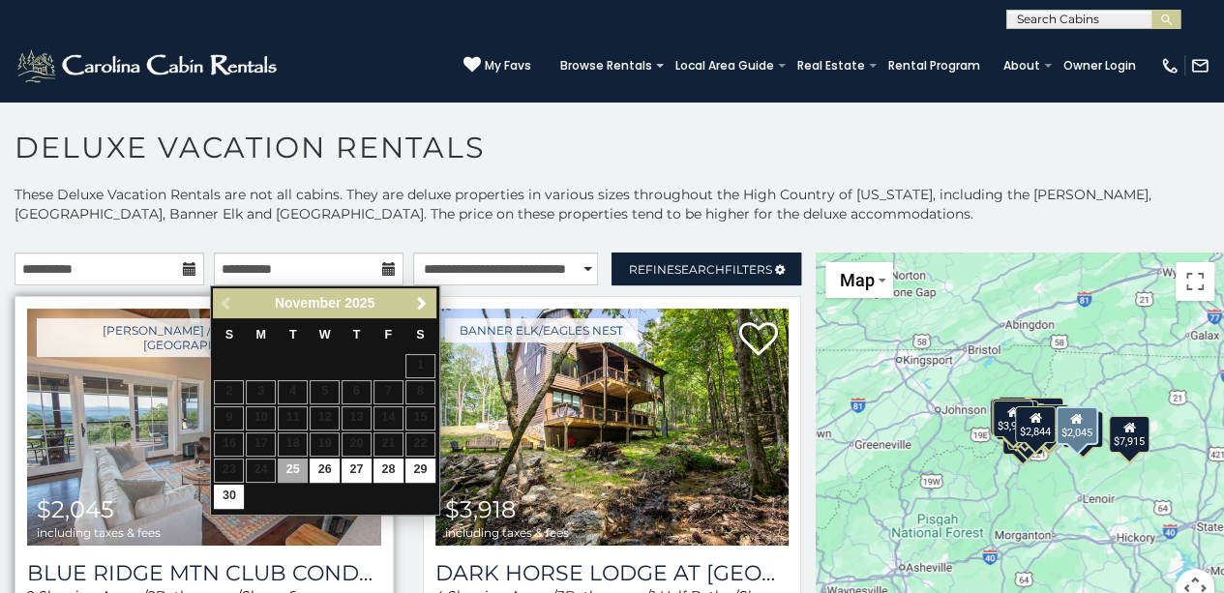
click at [162, 453] on img at bounding box center [204, 427] width 354 height 237
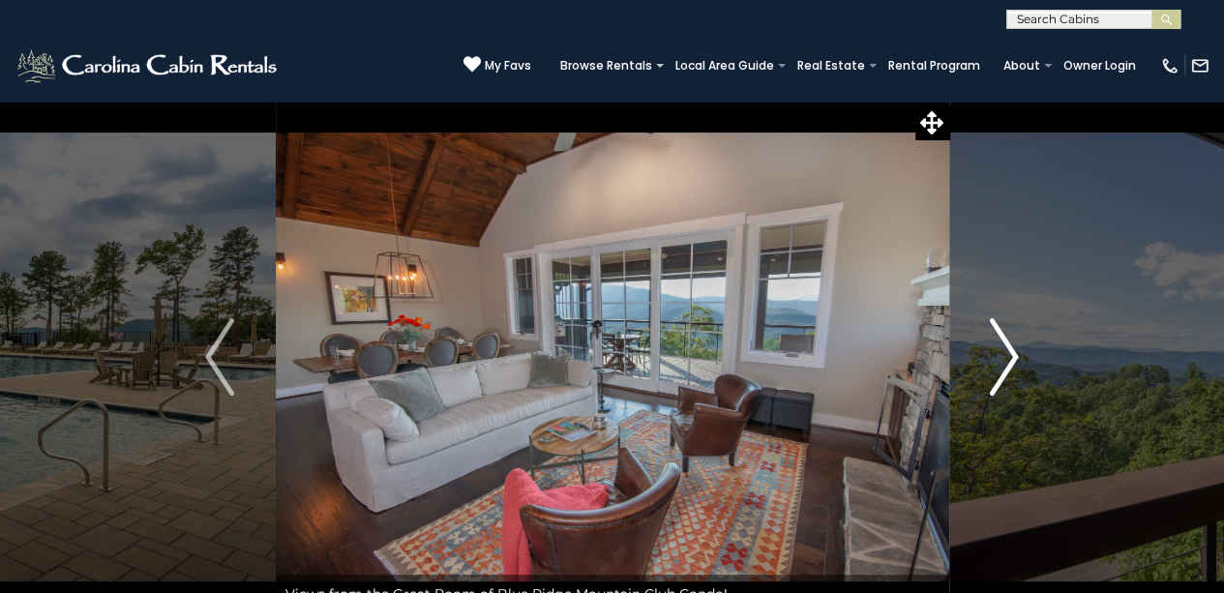
click at [1012, 336] on img "Next" at bounding box center [1004, 356] width 29 height 77
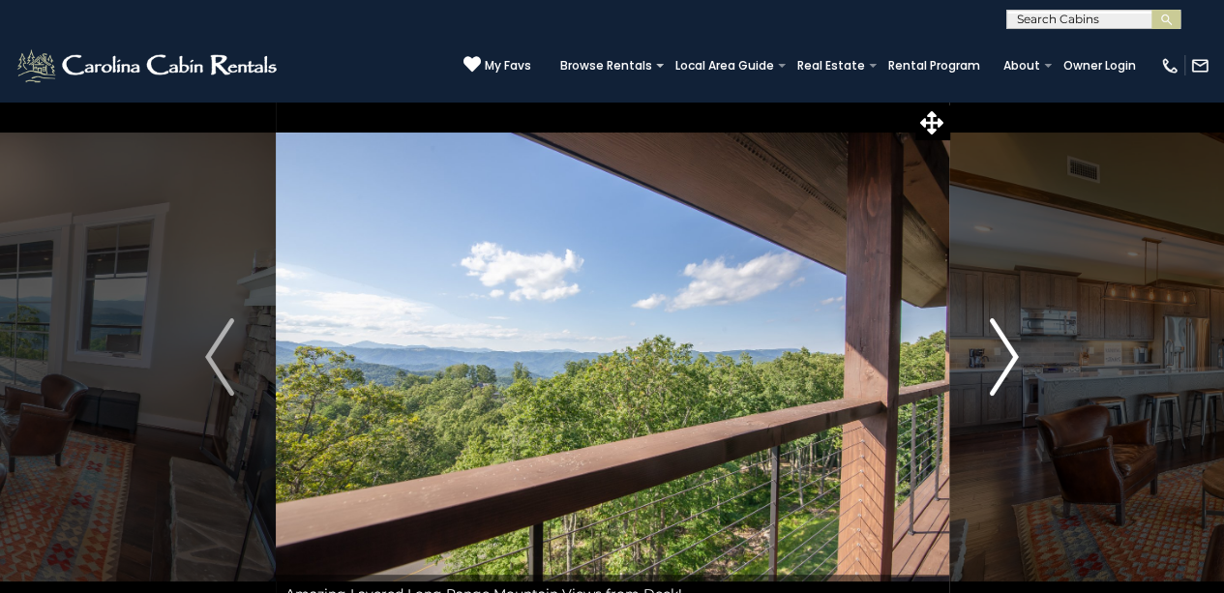
click at [1012, 336] on img "Next" at bounding box center [1004, 356] width 29 height 77
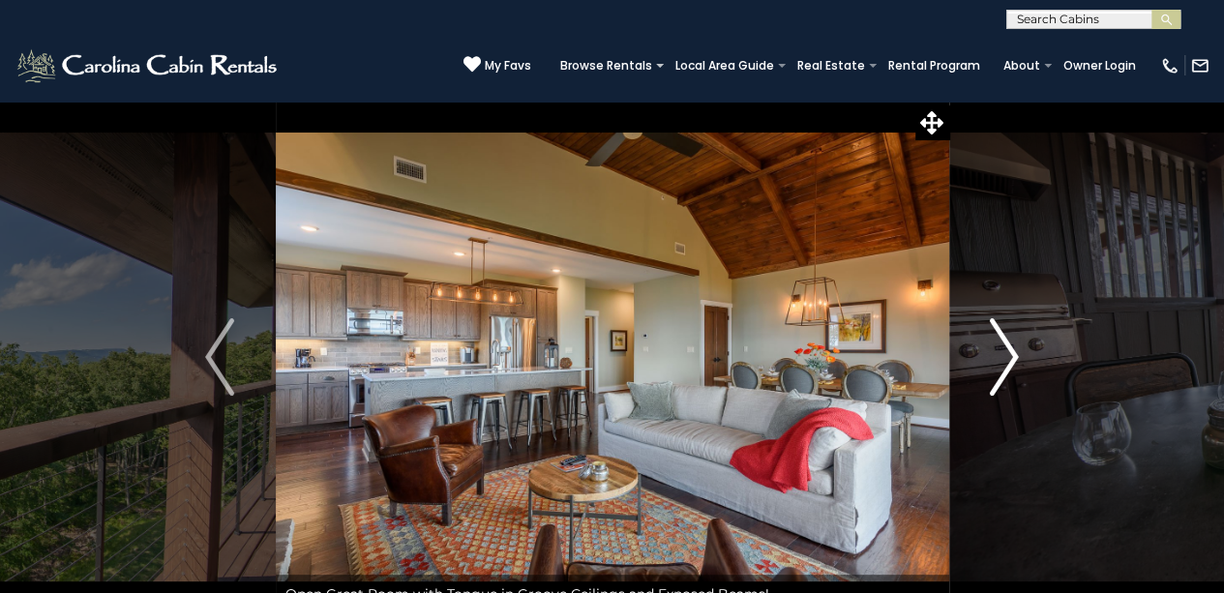
click at [1012, 336] on img "Next" at bounding box center [1004, 356] width 29 height 77
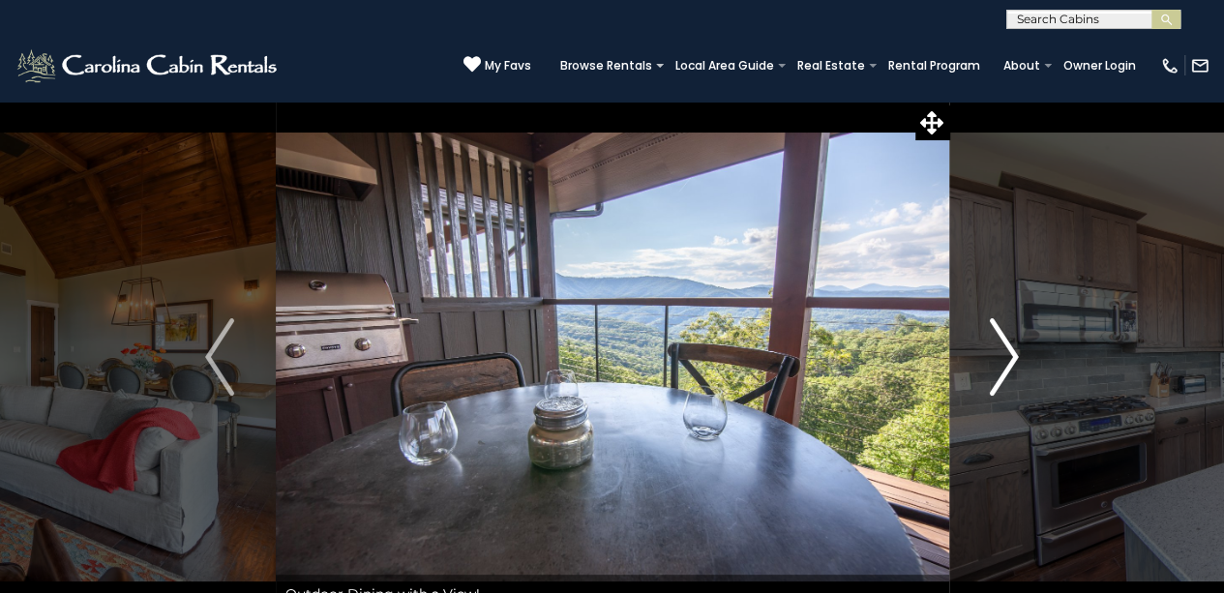
click at [1012, 336] on img "Next" at bounding box center [1004, 356] width 29 height 77
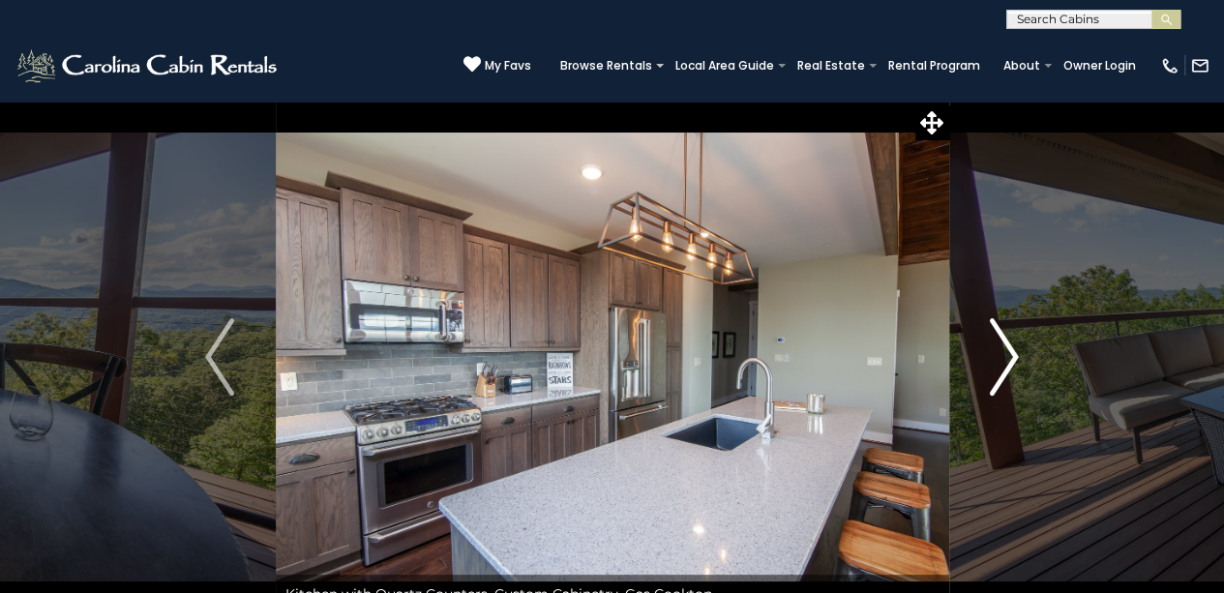
click at [1012, 336] on img "Next" at bounding box center [1004, 356] width 29 height 77
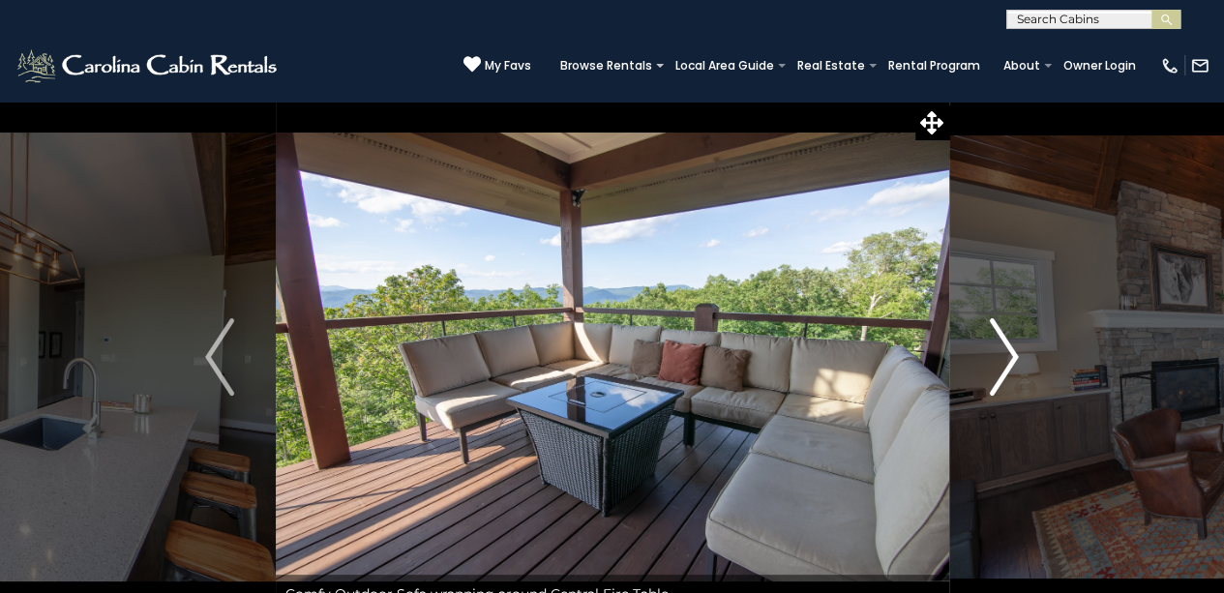
click at [1012, 336] on img "Next" at bounding box center [1004, 356] width 29 height 77
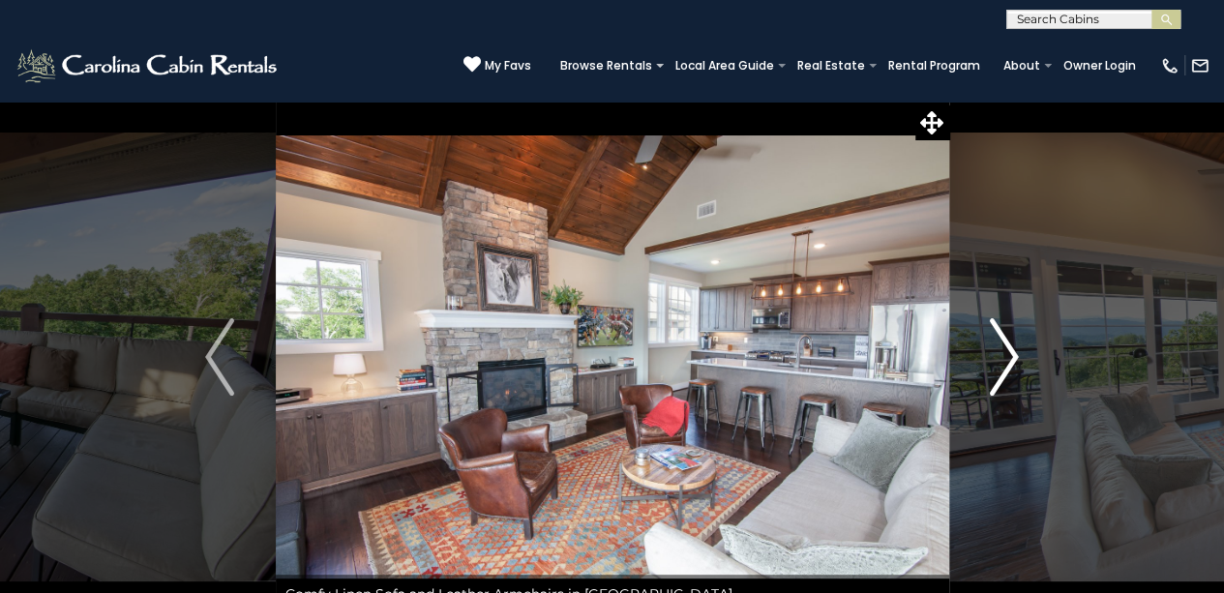
click at [1012, 336] on img "Next" at bounding box center [1004, 356] width 29 height 77
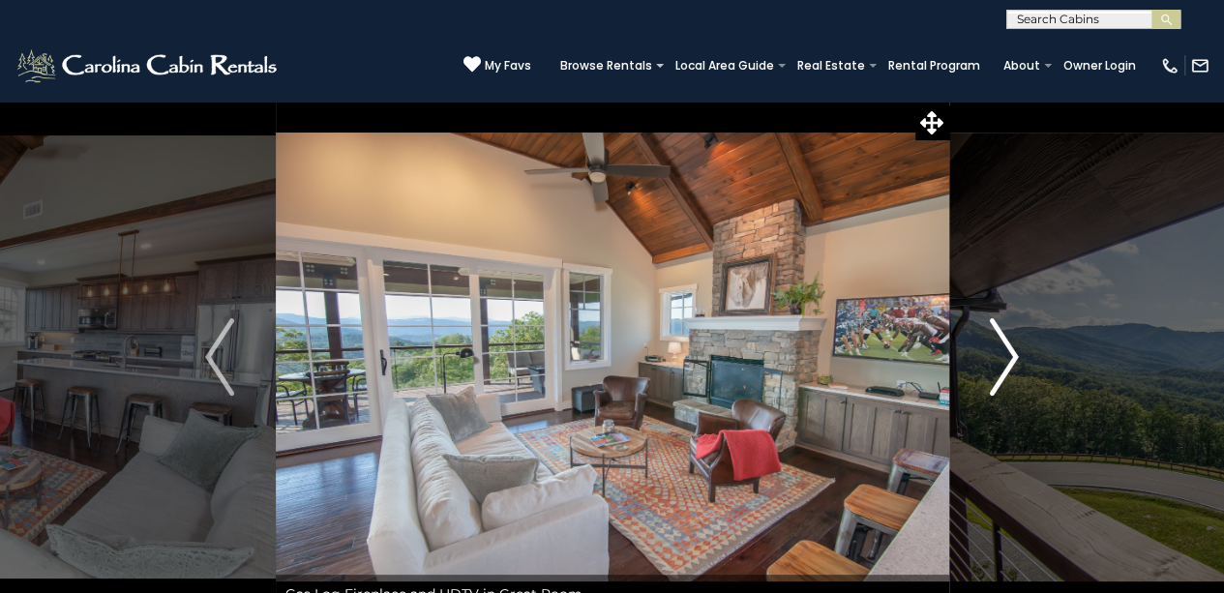
click at [1012, 336] on img "Next" at bounding box center [1004, 356] width 29 height 77
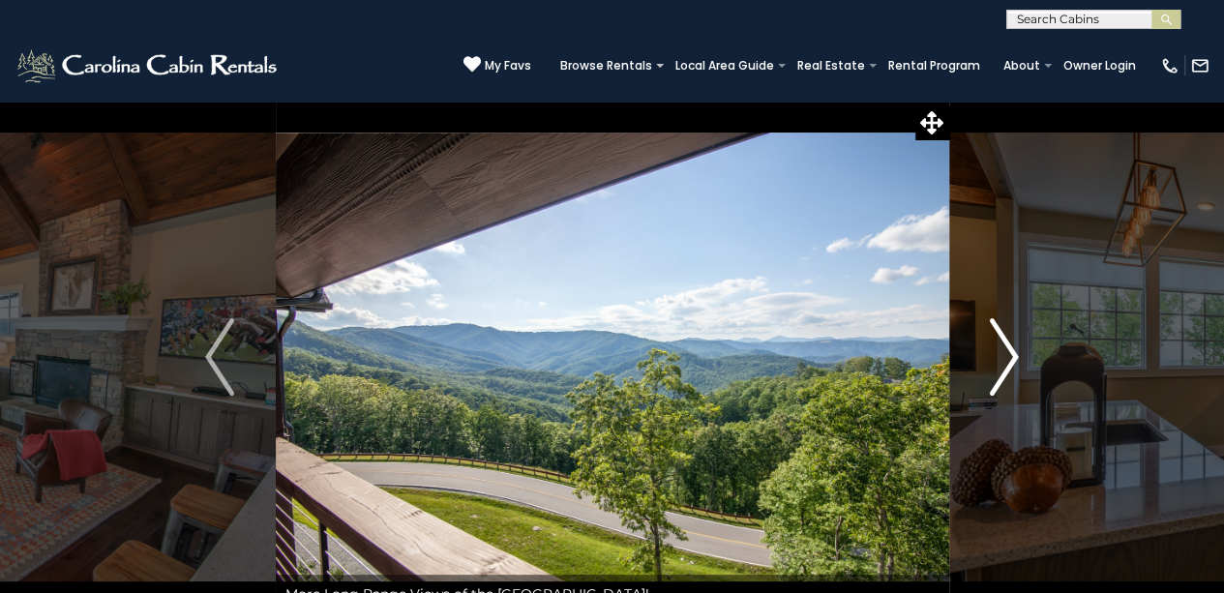
click at [1012, 336] on img "Next" at bounding box center [1004, 356] width 29 height 77
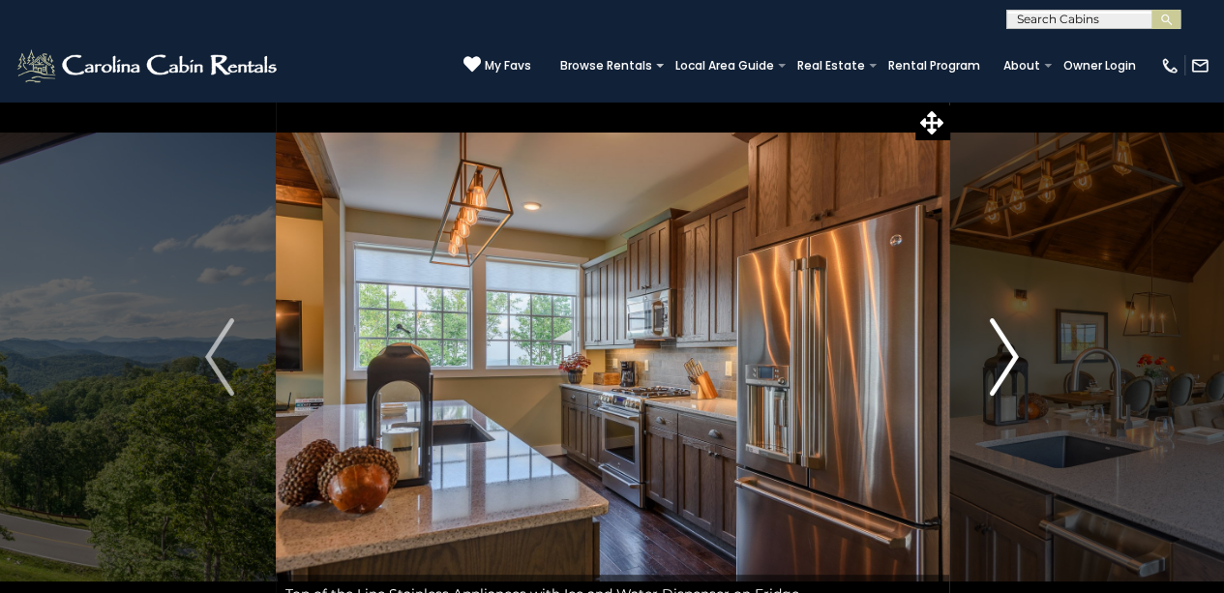
click at [1012, 336] on img "Next" at bounding box center [1004, 356] width 29 height 77
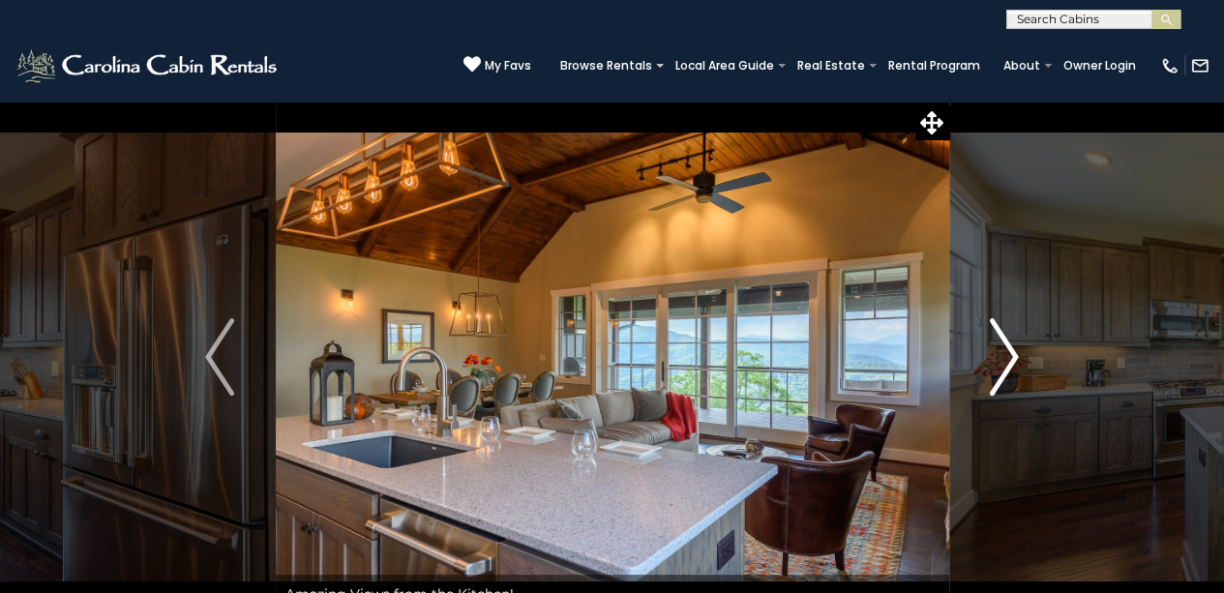
click at [1010, 334] on img "Next" at bounding box center [1004, 356] width 29 height 77
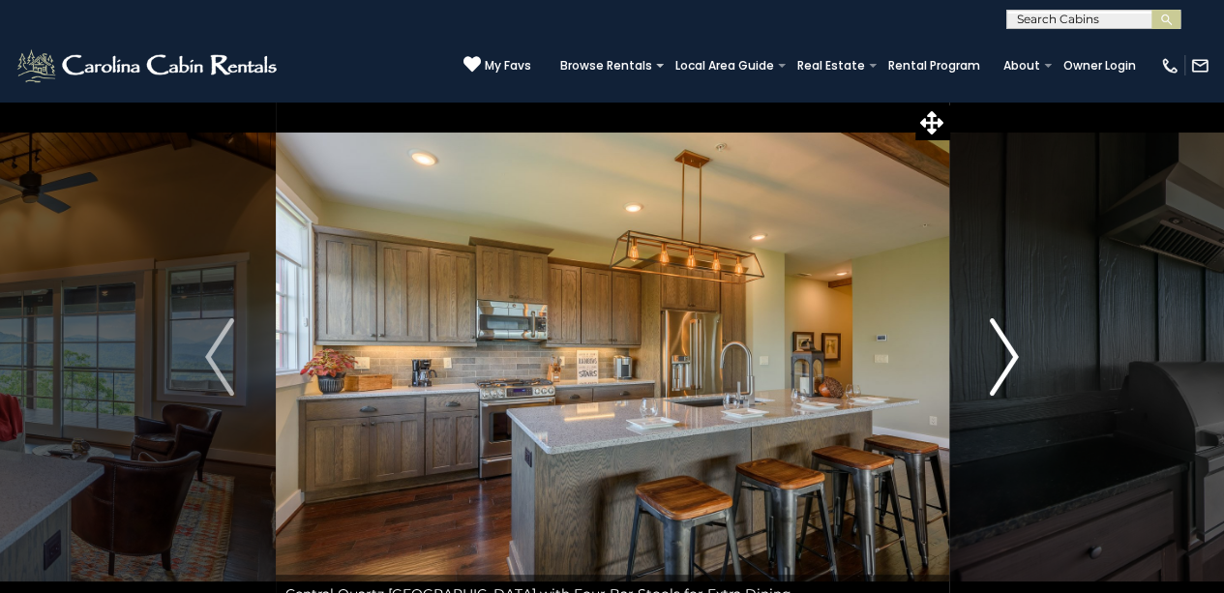
click at [1010, 332] on img "Next" at bounding box center [1004, 356] width 29 height 77
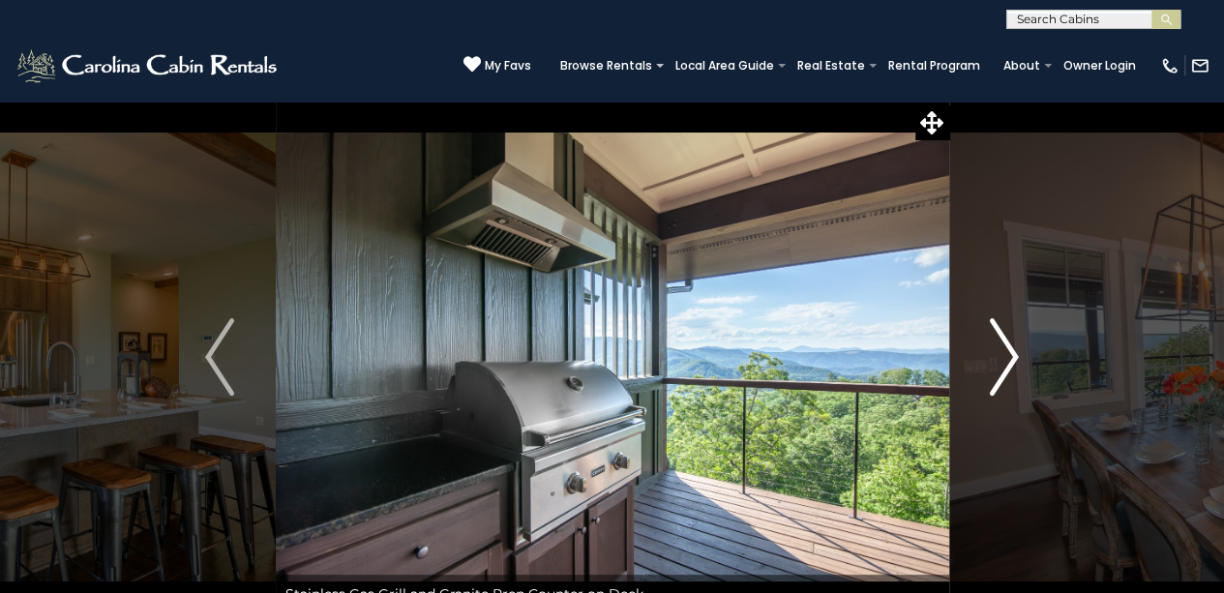
click at [1010, 332] on img "Next" at bounding box center [1004, 356] width 29 height 77
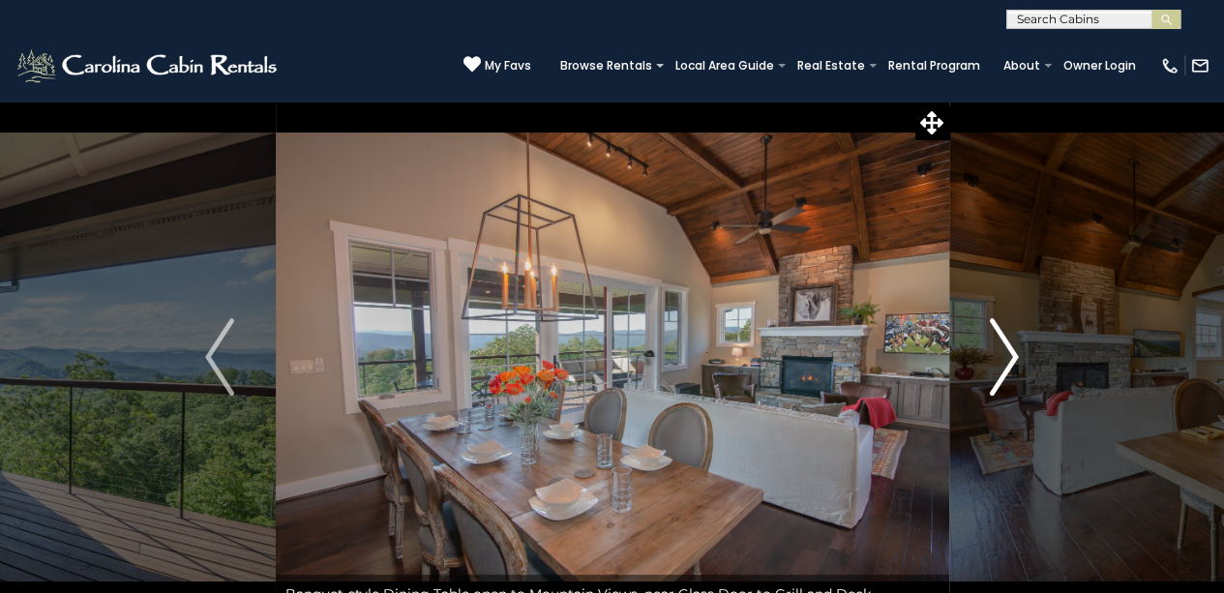
click at [1010, 332] on img "Next" at bounding box center [1004, 356] width 29 height 77
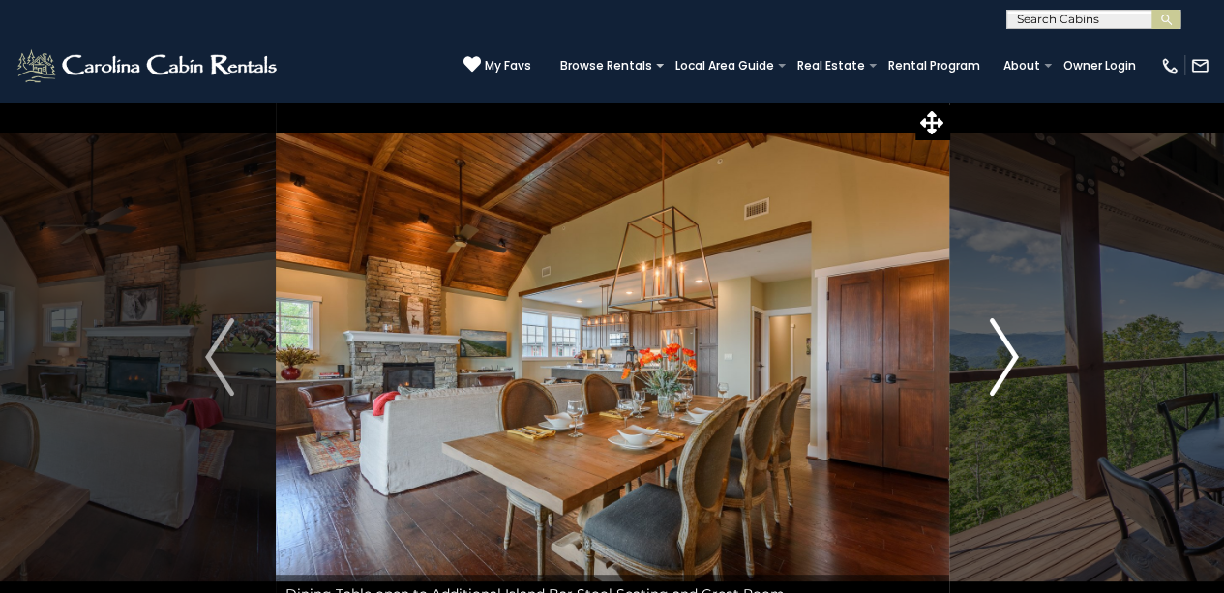
click at [1010, 332] on img "Next" at bounding box center [1004, 356] width 29 height 77
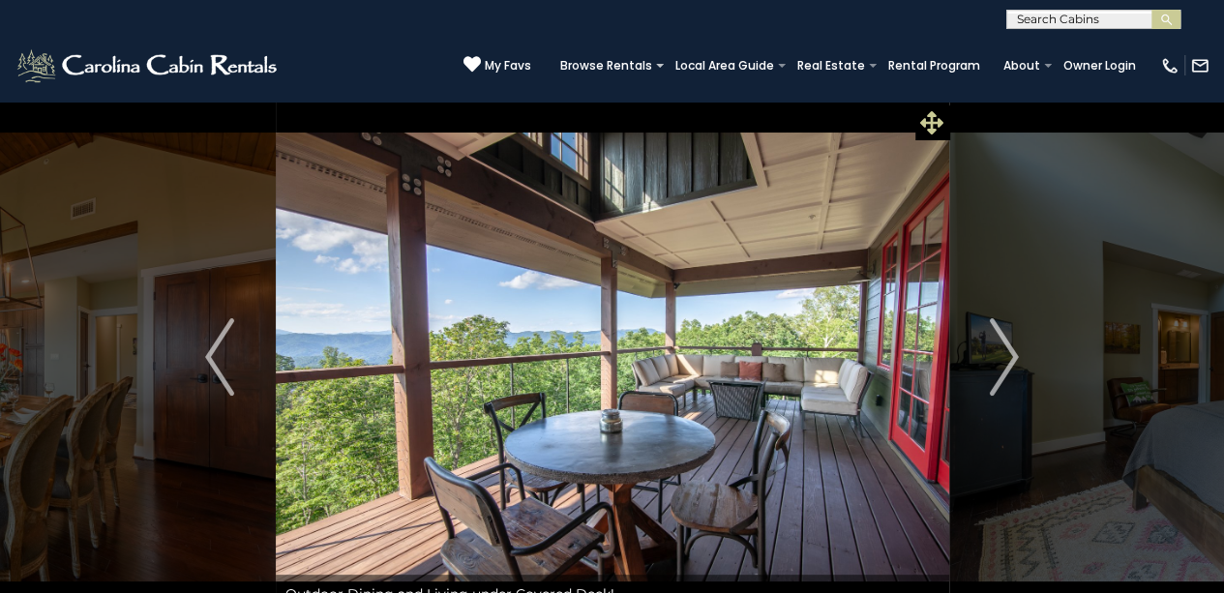
click at [933, 131] on icon at bounding box center [932, 122] width 23 height 23
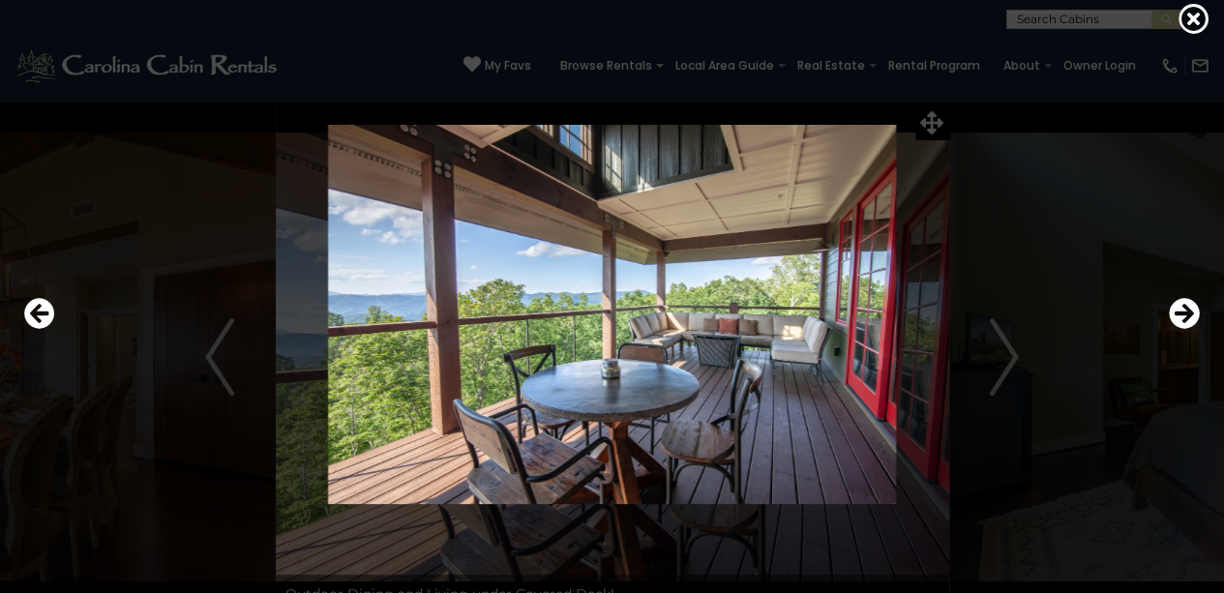
click at [932, 132] on img at bounding box center [612, 314] width 994 height 379
click at [718, 328] on img at bounding box center [612, 314] width 994 height 379
click at [1200, 315] on div at bounding box center [612, 314] width 1195 height 534
click at [1186, 313] on icon "Next" at bounding box center [1184, 313] width 31 height 31
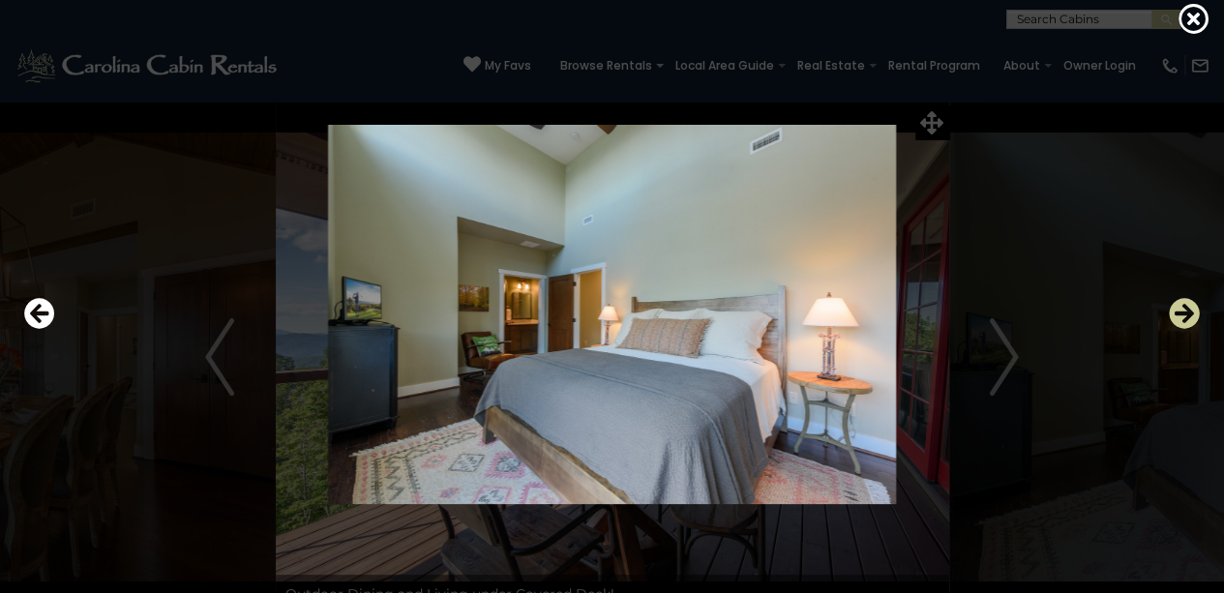
click at [1189, 327] on icon "Next" at bounding box center [1184, 313] width 31 height 31
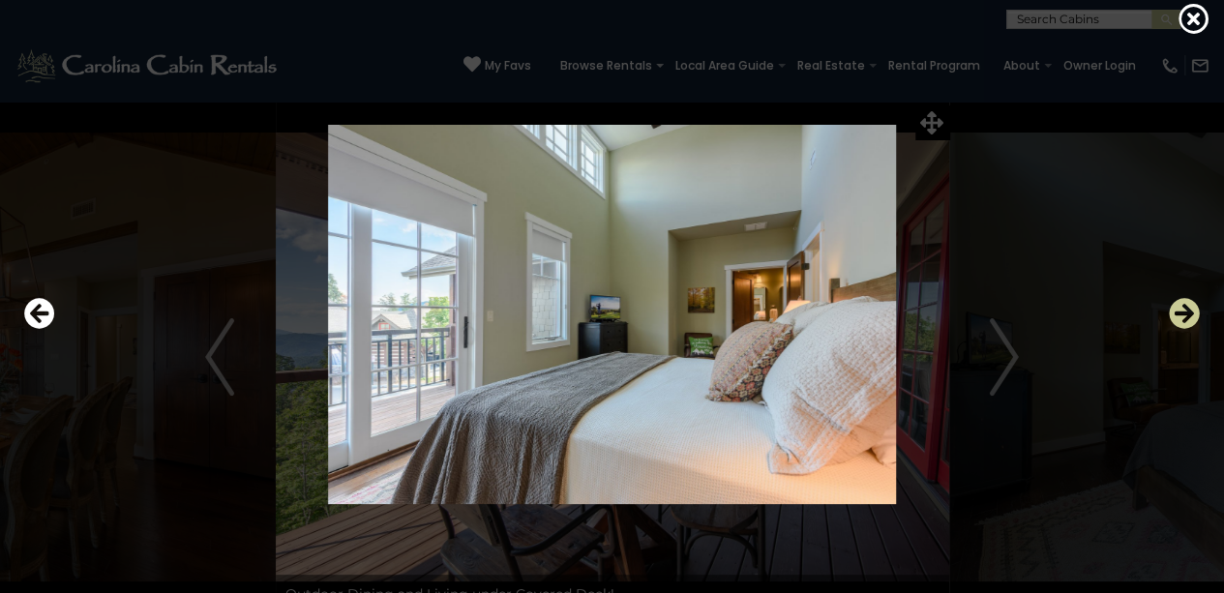
click at [1191, 334] on button "Next" at bounding box center [1184, 314] width 31 height 45
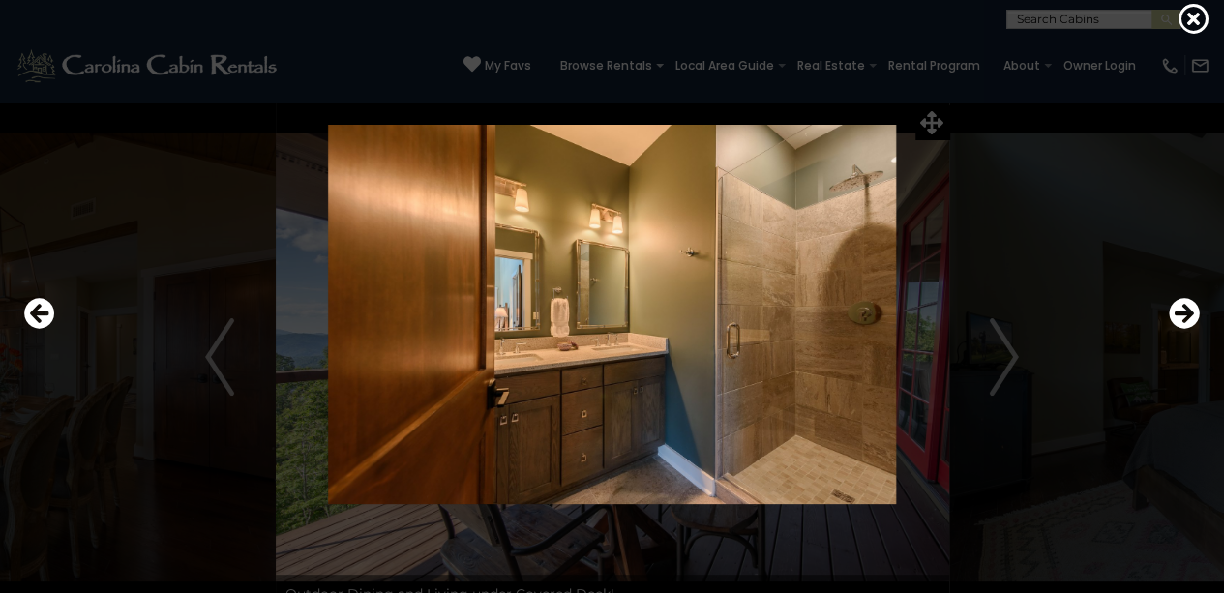
click at [1193, 339] on div at bounding box center [612, 314] width 1195 height 534
click at [1179, 309] on icon "Next" at bounding box center [1184, 313] width 31 height 31
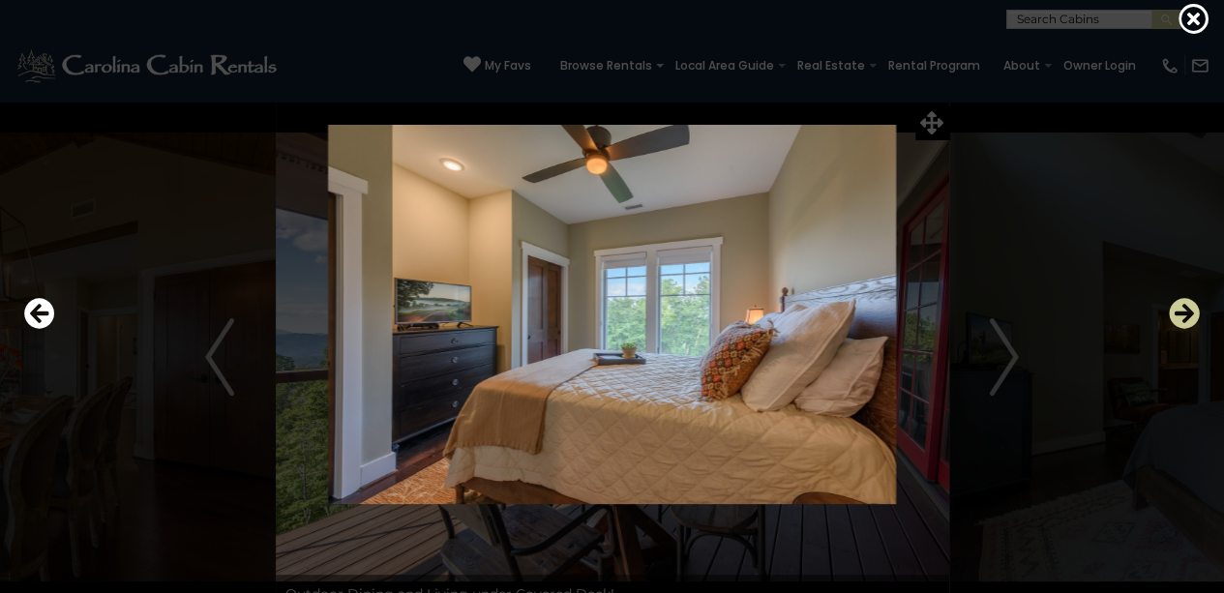
click at [1182, 317] on icon "Next" at bounding box center [1184, 313] width 31 height 31
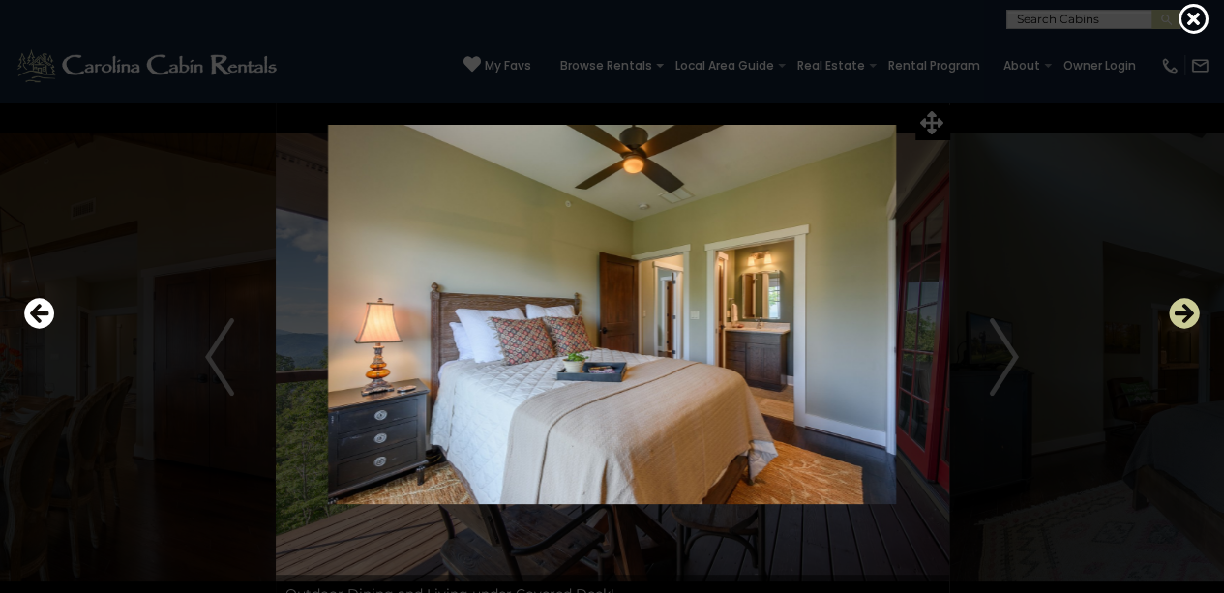
click at [1185, 326] on icon "Next" at bounding box center [1184, 313] width 31 height 31
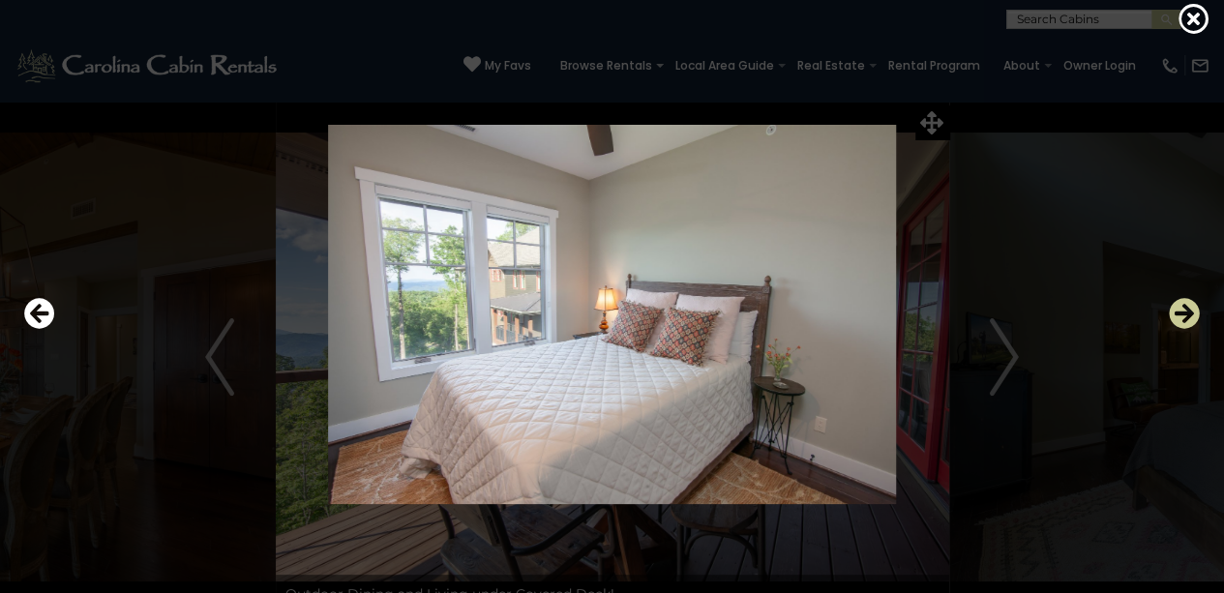
click at [1185, 326] on icon "Next" at bounding box center [1184, 313] width 31 height 31
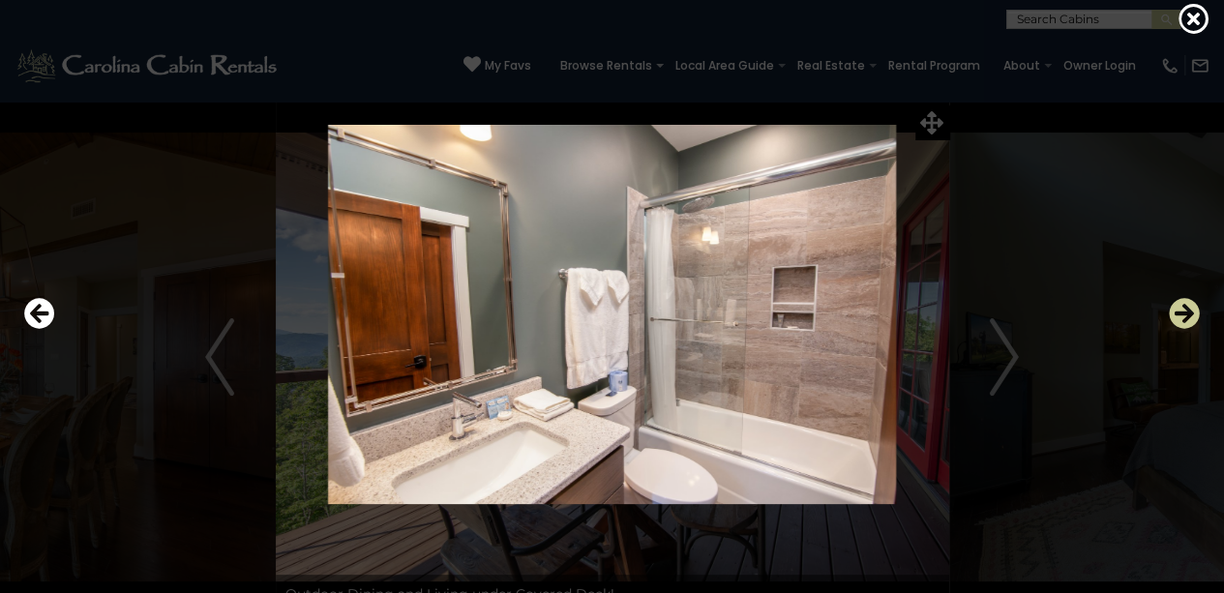
click at [1184, 332] on button "Next" at bounding box center [1184, 314] width 31 height 45
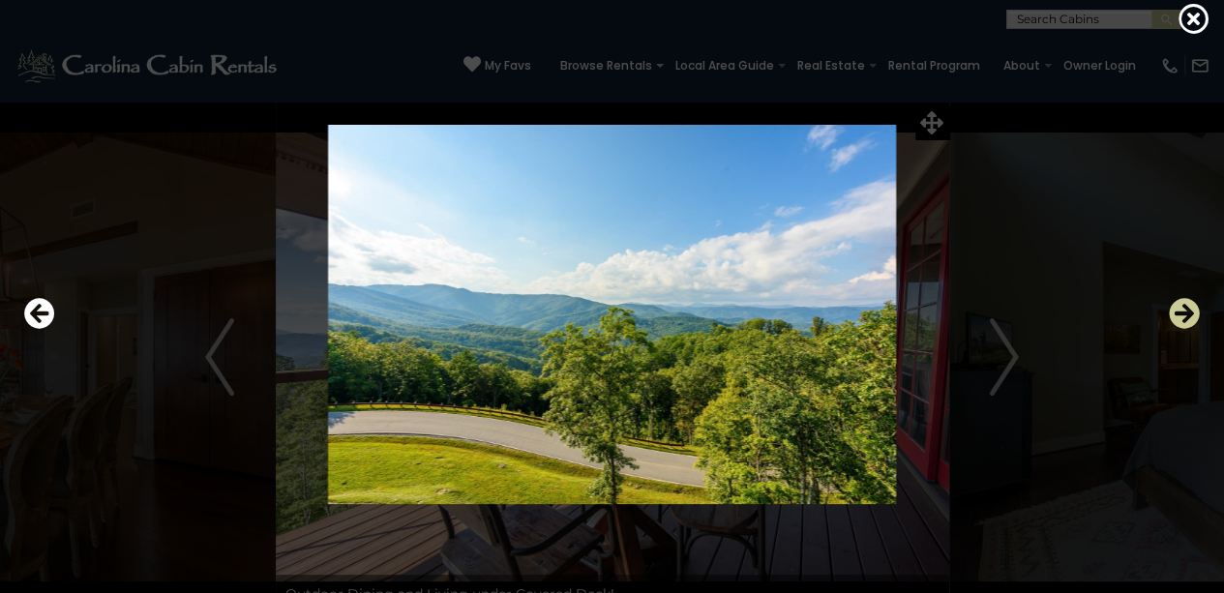
click at [1185, 332] on button "Next" at bounding box center [1184, 314] width 31 height 45
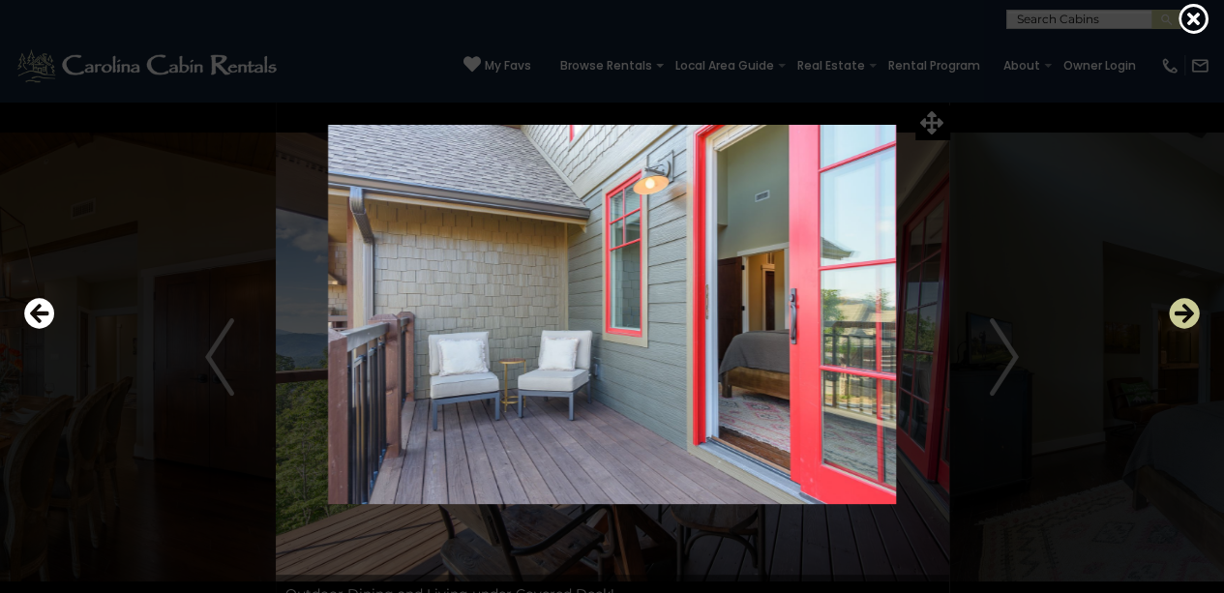
click at [1185, 332] on button "Next" at bounding box center [1184, 314] width 31 height 45
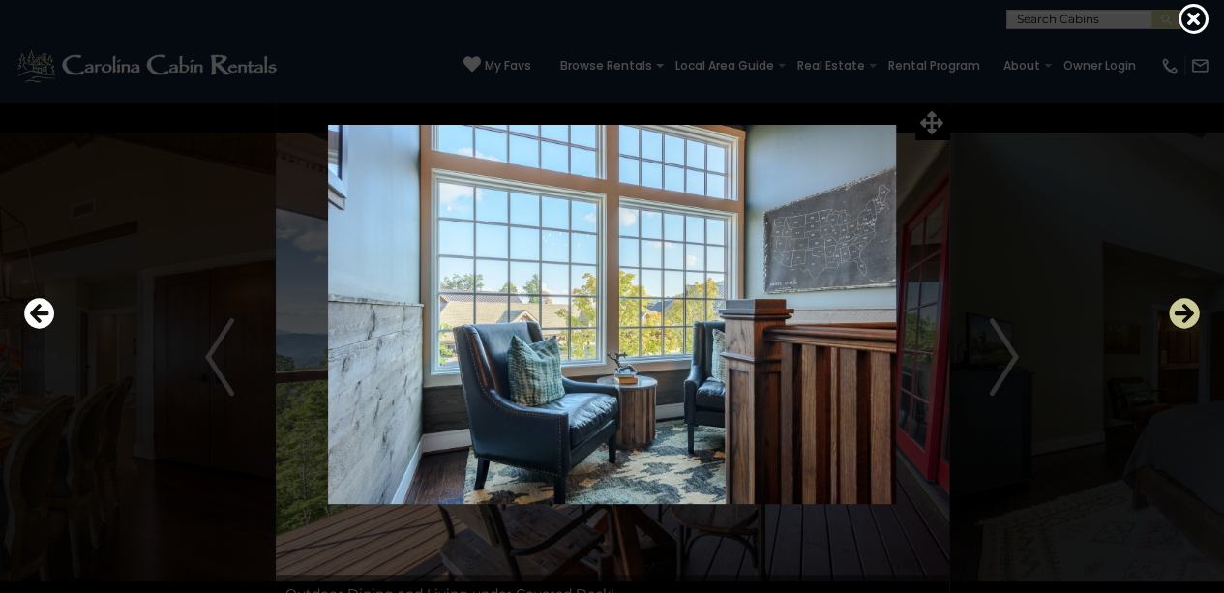
click at [1185, 332] on button "Next" at bounding box center [1184, 314] width 31 height 45
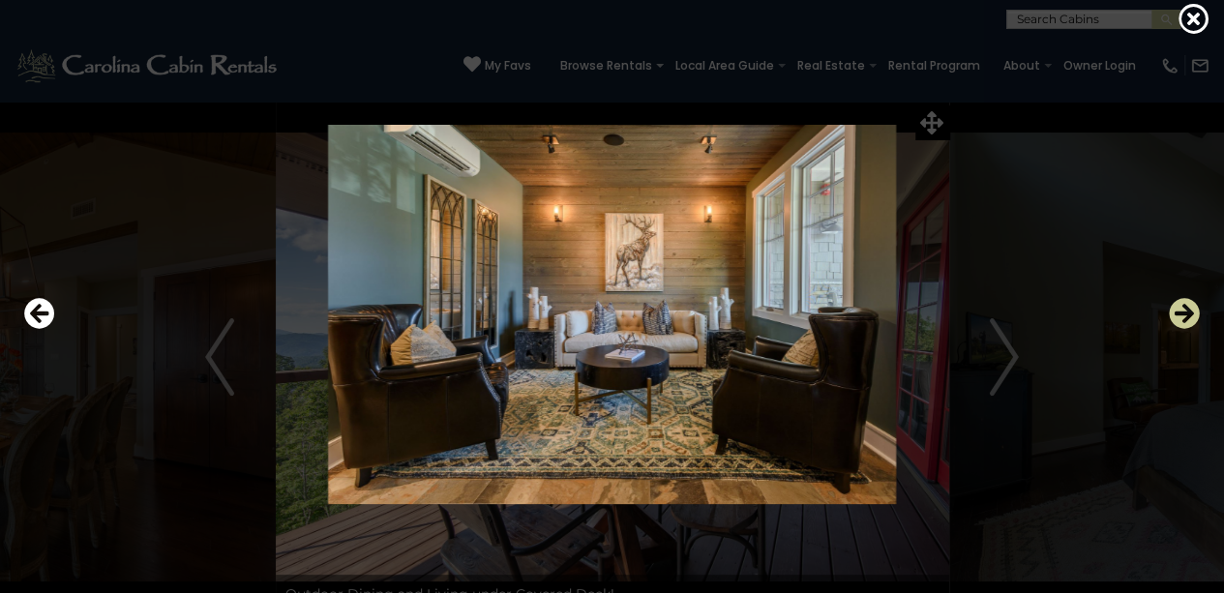
click at [1185, 332] on button "Next" at bounding box center [1184, 314] width 31 height 45
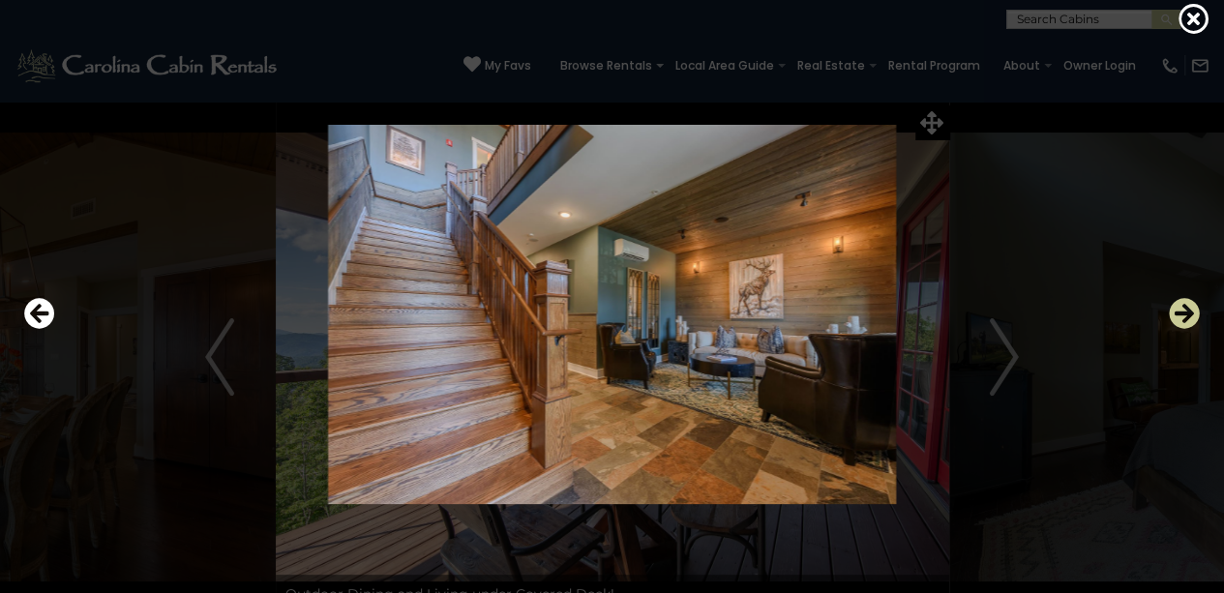
click at [1185, 332] on button "Next" at bounding box center [1184, 314] width 31 height 45
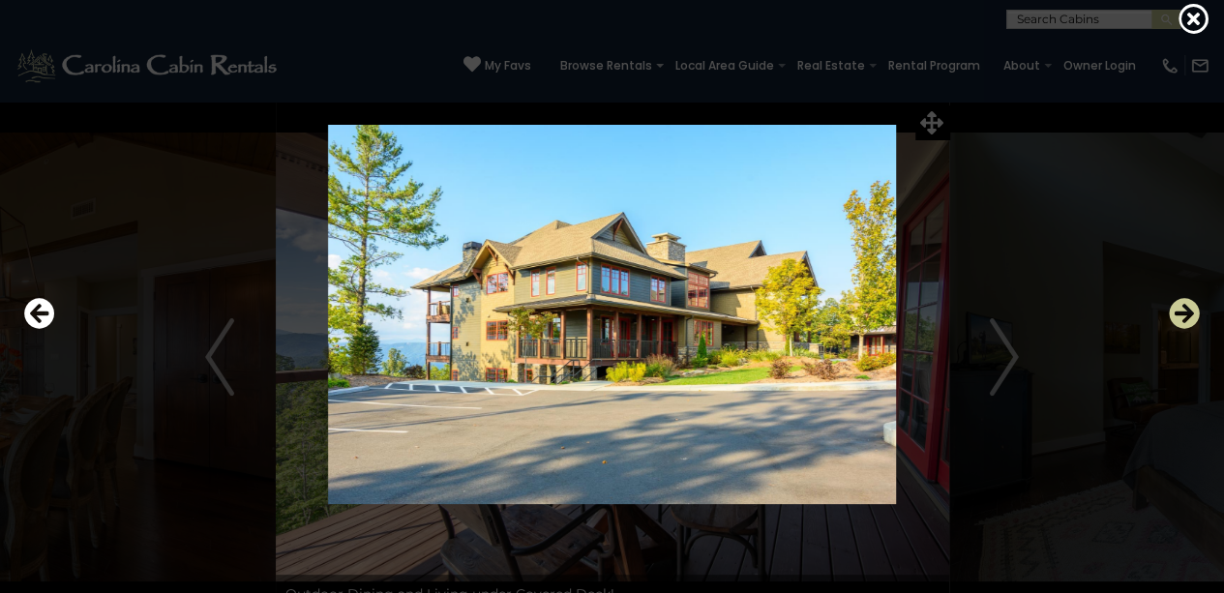
click at [1185, 332] on button "Next" at bounding box center [1184, 314] width 31 height 45
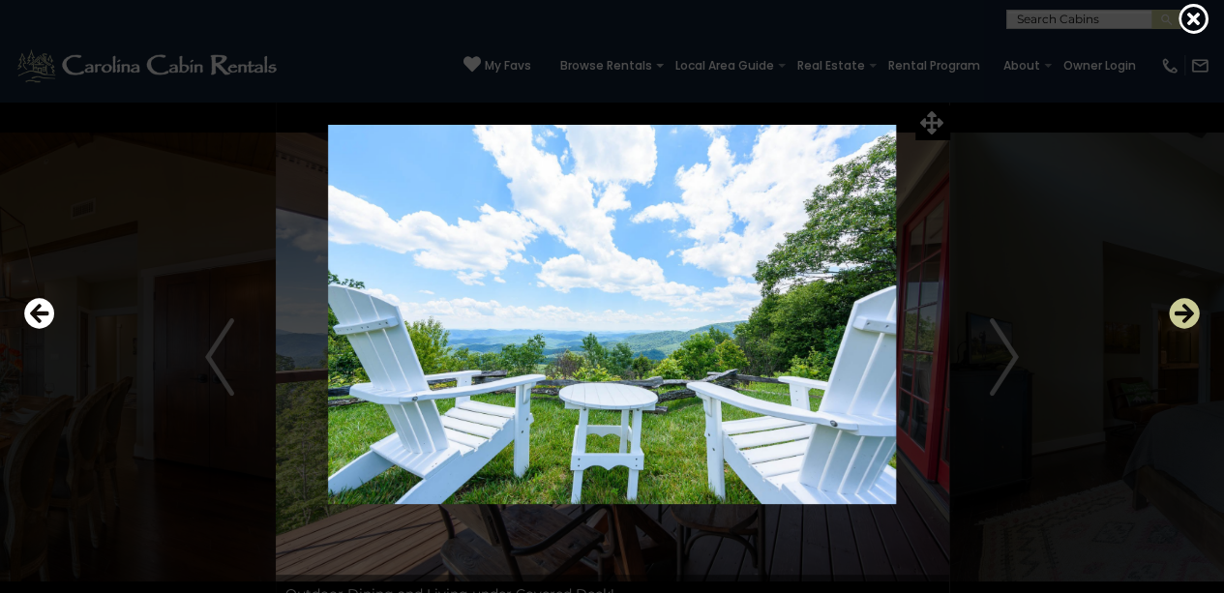
click at [1185, 332] on button "Next" at bounding box center [1184, 314] width 31 height 45
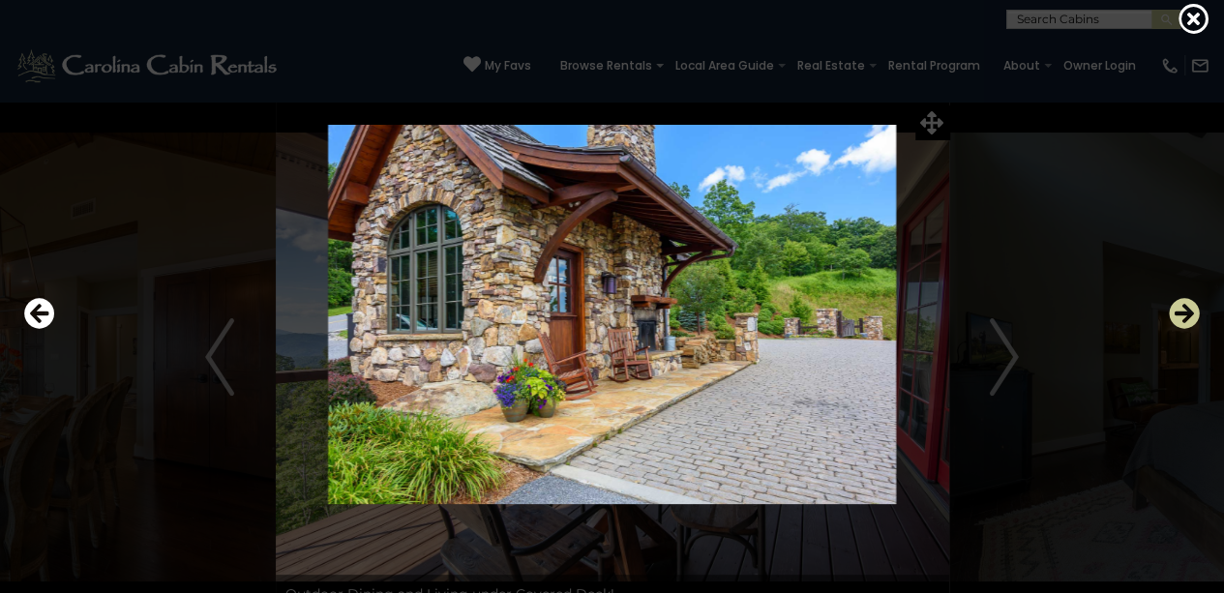
click at [1185, 332] on button "Next" at bounding box center [1184, 314] width 31 height 45
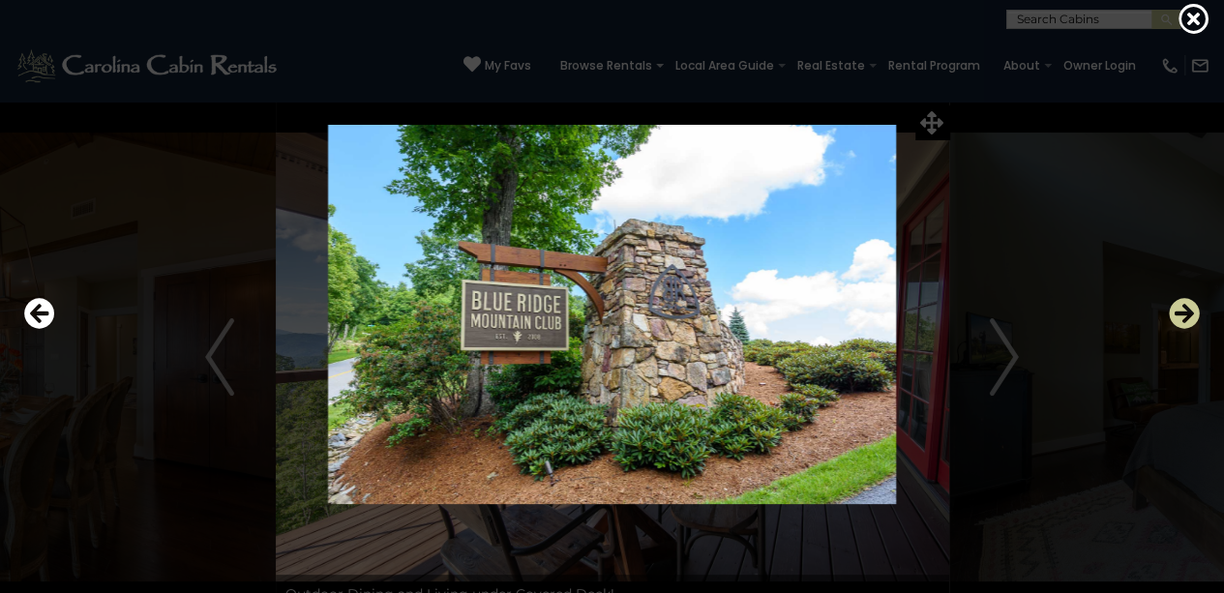
click at [1185, 332] on button "Next" at bounding box center [1184, 314] width 31 height 45
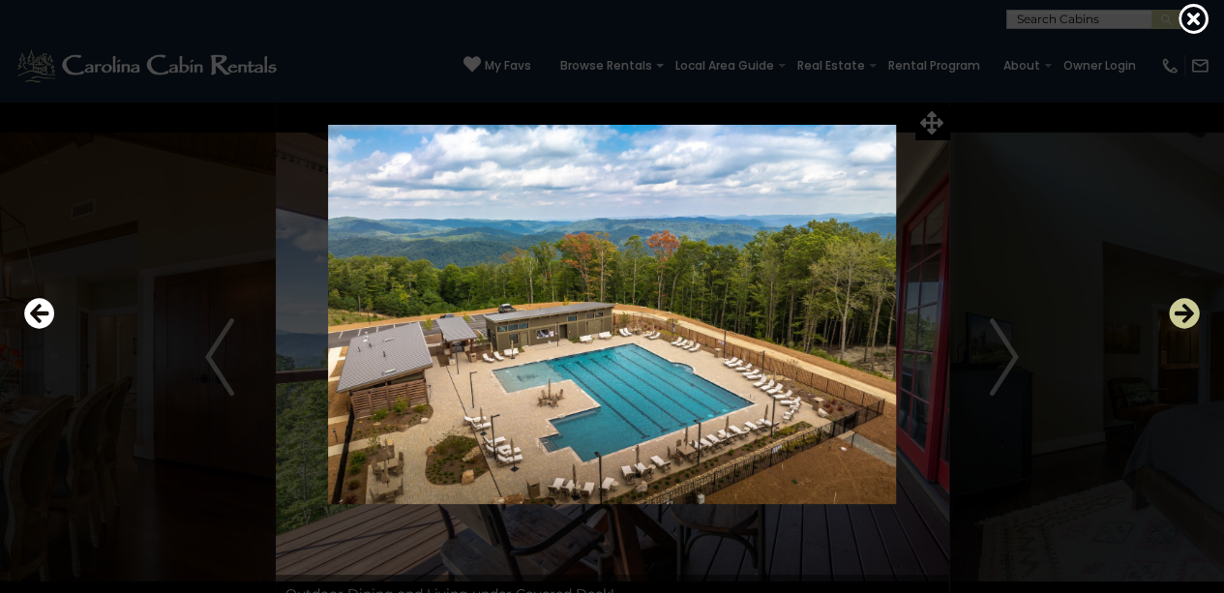
click at [1185, 332] on button "Next" at bounding box center [1184, 314] width 31 height 45
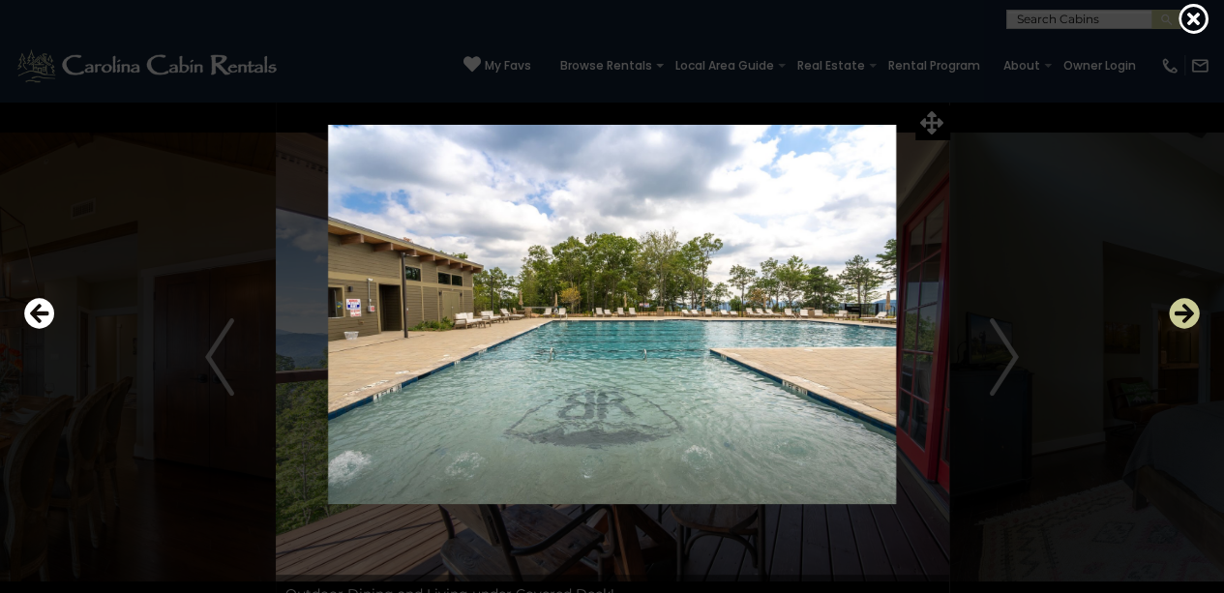
click at [1185, 332] on button "Next" at bounding box center [1184, 314] width 31 height 45
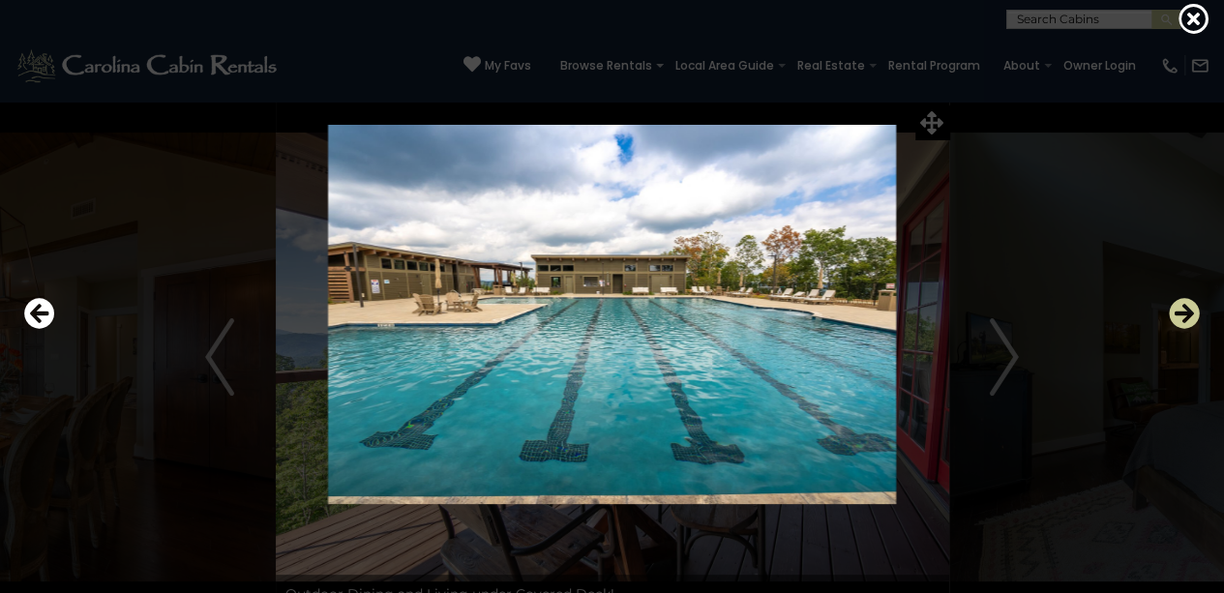
click at [1185, 332] on button "Next" at bounding box center [1184, 314] width 31 height 45
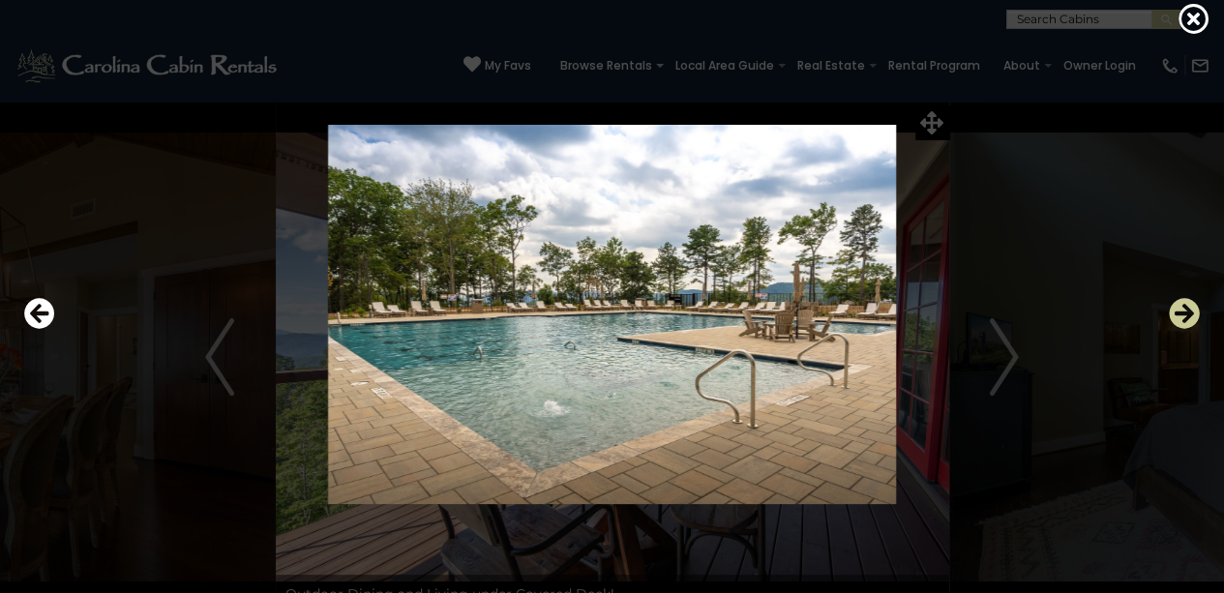
click at [1185, 332] on button "Next" at bounding box center [1184, 314] width 31 height 45
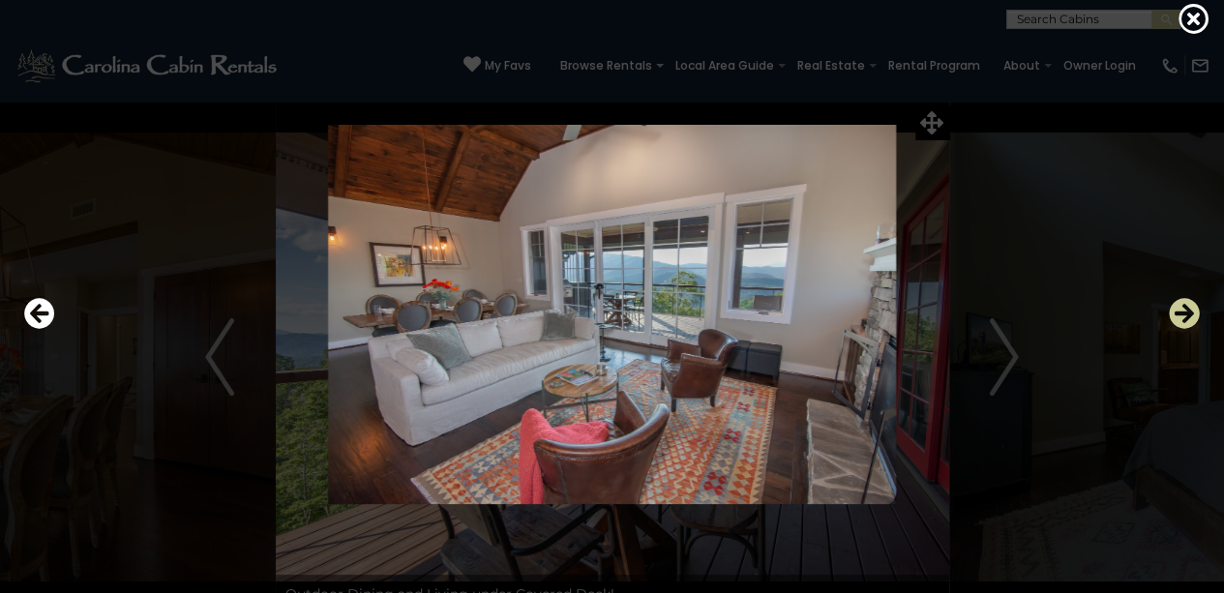
click at [1185, 332] on button "Next" at bounding box center [1184, 314] width 31 height 45
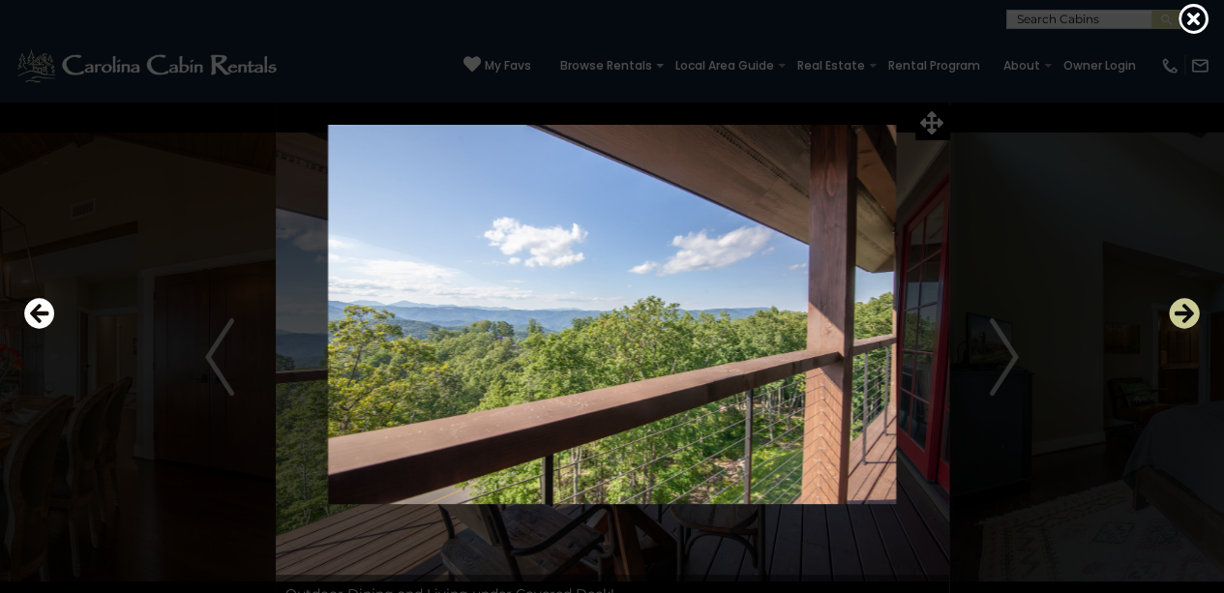
click at [1185, 332] on button "Next" at bounding box center [1184, 314] width 31 height 45
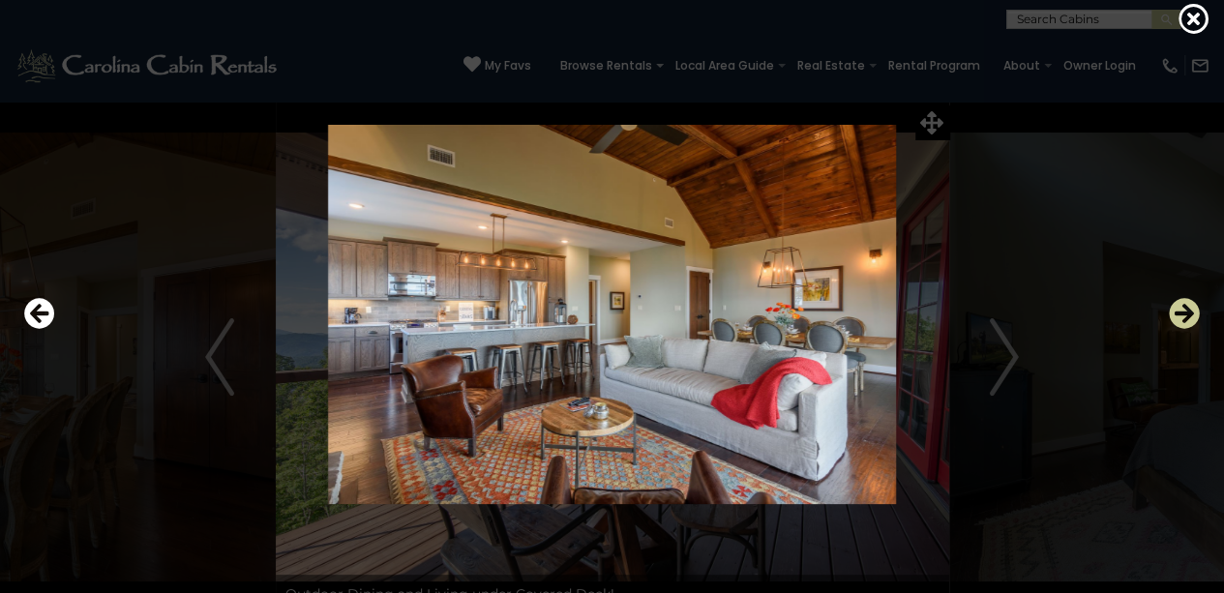
click at [1185, 332] on button "Next" at bounding box center [1184, 314] width 31 height 45
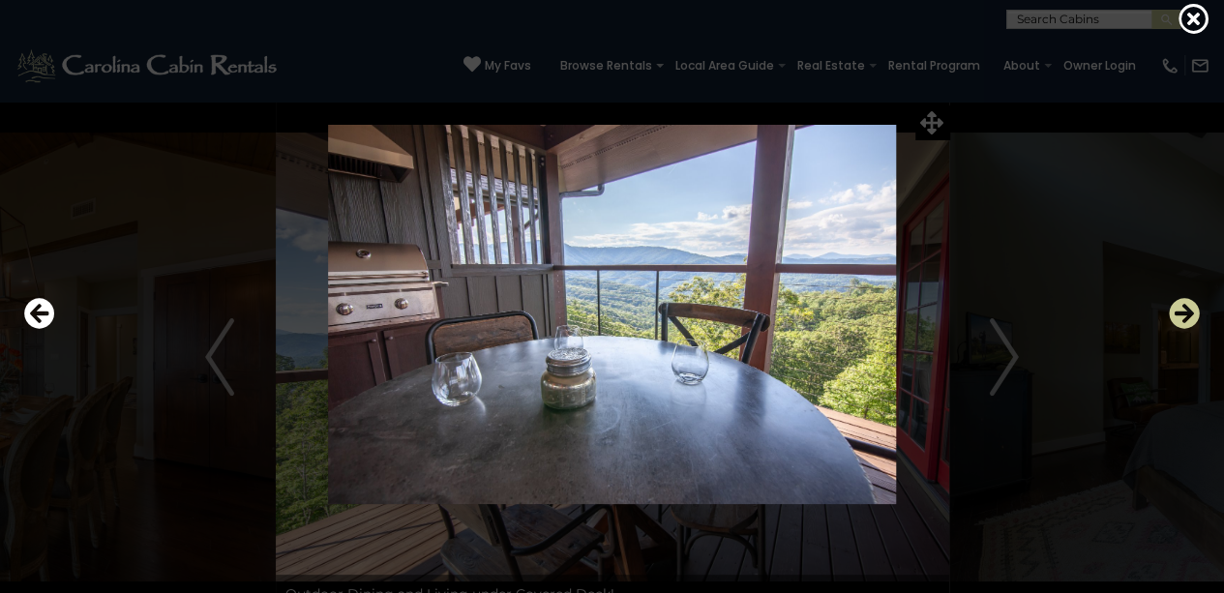
click at [1185, 332] on button "Next" at bounding box center [1184, 314] width 31 height 45
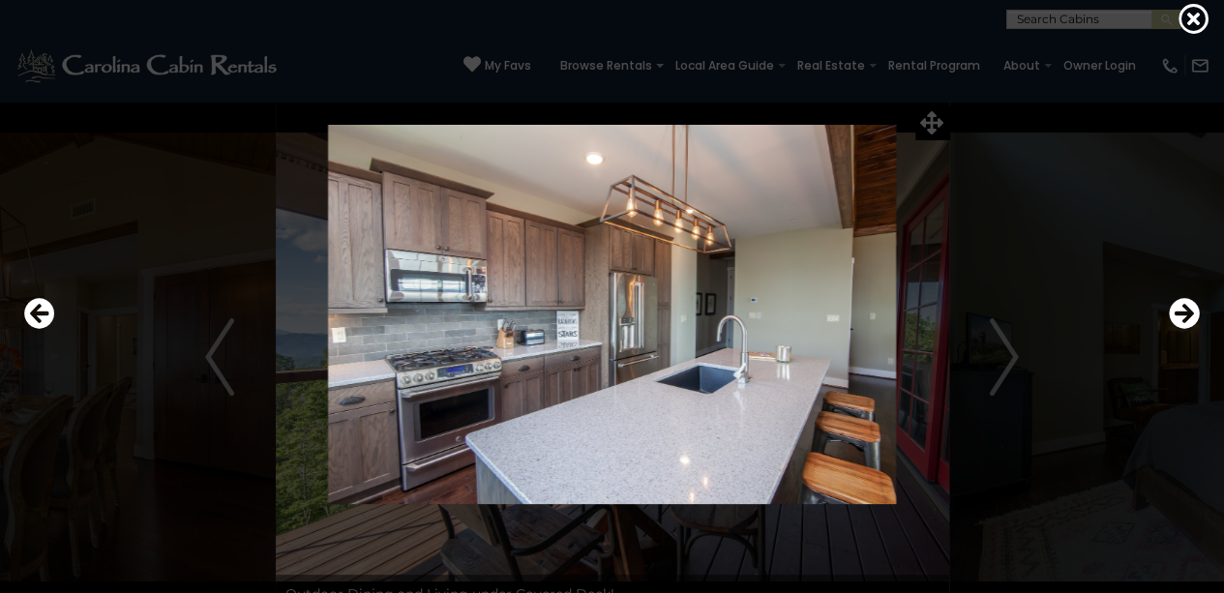
click at [236, 397] on img at bounding box center [612, 314] width 994 height 379
click at [225, 384] on img at bounding box center [612, 314] width 994 height 379
click at [50, 304] on icon "Previous" at bounding box center [39, 313] width 31 height 31
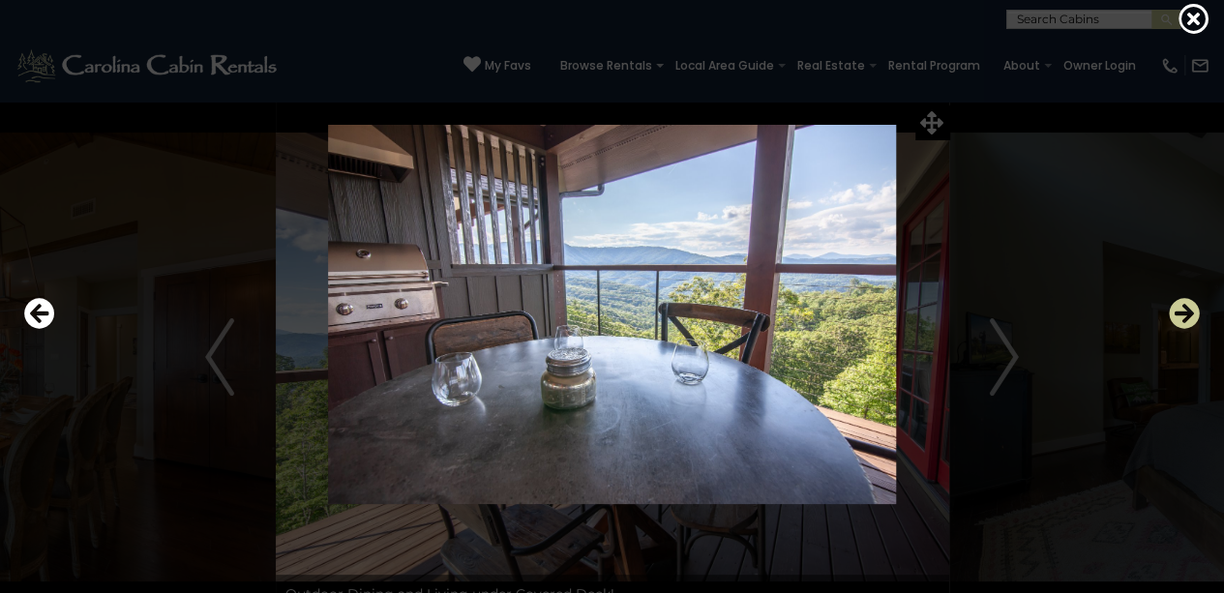
click at [1188, 304] on icon "Next" at bounding box center [1184, 313] width 31 height 31
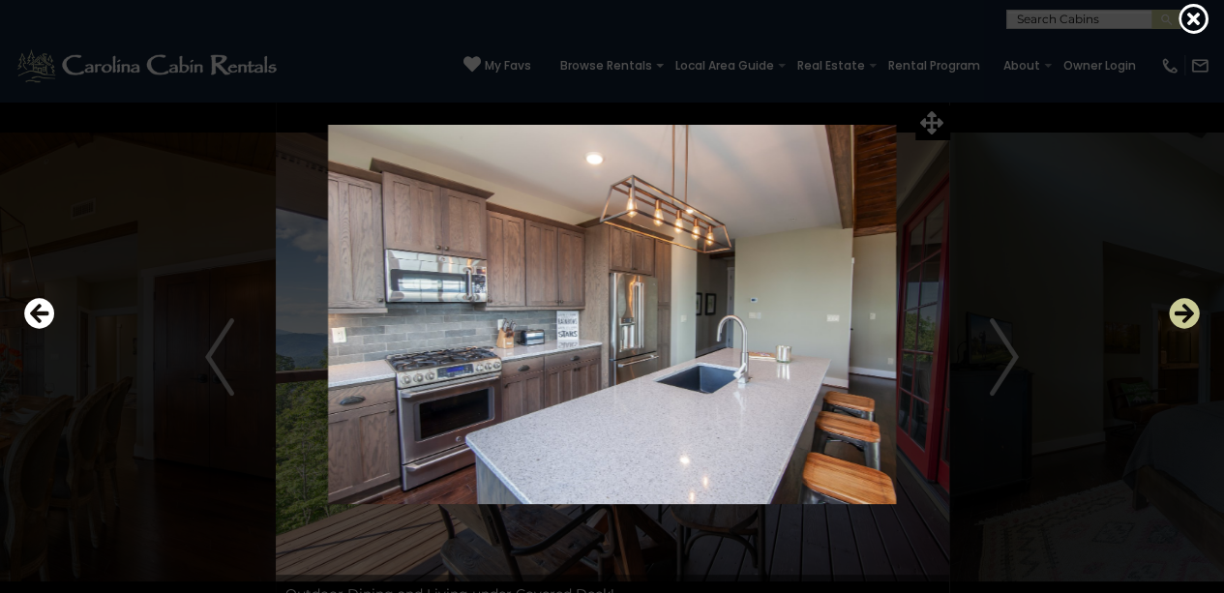
click at [1188, 304] on icon "Next" at bounding box center [1184, 313] width 31 height 31
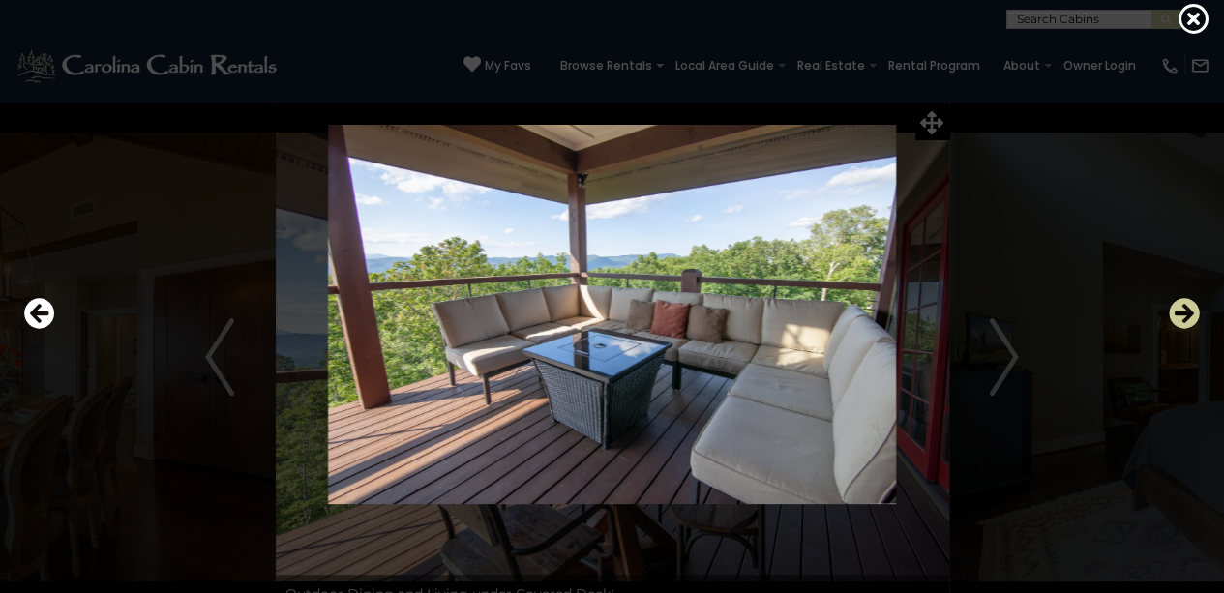
click at [1188, 304] on icon "Next" at bounding box center [1184, 313] width 31 height 31
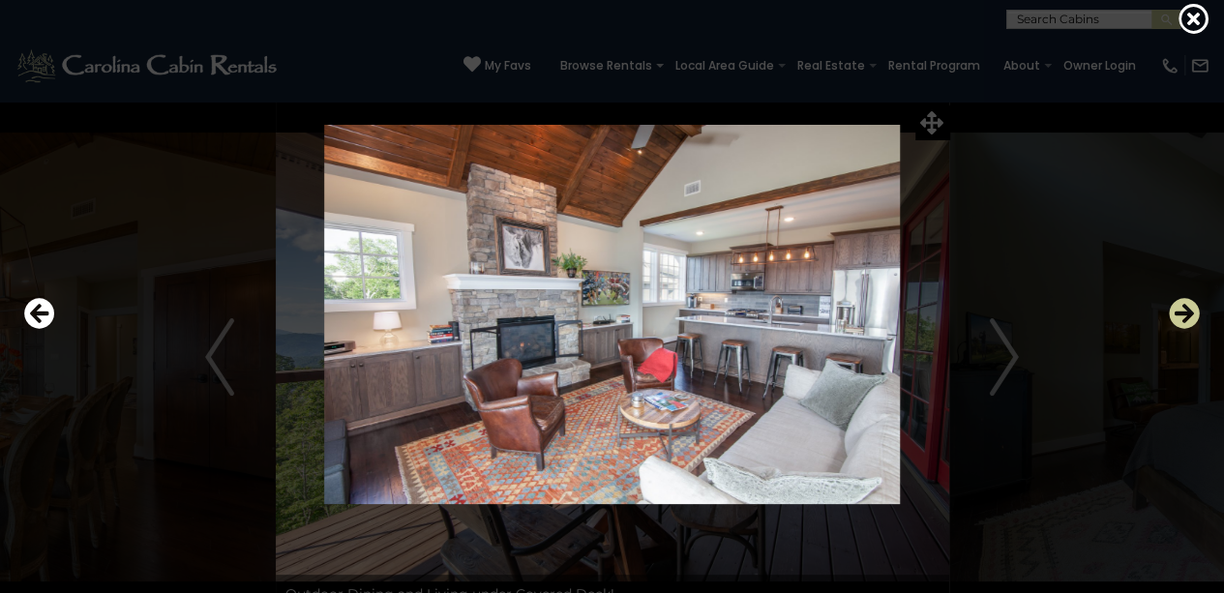
click at [1188, 304] on icon "Next" at bounding box center [1184, 313] width 31 height 31
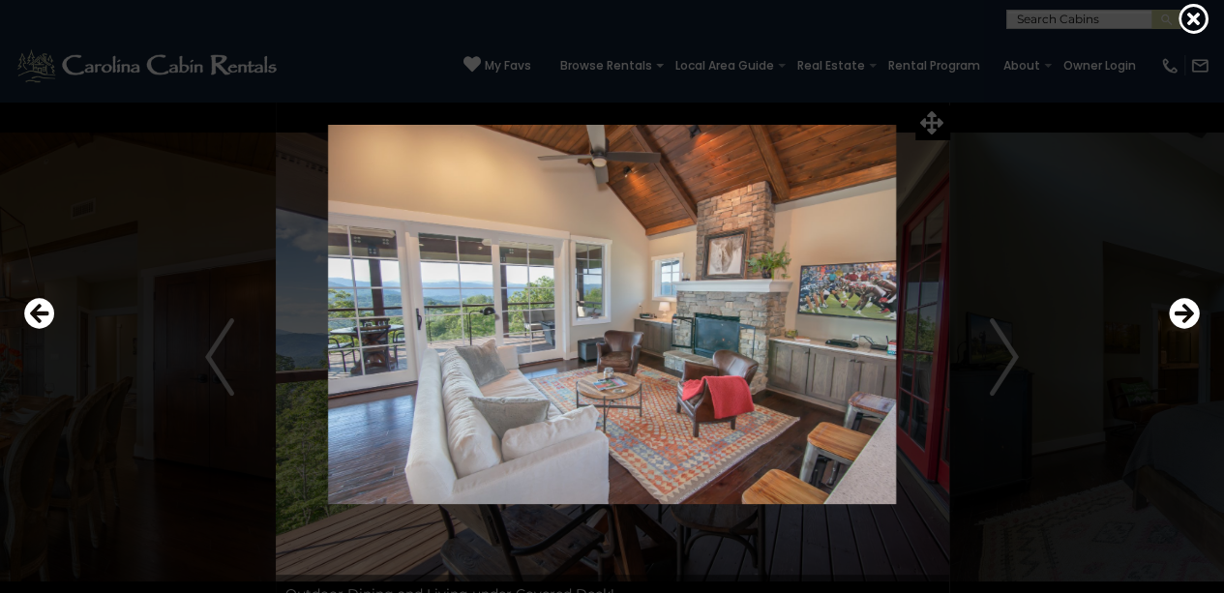
click at [927, 111] on div at bounding box center [612, 314] width 1195 height 534
click at [932, 124] on div at bounding box center [612, 314] width 1195 height 534
click at [1188, 11] on icon at bounding box center [1194, 18] width 31 height 31
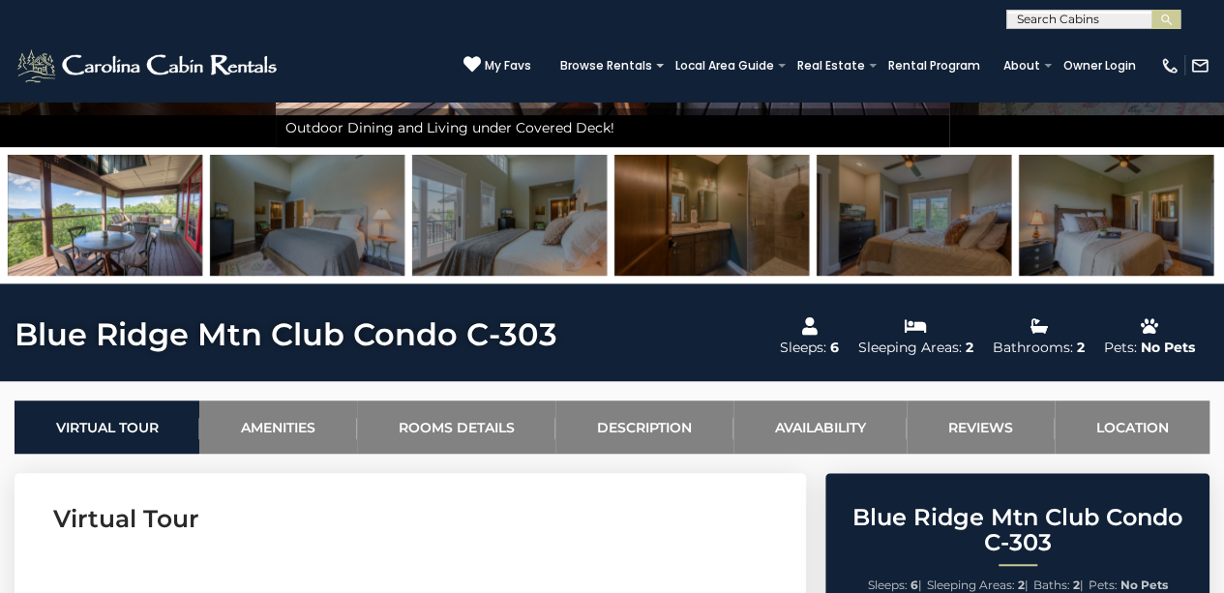
scroll to position [462, 0]
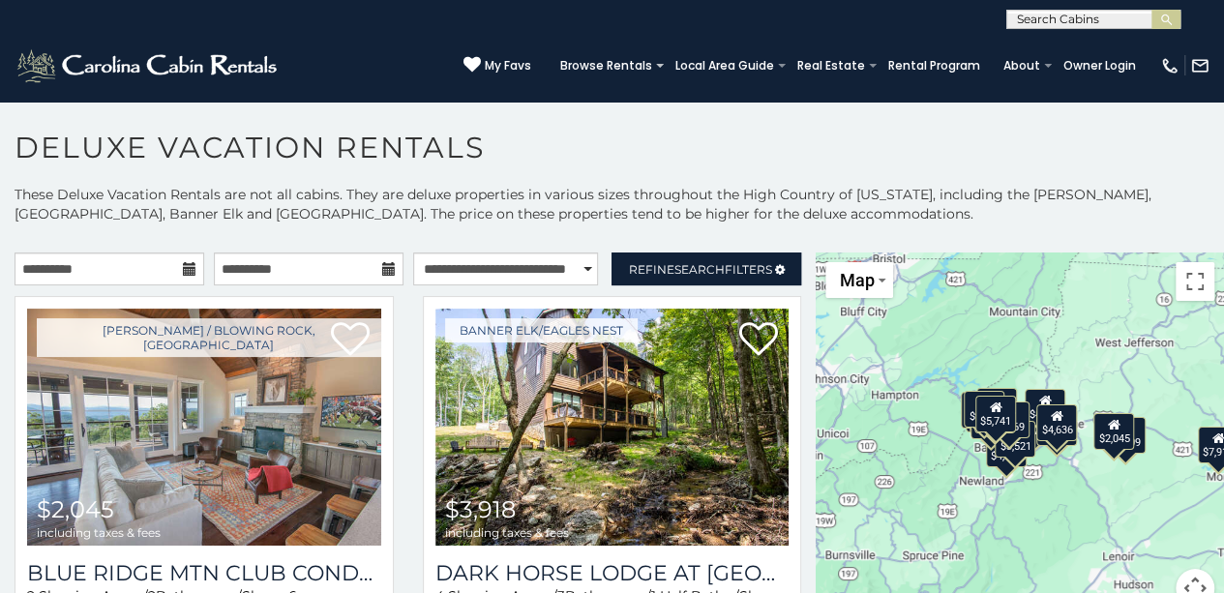
click at [185, 263] on icon at bounding box center [190, 269] width 14 height 14
drag, startPoint x: 185, startPoint y: 263, endPoint x: 173, endPoint y: 274, distance: 15.8
click at [173, 274] on div "**********" at bounding box center [110, 269] width 190 height 33
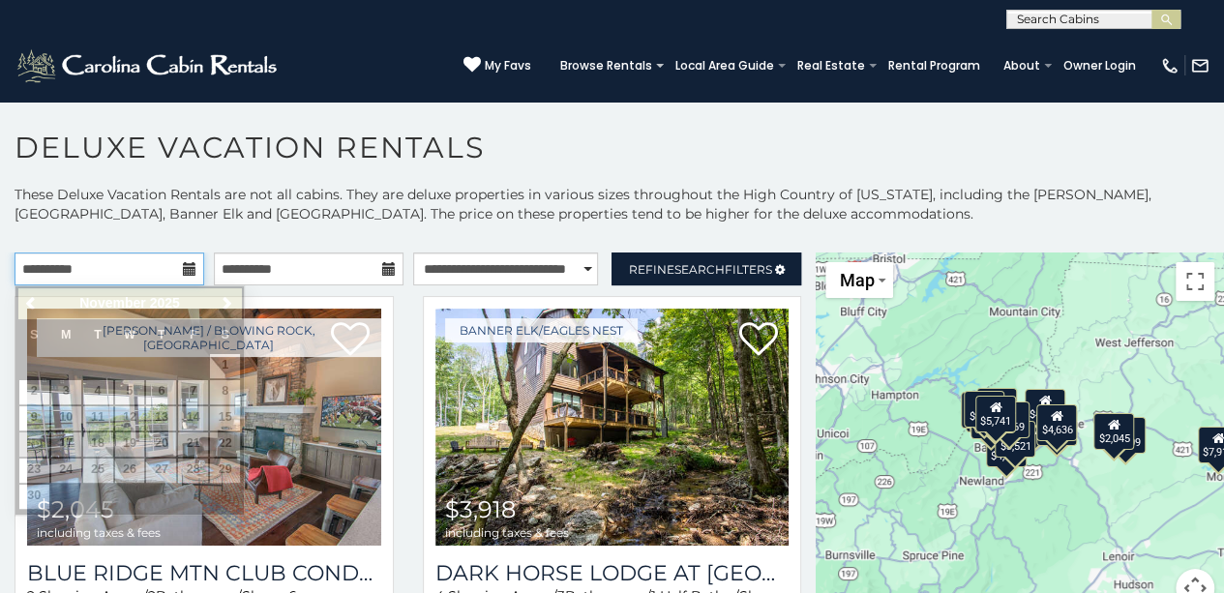
click at [48, 266] on input "**********" at bounding box center [110, 269] width 190 height 33
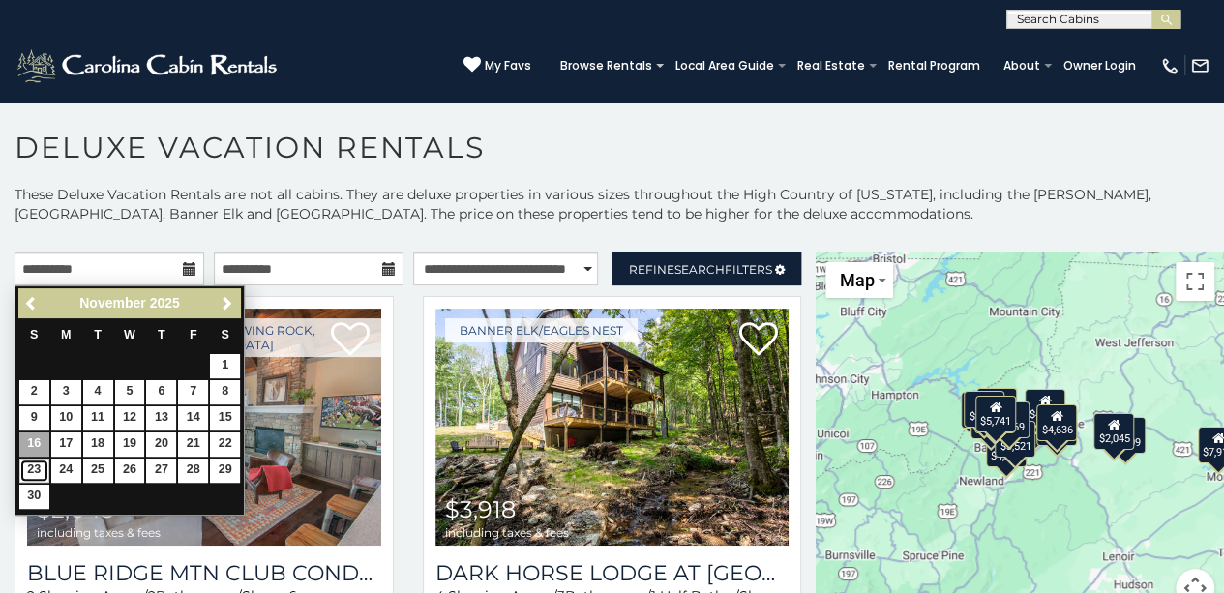
click at [27, 469] on link "23" at bounding box center [34, 471] width 30 height 24
type input "**********"
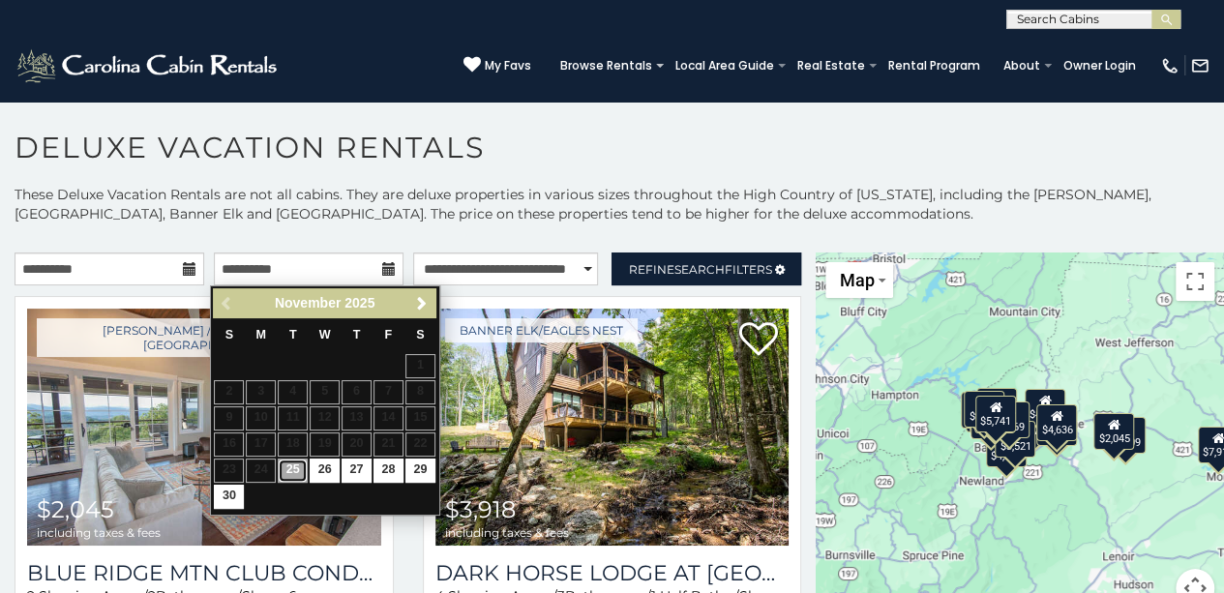
click at [296, 471] on link "25" at bounding box center [293, 471] width 30 height 24
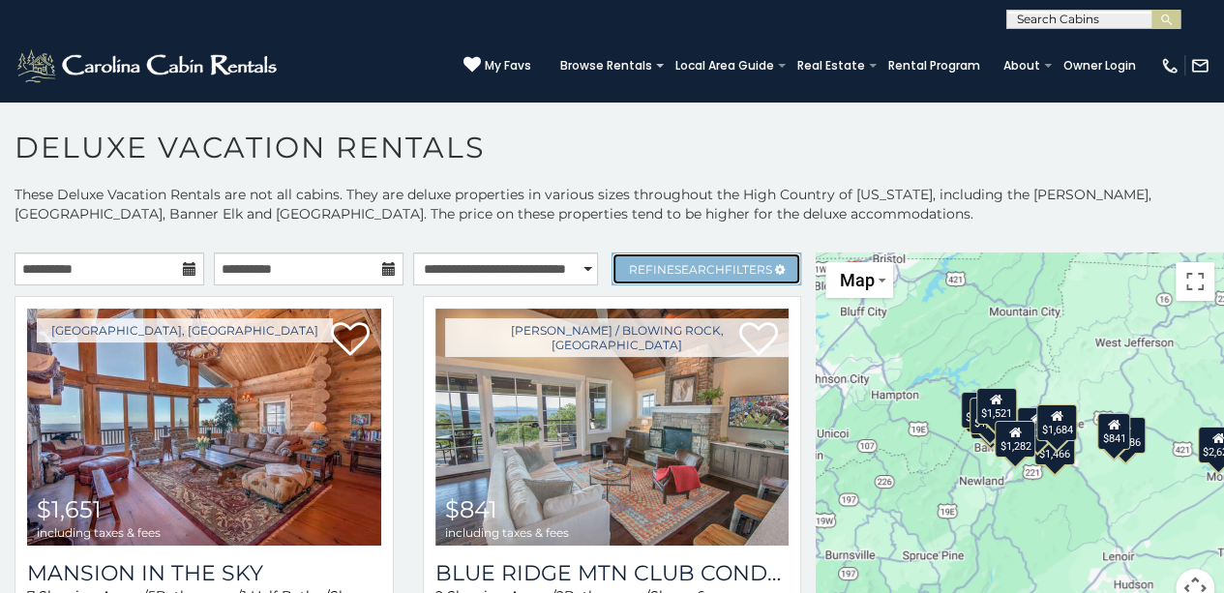
click at [736, 282] on link "Refine Search Filters" at bounding box center [707, 269] width 190 height 33
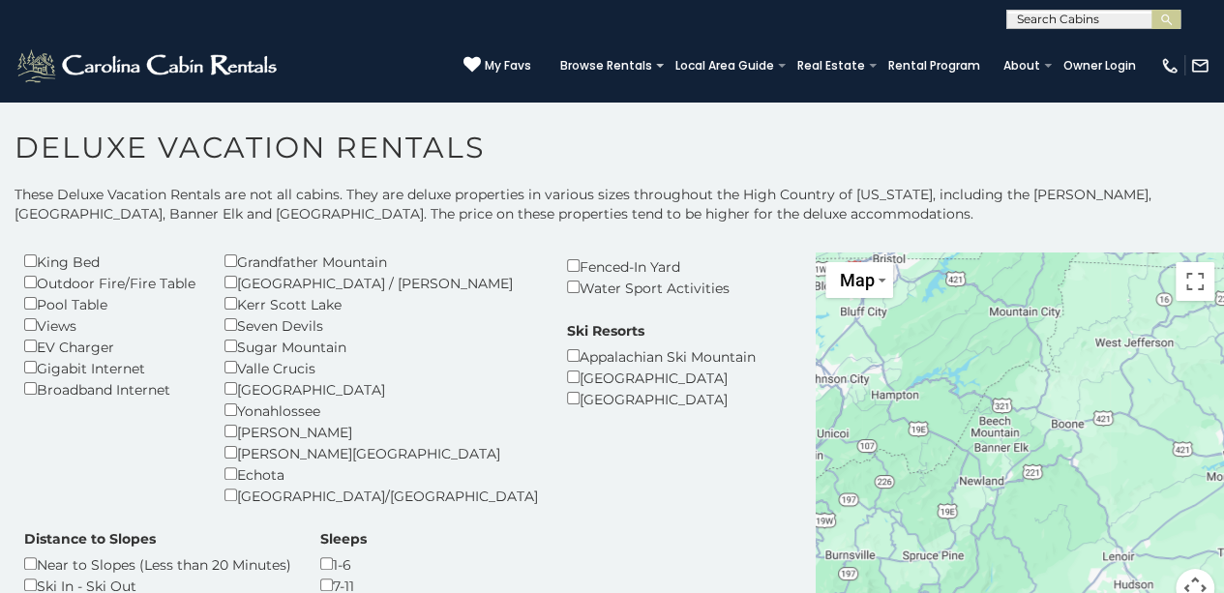
scroll to position [447, 0]
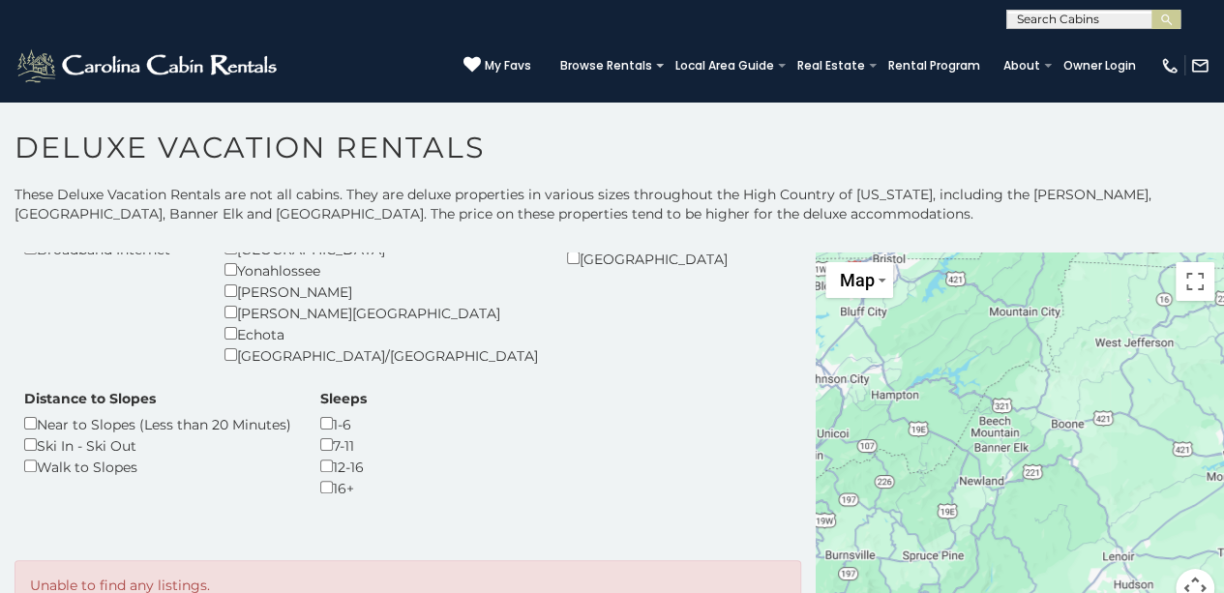
scroll to position [27, 0]
